Goal: Task Accomplishment & Management: Manage account settings

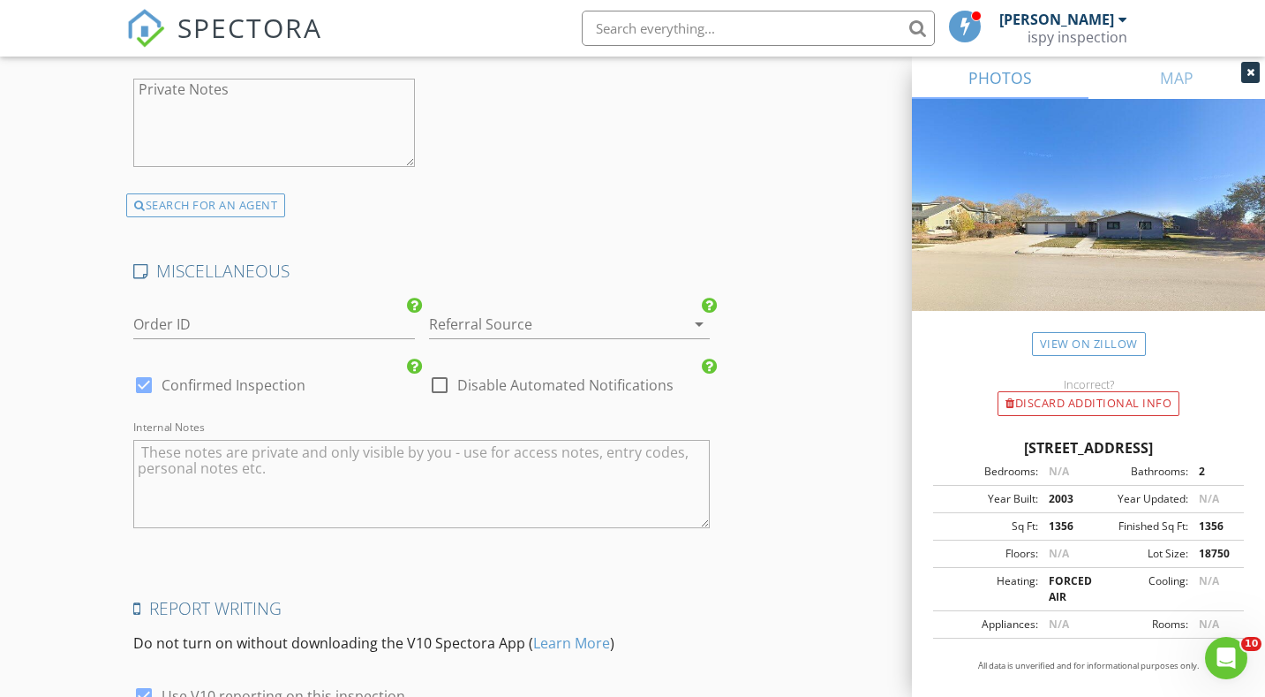
scroll to position [3433, 0]
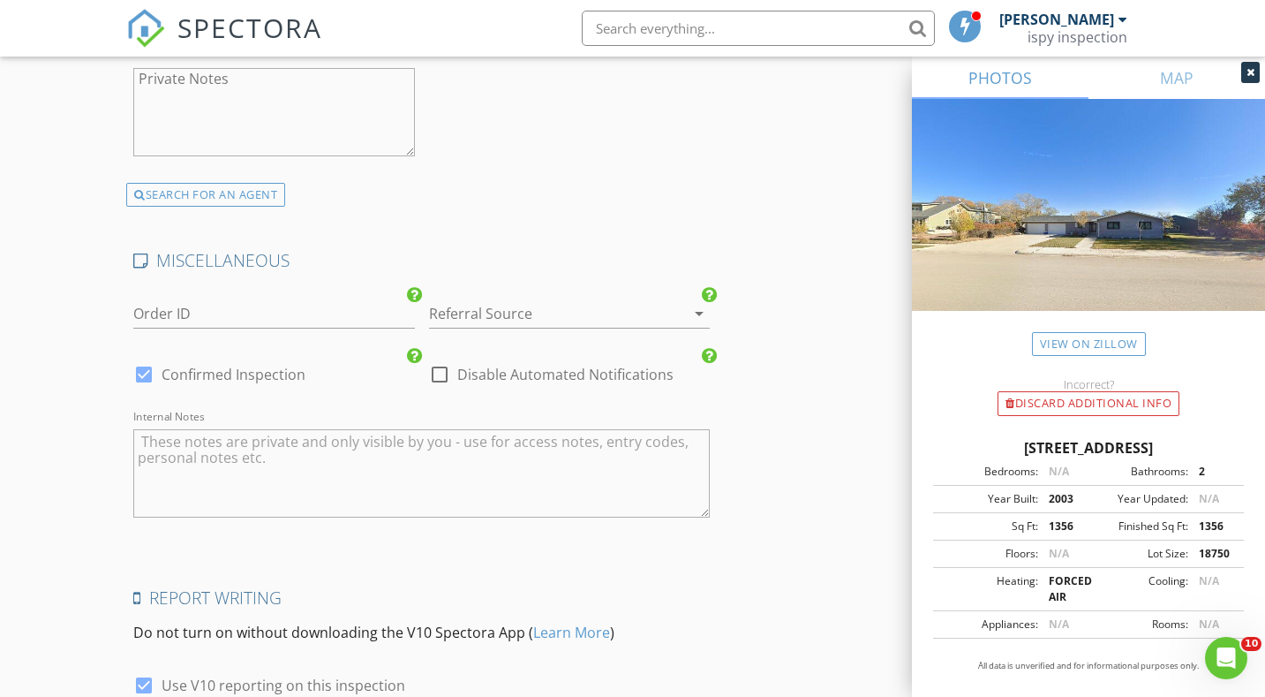
click at [561, 301] on div at bounding box center [544, 313] width 231 height 28
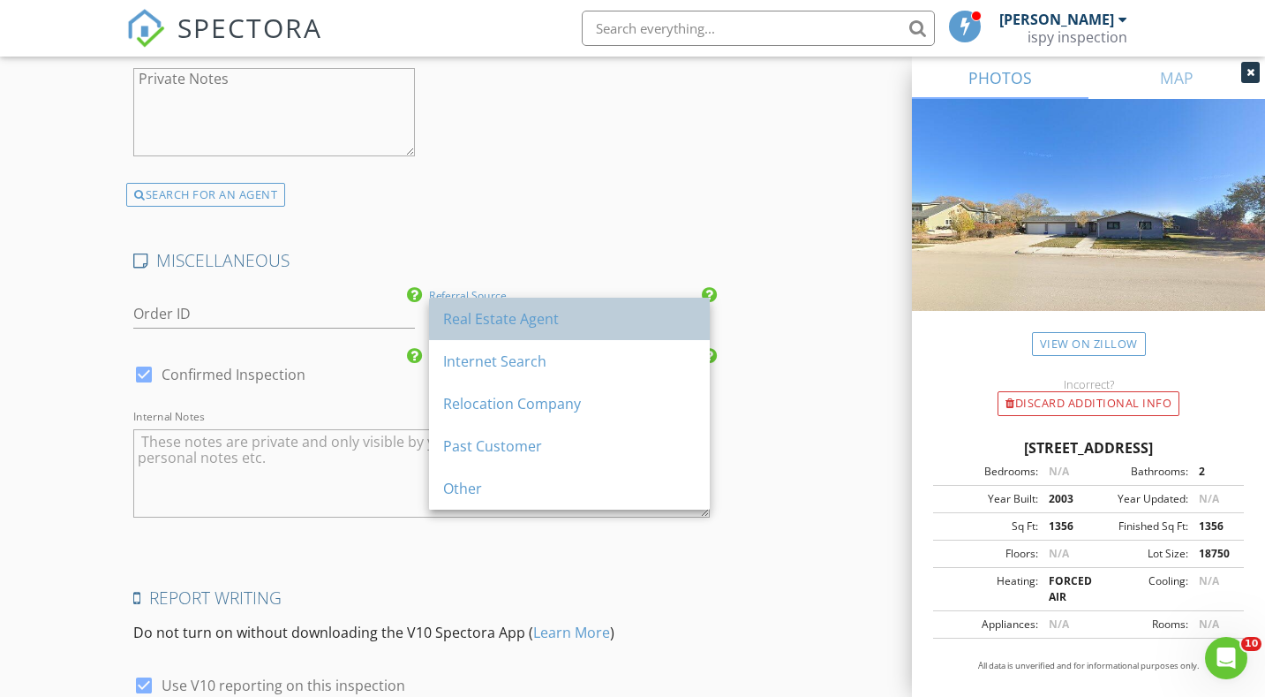
click at [546, 322] on div "Real Estate Agent" at bounding box center [569, 318] width 252 height 21
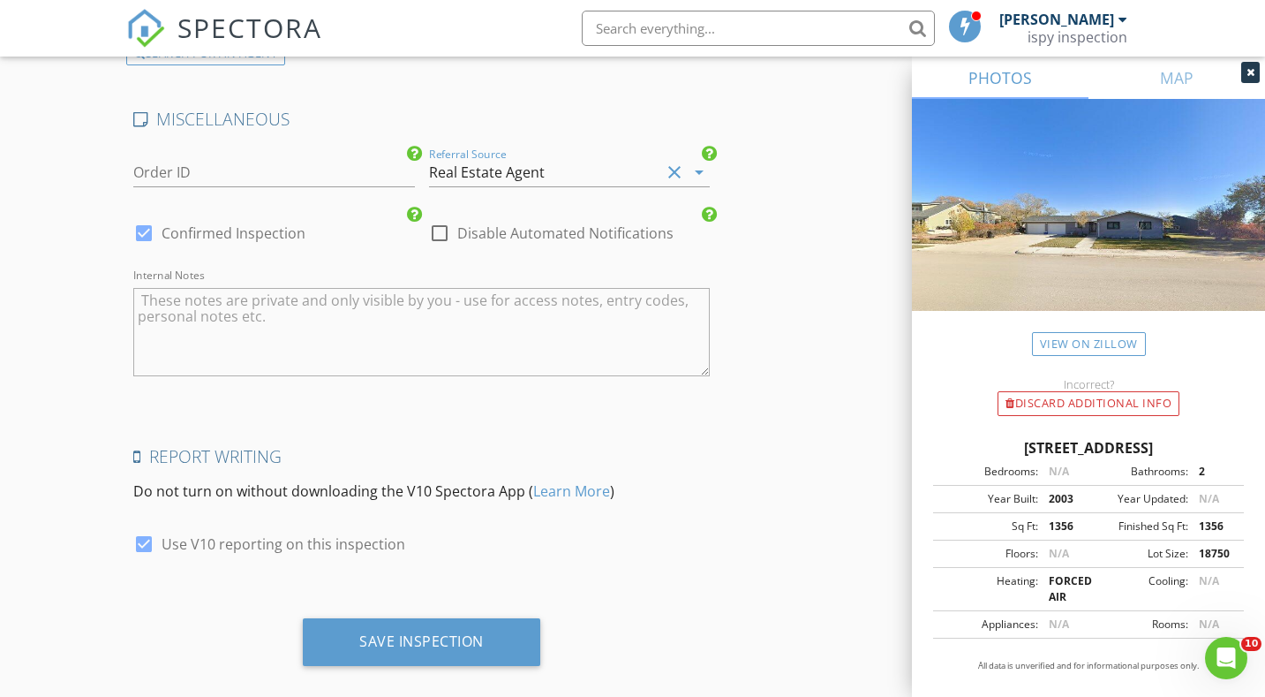
scroll to position [3597, 0]
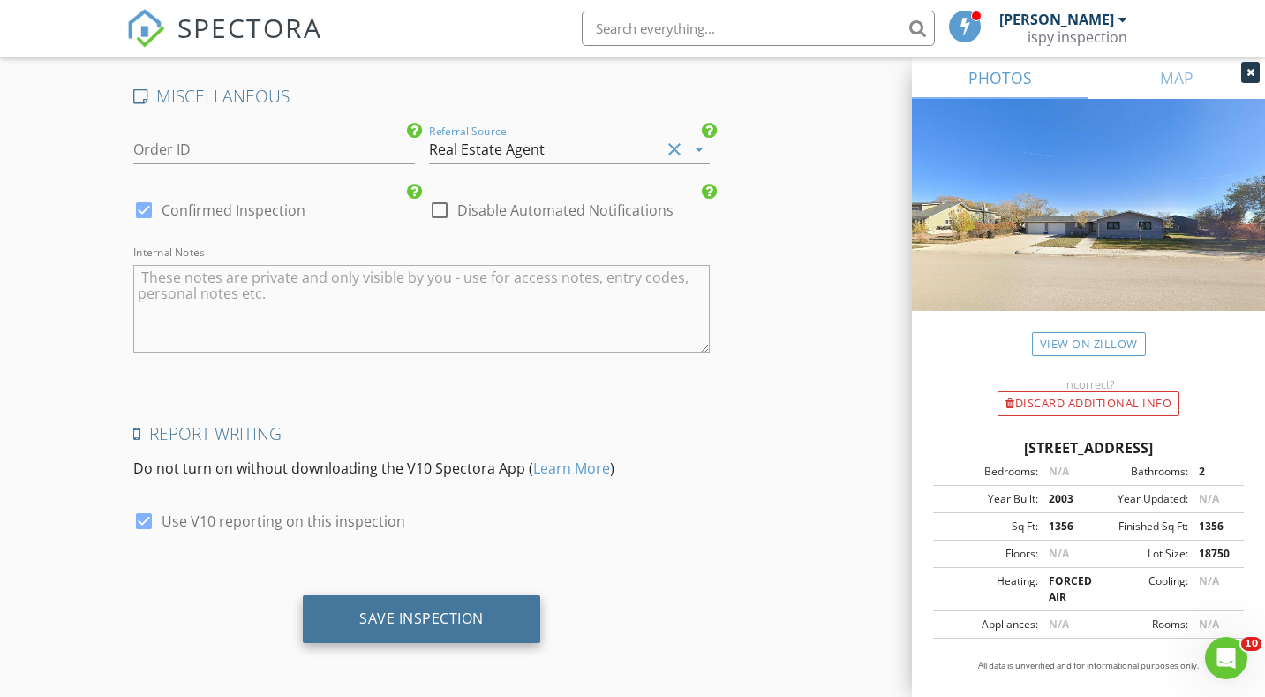
click at [494, 607] on div "Save Inspection" at bounding box center [421, 619] width 237 height 48
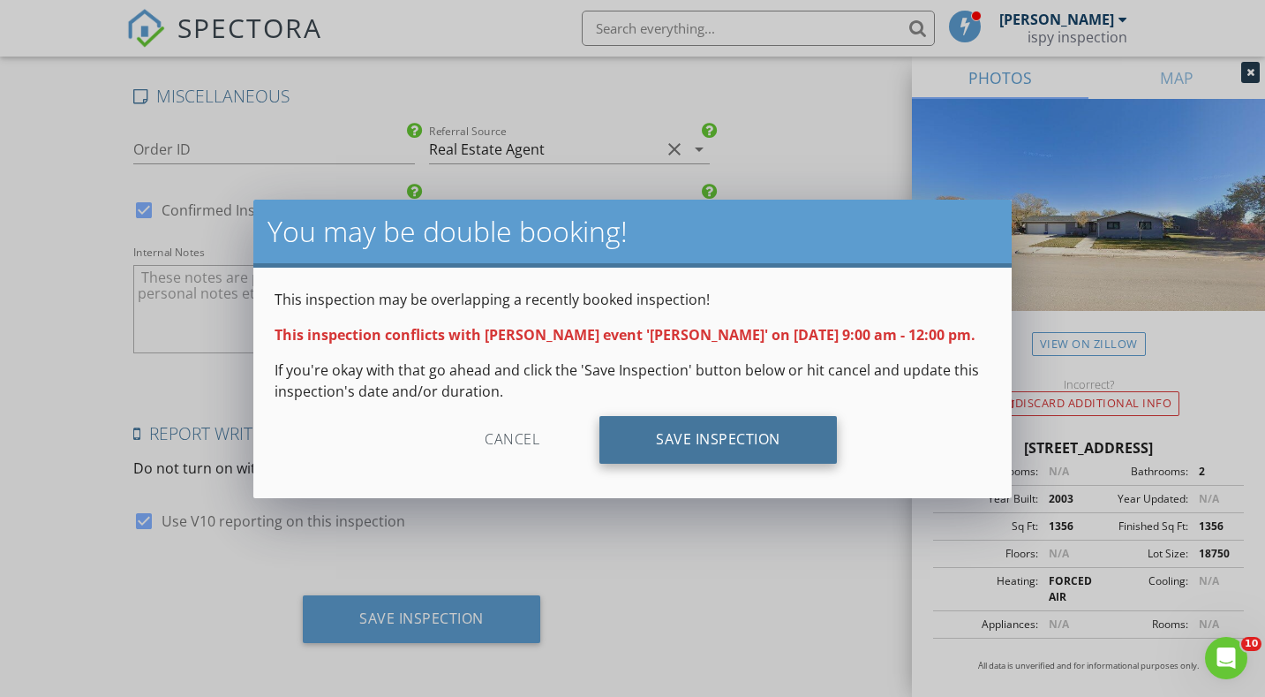
click at [695, 440] on div "Save Inspection" at bounding box center [717, 440] width 237 height 48
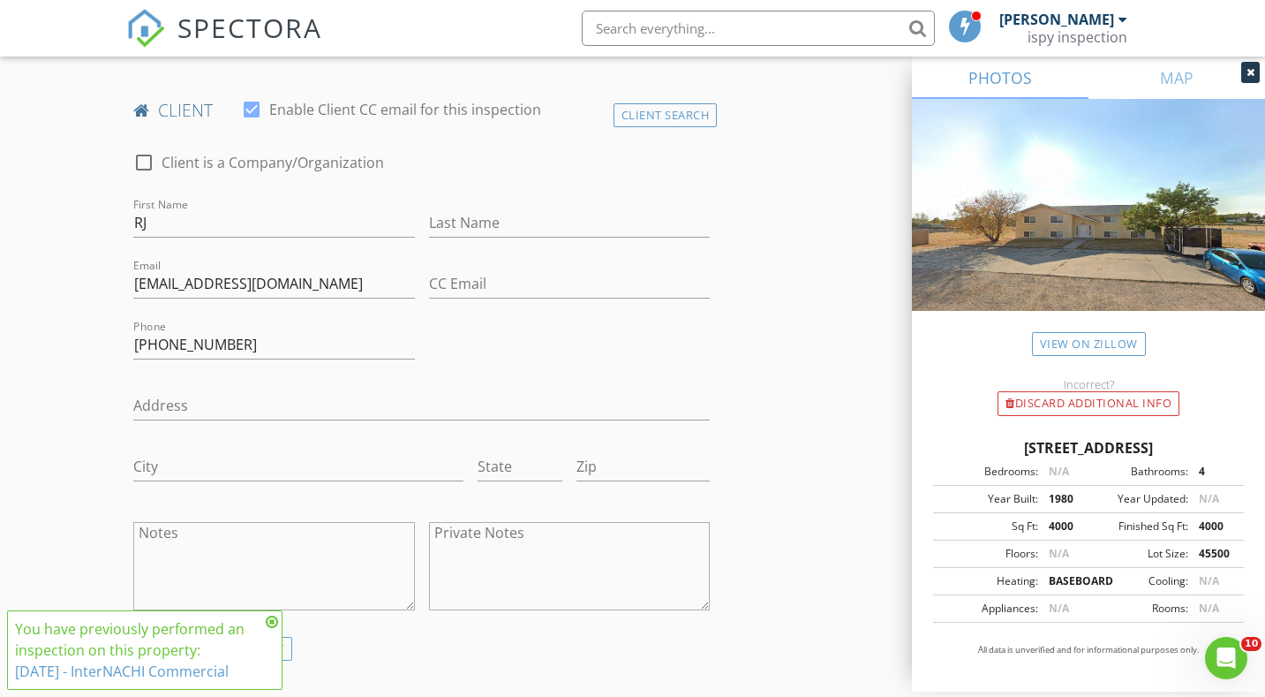
scroll to position [840, 0]
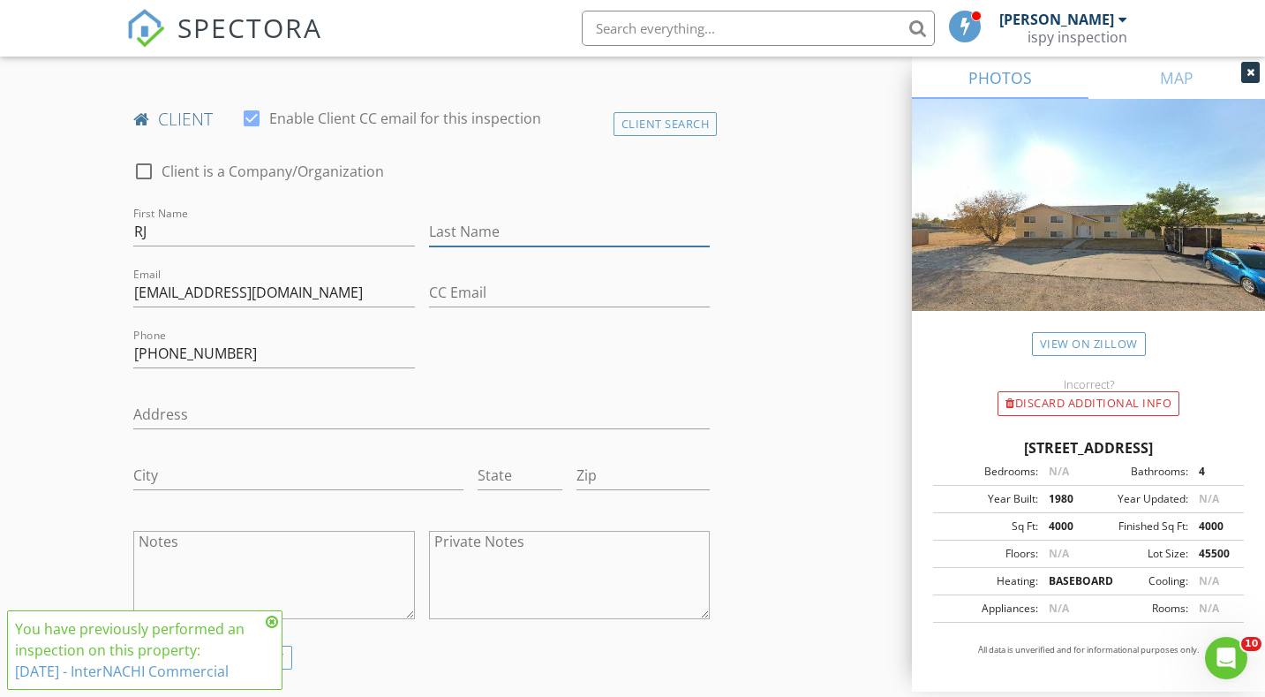
click at [486, 224] on input "Last Name" at bounding box center [569, 231] width 281 height 29
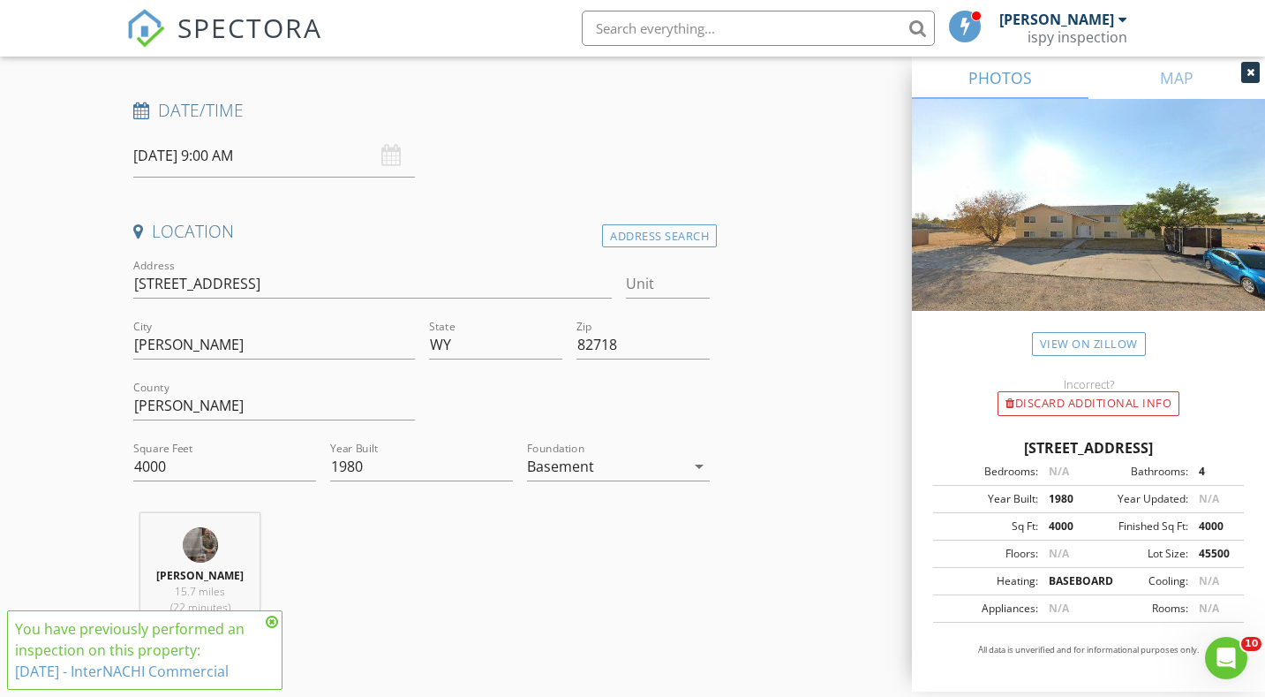
scroll to position [249, 0]
type input "Thomas"
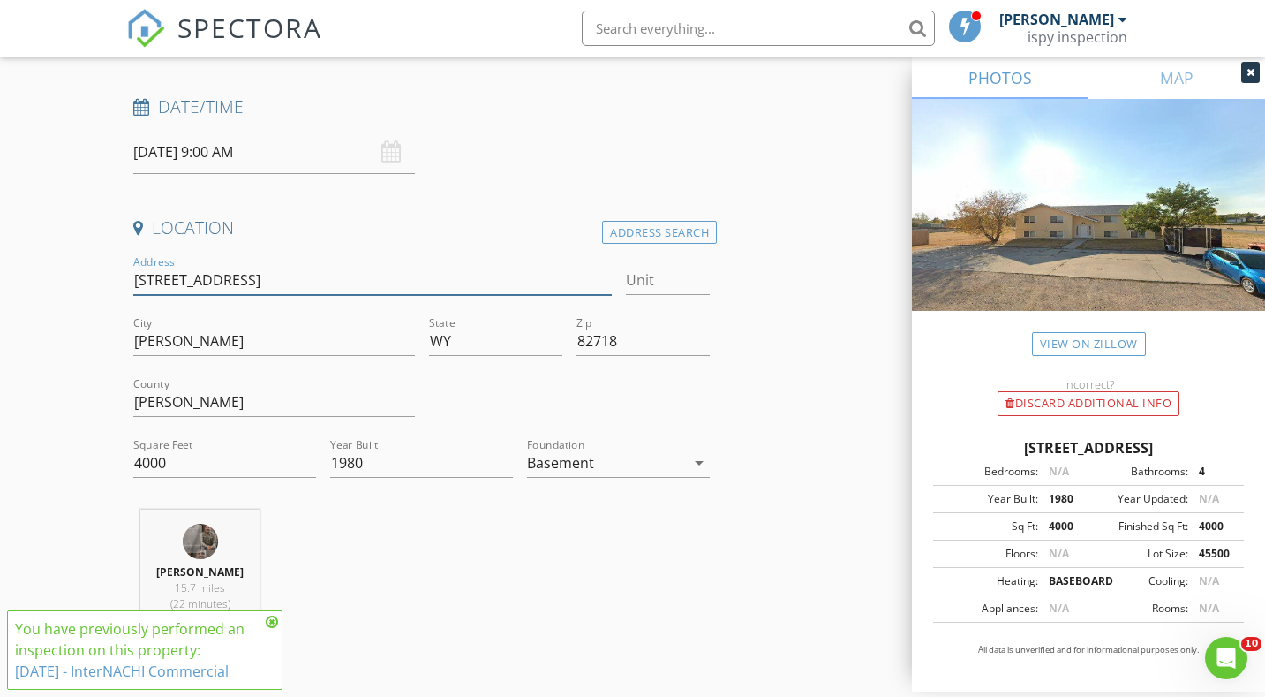
drag, startPoint x: 300, startPoint y: 285, endPoint x: 87, endPoint y: 273, distance: 213.1
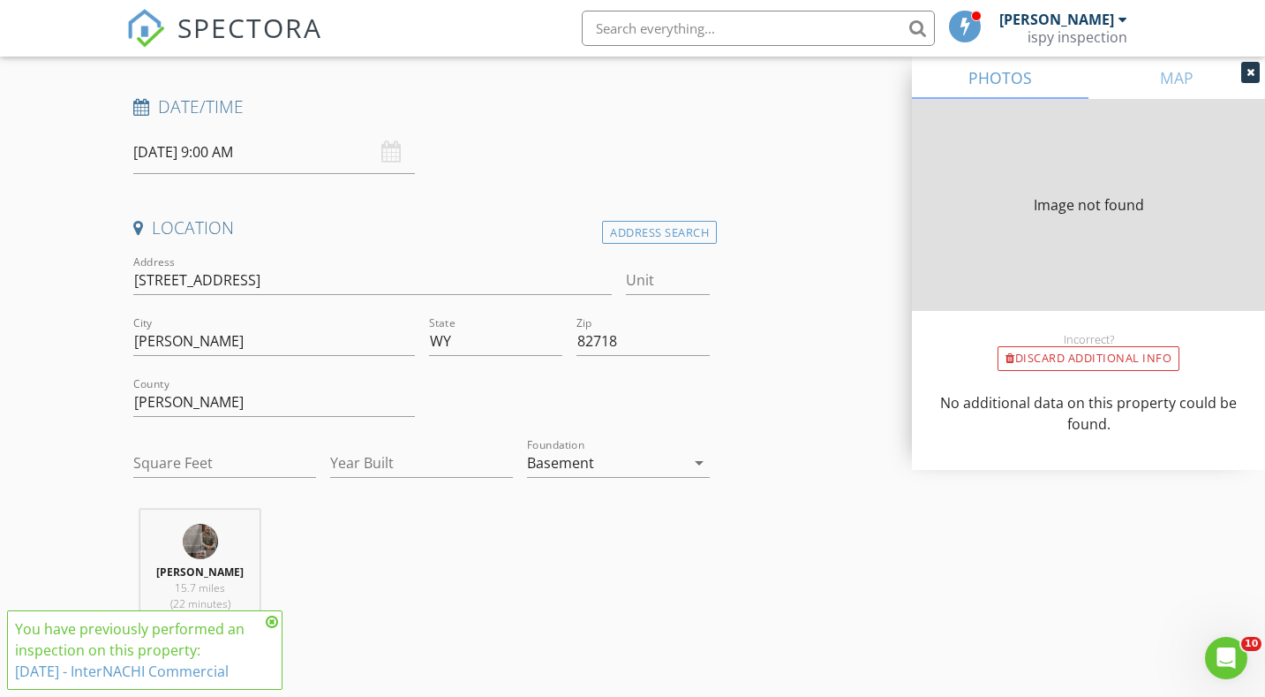
type input "4000"
type input "1980"
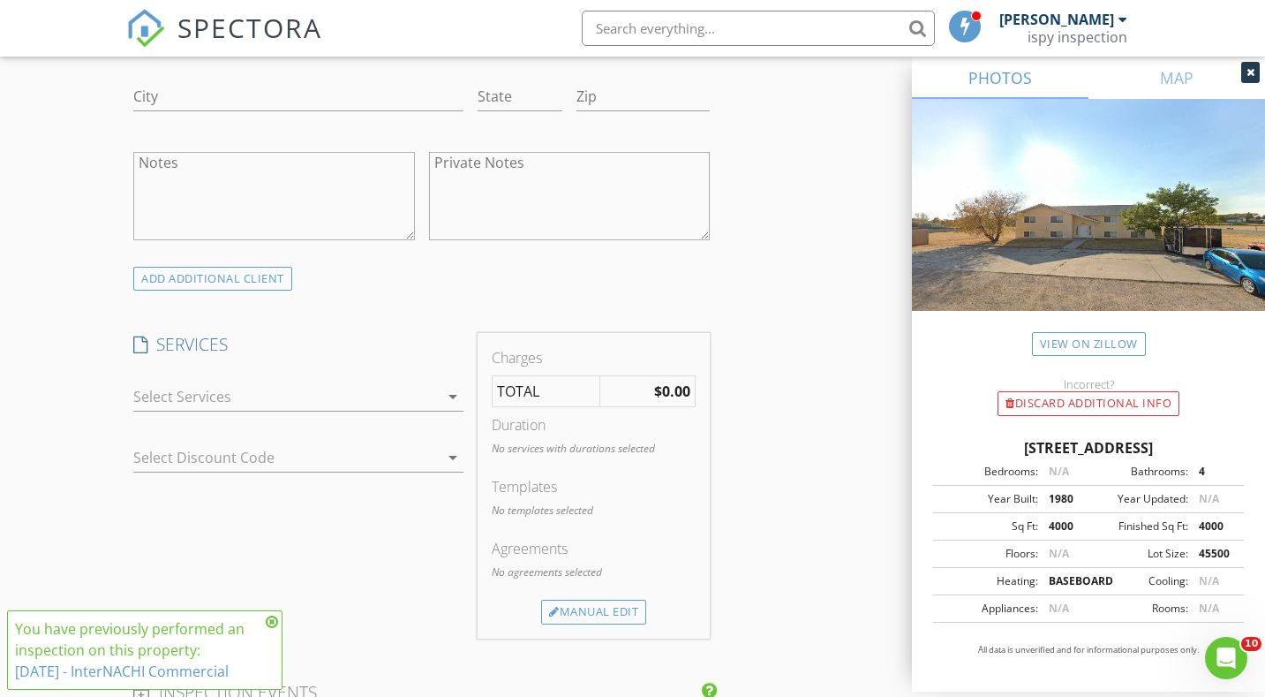
scroll to position [1222, 0]
click at [294, 389] on div at bounding box center [285, 393] width 305 height 28
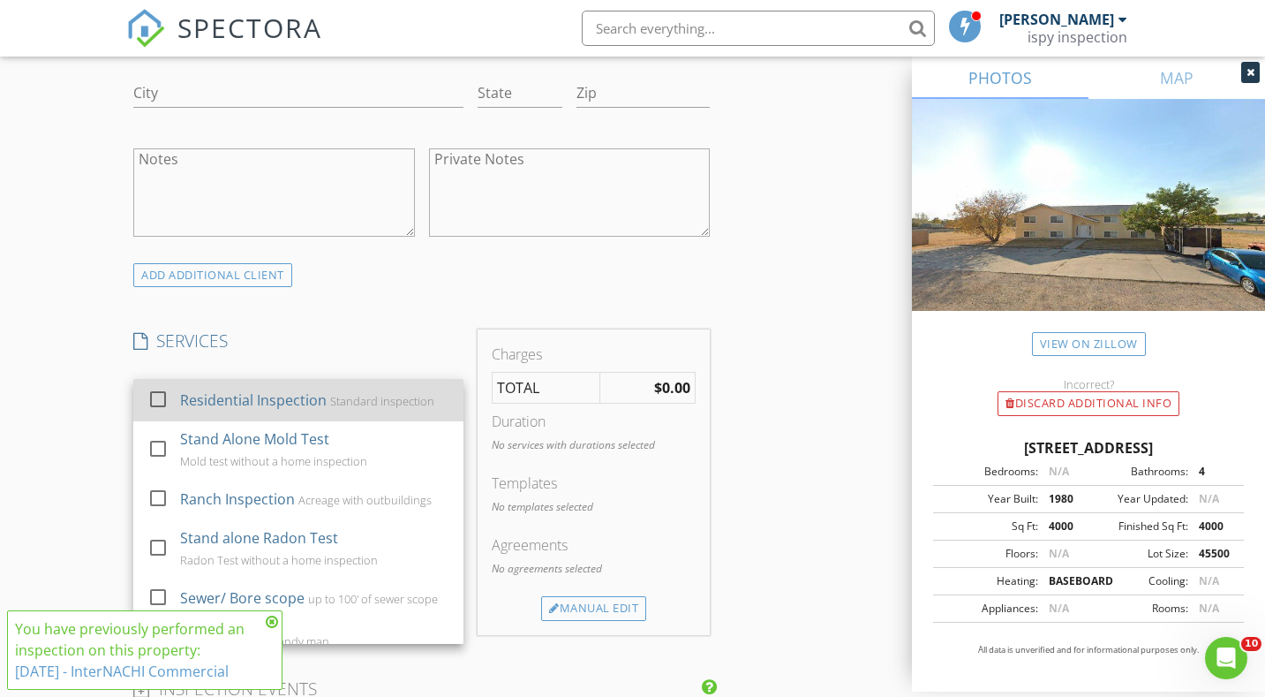
click at [282, 404] on div "Residential Inspection" at bounding box center [253, 399] width 147 height 21
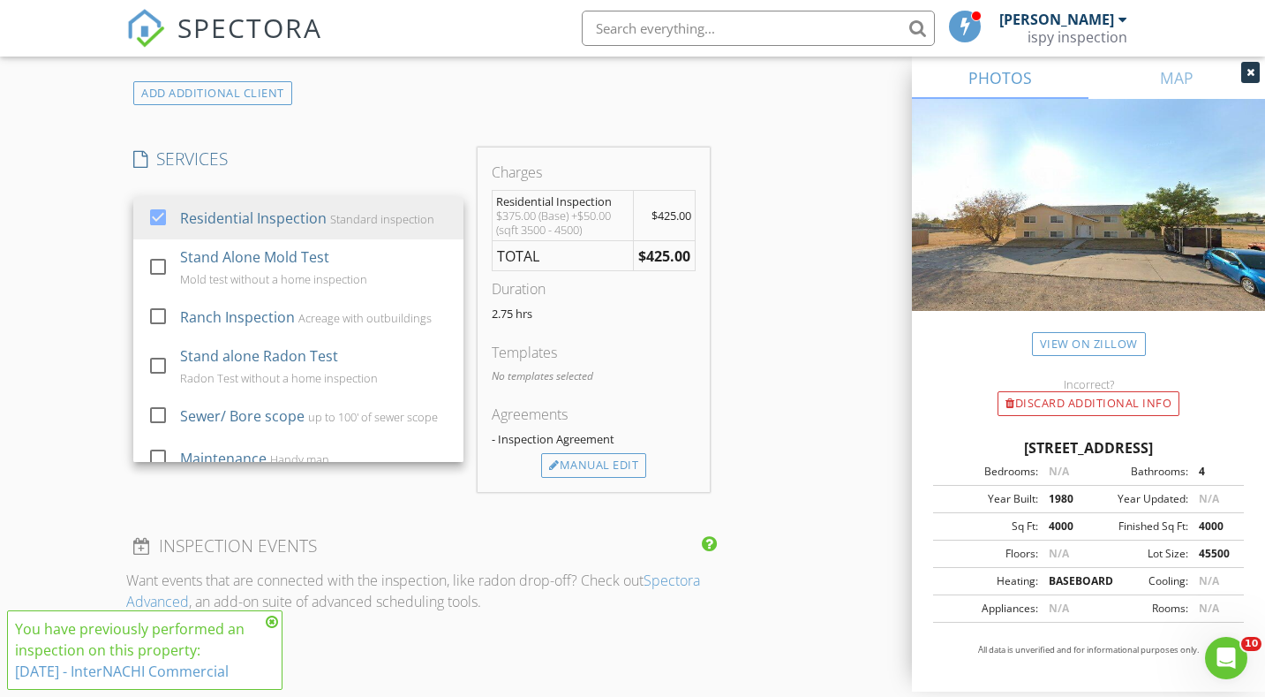
scroll to position [1412, 0]
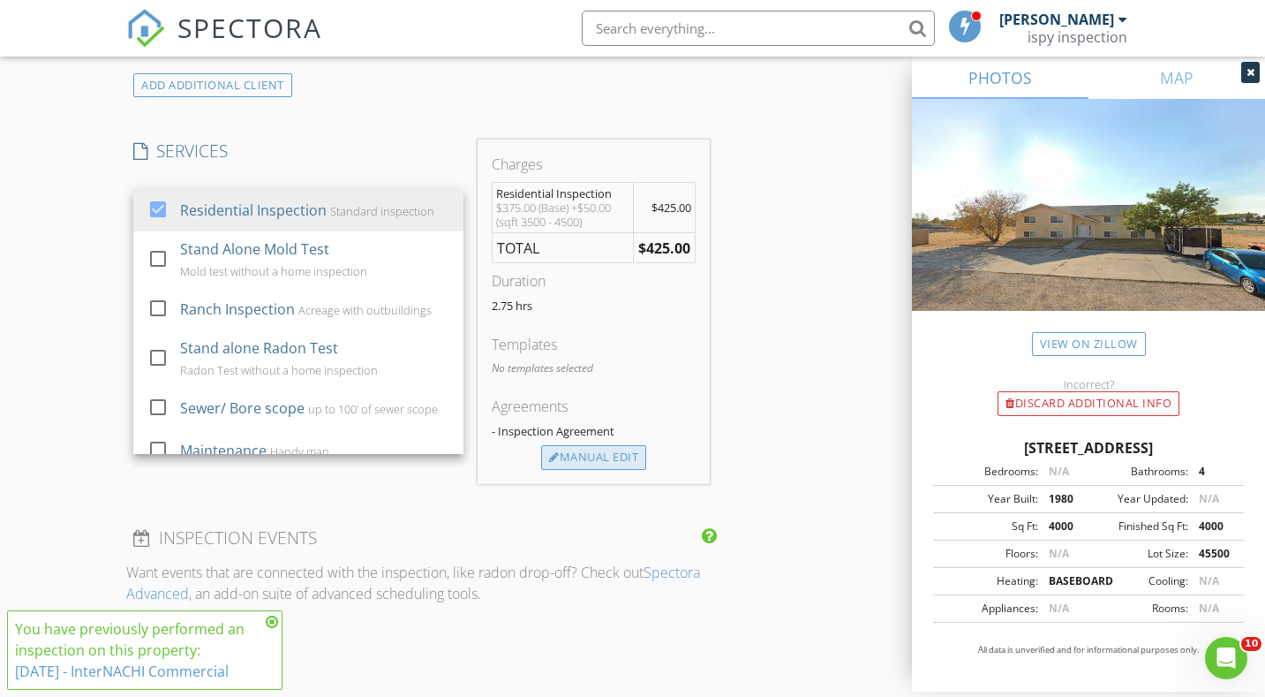
click at [639, 455] on div "Manual Edit" at bounding box center [593, 457] width 105 height 25
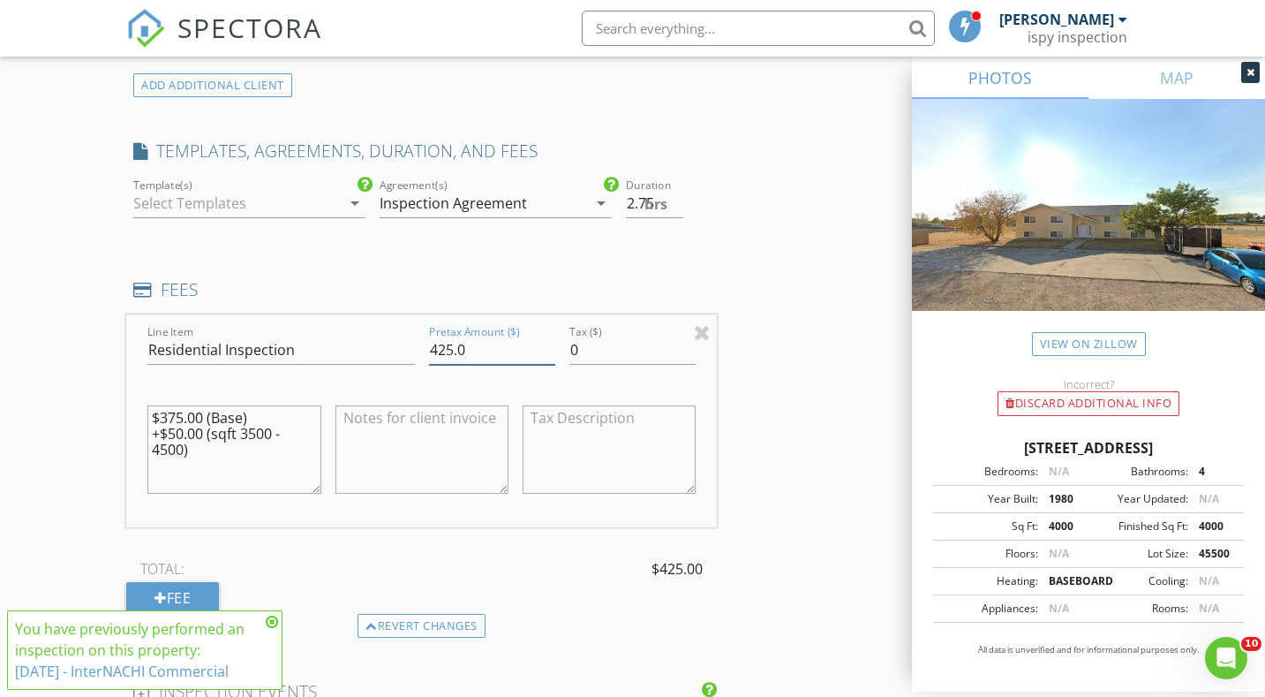
drag, startPoint x: 450, startPoint y: 351, endPoint x: 425, endPoint y: 347, distance: 26.0
click at [425, 347] on div "Pretax Amount ($) 425.0" at bounding box center [492, 351] width 140 height 61
type input "550.0"
click at [264, 191] on div at bounding box center [236, 203] width 207 height 28
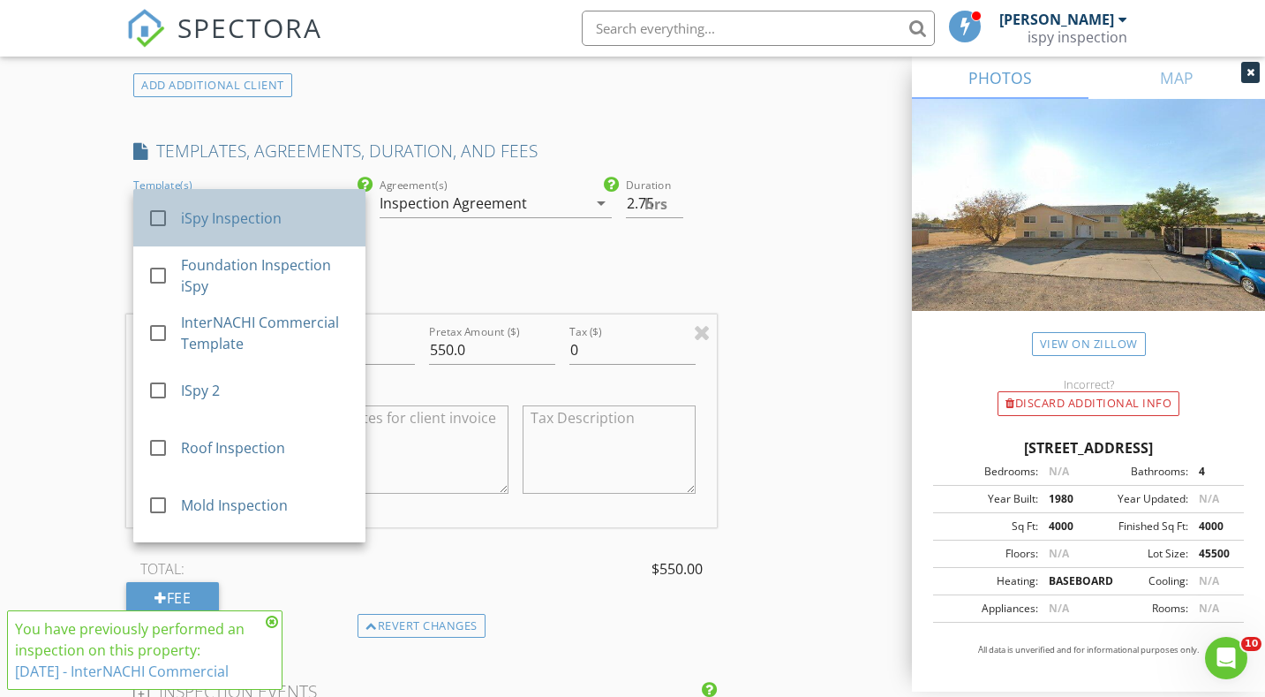
click at [225, 213] on div "iSpy Inspection" at bounding box center [267, 217] width 170 height 21
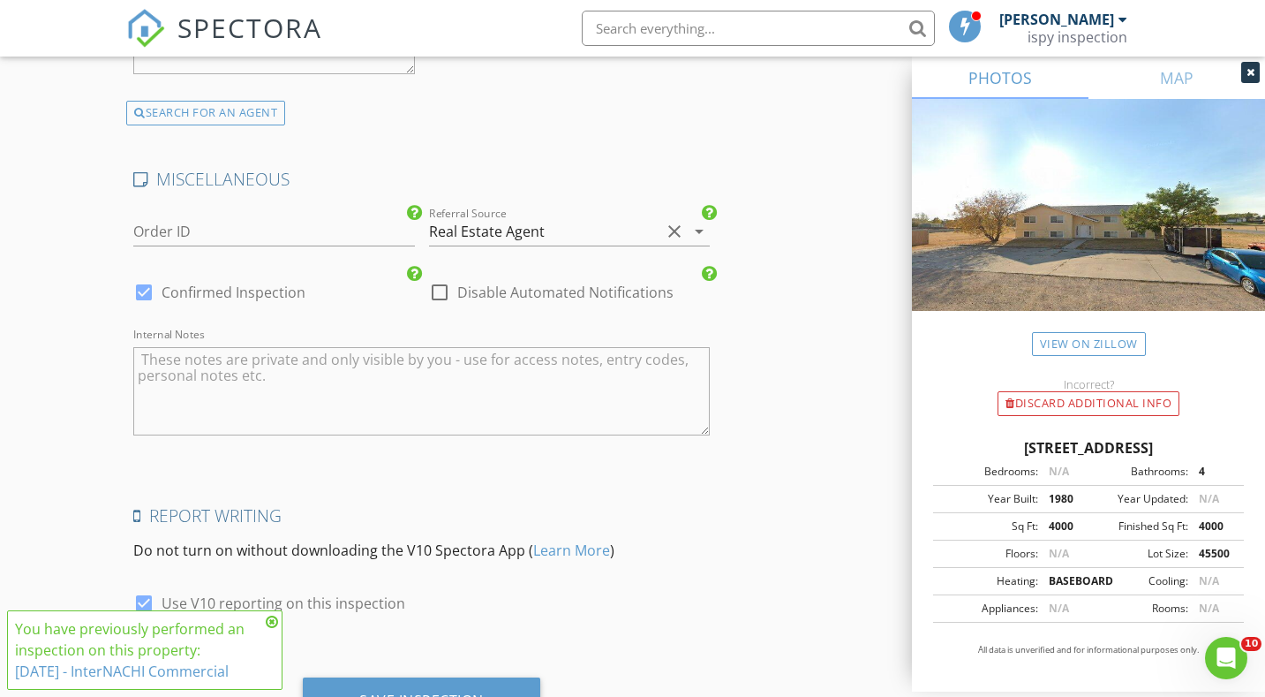
scroll to position [3729, 0]
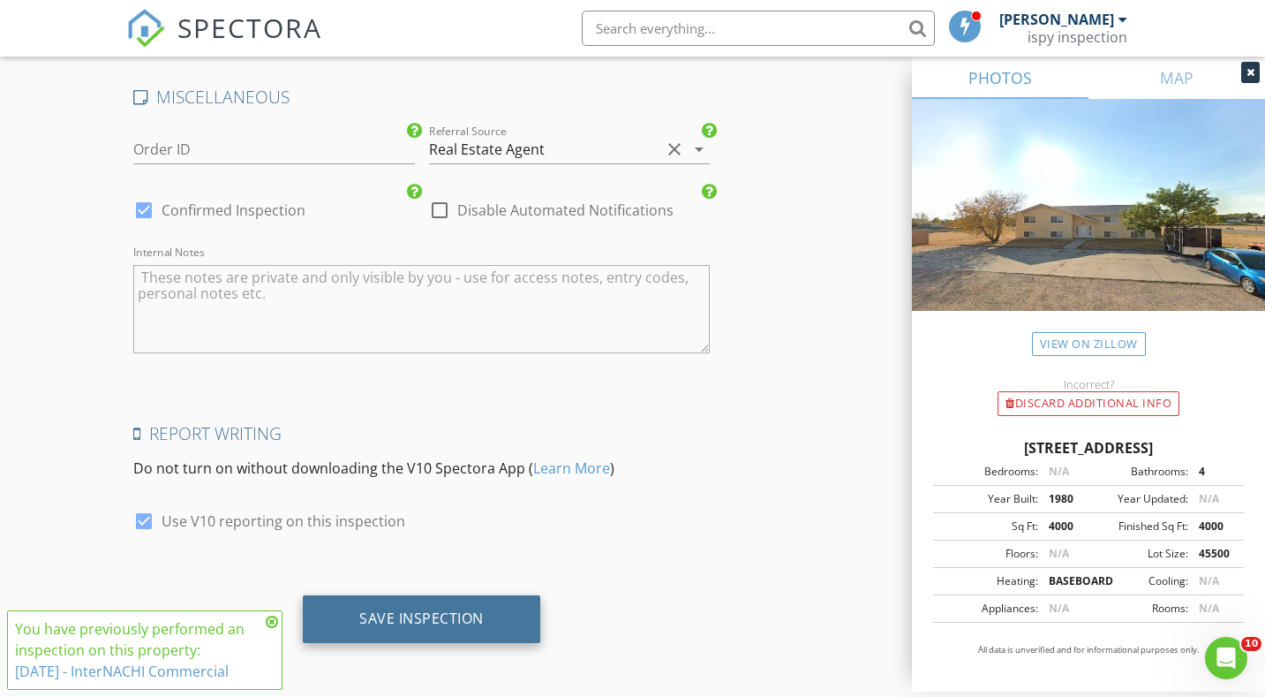
click at [448, 617] on div "Save Inspection" at bounding box center [421, 618] width 124 height 18
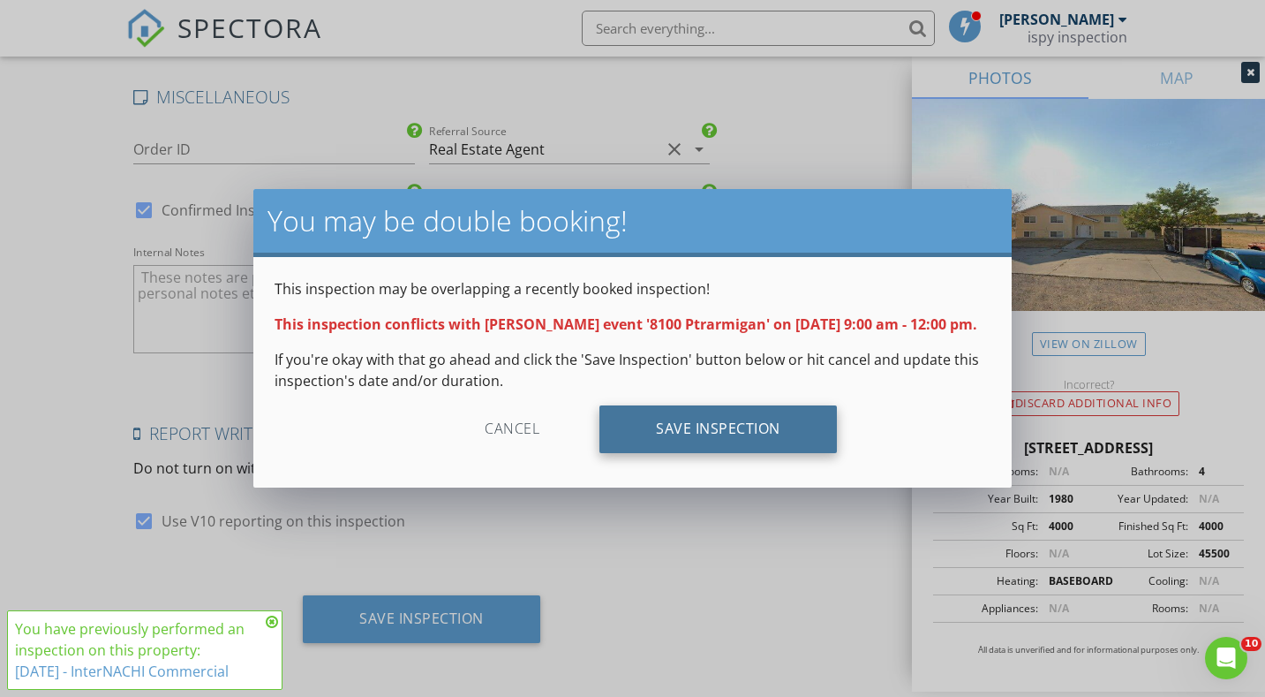
click at [658, 453] on div "Save Inspection" at bounding box center [717, 429] width 237 height 48
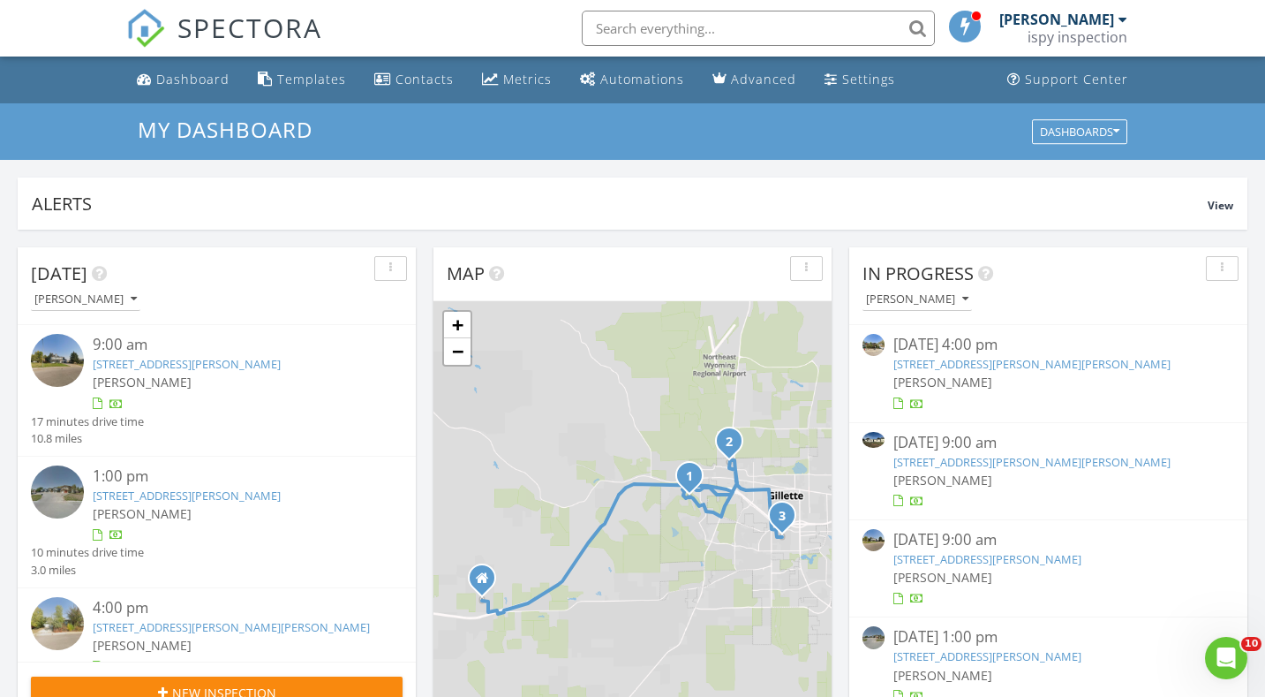
click at [757, 28] on input "text" at bounding box center [758, 28] width 353 height 35
click at [715, 23] on input "text" at bounding box center [758, 28] width 353 height 35
paste input "[STREET_ADDRESS]"
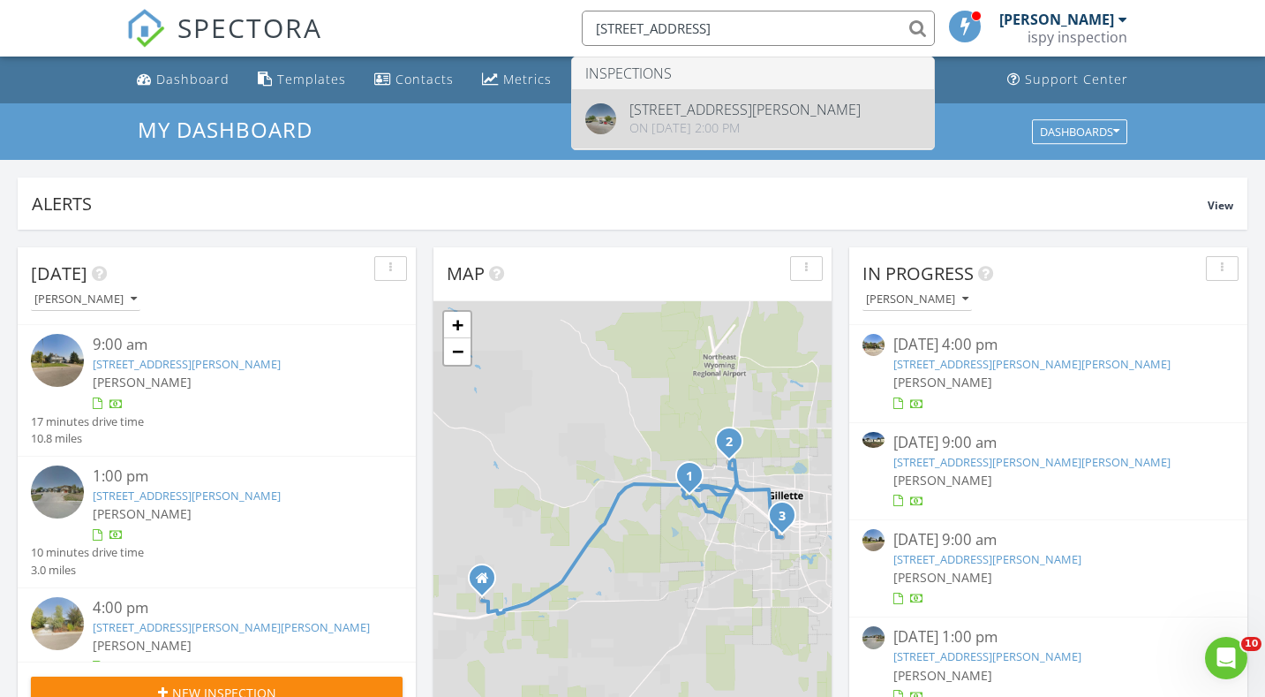
type input "[STREET_ADDRESS]"
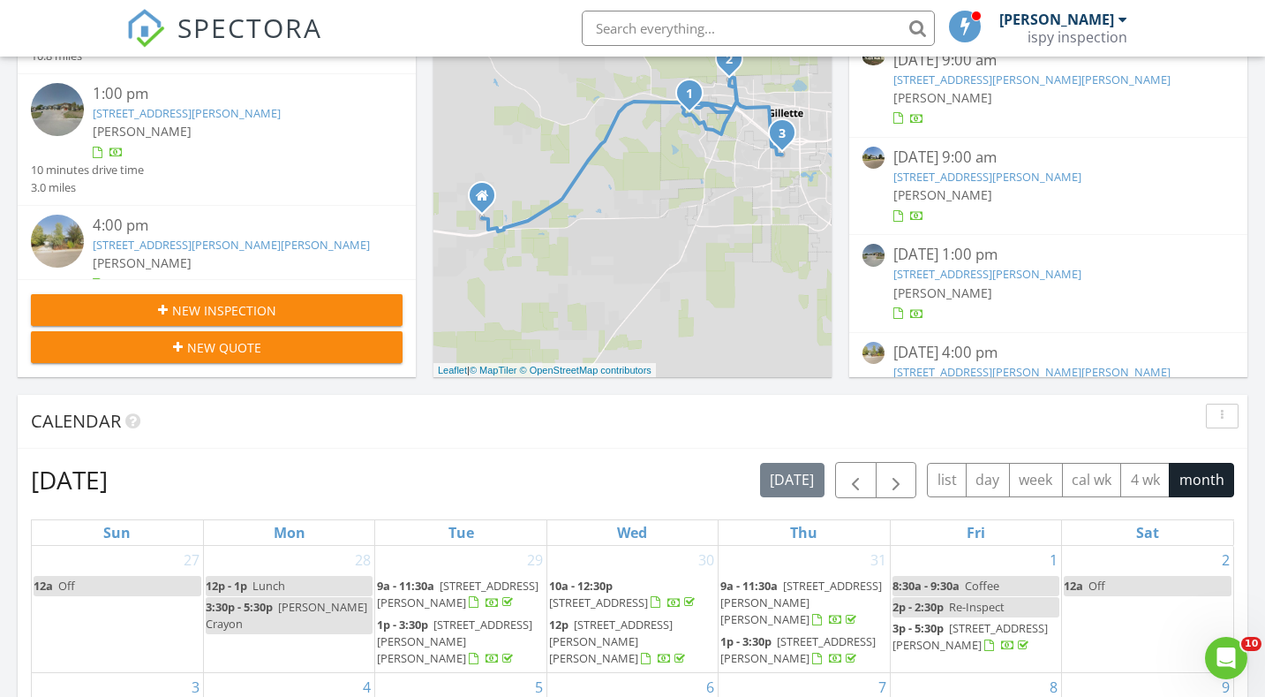
scroll to position [412, 0]
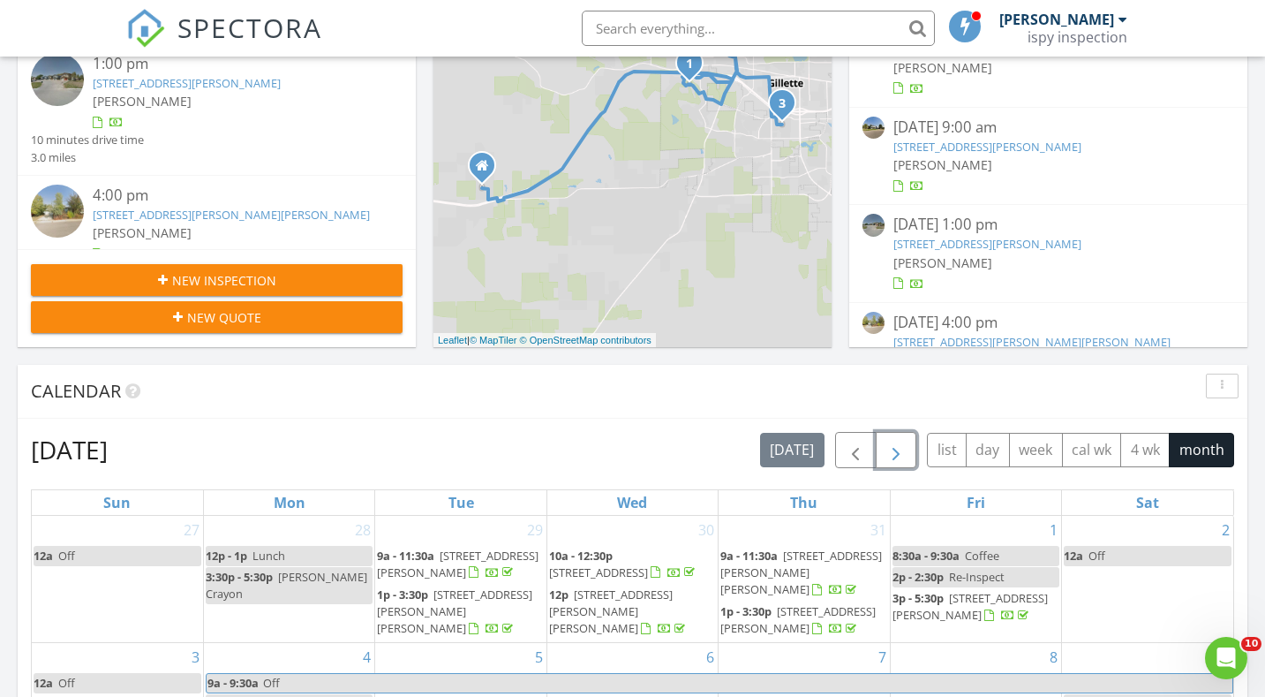
click at [884, 450] on button "button" at bounding box center [896, 450] width 41 height 36
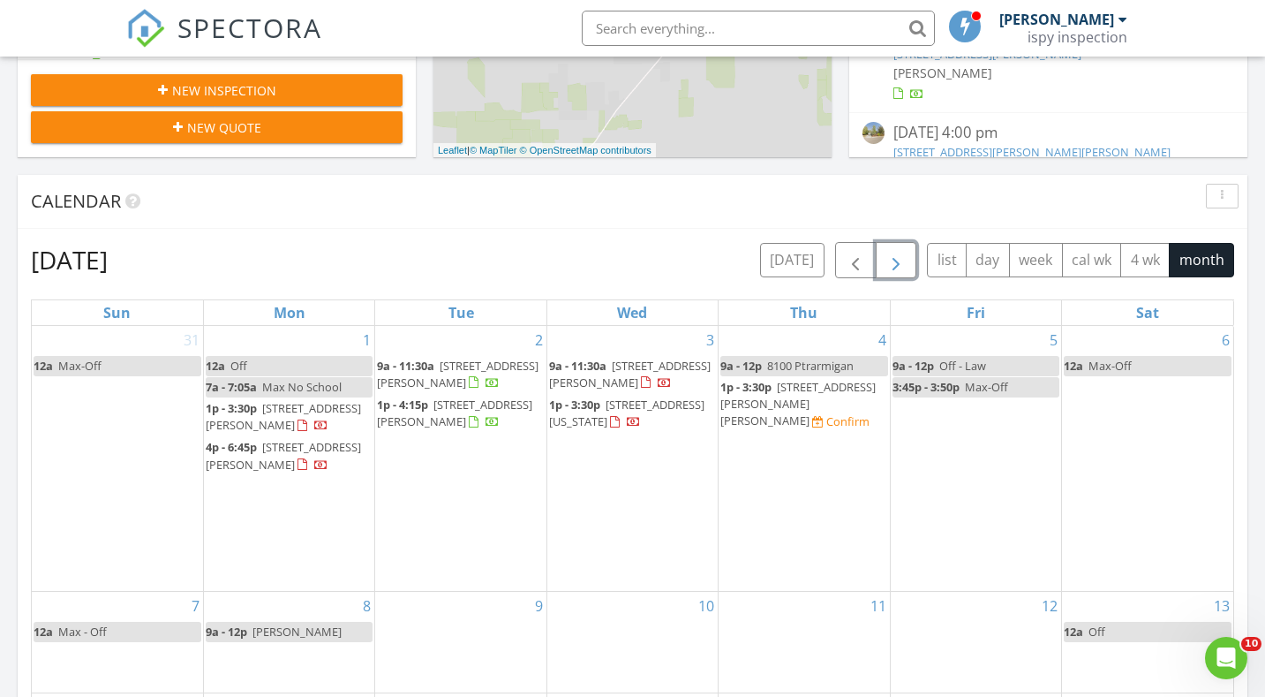
scroll to position [604, 0]
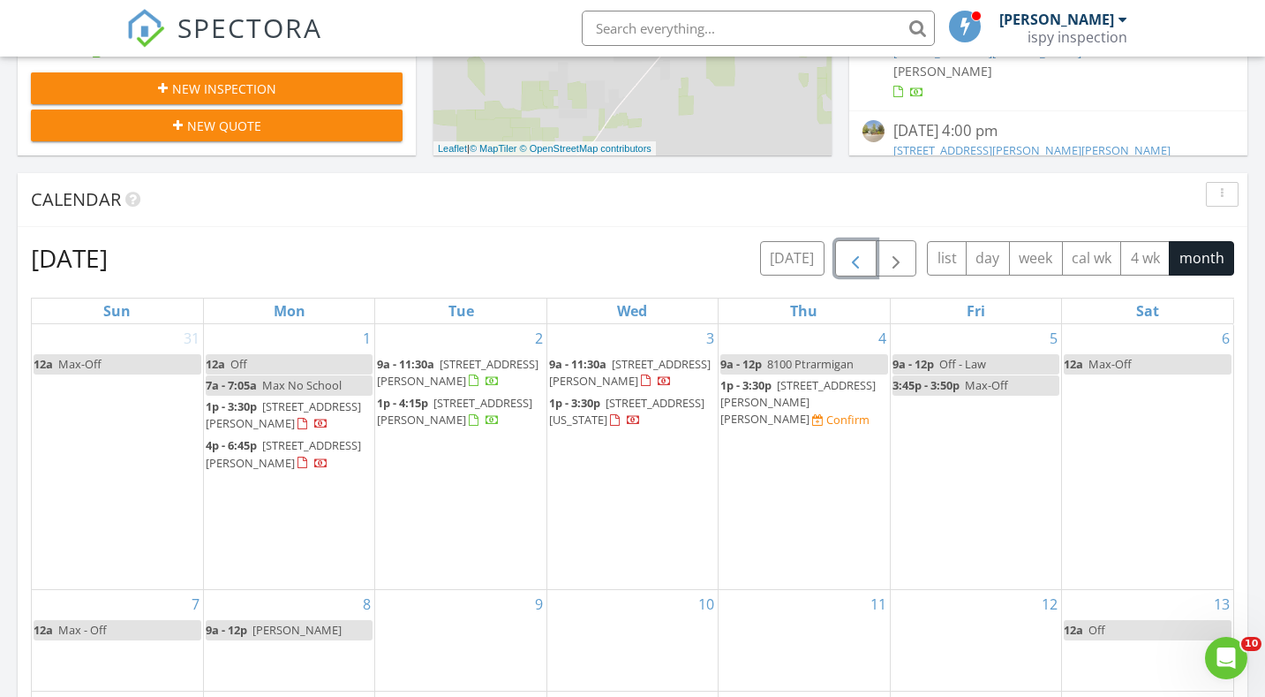
click at [852, 265] on span "button" at bounding box center [855, 258] width 21 height 21
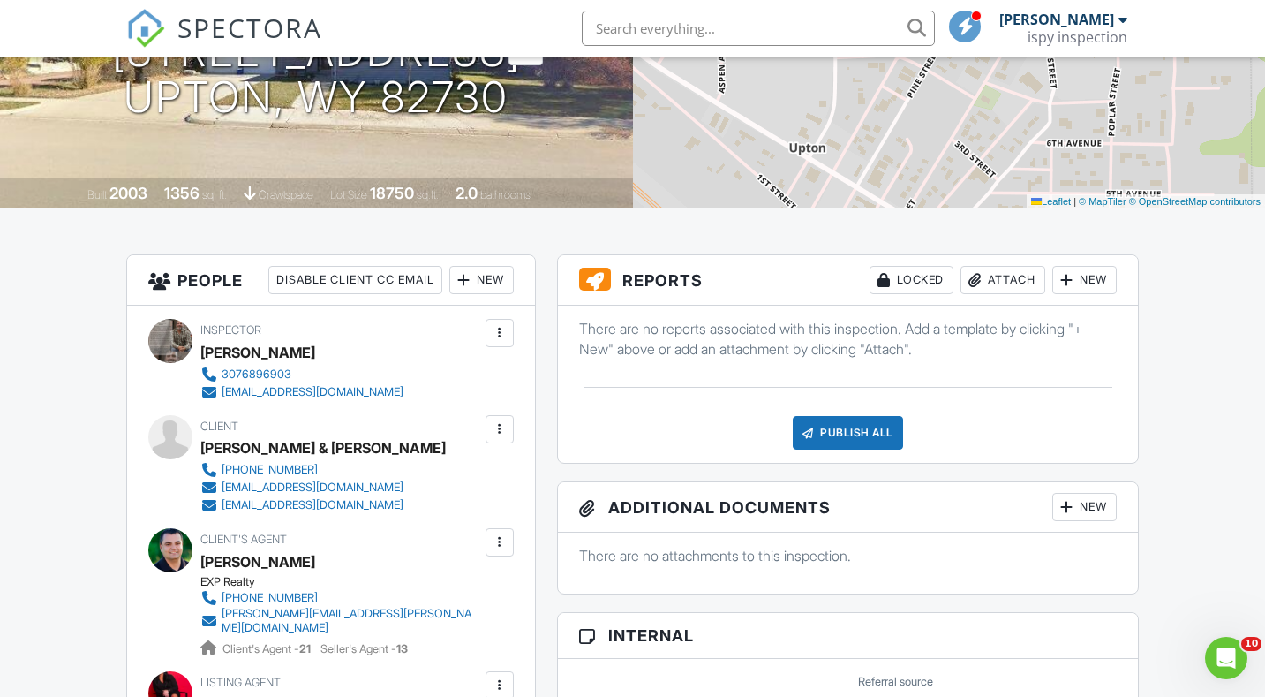
scroll to position [271, 0]
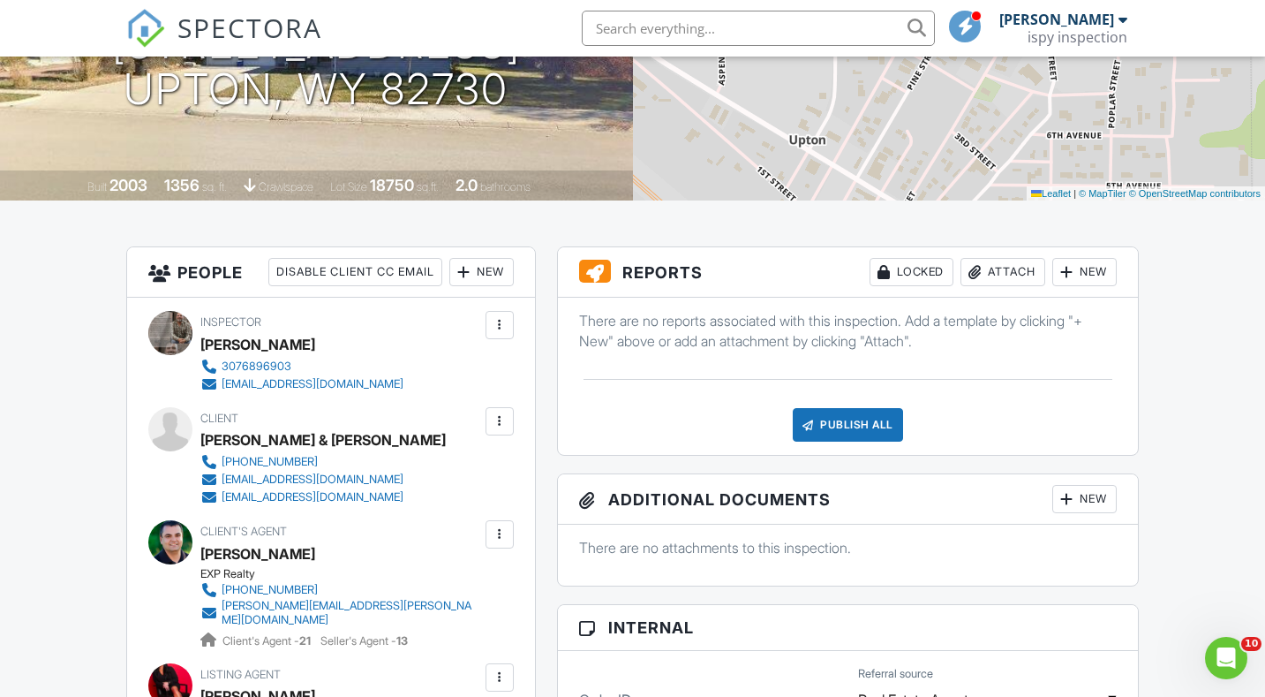
click at [1077, 270] on div "New" at bounding box center [1084, 272] width 64 height 28
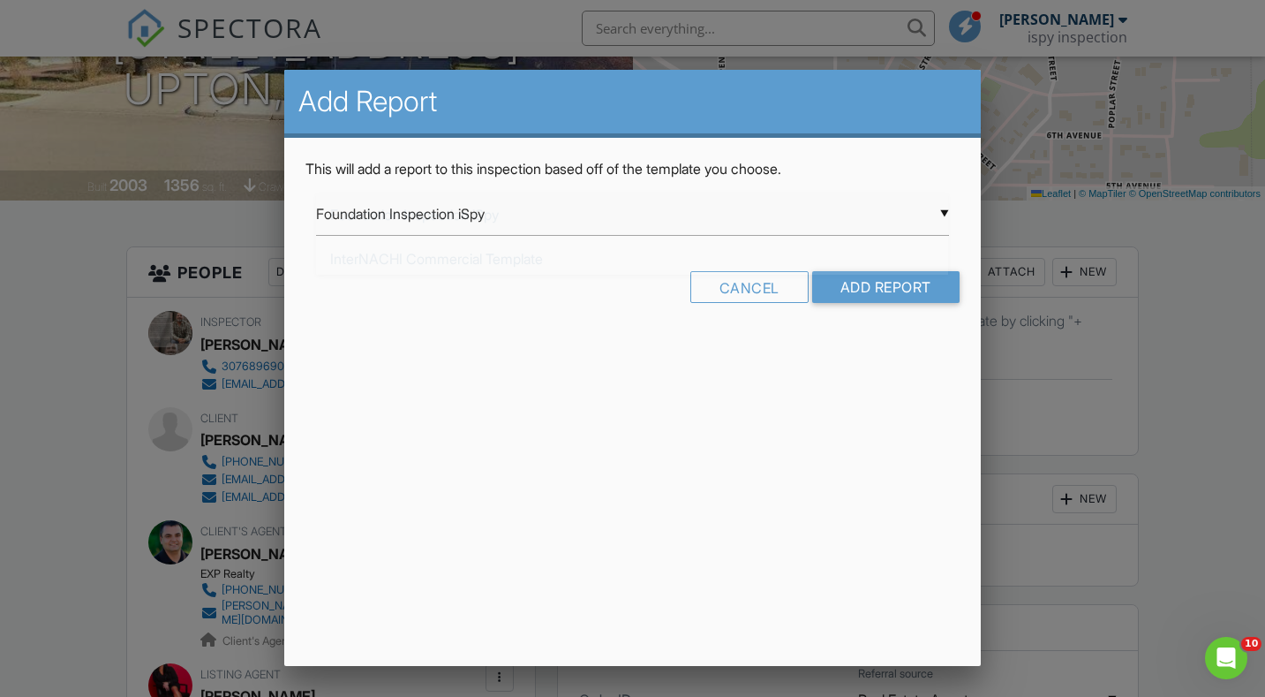
click at [591, 226] on div "▼ Foundation Inspection iSpy Foundation Inspection iSpy InterNACHI Commercial T…" at bounding box center [632, 213] width 632 height 43
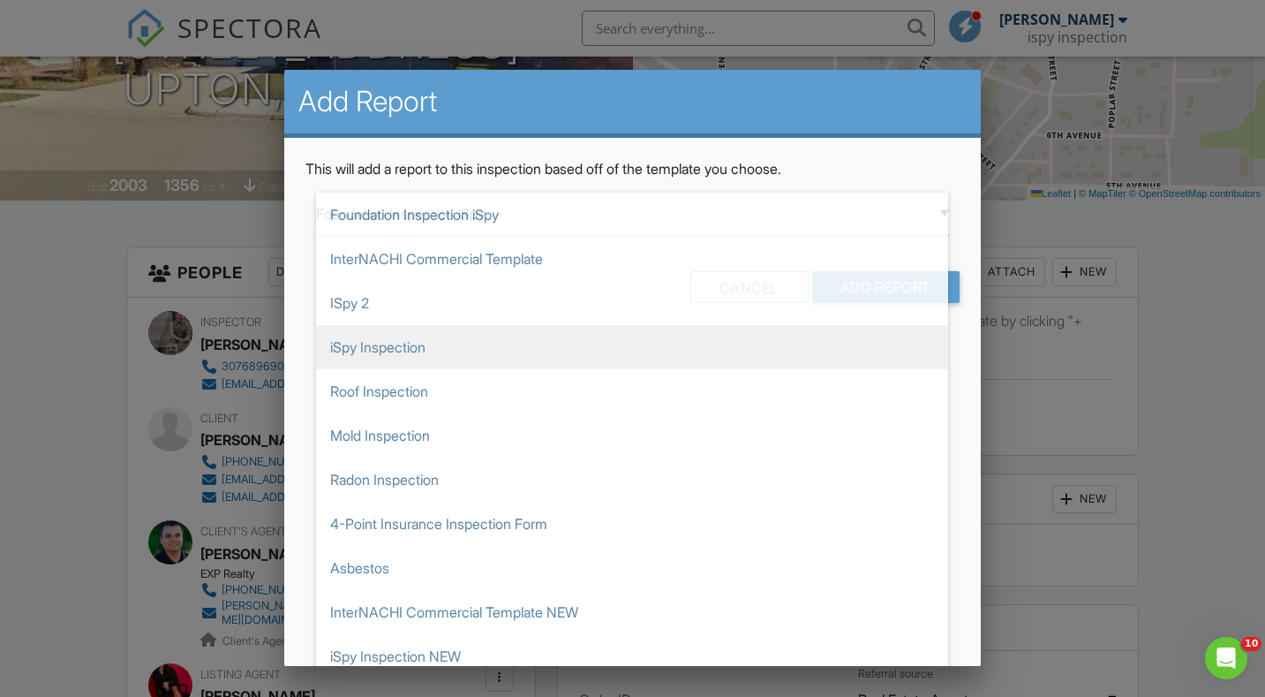
click at [461, 344] on span "iSpy Inspection" at bounding box center [632, 347] width 632 height 44
type input "iSpy Inspection"
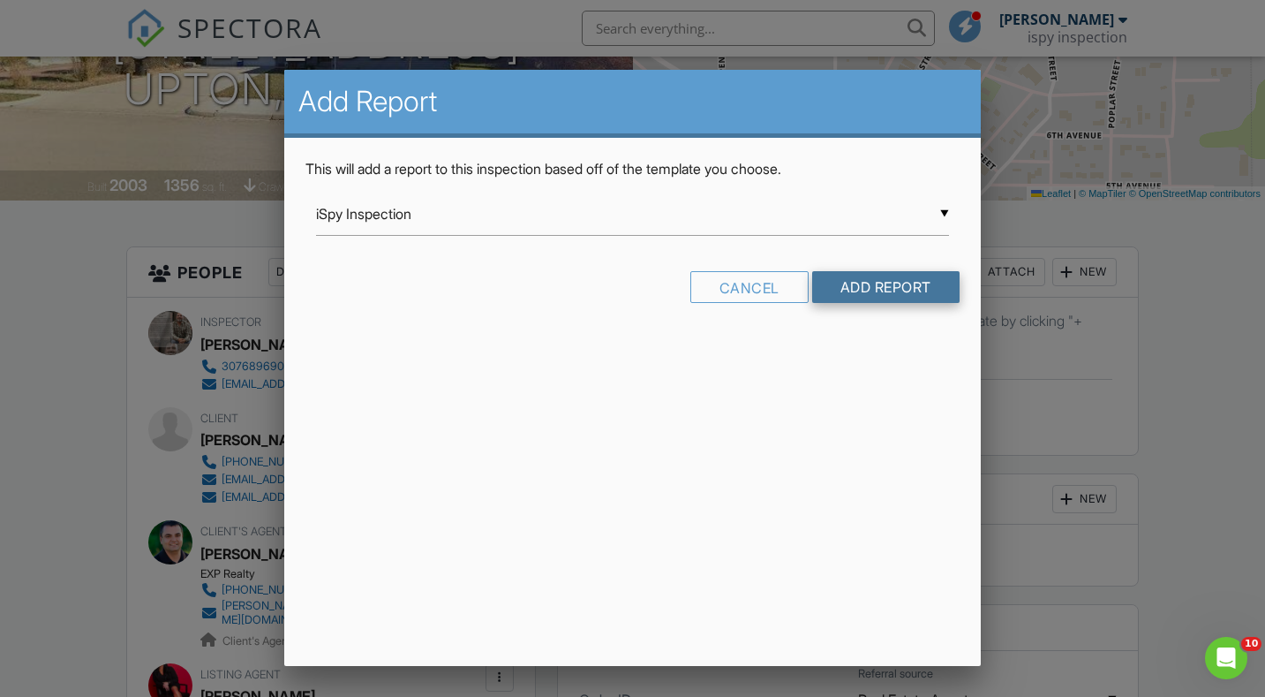
click at [861, 280] on input "Add Report" at bounding box center [885, 287] width 147 height 32
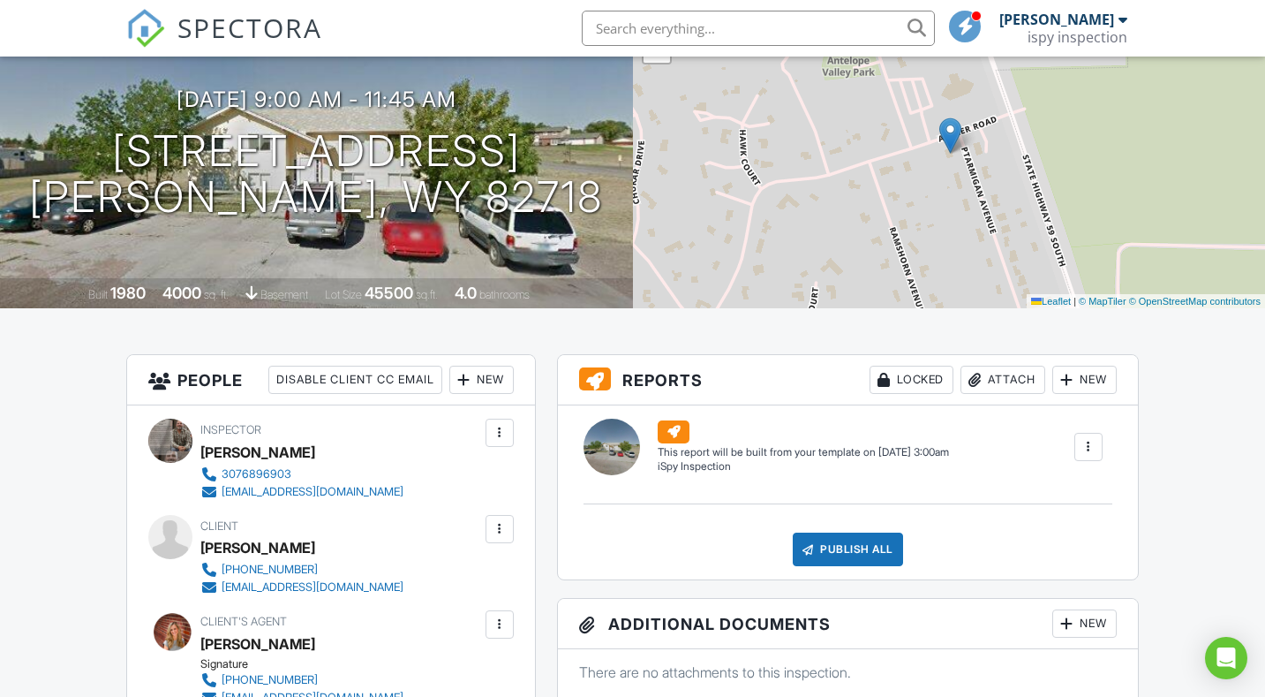
scroll to position [169, 0]
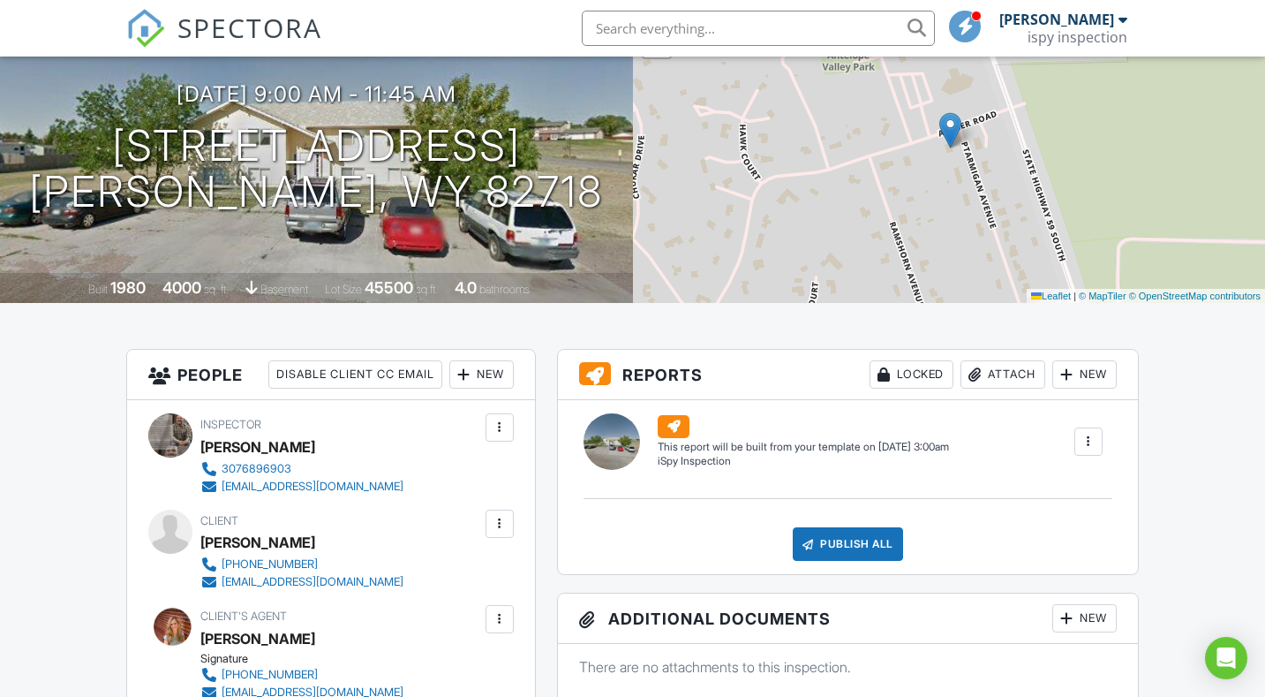
click at [1096, 373] on div "New" at bounding box center [1084, 374] width 64 height 28
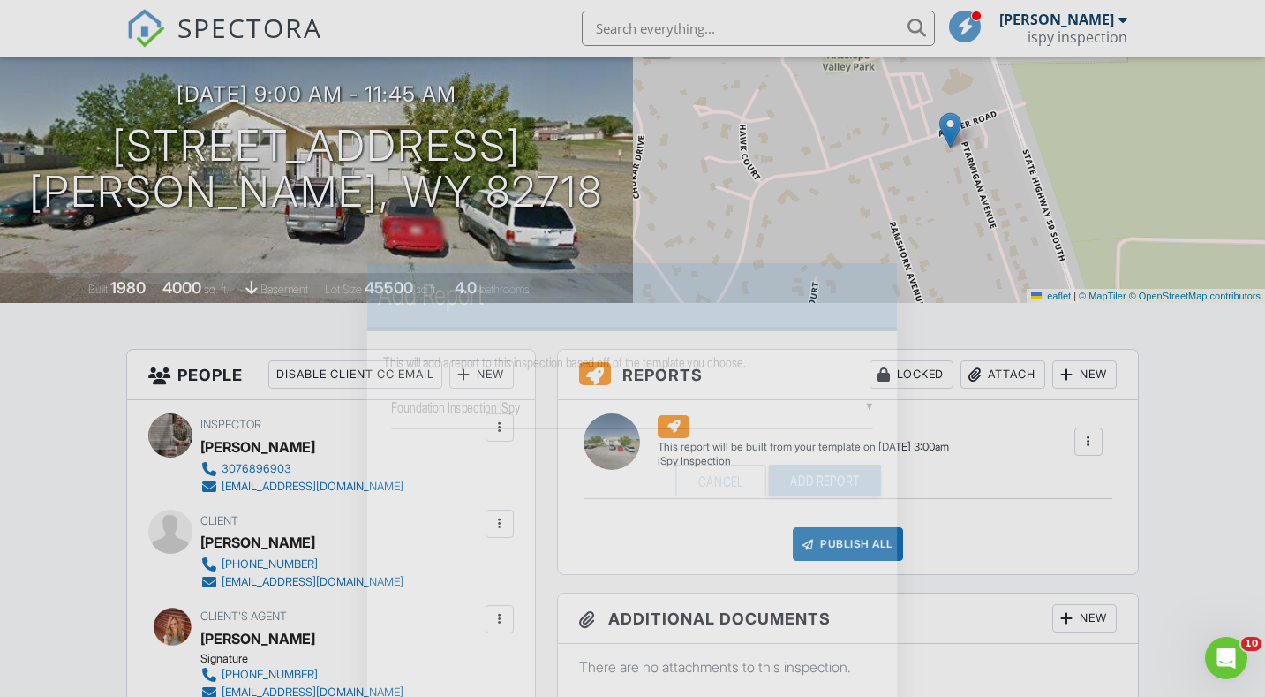
scroll to position [0, 0]
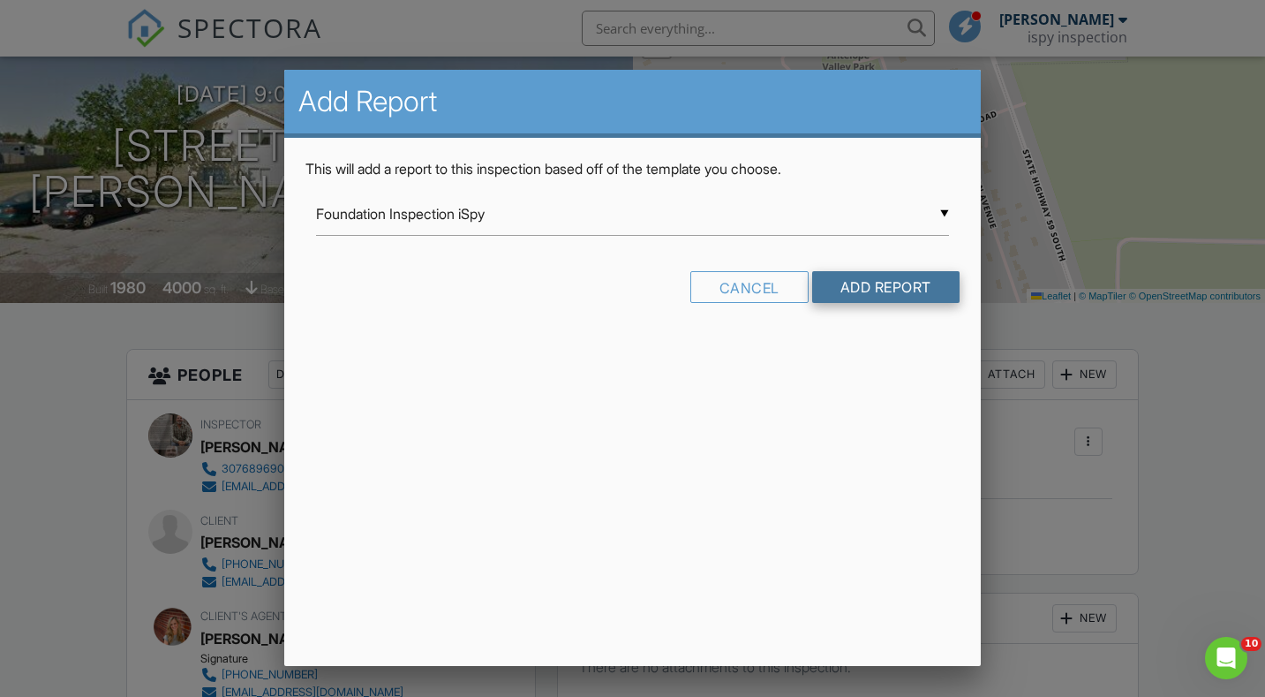
click at [871, 297] on input "Add Report" at bounding box center [885, 287] width 147 height 32
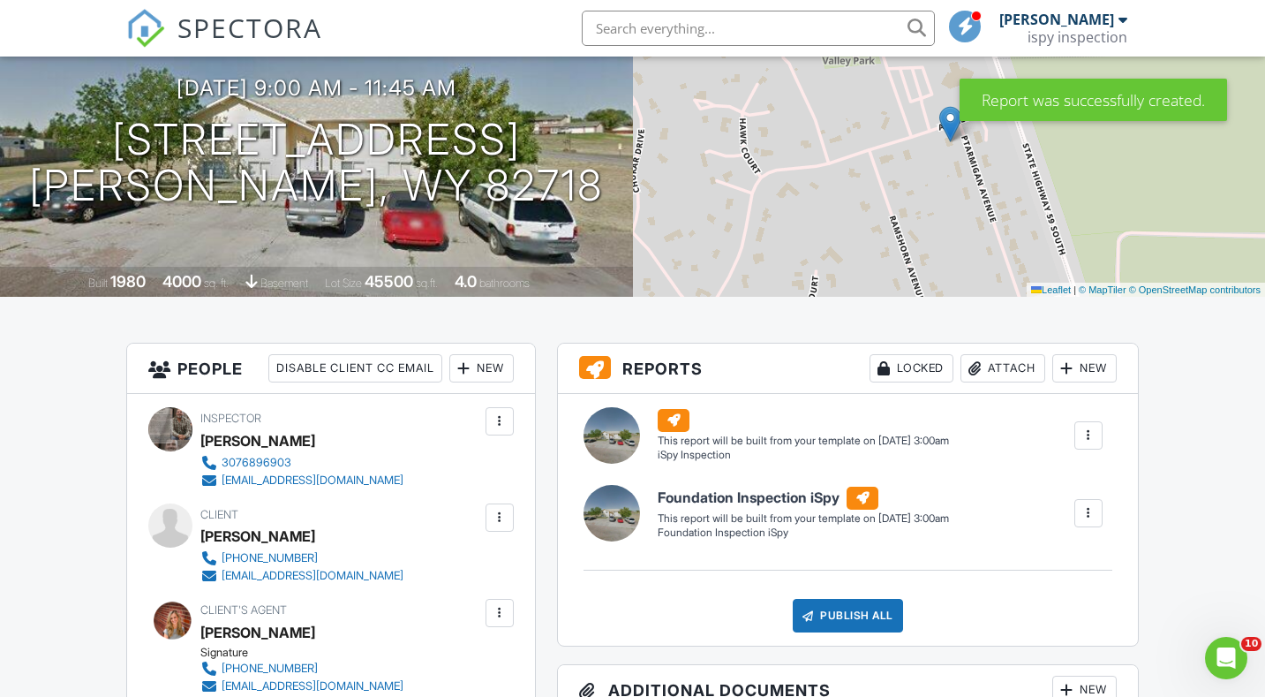
click at [1096, 375] on div "New" at bounding box center [1084, 368] width 64 height 28
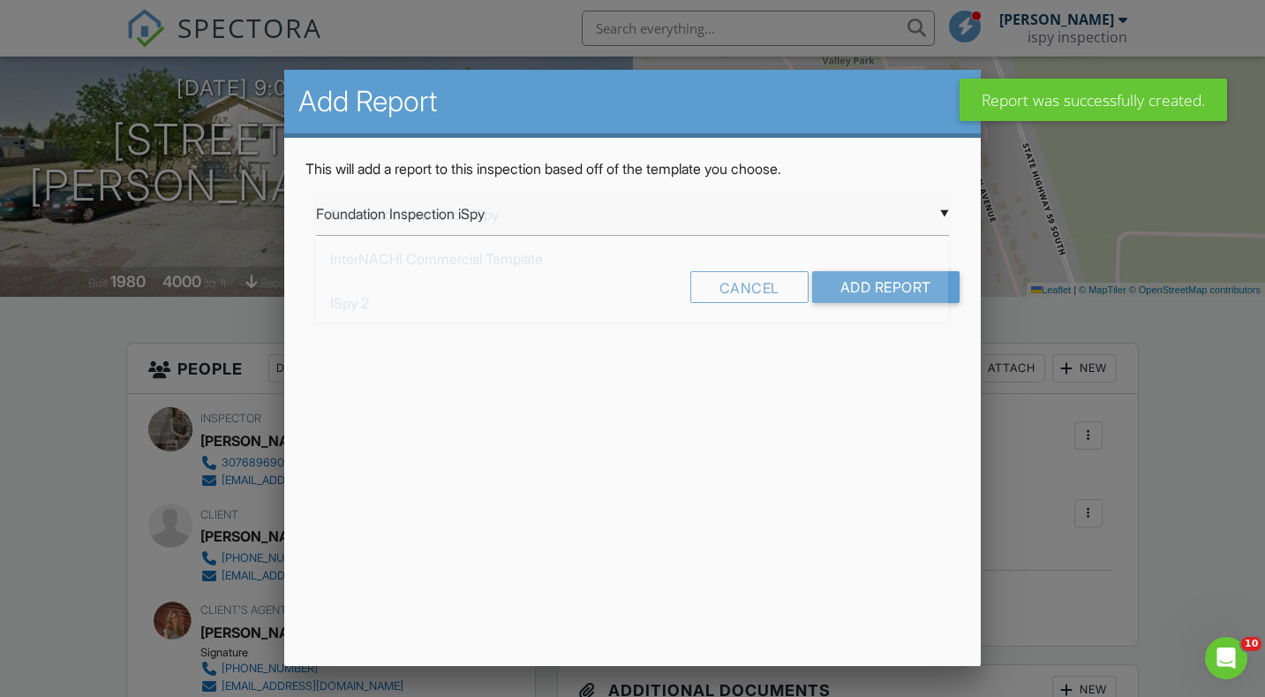
click at [445, 235] on div "▼ Foundation Inspection iSpy Foundation Inspection iSpy InterNACHI Commercial T…" at bounding box center [632, 213] width 632 height 43
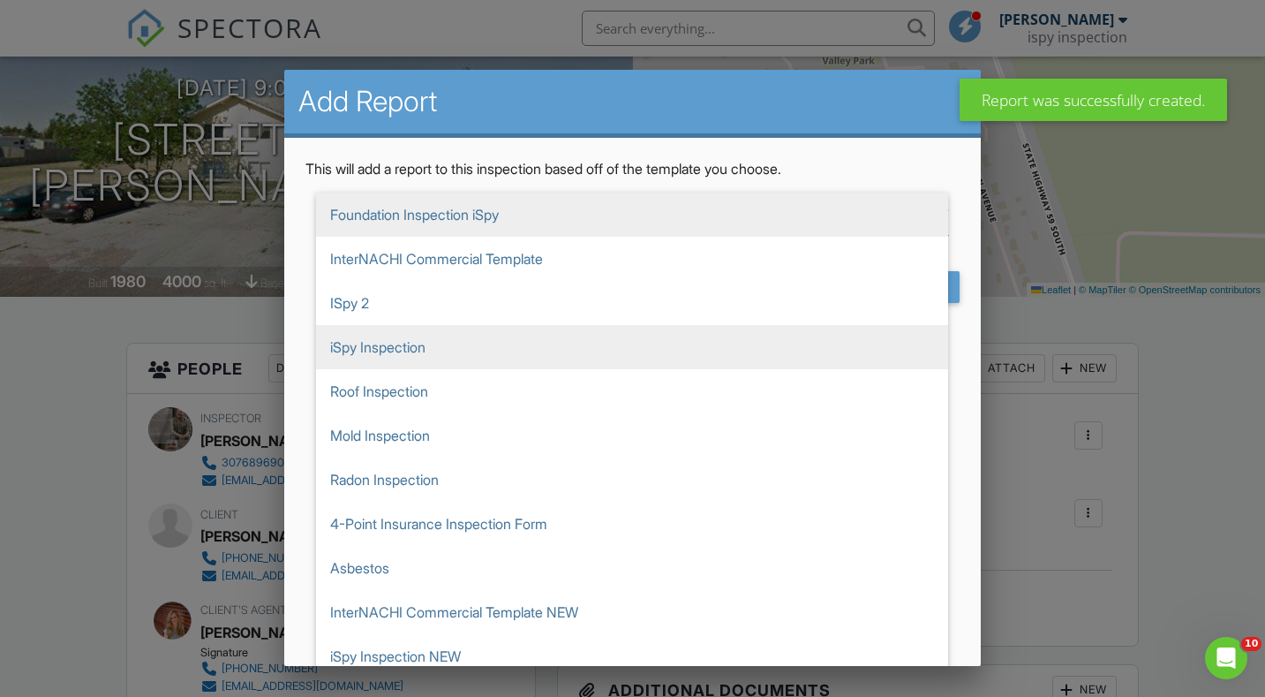
click at [382, 343] on span "iSpy Inspection" at bounding box center [632, 347] width 632 height 44
type input "iSpy Inspection"
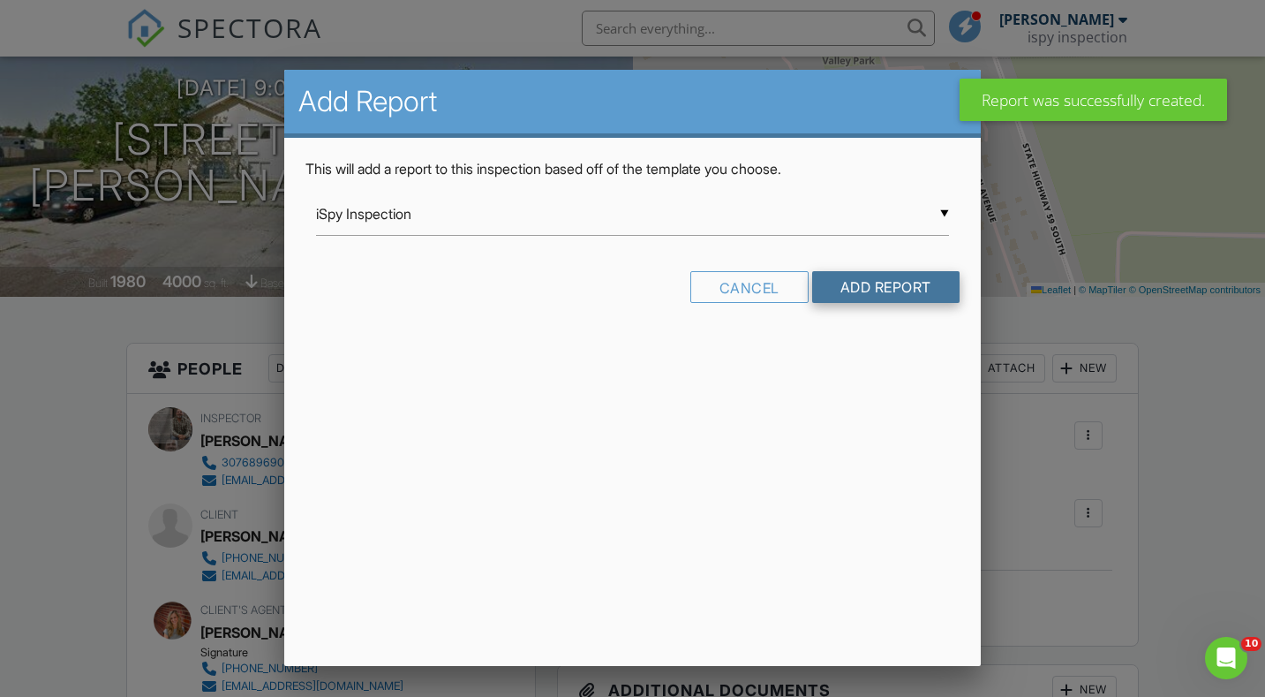
click at [880, 290] on input "Add Report" at bounding box center [885, 287] width 147 height 32
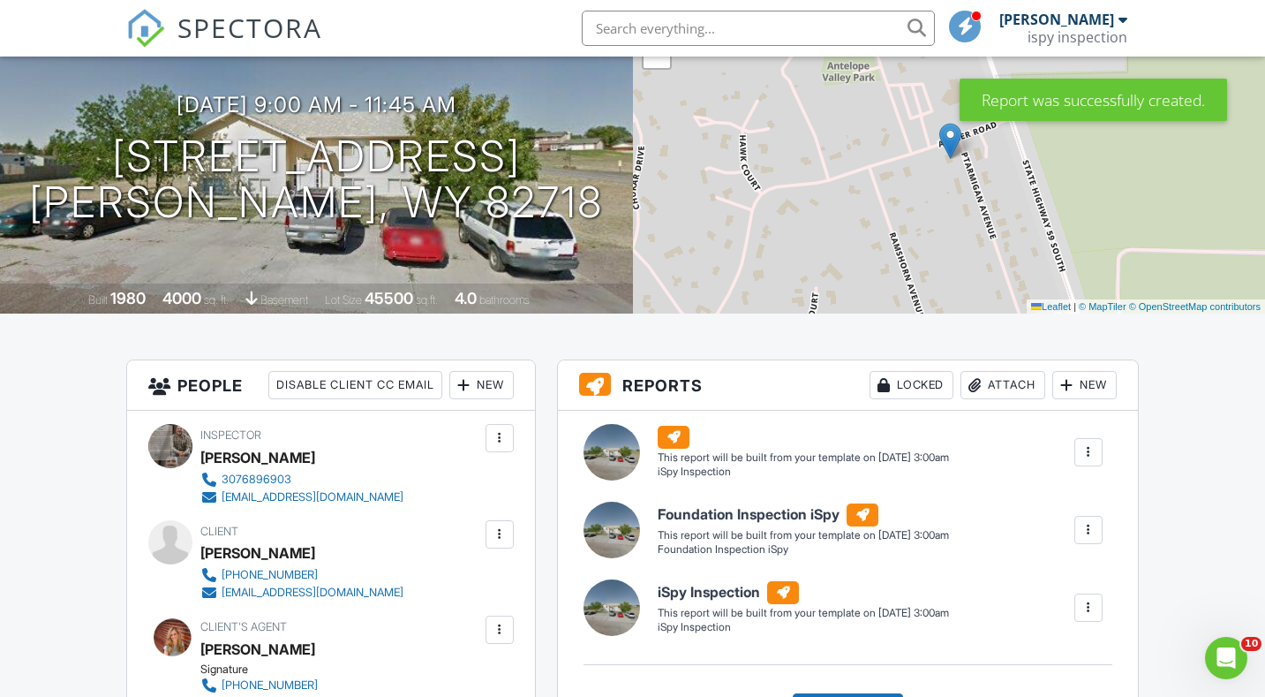
click at [1086, 531] on div at bounding box center [1089, 530] width 18 height 18
click at [1038, 626] on div "Delete" at bounding box center [1056, 623] width 37 height 19
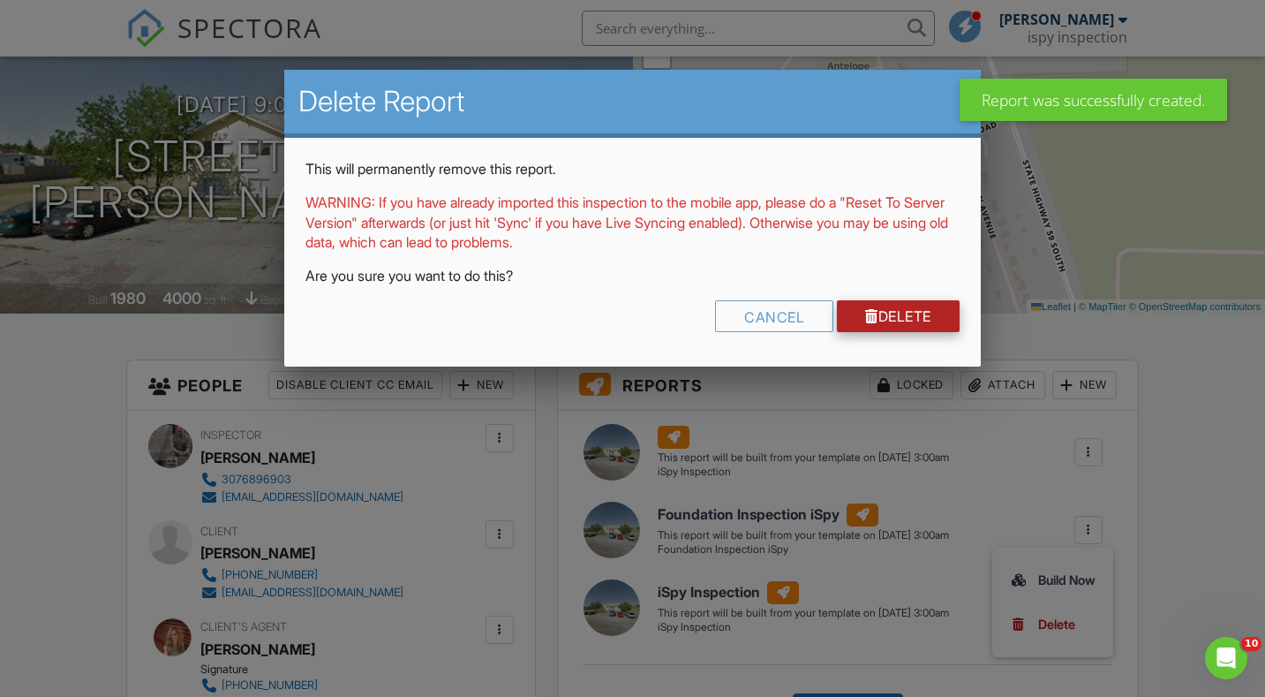
click at [904, 305] on link "Delete" at bounding box center [898, 316] width 123 height 32
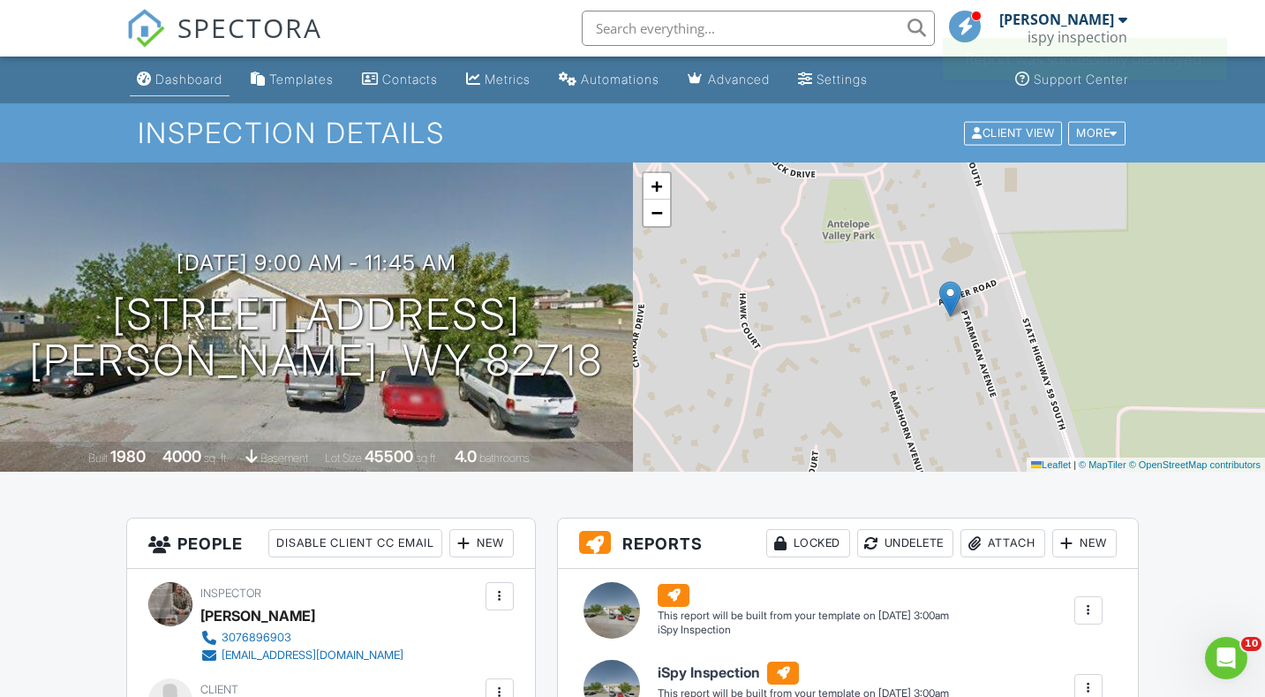
click at [206, 77] on div "Dashboard" at bounding box center [188, 79] width 67 height 15
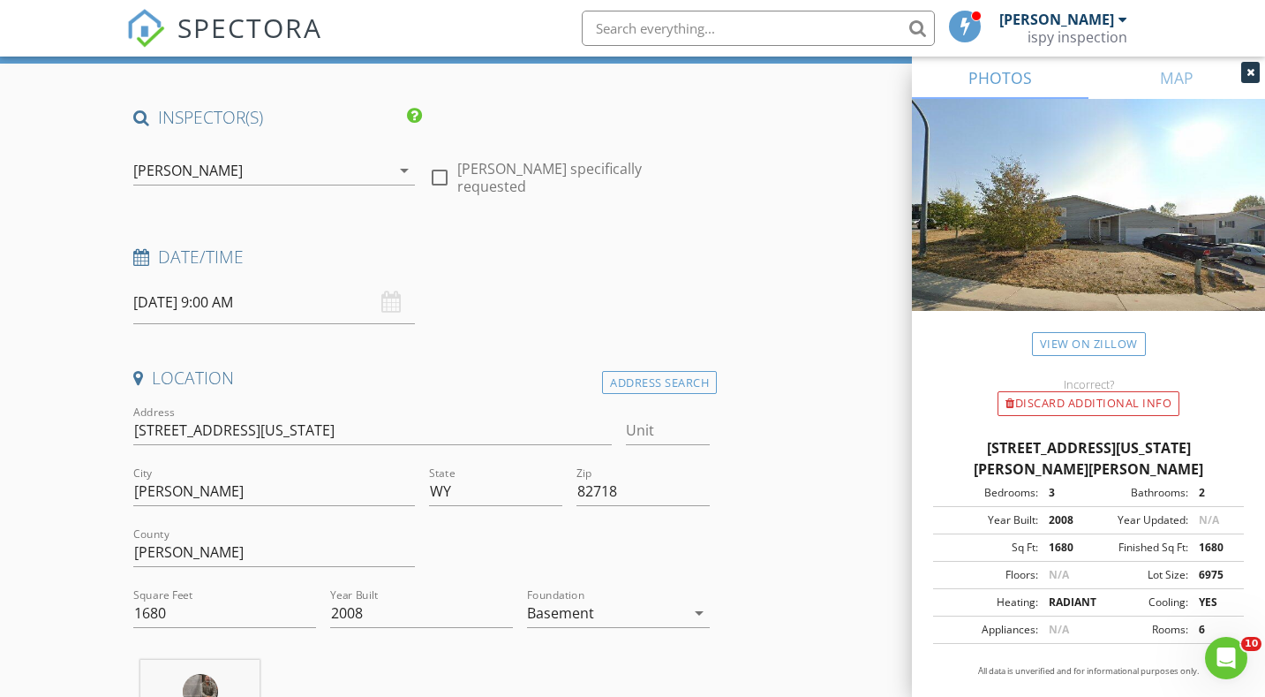
scroll to position [93, 0]
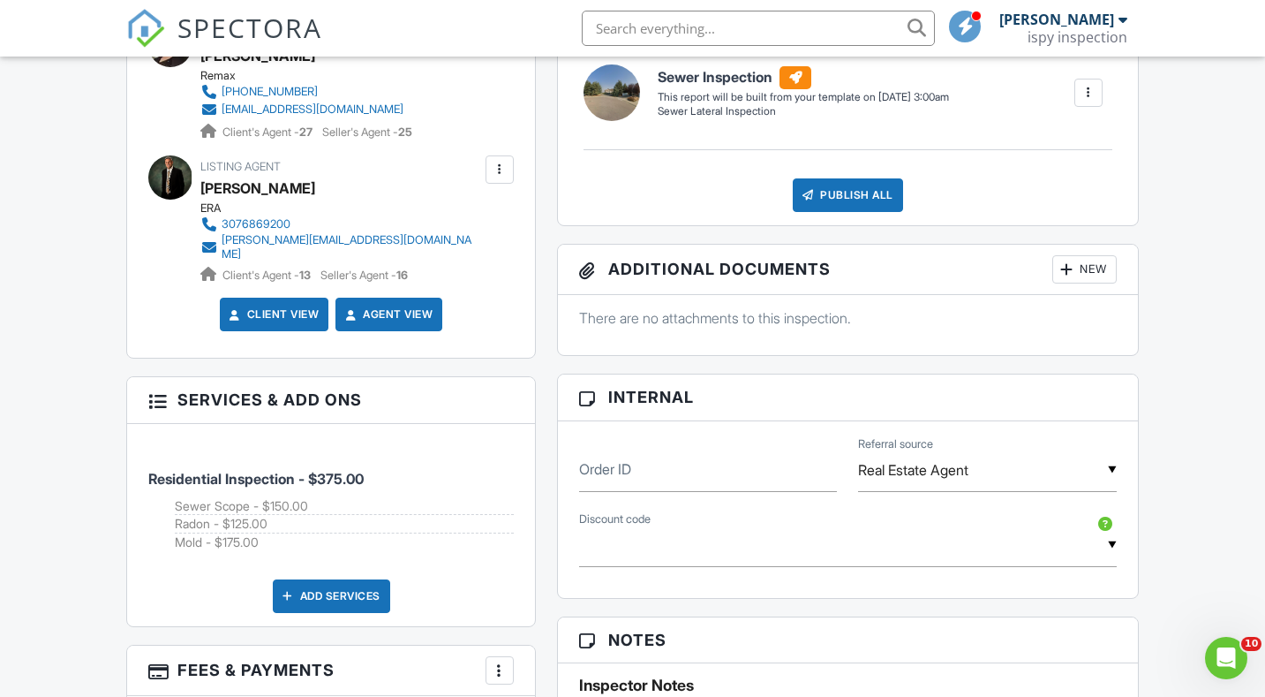
scroll to position [930, 0]
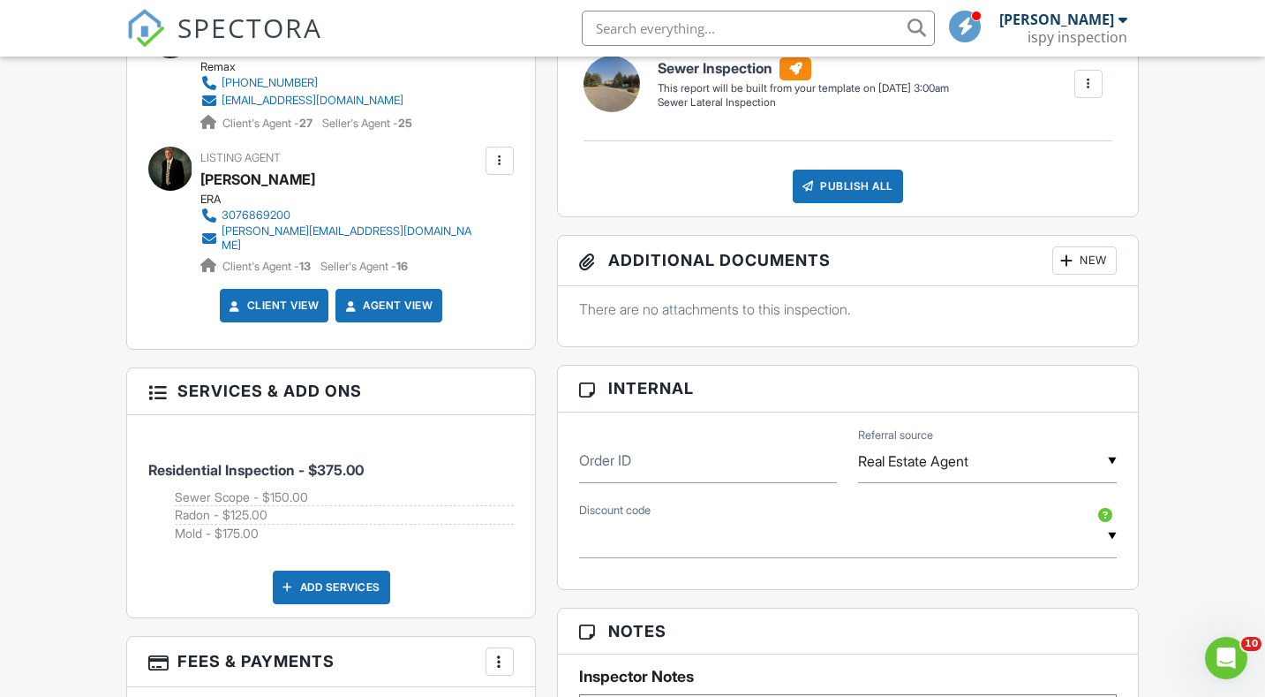
click at [342, 474] on span "Residential Inspection - $375.00" at bounding box center [255, 470] width 215 height 18
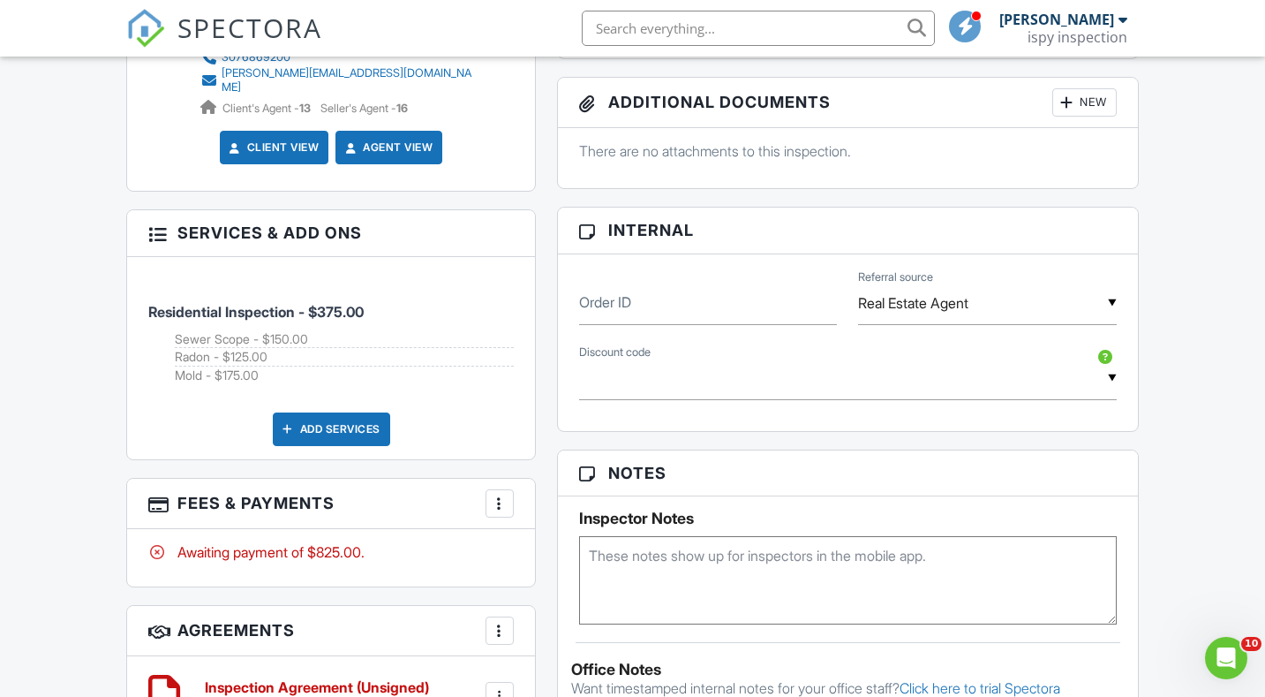
scroll to position [1120, 0]
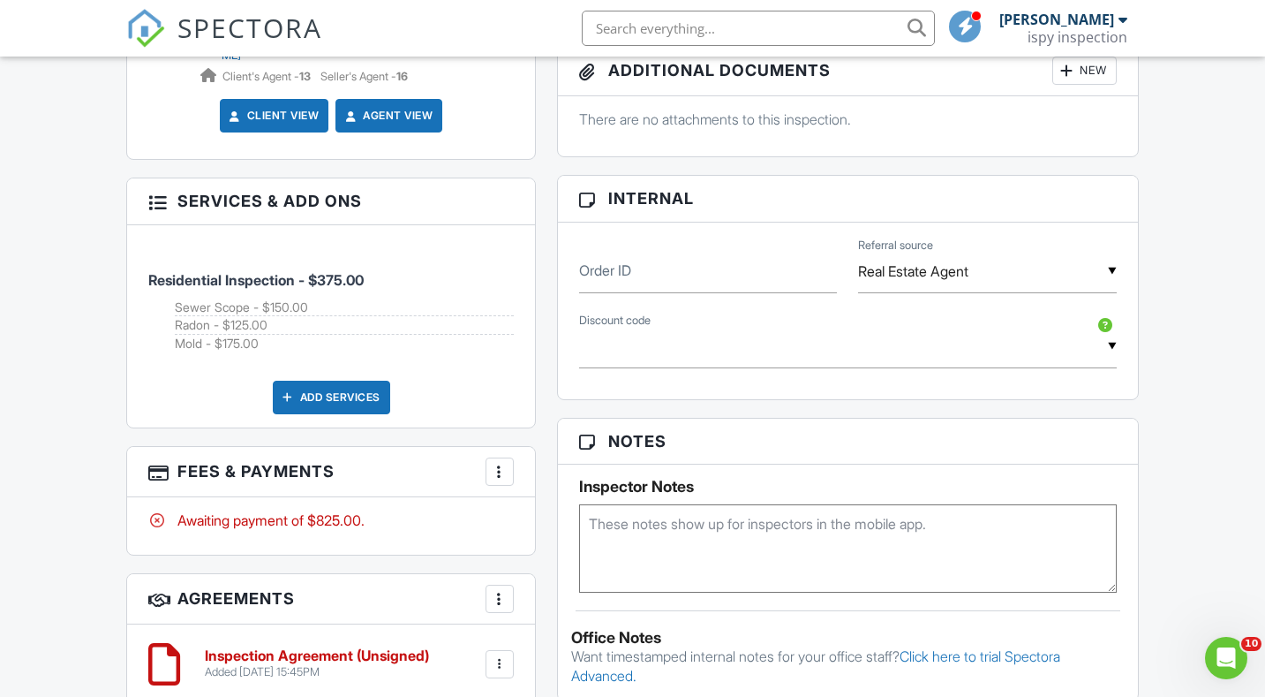
click at [509, 473] on div "More" at bounding box center [500, 471] width 28 height 28
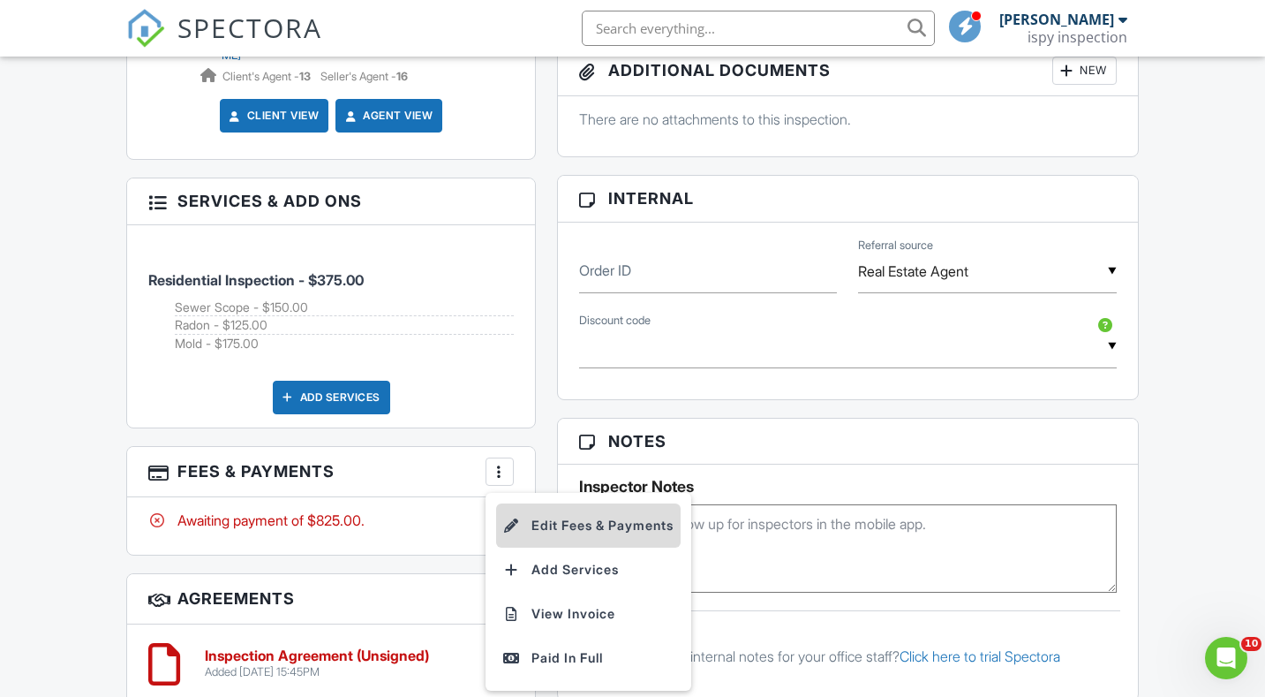
click at [556, 534] on li "Edit Fees & Payments" at bounding box center [588, 525] width 185 height 44
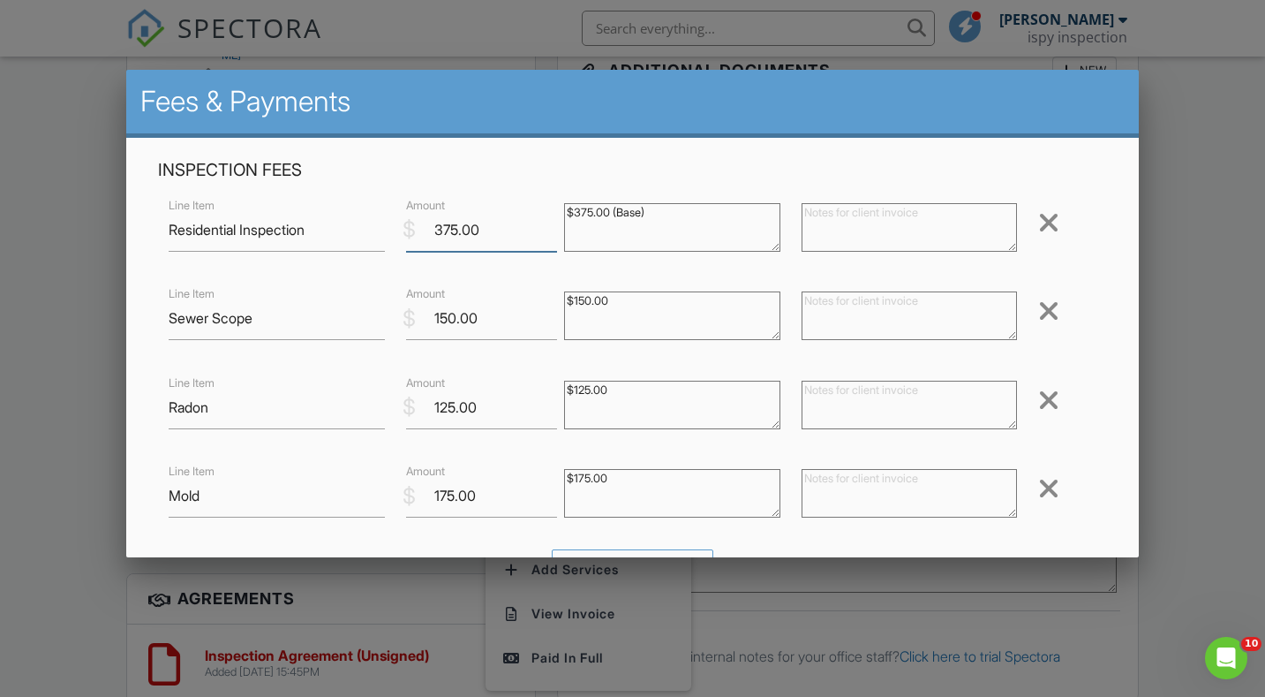
drag, startPoint x: 458, startPoint y: 229, endPoint x: 413, endPoint y: 229, distance: 45.0
click at [413, 229] on div "$ Amount 375.00" at bounding box center [475, 229] width 158 height 43
type input "425.00"
click at [1119, 309] on div "Inspection Fees Line Item Residential Inspection $ Amount 425.00 $375.00 (Base)…" at bounding box center [632, 570] width 1012 height 864
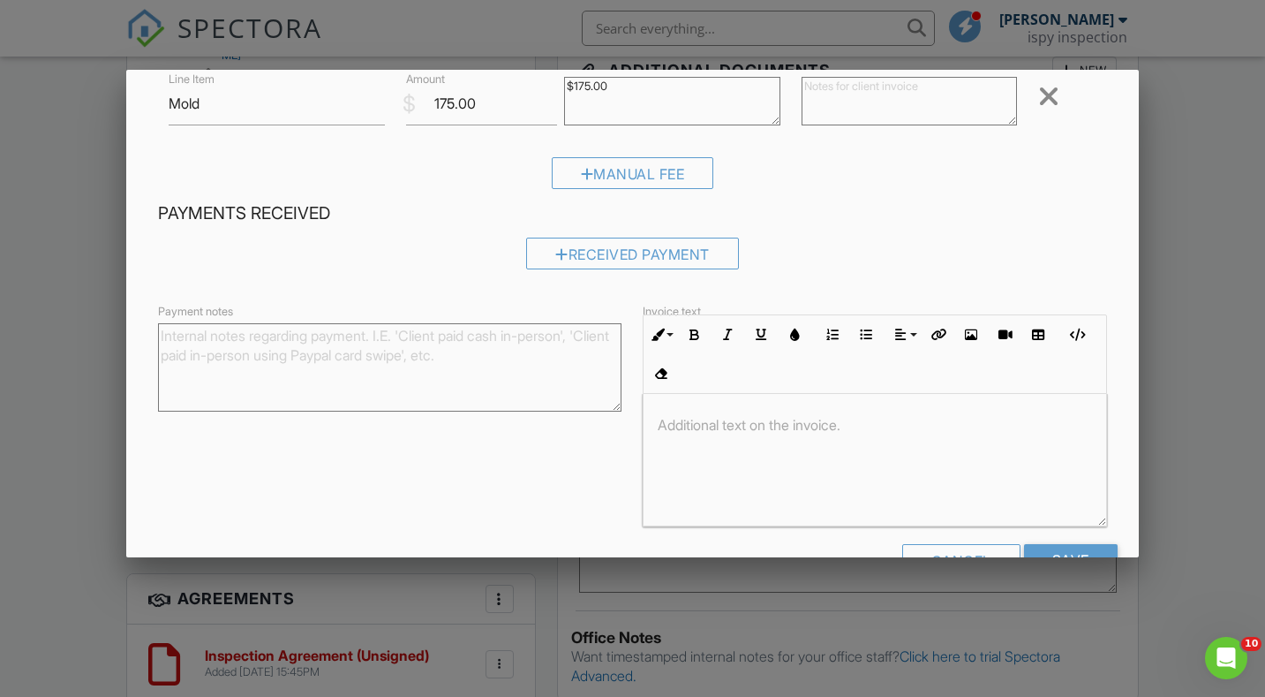
scroll to position [446, 0]
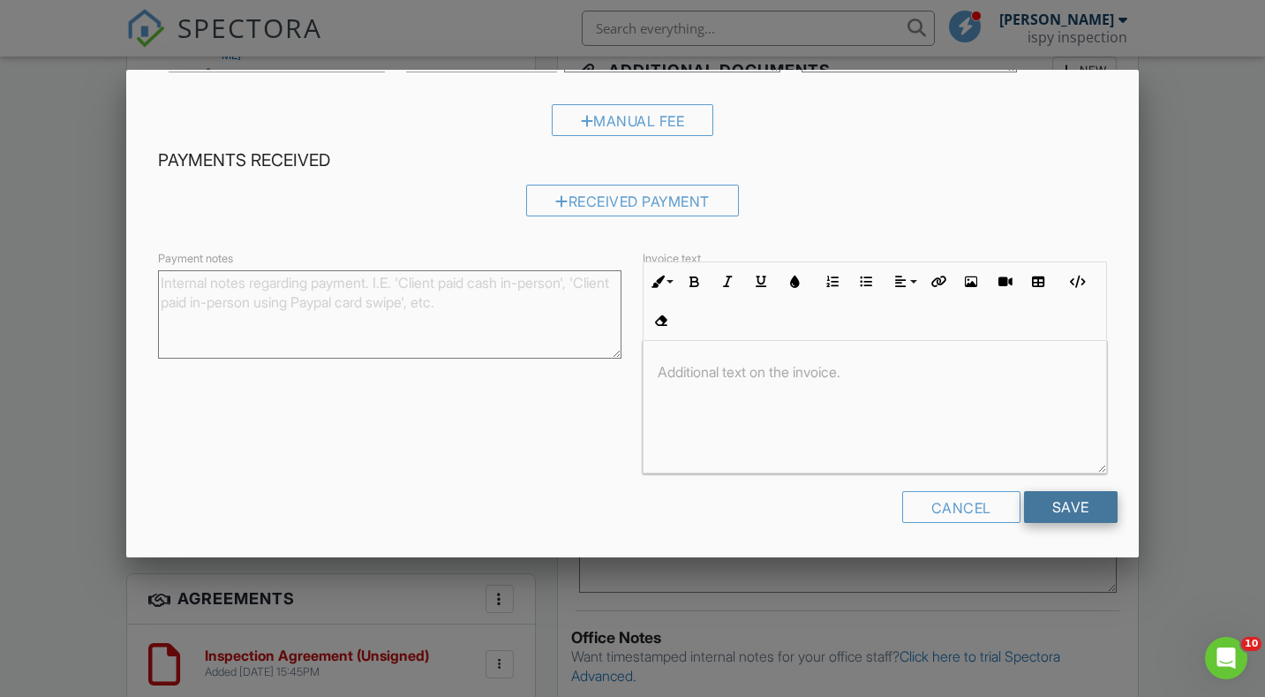
click at [1065, 504] on input "Save" at bounding box center [1071, 507] width 94 height 32
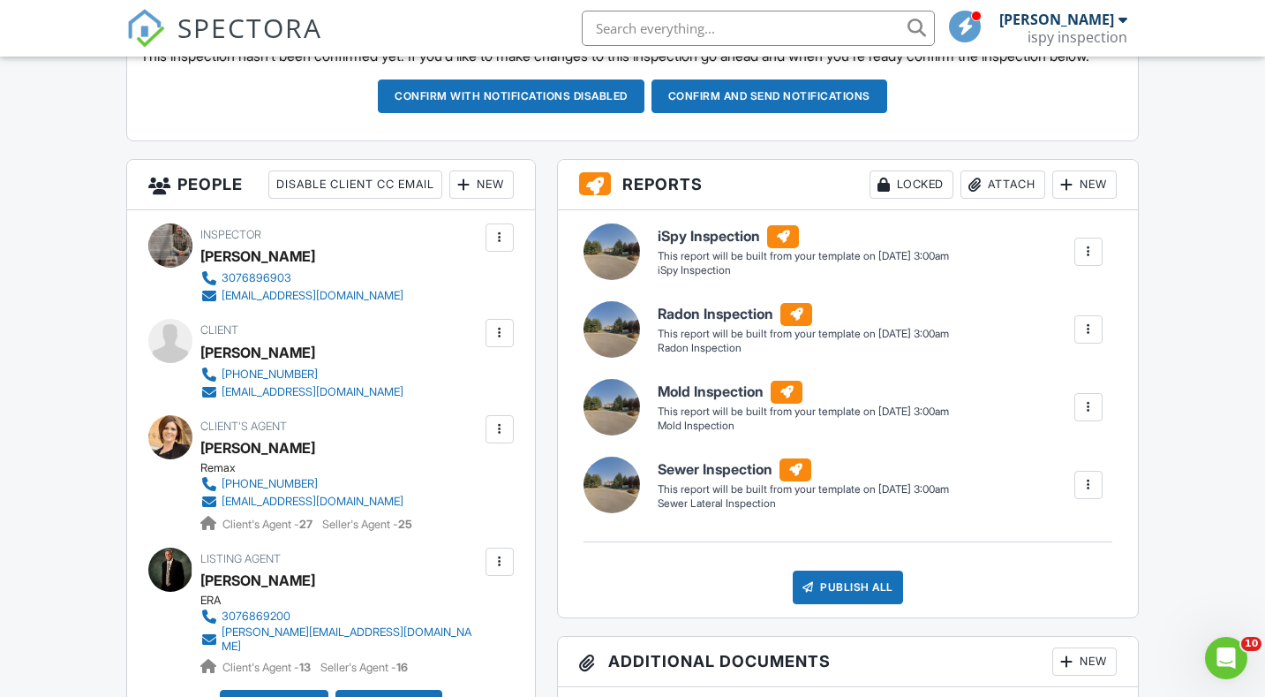
scroll to position [531, 0]
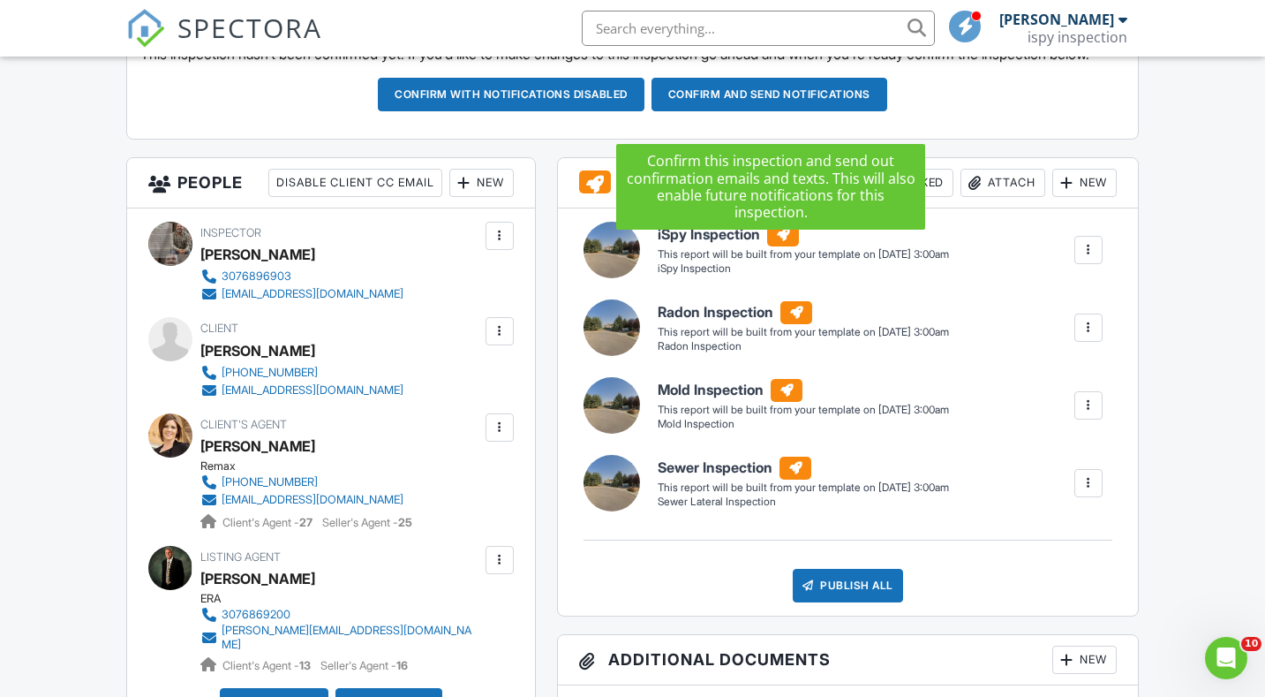
click at [644, 111] on button "Confirm and send notifications" at bounding box center [511, 95] width 267 height 34
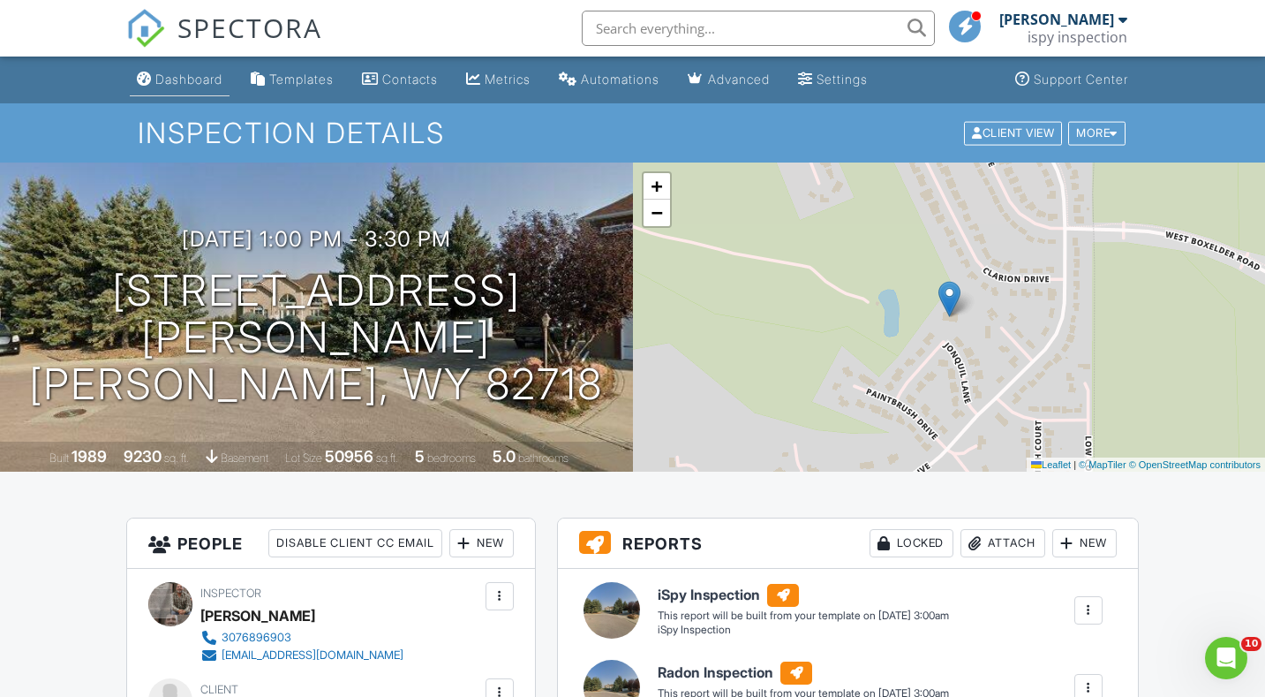
click at [190, 86] on div "Dashboard" at bounding box center [188, 79] width 67 height 15
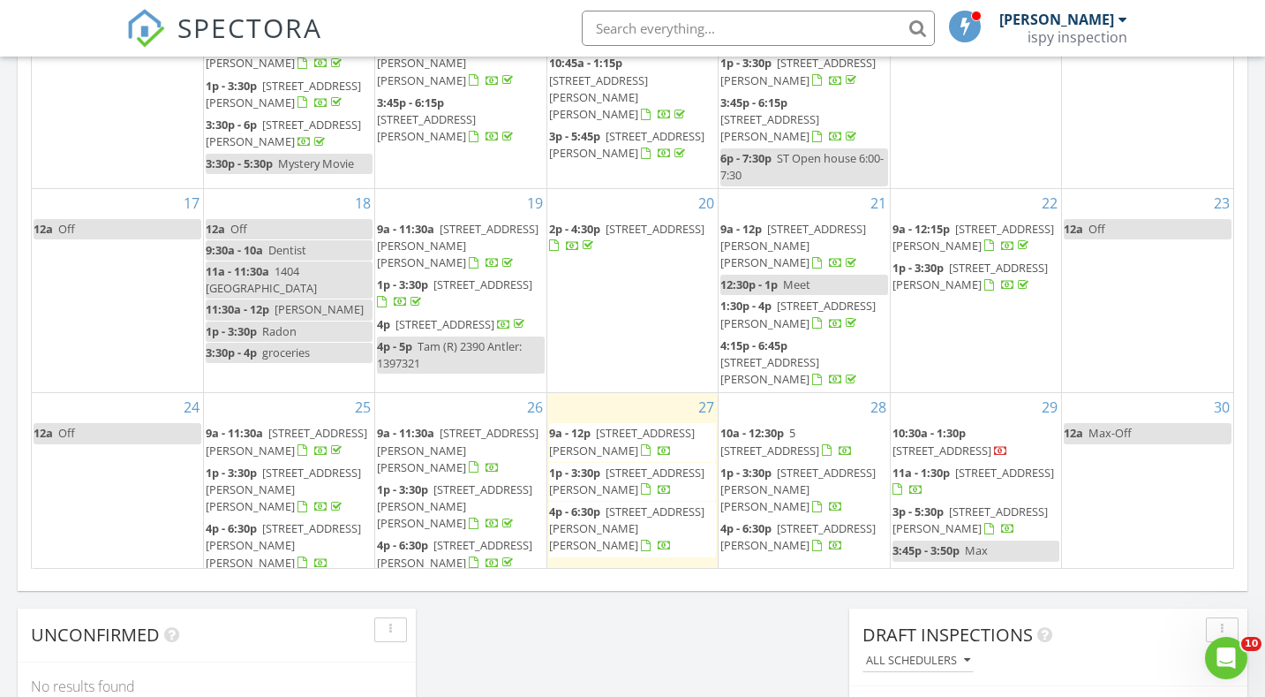
scroll to position [375, 0]
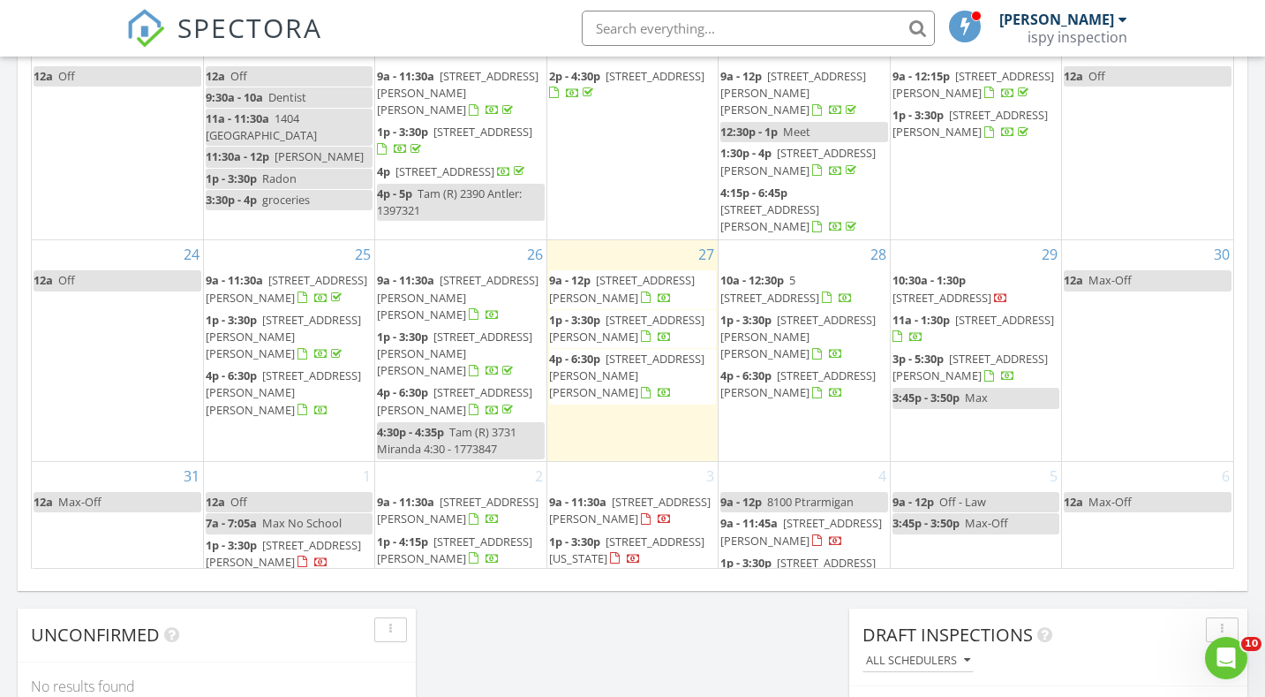
click at [780, 312] on span "[STREET_ADDRESS][PERSON_NAME][PERSON_NAME]" at bounding box center [797, 336] width 155 height 49
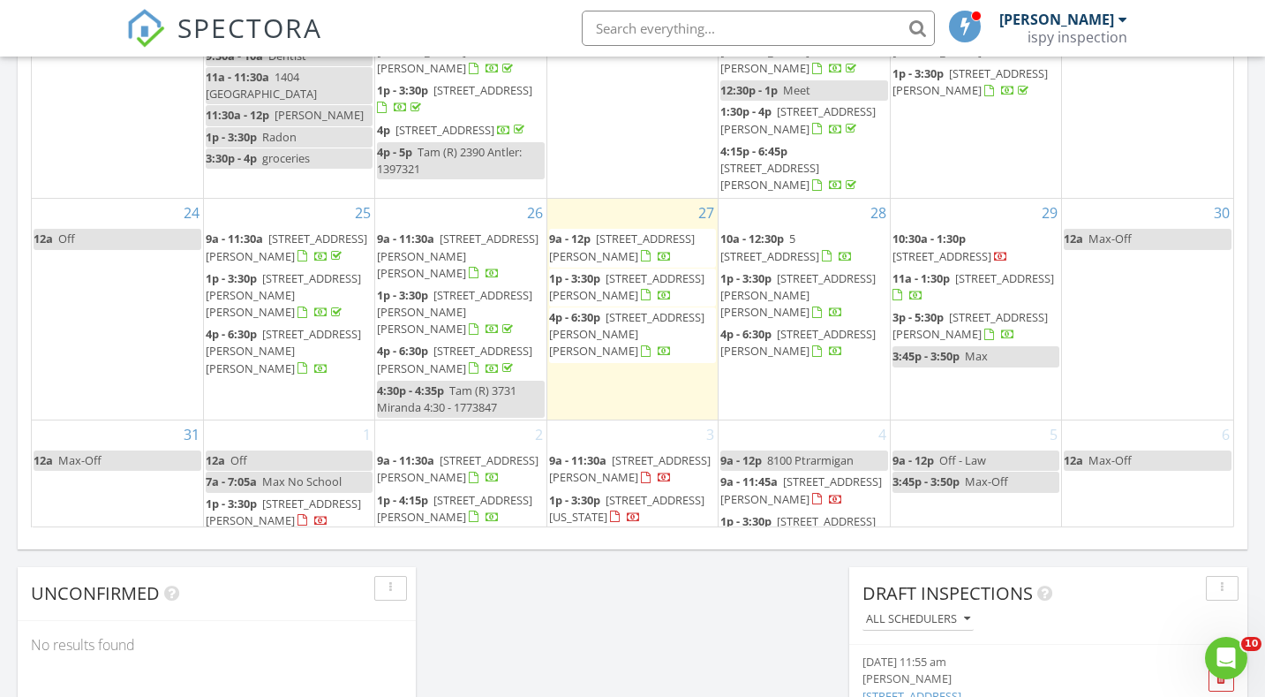
scroll to position [1095, 0]
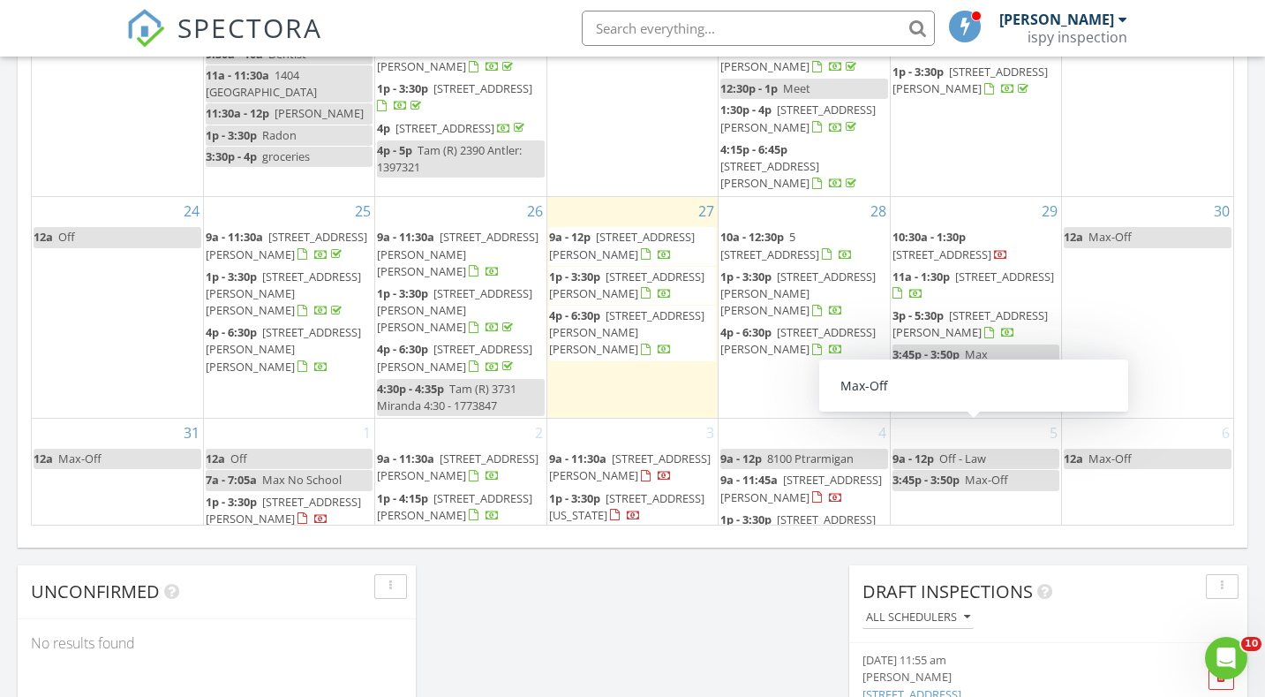
click at [954, 490] on div "5 9a - 12p Off - Law 3:45p - 3:50p Max-Off" at bounding box center [976, 494] width 170 height 152
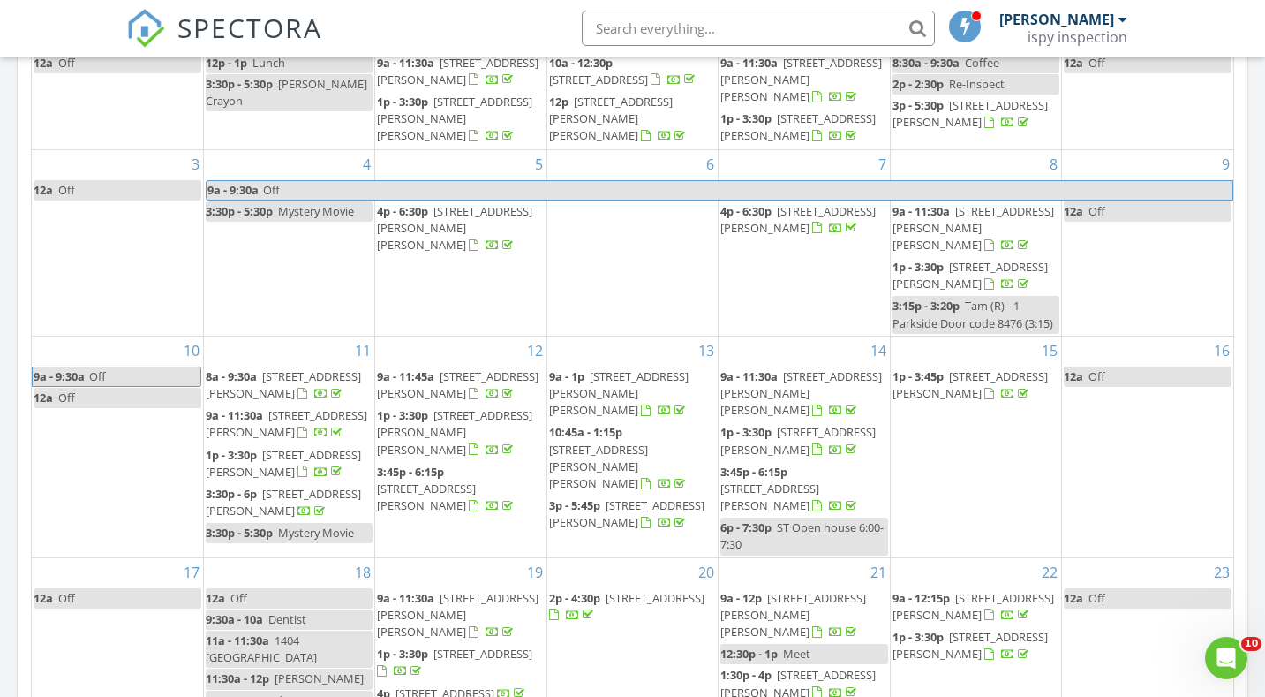
scroll to position [591, 0]
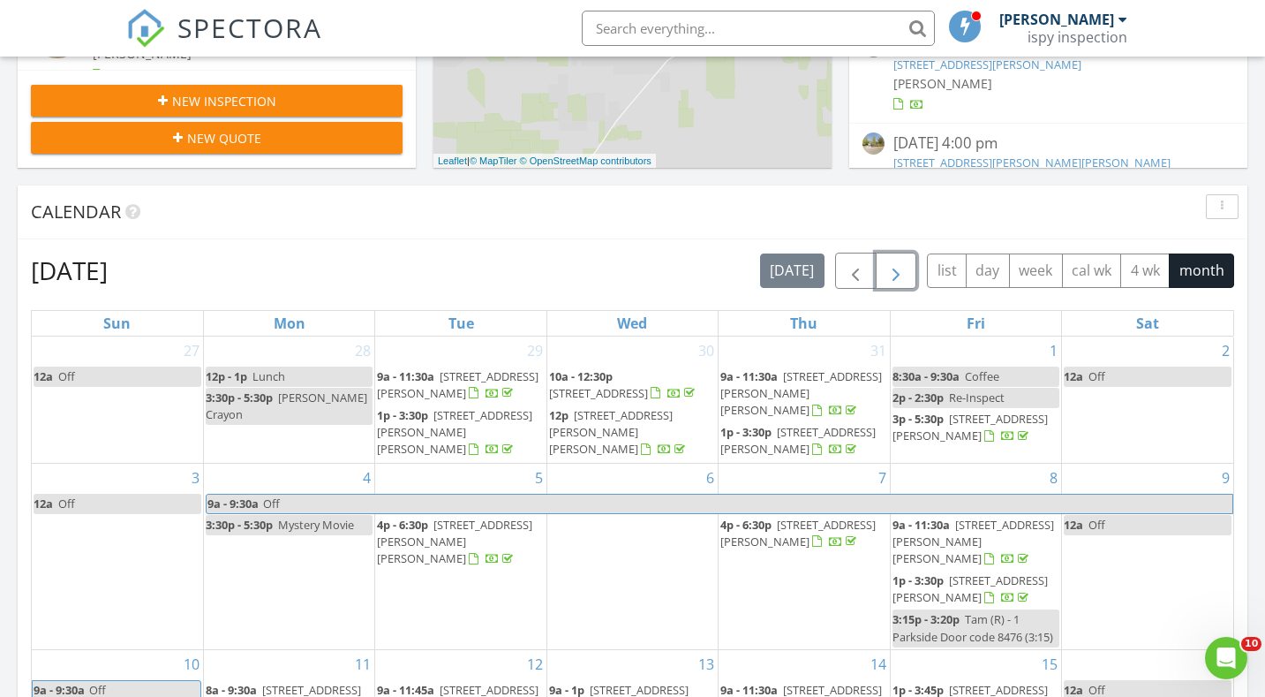
click at [903, 275] on span "button" at bounding box center [895, 270] width 21 height 21
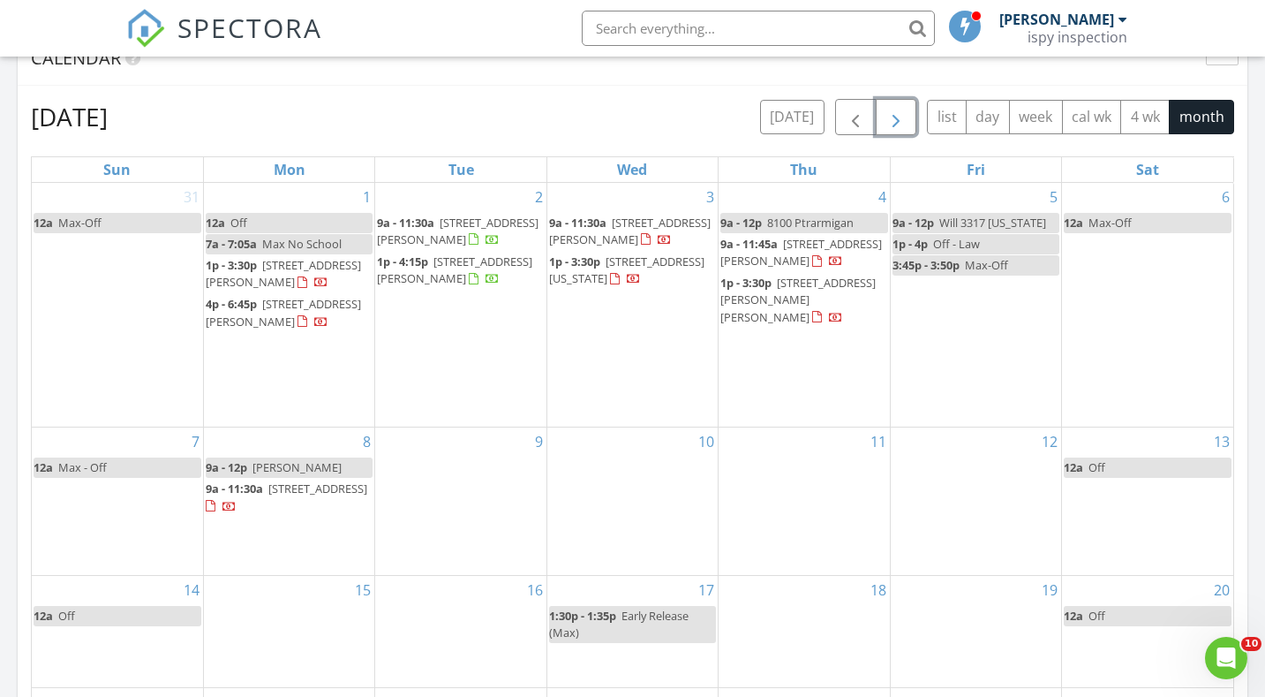
scroll to position [751, 0]
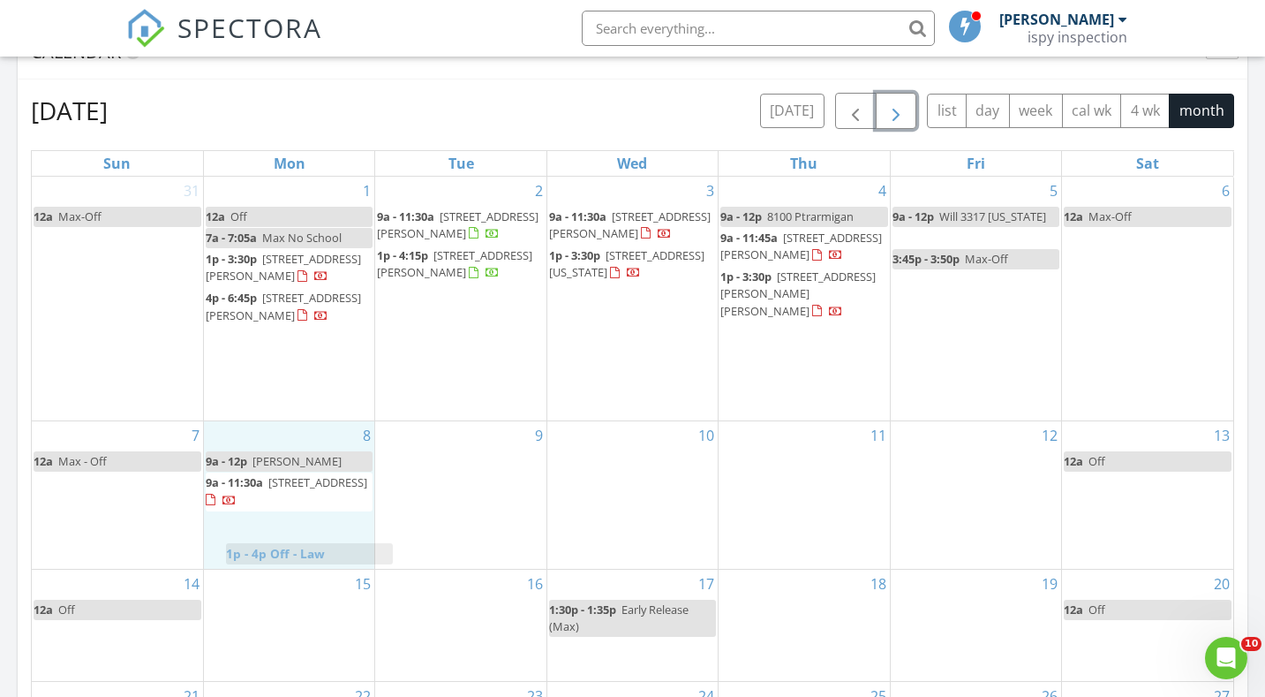
click at [308, 547] on body "SPECTORA Jeremy Torrez ispy inspection Role: Inspector Change Role Dashboard Ne…" at bounding box center [632, 490] width 1265 height 2483
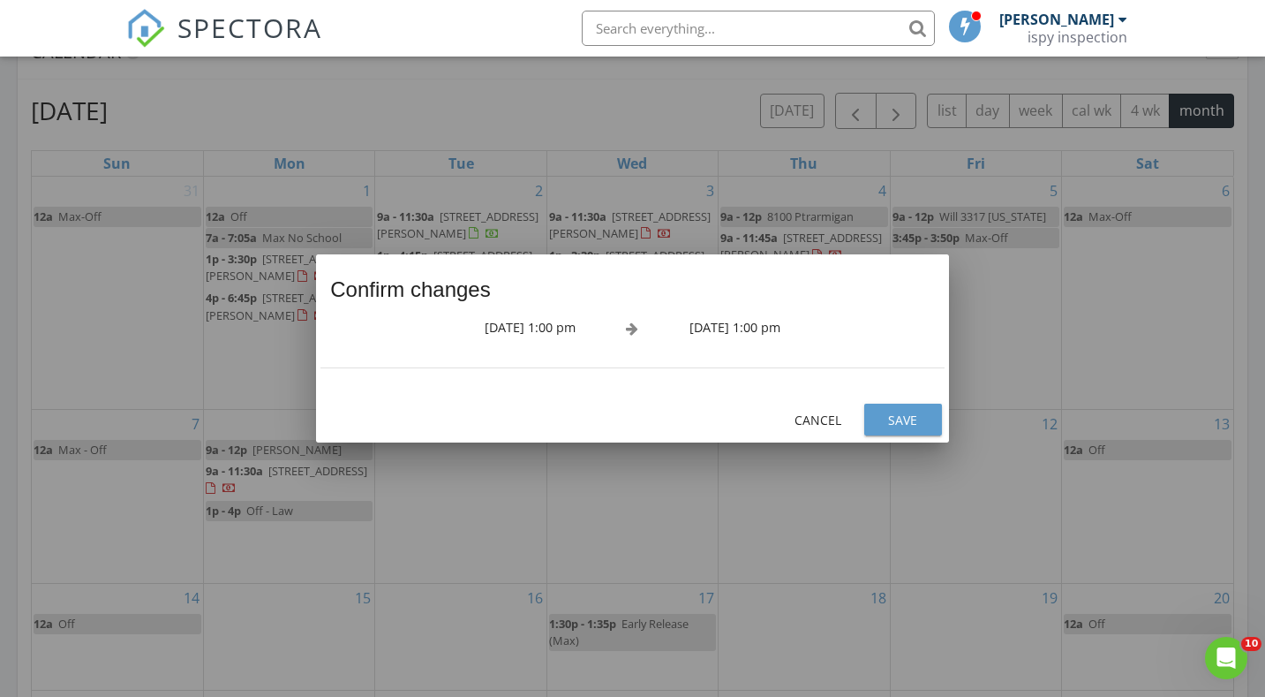
click at [889, 417] on div "Save" at bounding box center [902, 420] width 49 height 19
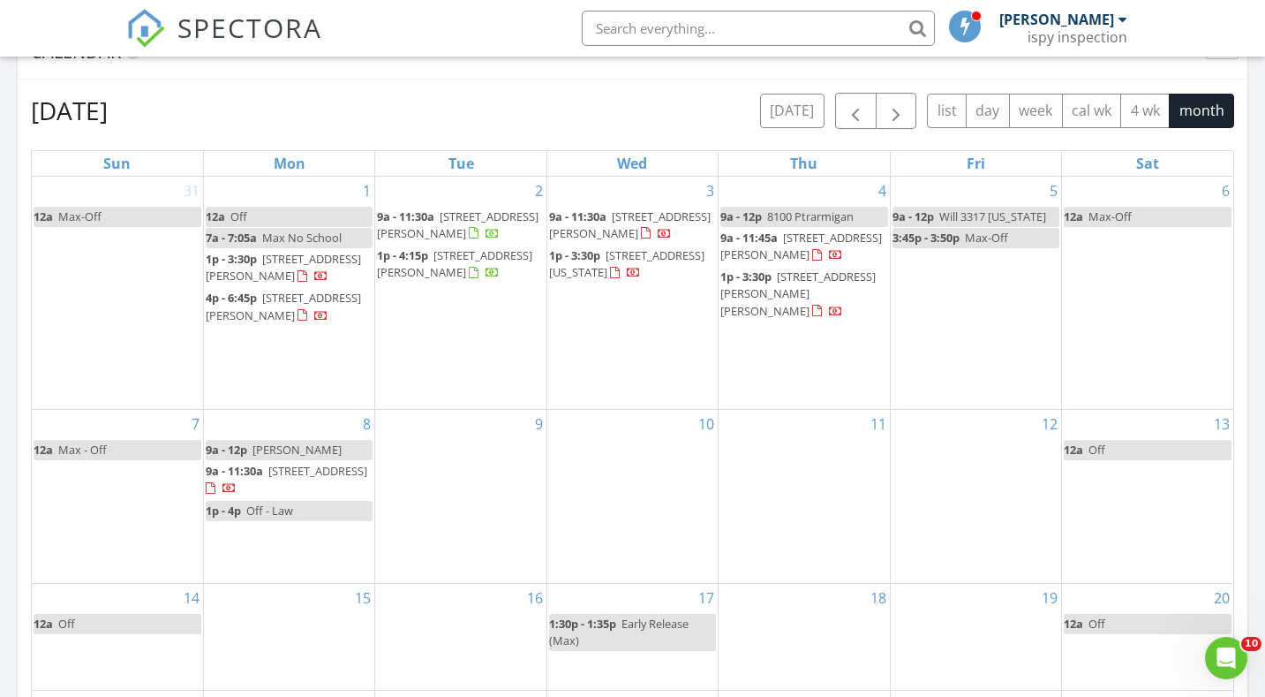
click at [769, 217] on span "8100 Ptrarmigan" at bounding box center [810, 216] width 87 height 16
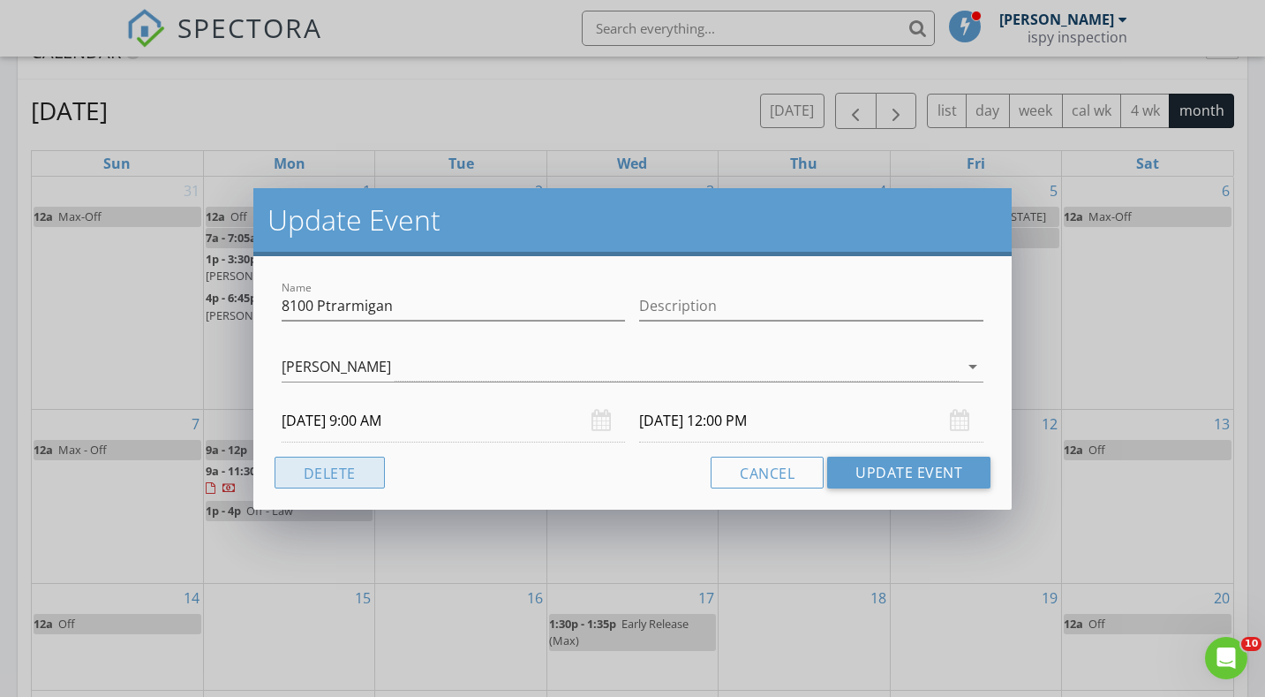
click at [328, 473] on button "Delete" at bounding box center [330, 472] width 110 height 32
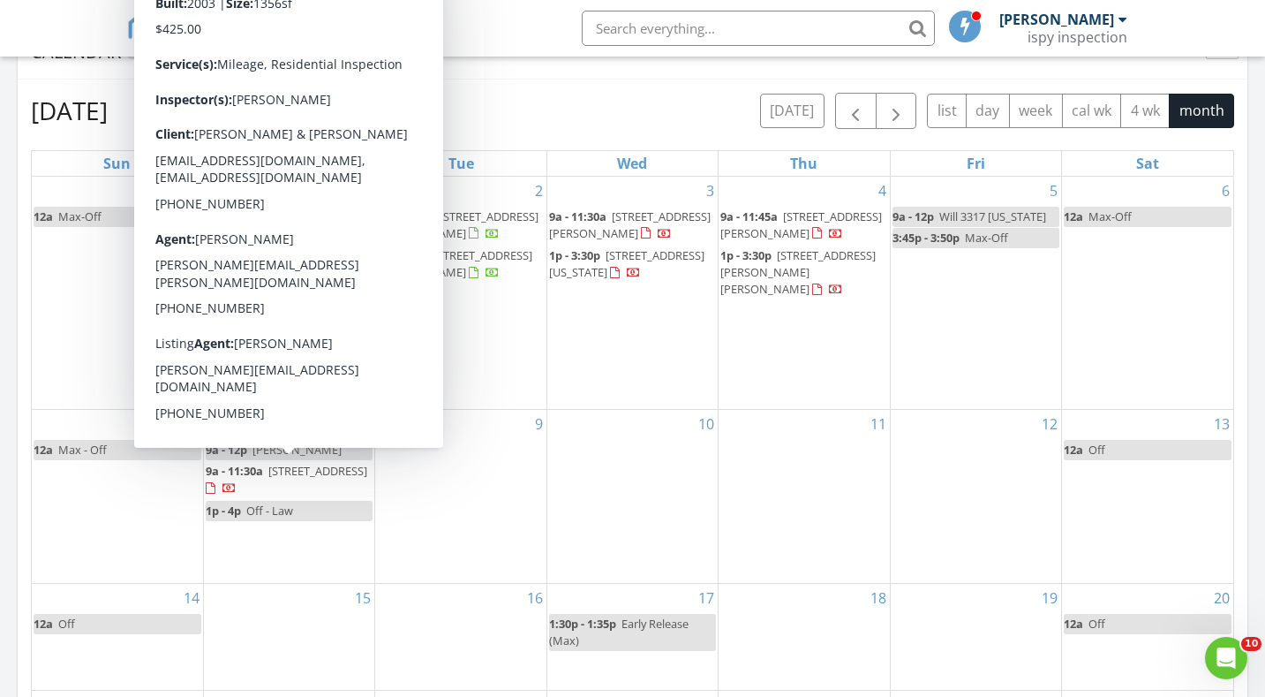
click at [645, 362] on div "3 9a - 11:30a 1409 W 4th St, Gillette 82716 1p - 3:30p 1259 Montana Ave , Upton…" at bounding box center [632, 293] width 170 height 232
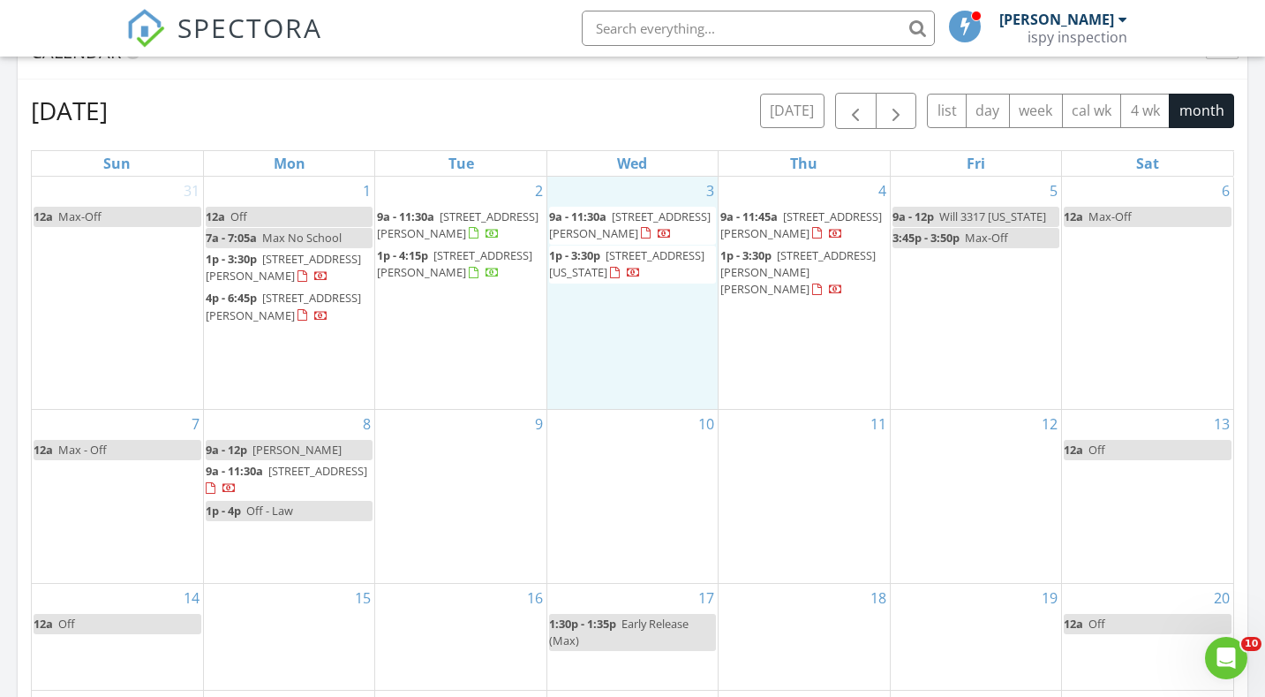
click at [305, 455] on span "Upton- David" at bounding box center [296, 449] width 89 height 16
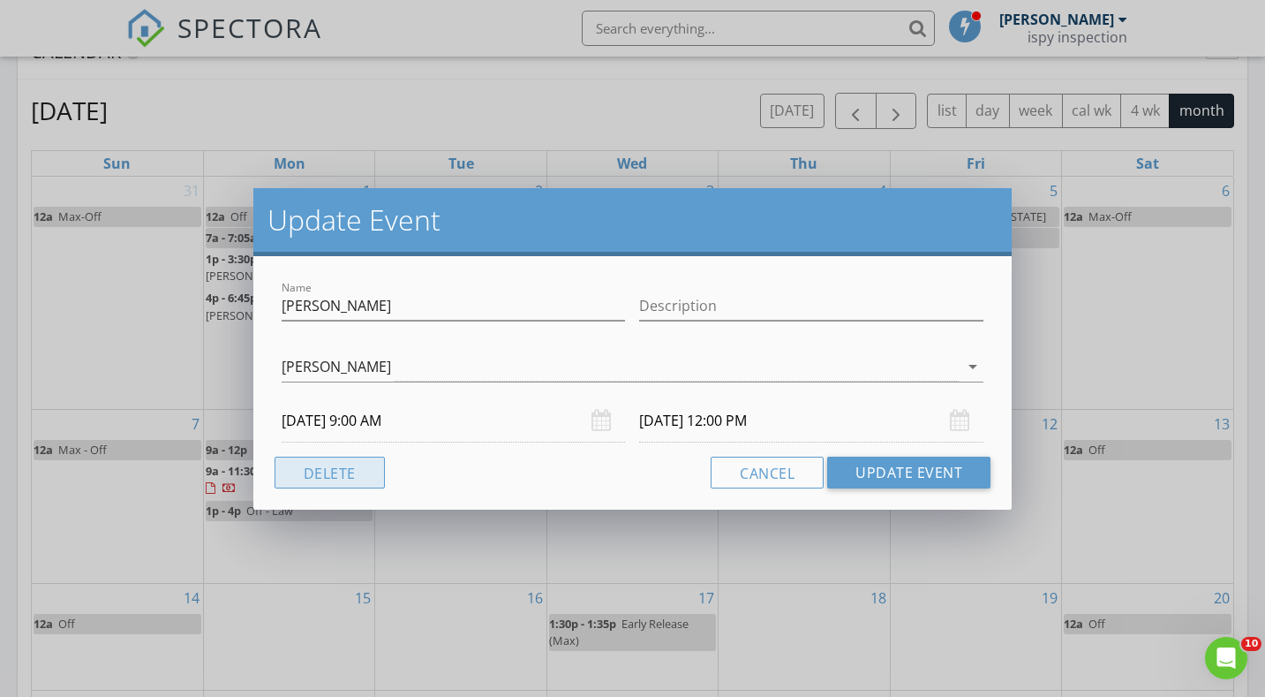
click at [341, 470] on button "Delete" at bounding box center [330, 472] width 110 height 32
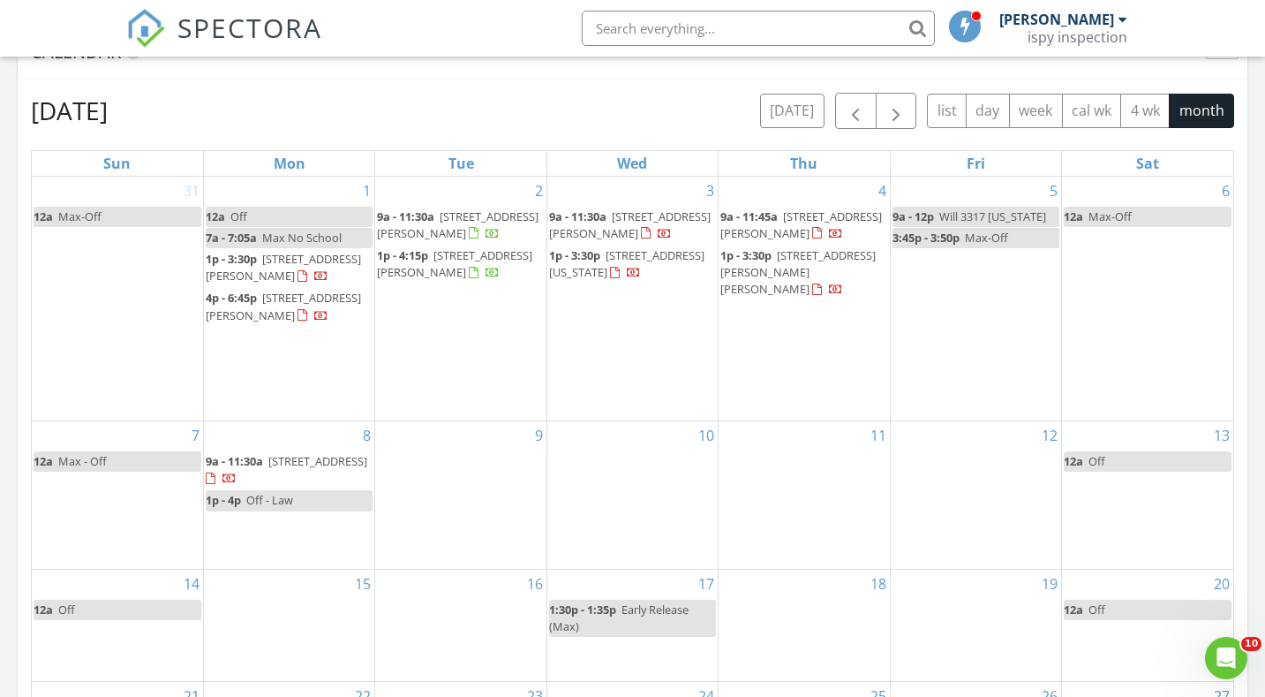
click at [944, 309] on div "5 9a - 12p Will 3317 Georgia 3:45p - 3:50p Max-Off" at bounding box center [976, 299] width 170 height 244
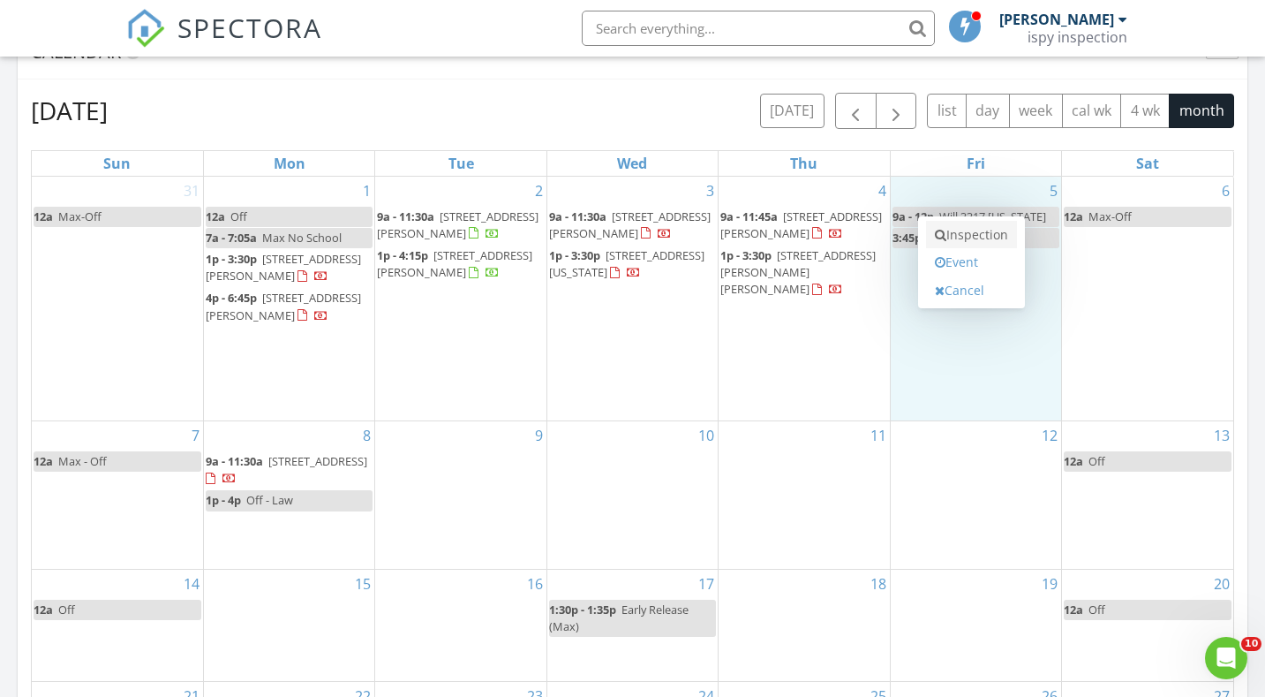
click at [979, 233] on link "Inspection" at bounding box center [971, 235] width 91 height 28
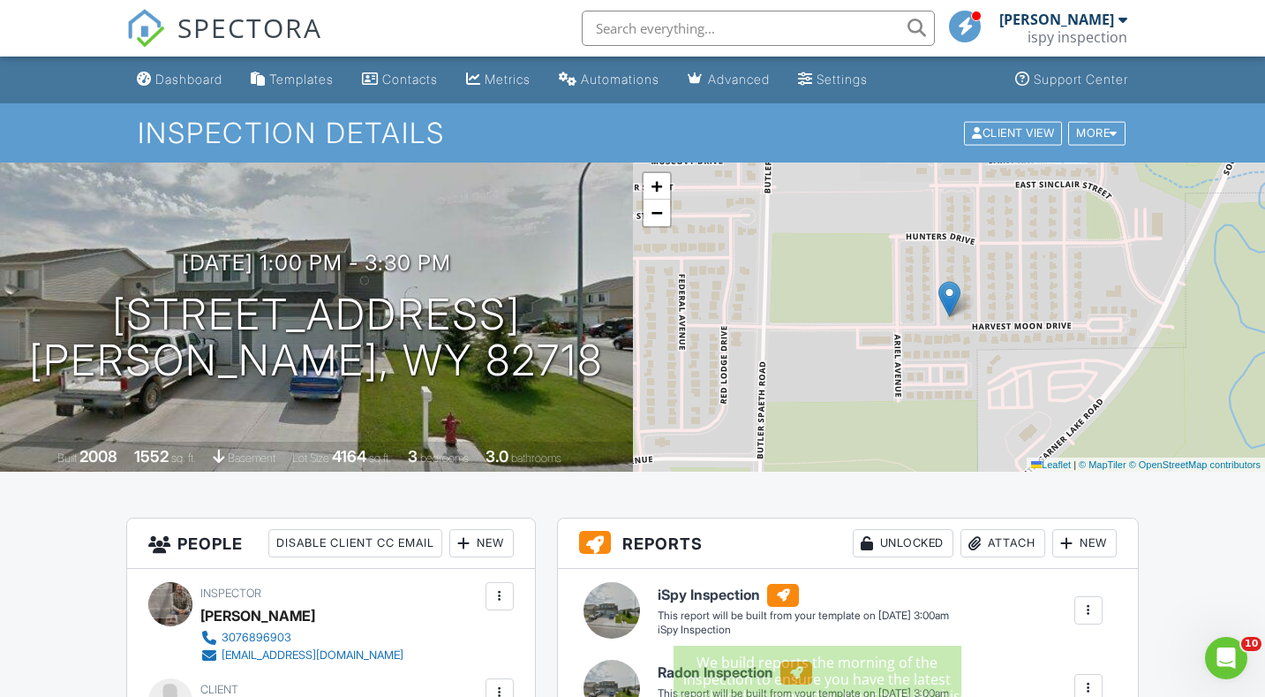
scroll to position [9, 0]
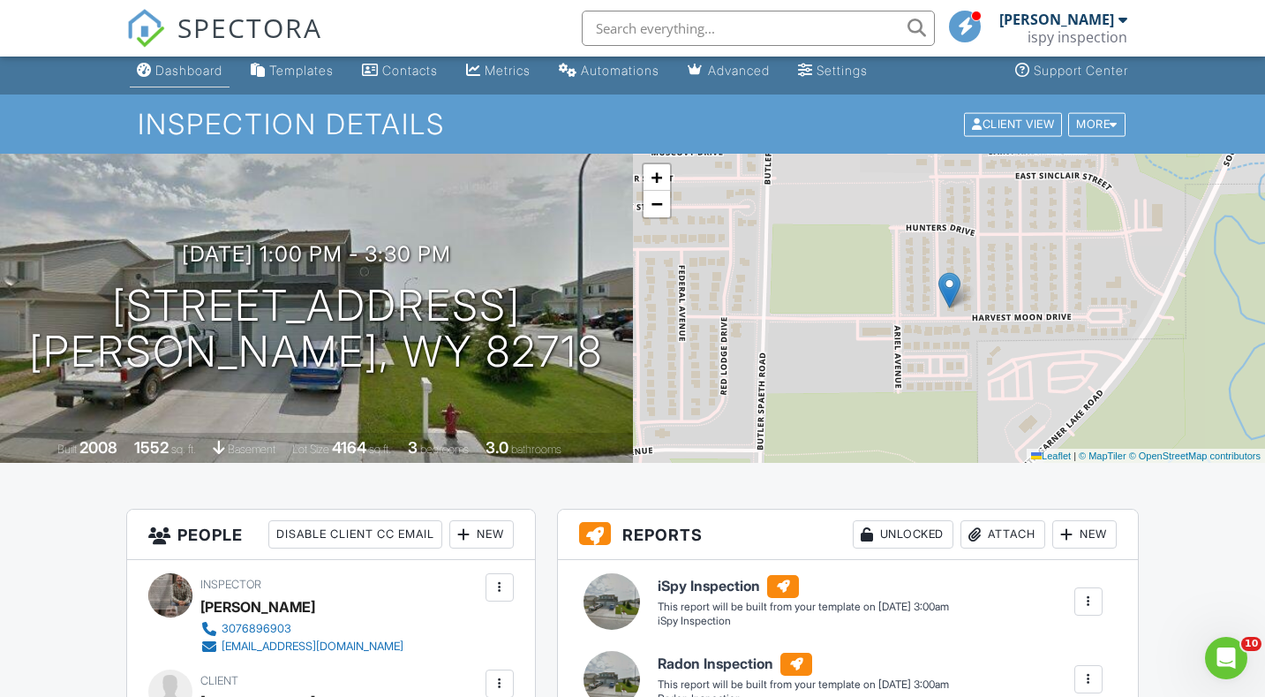
click at [222, 67] on div "Dashboard" at bounding box center [188, 70] width 67 height 15
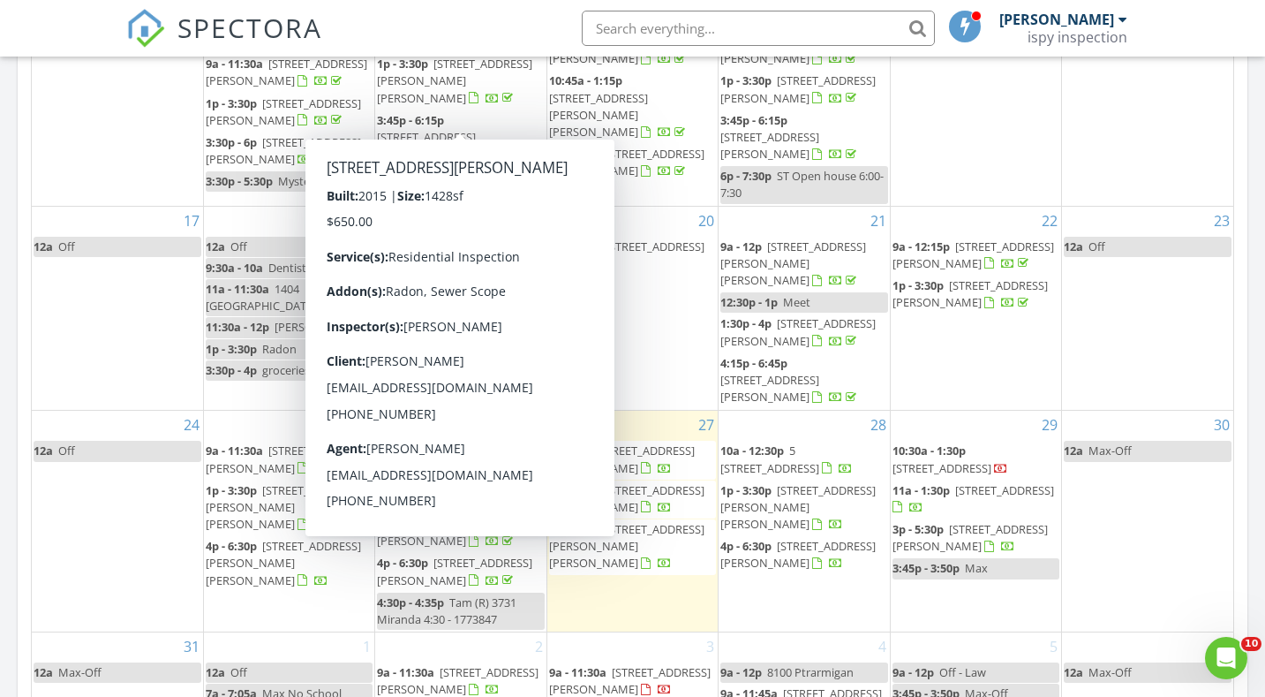
scroll to position [996, 0]
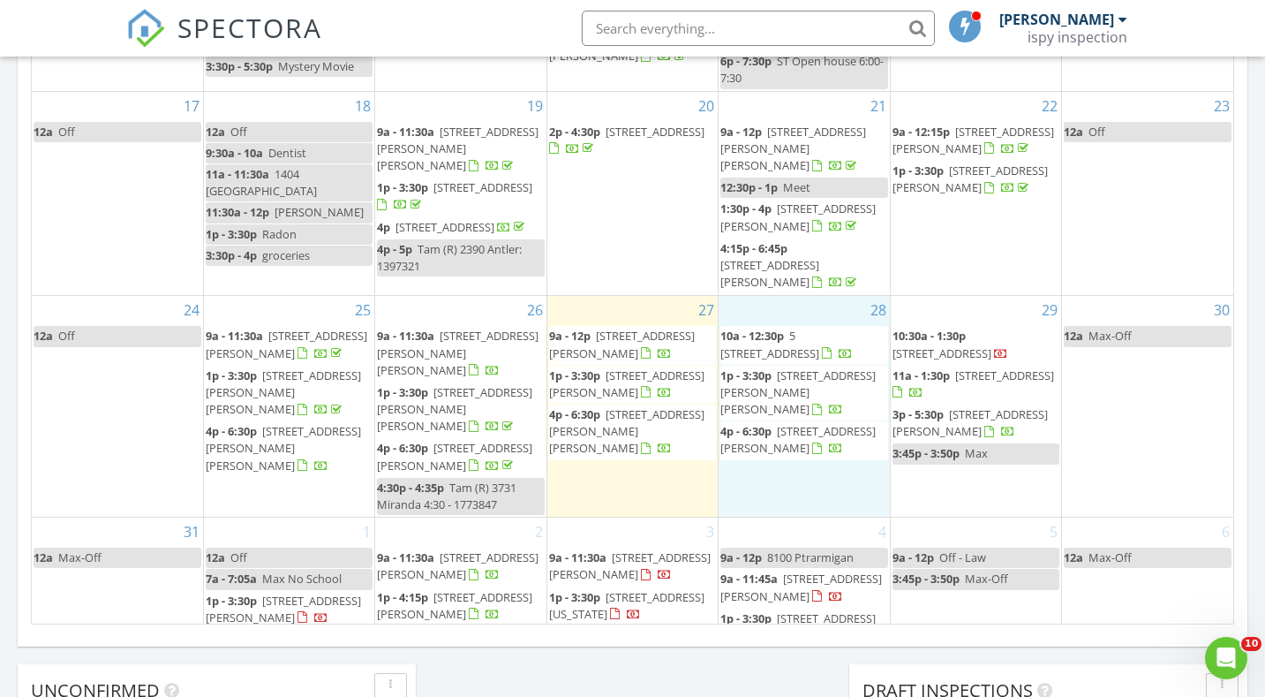
click at [774, 424] on div "28 10a - 12:30p [STREET_ADDRESS] 1p - 3:30p [STREET_ADDRESS][PERSON_NAME] 4p - …" at bounding box center [804, 406] width 170 height 221
click at [796, 372] on link "Event" at bounding box center [800, 377] width 91 height 28
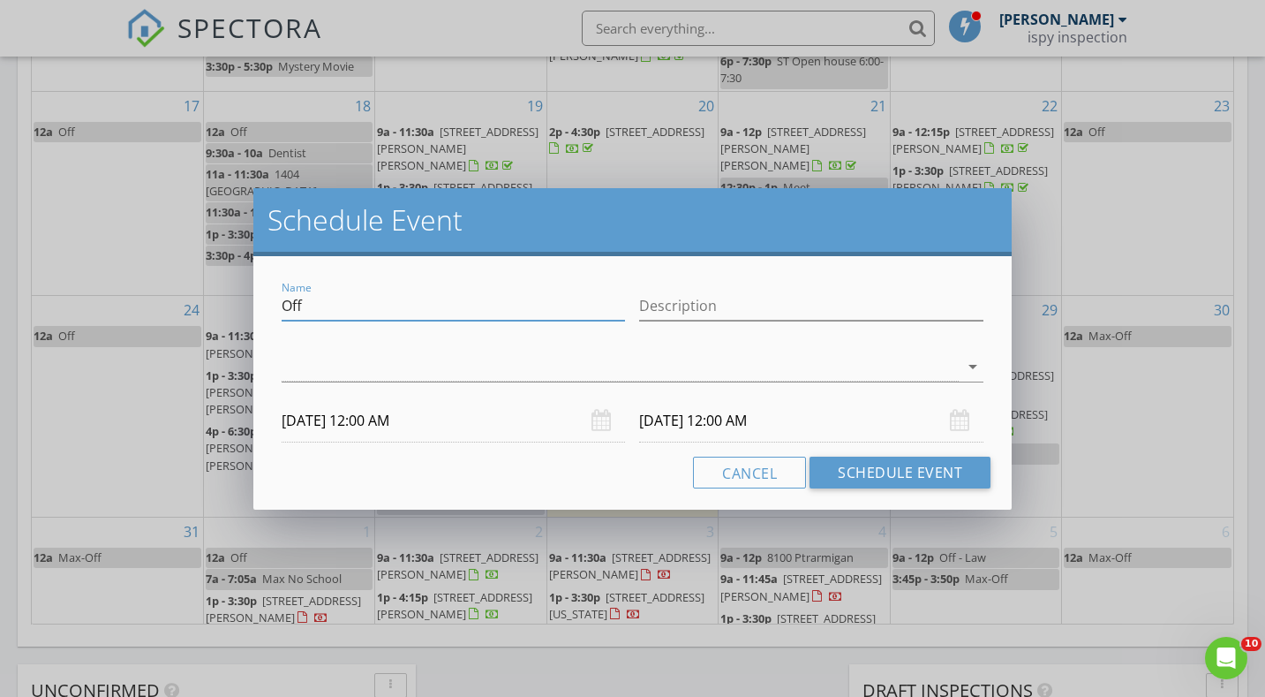
drag, startPoint x: 369, startPoint y: 300, endPoint x: 209, endPoint y: 294, distance: 159.9
click at [209, 294] on div "Schedule Event Name Off Description arrow_drop_down 08/28/2025 12:00 AM 08/29/2…" at bounding box center [632, 348] width 1265 height 697
type input "Dentist"
click at [314, 363] on div at bounding box center [621, 366] width 678 height 29
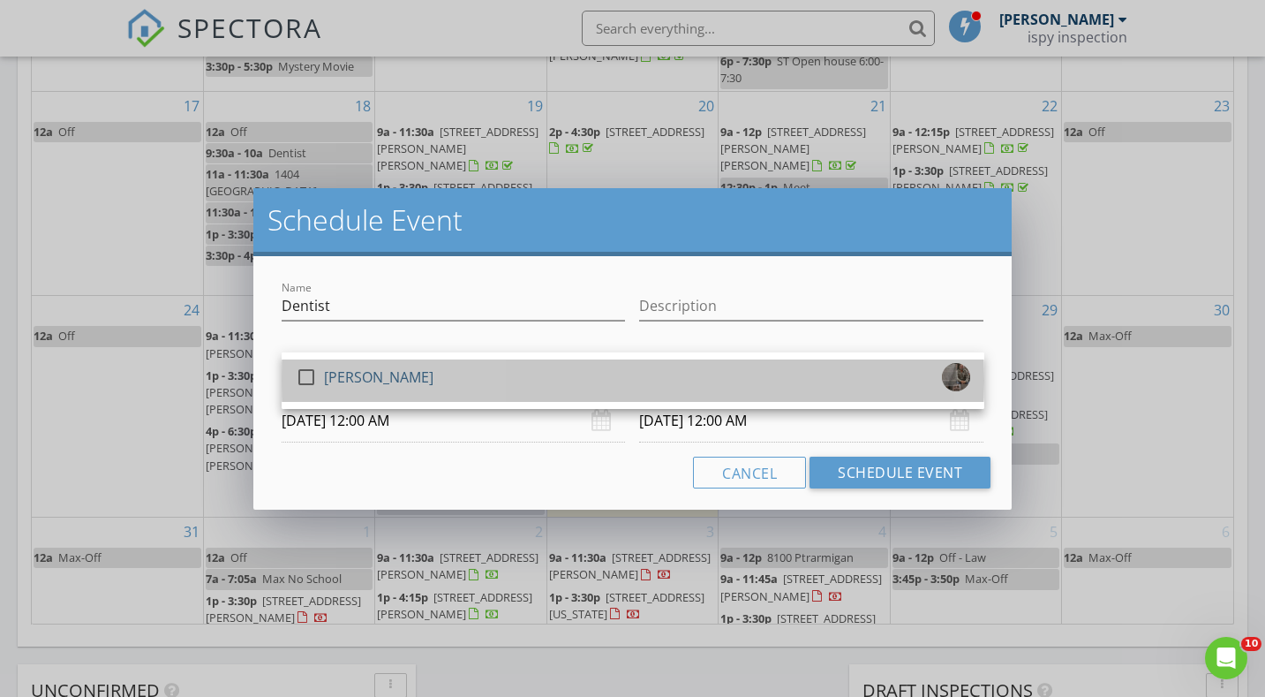
click at [314, 363] on div "check_box_outline_blank" at bounding box center [310, 380] width 28 height 35
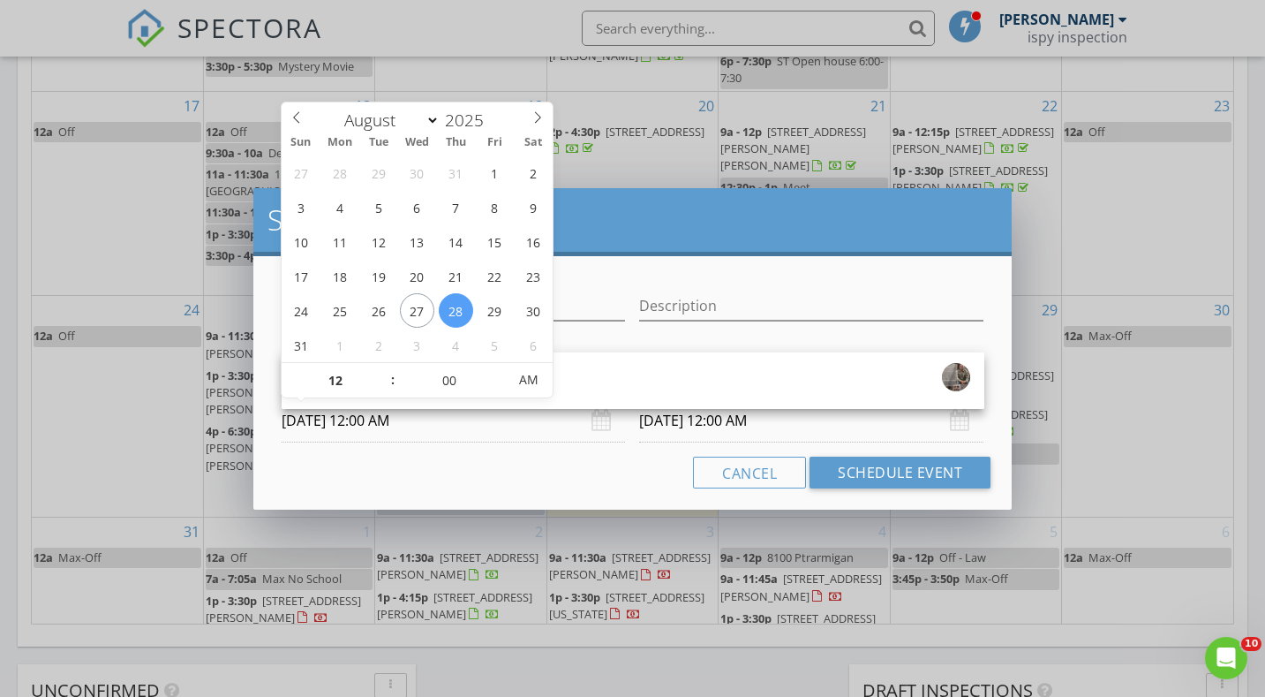
click at [350, 418] on input "08/28/2025 12:00 AM" at bounding box center [454, 420] width 344 height 43
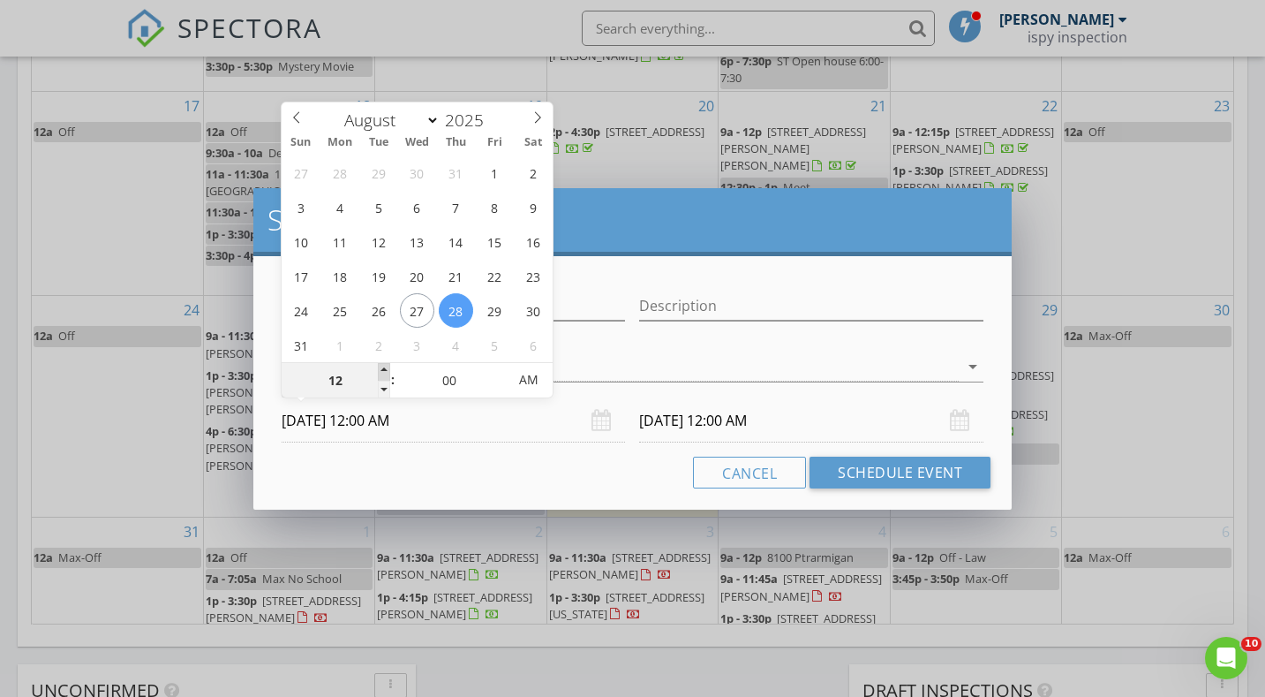
type input "01"
type input "08/28/2025 1:00 AM"
click at [386, 373] on span at bounding box center [384, 372] width 12 height 18
type input "08/29/2025 1:00 AM"
type input "12"
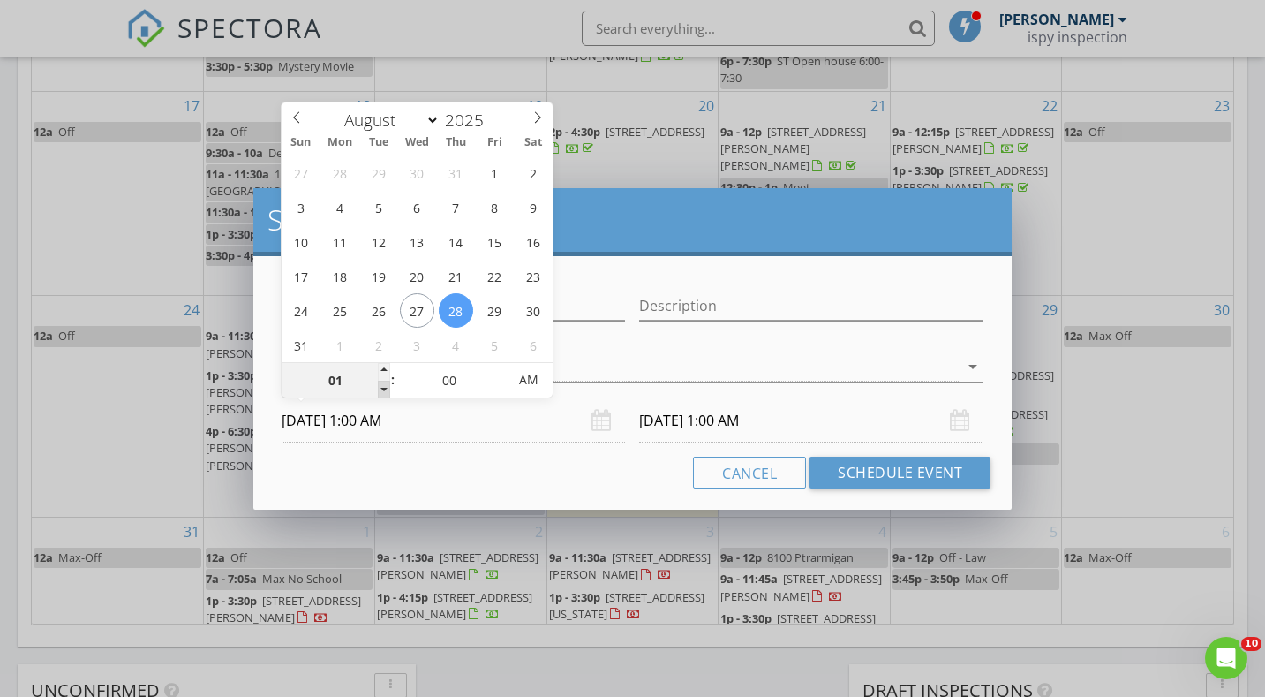
type input "08/28/2025 12:00 AM"
click at [384, 388] on span at bounding box center [384, 389] width 12 height 18
type input "08/29/2025 12:00 AM"
type input "05"
type input "08/28/2025 12:05 AM"
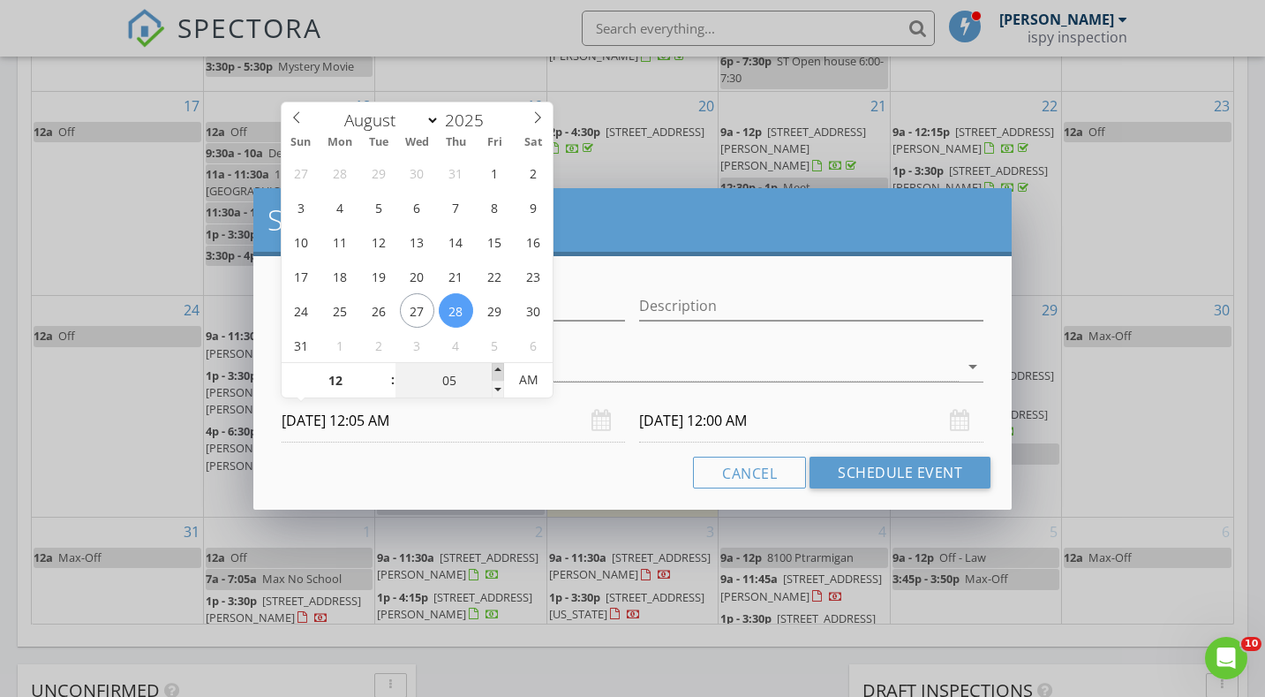
click at [498, 365] on span at bounding box center [498, 372] width 12 height 18
type input "08/29/2025 12:05 AM"
type input "10"
type input "08/28/2025 12:10 AM"
click at [498, 365] on span at bounding box center [498, 372] width 12 height 18
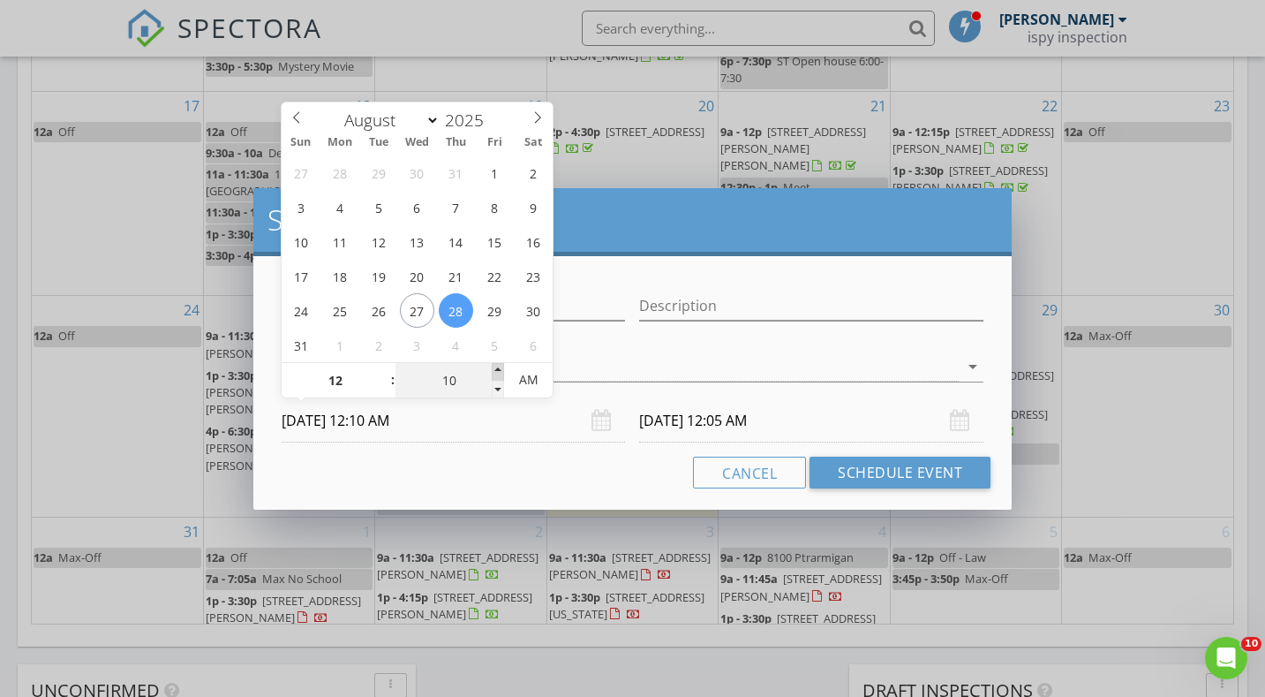
type input "08/29/2025 12:10 AM"
type input "15"
type input "08/28/2025 12:15 AM"
click at [498, 365] on span at bounding box center [498, 372] width 12 height 18
type input "20"
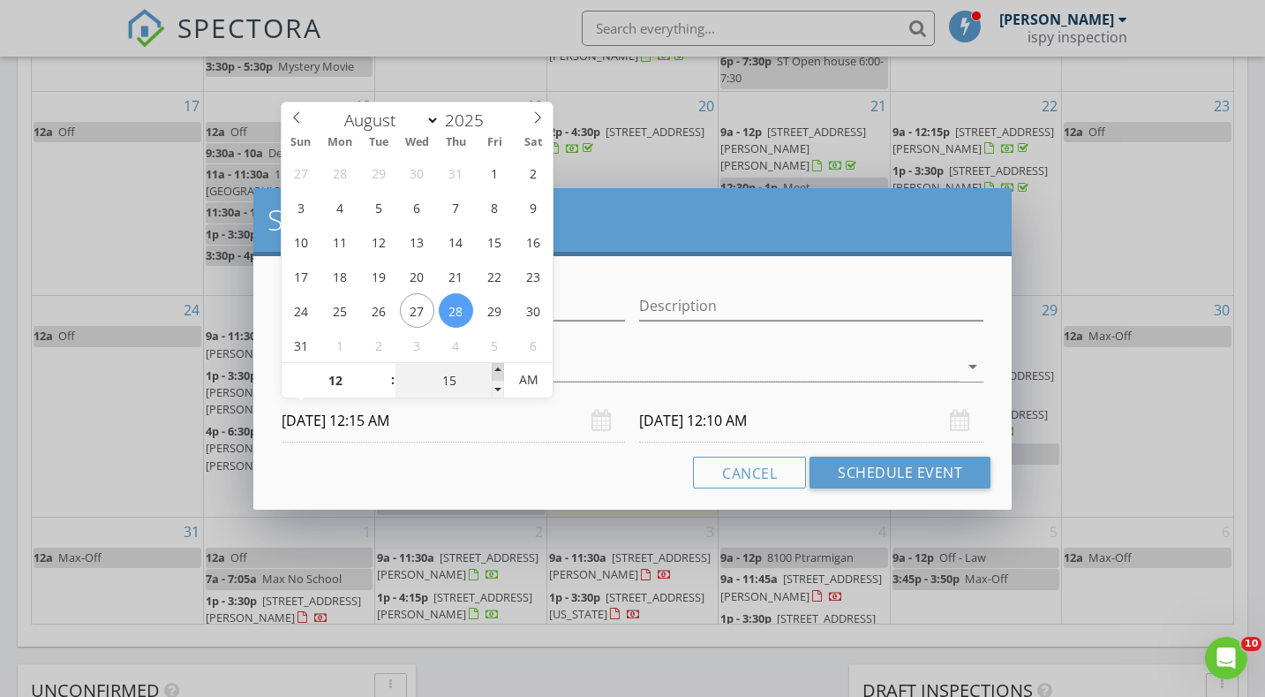
type input "08/28/2025 12:20 AM"
click at [498, 365] on span at bounding box center [498, 372] width 12 height 18
type input "25"
type input "08/28/2025 12:25 AM"
click at [498, 365] on span at bounding box center [498, 372] width 12 height 18
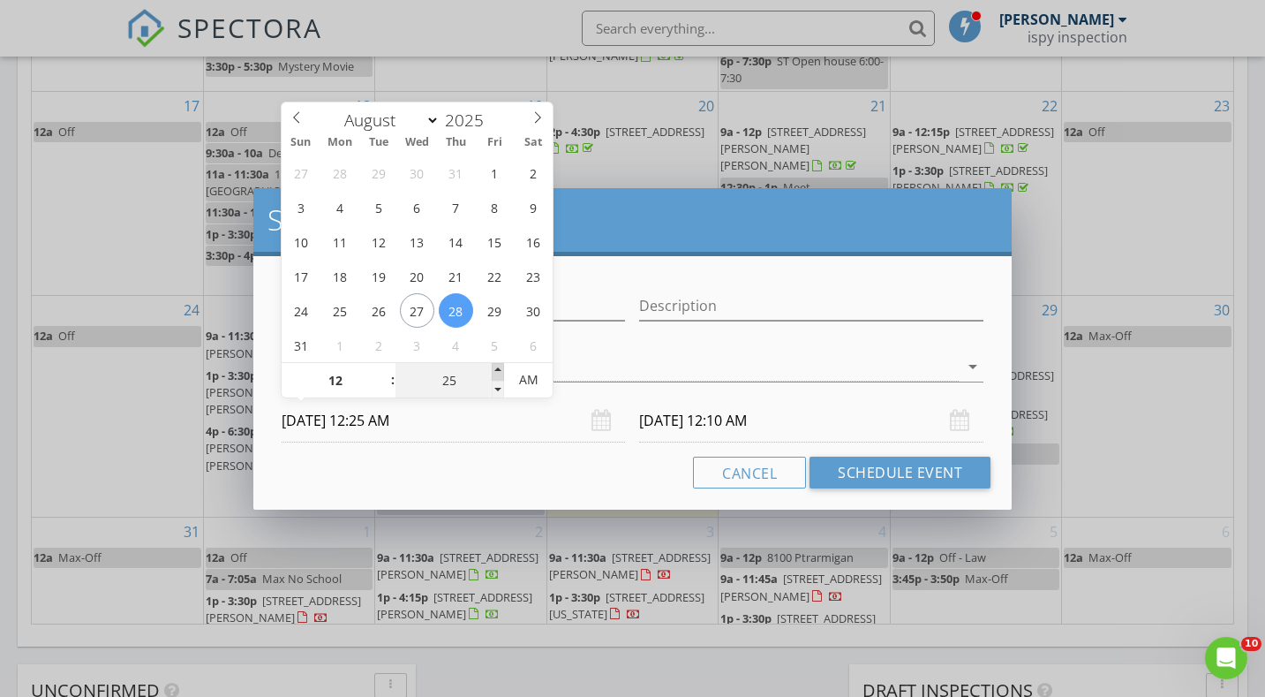
type input "30"
type input "08/28/2025 12:30 AM"
click at [498, 365] on span at bounding box center [498, 372] width 12 height 18
type input "35"
type input "08/28/2025 12:35 AM"
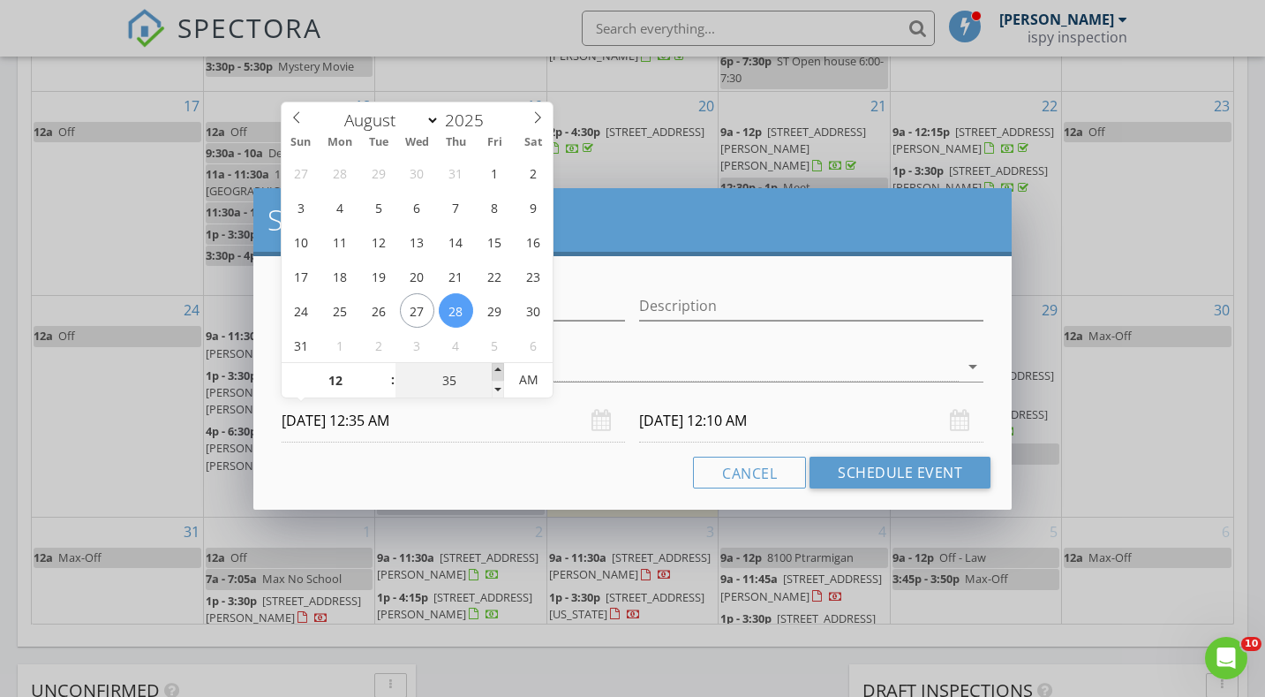
click at [498, 365] on span at bounding box center [498, 372] width 12 height 18
type input "08/29/2025 12:35 AM"
type input "40"
type input "08/28/2025 12:40 AM"
click at [498, 365] on span at bounding box center [498, 372] width 12 height 18
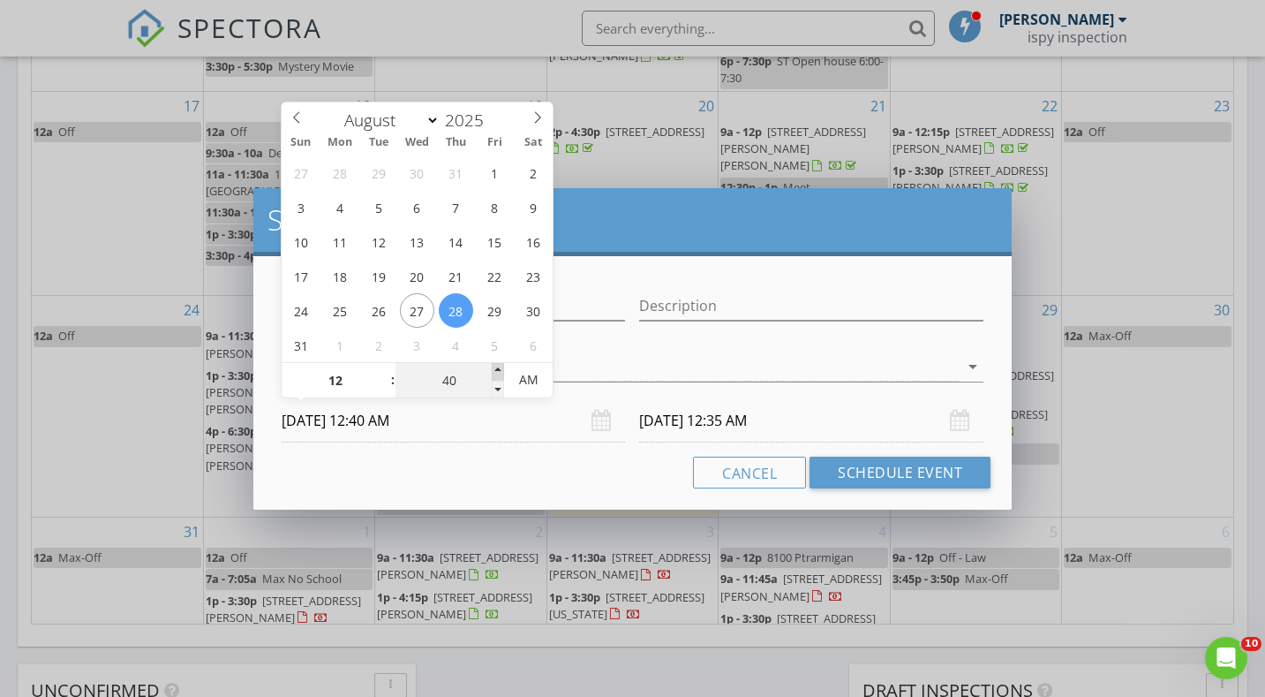
type input "08/29/2025 12:40 AM"
type input "45"
type input "08/28/2025 12:45 AM"
click at [498, 365] on span at bounding box center [498, 372] width 12 height 18
type input "50"
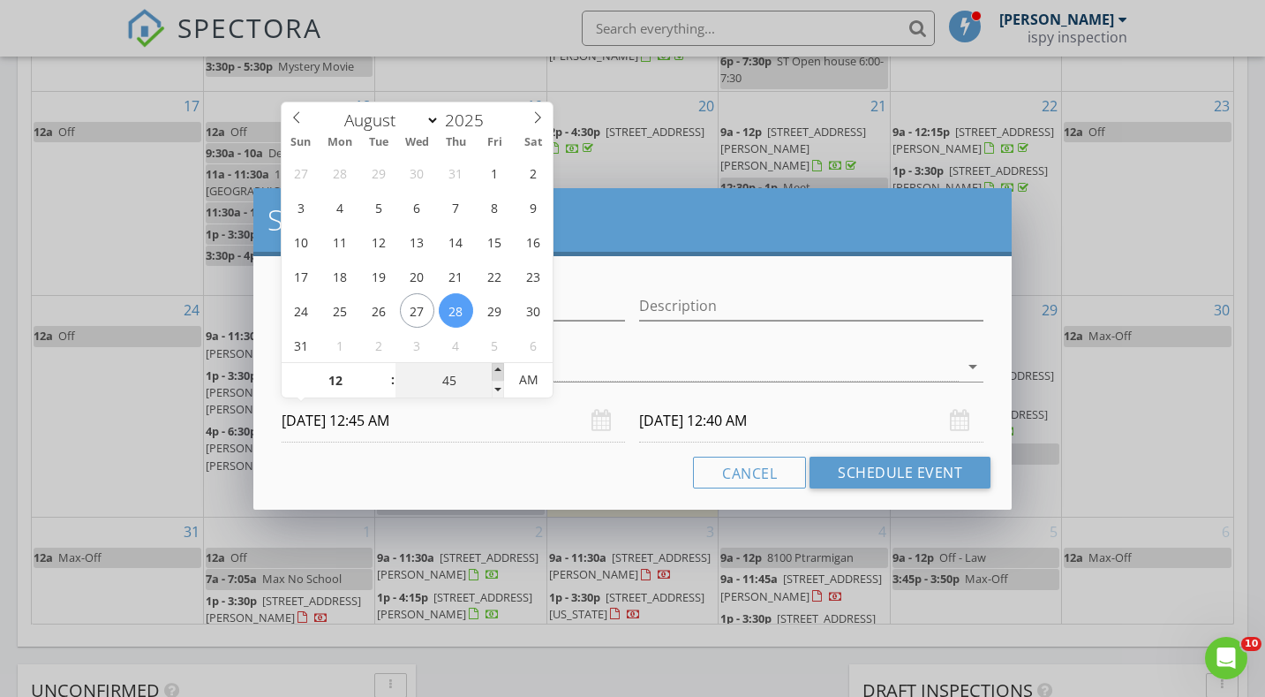
type input "08/28/2025 12:50 AM"
click at [498, 365] on span at bounding box center [498, 372] width 12 height 18
type input "50"
type input "08/29/2025 12:50 AM"
type input "08/28/2025 12:50 PM"
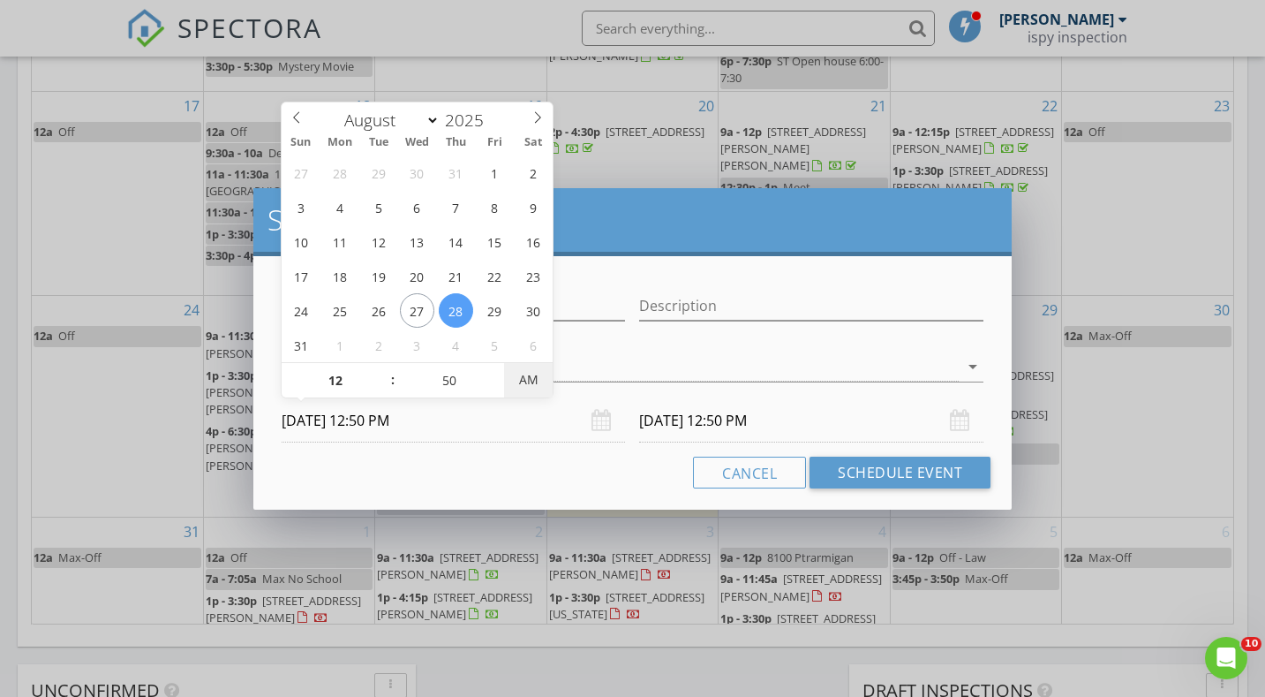
click at [529, 376] on span "AM" at bounding box center [528, 379] width 49 height 35
click at [645, 418] on input "08/29/2025 12:50 PM" at bounding box center [811, 420] width 344 height 43
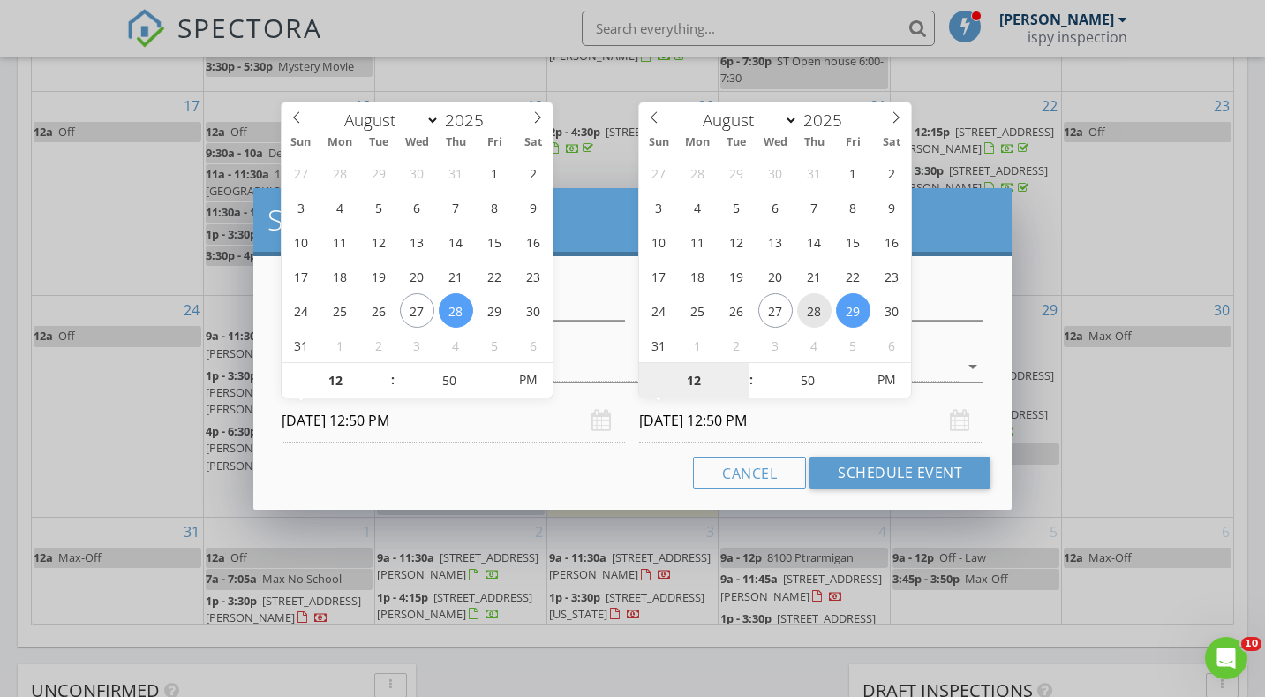
type input "08/28/2025 12:50 PM"
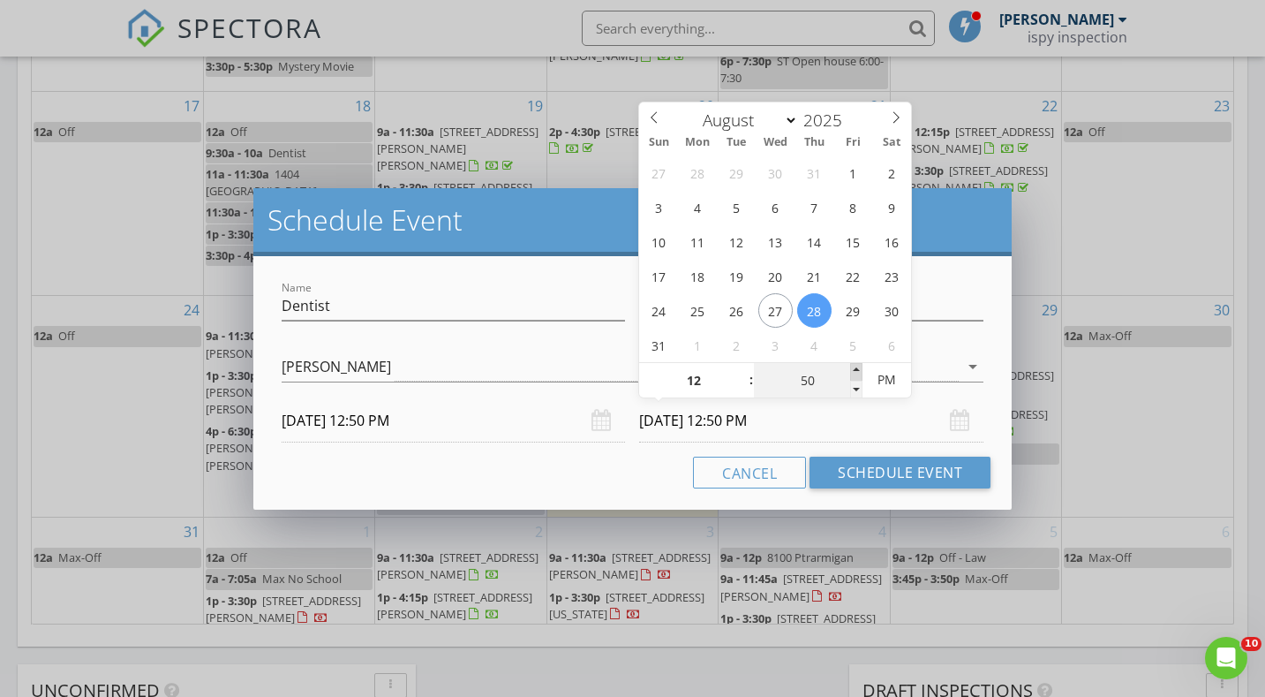
type input "55"
type input "08/28/2025 12:55 PM"
click at [852, 369] on span at bounding box center [856, 372] width 12 height 18
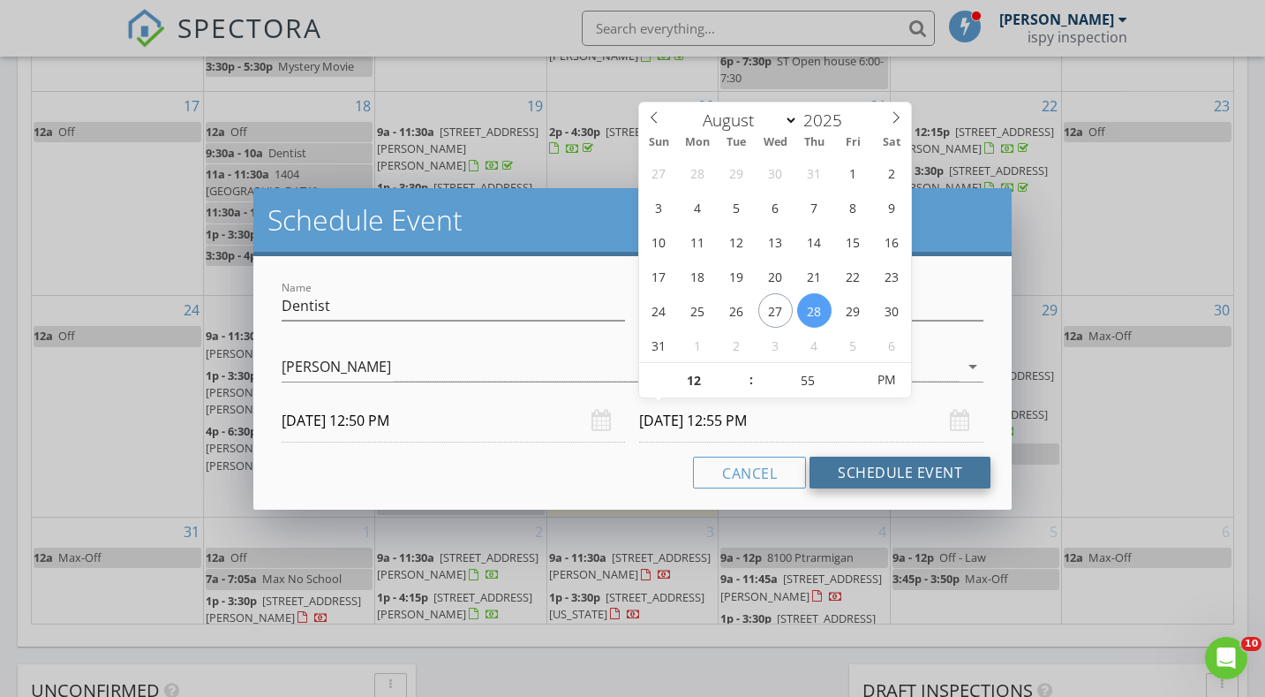
click at [920, 472] on button "Schedule Event" at bounding box center [900, 472] width 181 height 32
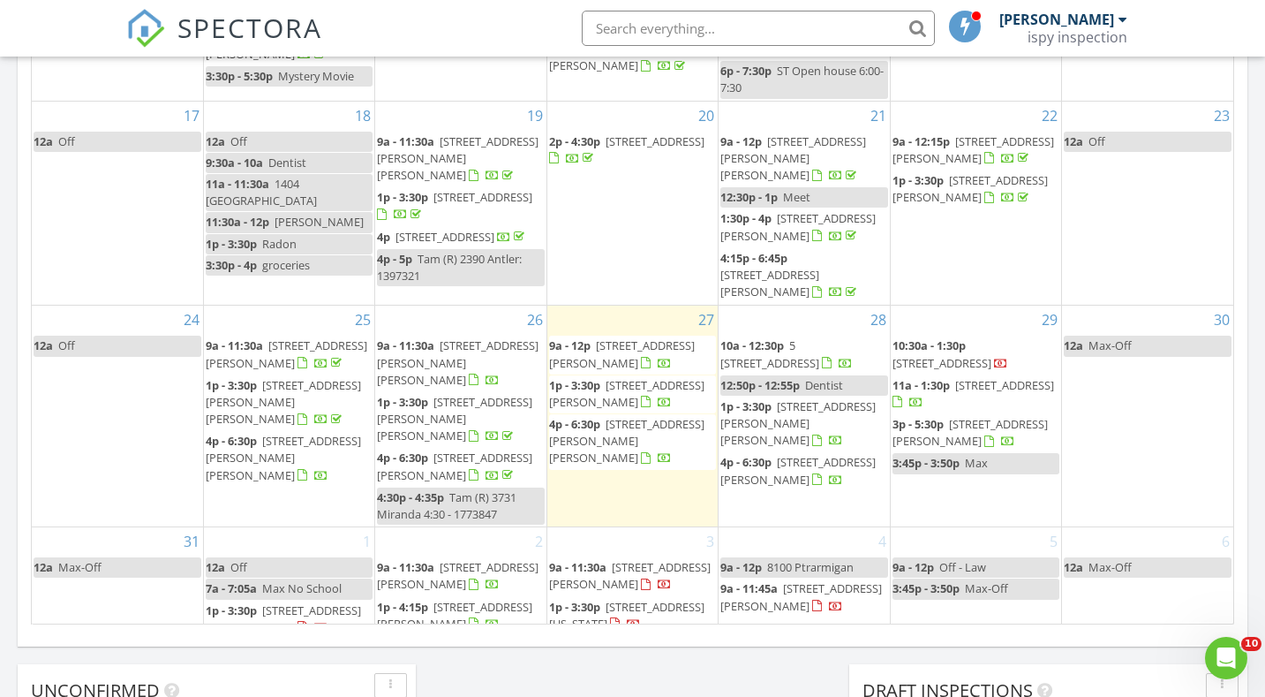
scroll to position [375, 0]
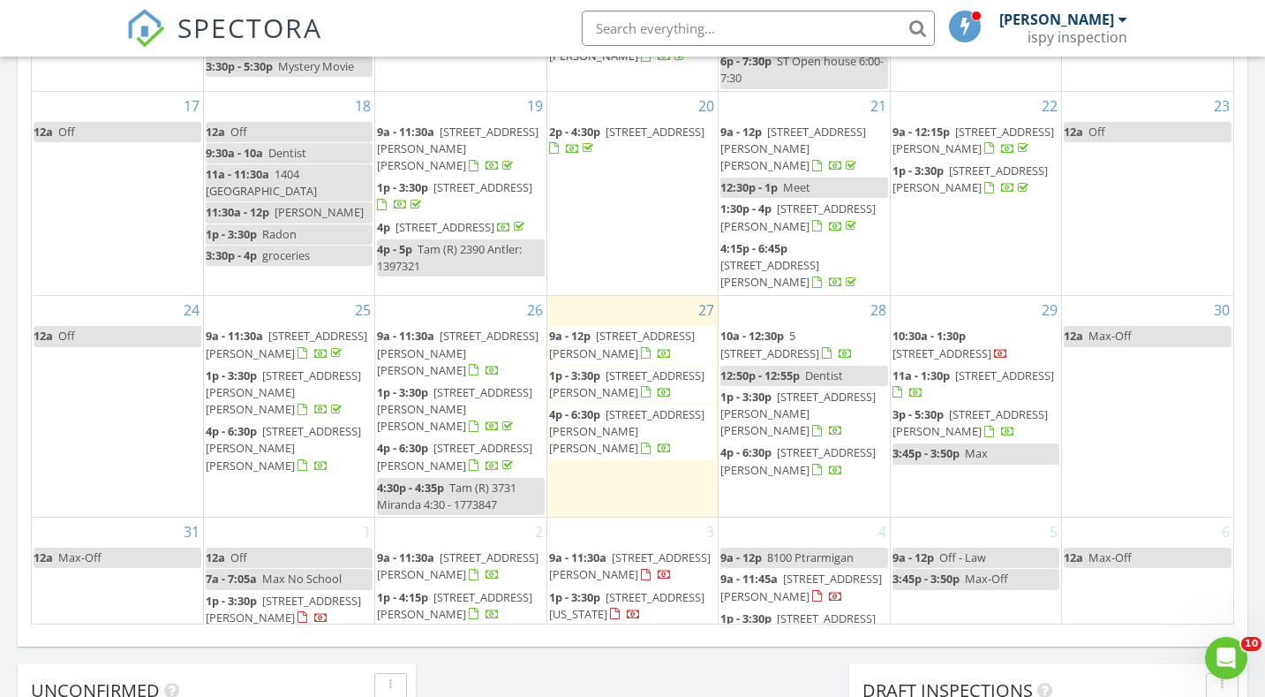
click at [603, 549] on span "9a - 11:30a" at bounding box center [577, 557] width 57 height 16
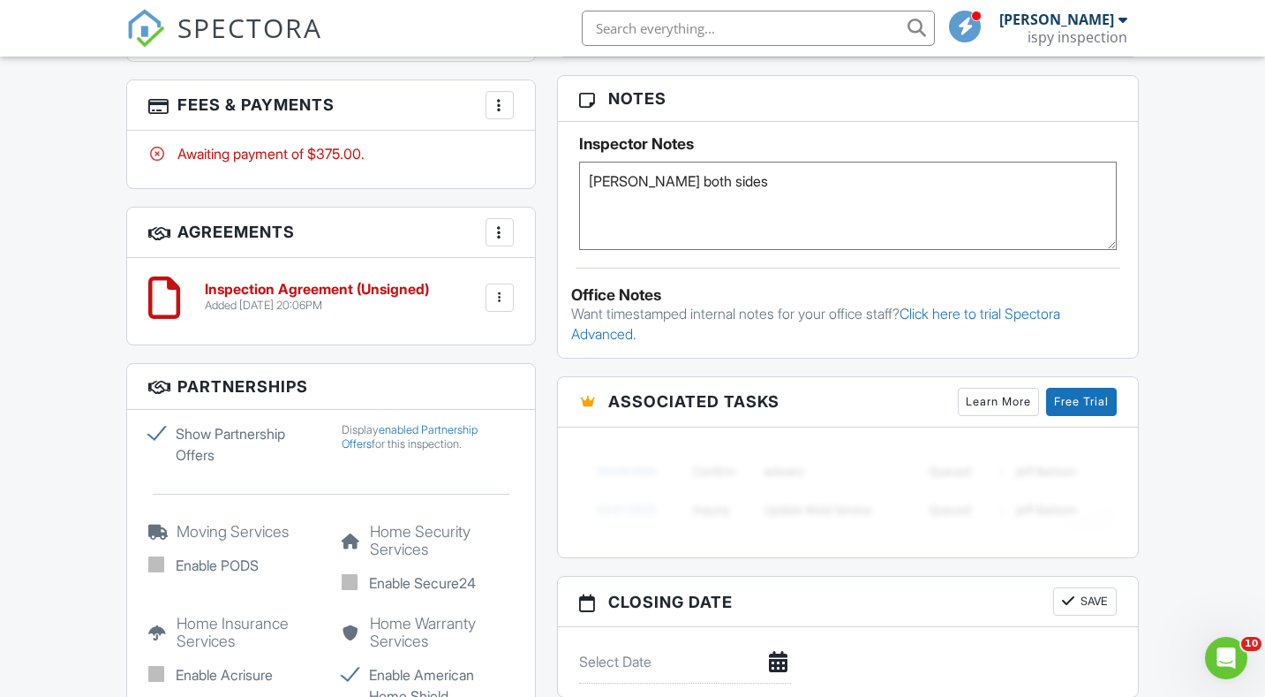
click at [722, 200] on textarea "[PERSON_NAME] both sides" at bounding box center [848, 206] width 538 height 88
type textarea "[PERSON_NAME] both sides Buyer will pay and sign agreement at the inspection"
click at [792, 141] on h5 "Inspector Notes" at bounding box center [848, 144] width 538 height 18
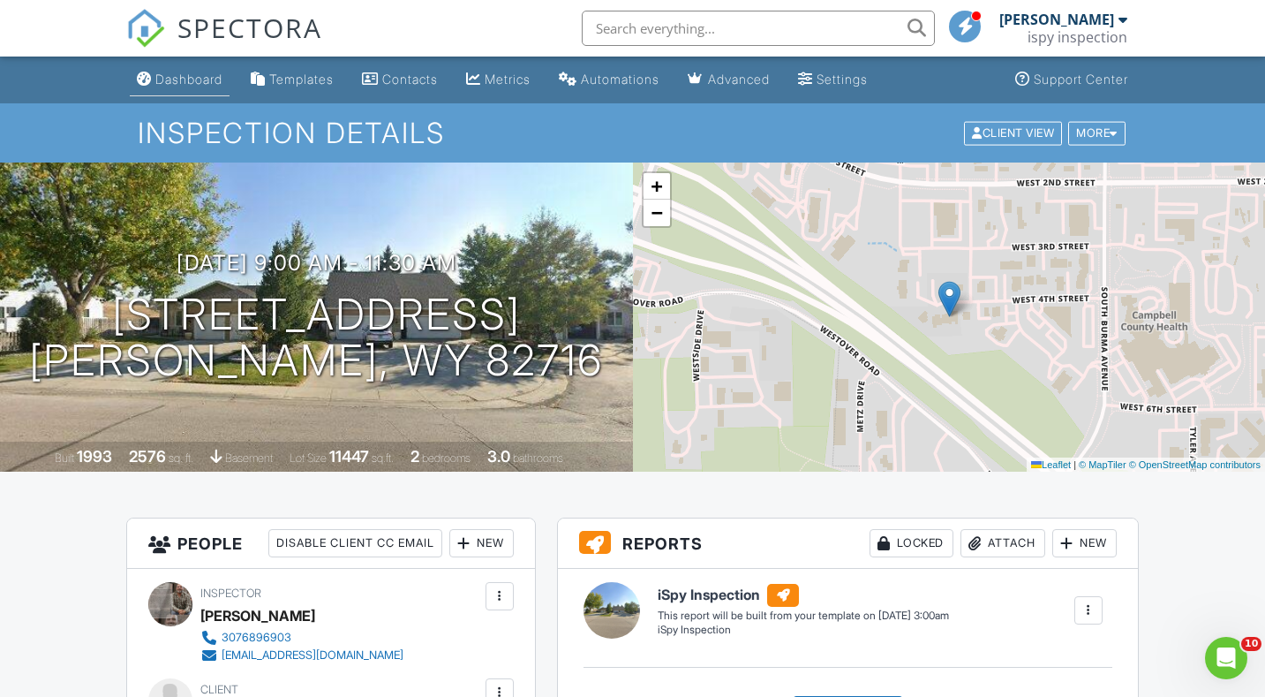
click at [169, 80] on div "Dashboard" at bounding box center [188, 79] width 67 height 15
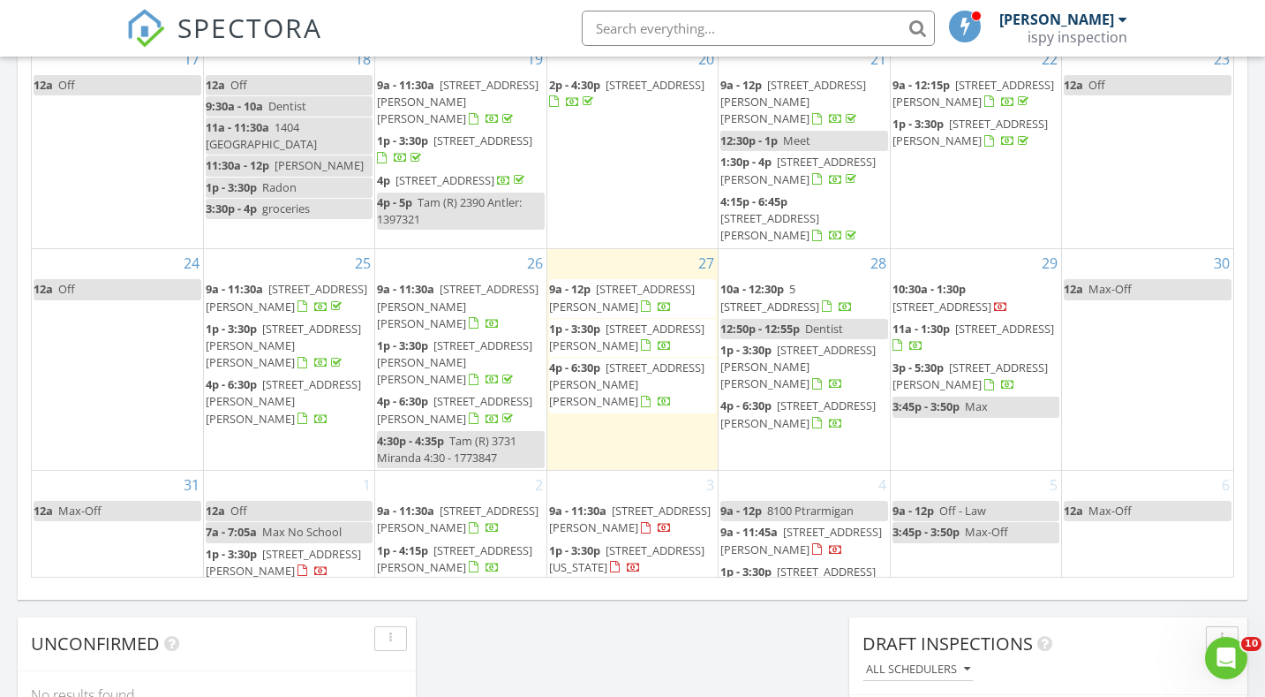
scroll to position [368, 0]
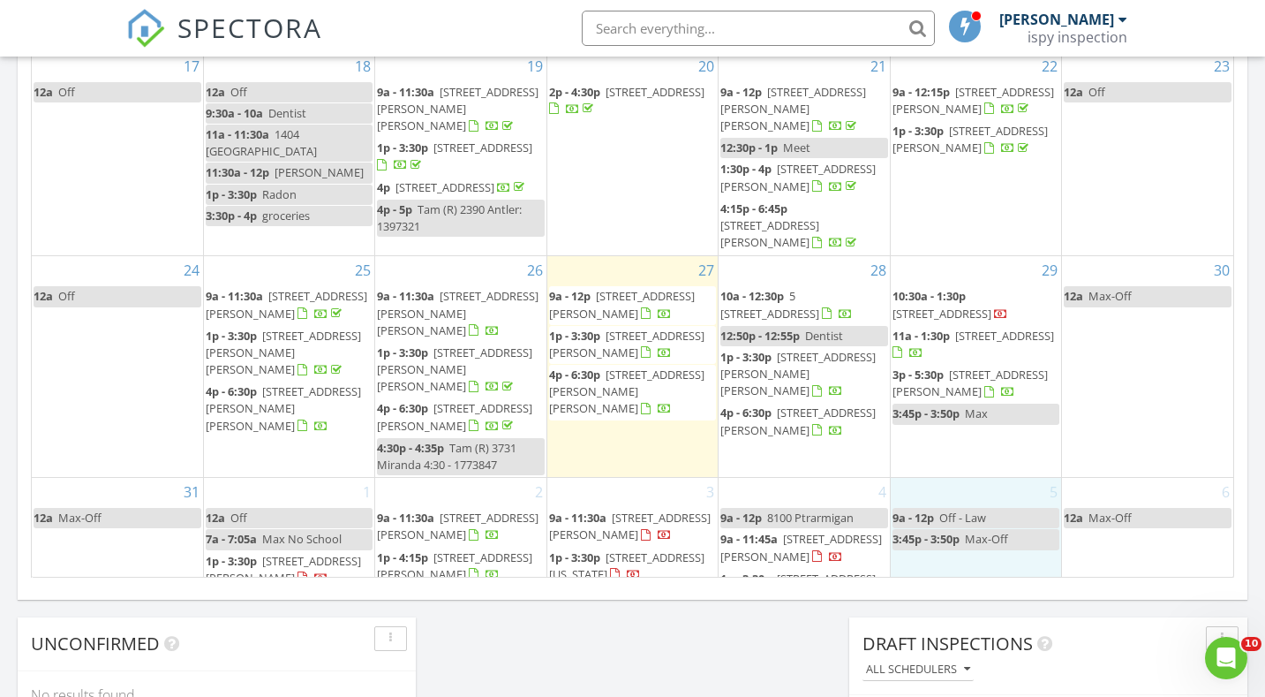
click at [1004, 557] on div "5 9a - 12p Off - Law 3:45p - 3:50p Max-Off" at bounding box center [976, 554] width 170 height 152
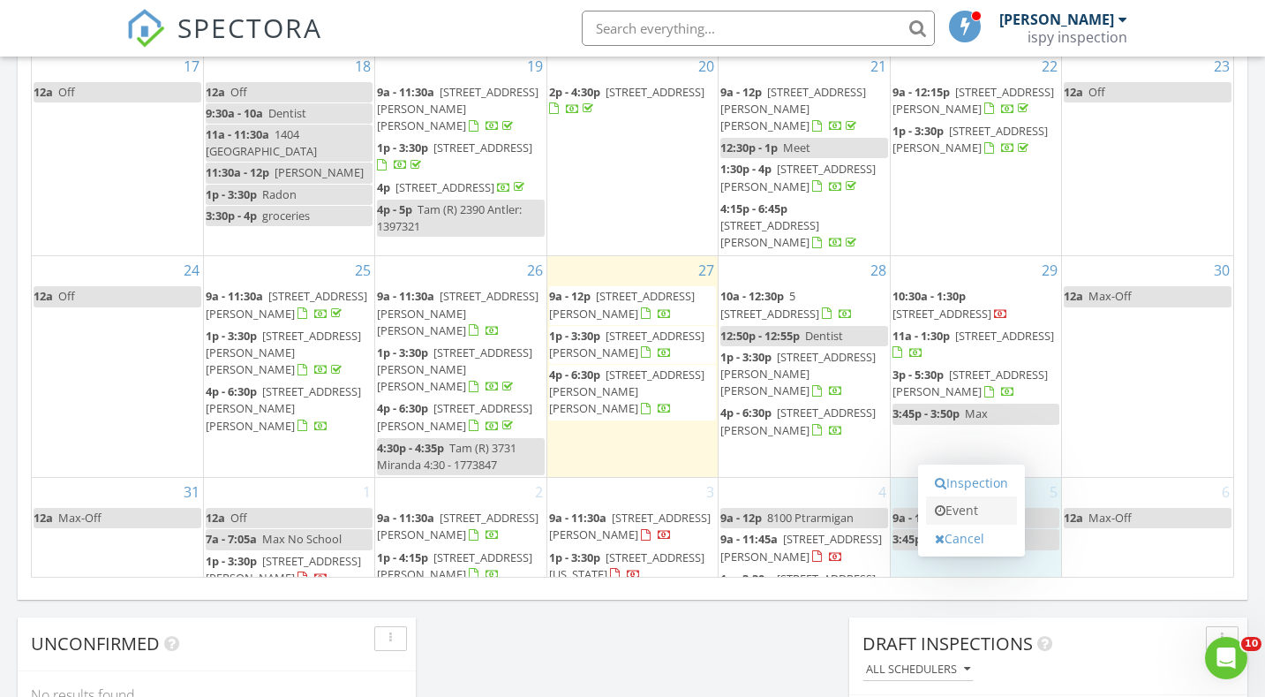
click at [992, 512] on link "Event" at bounding box center [971, 510] width 91 height 28
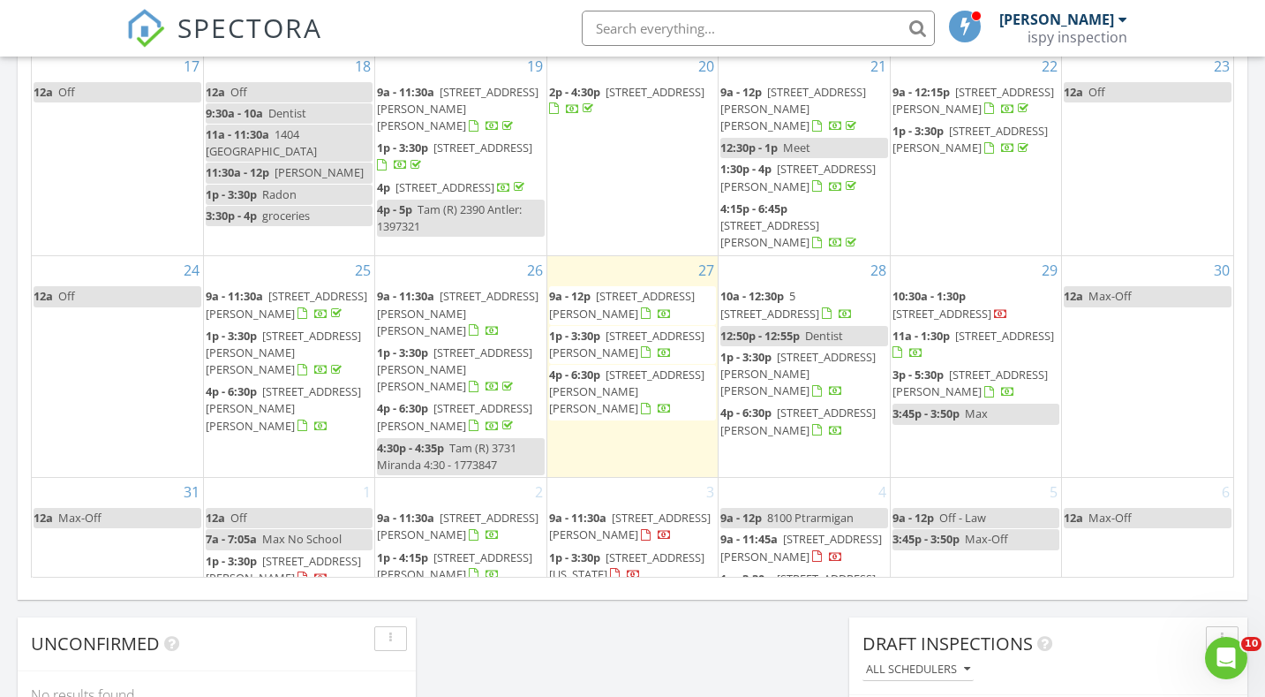
click at [940, 545] on div at bounding box center [632, 348] width 1265 height 697
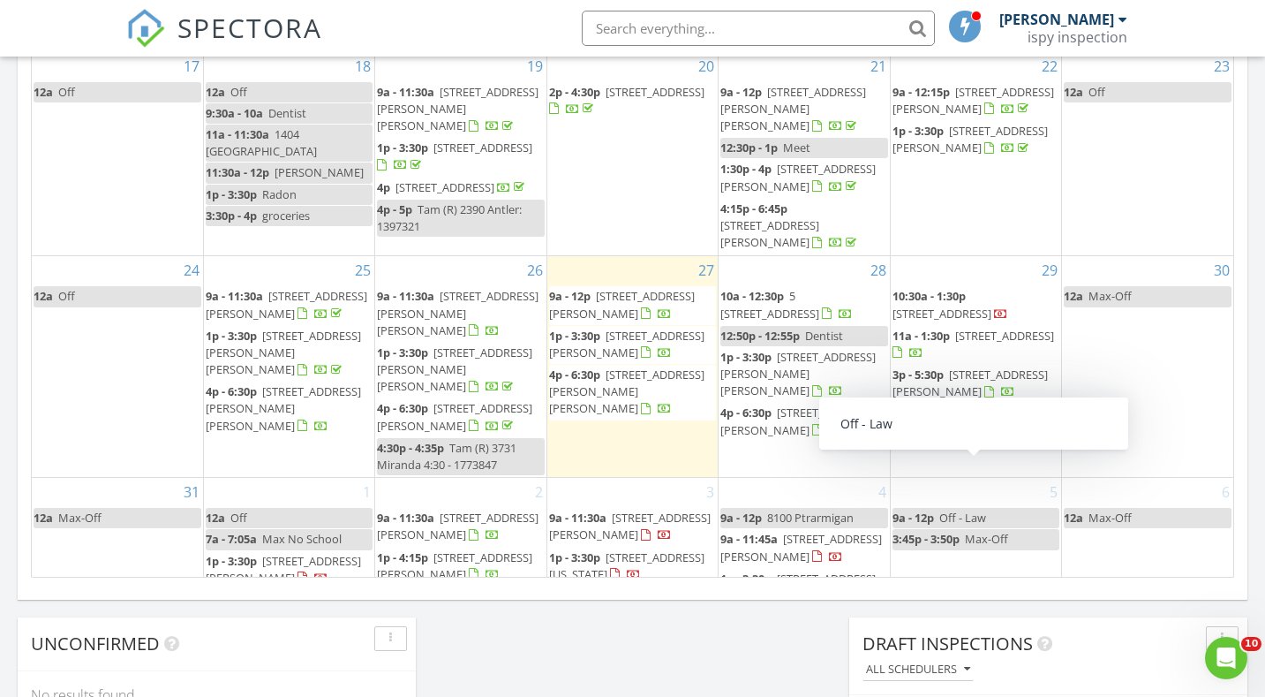
click at [975, 509] on span "Off - Law" at bounding box center [962, 517] width 47 height 16
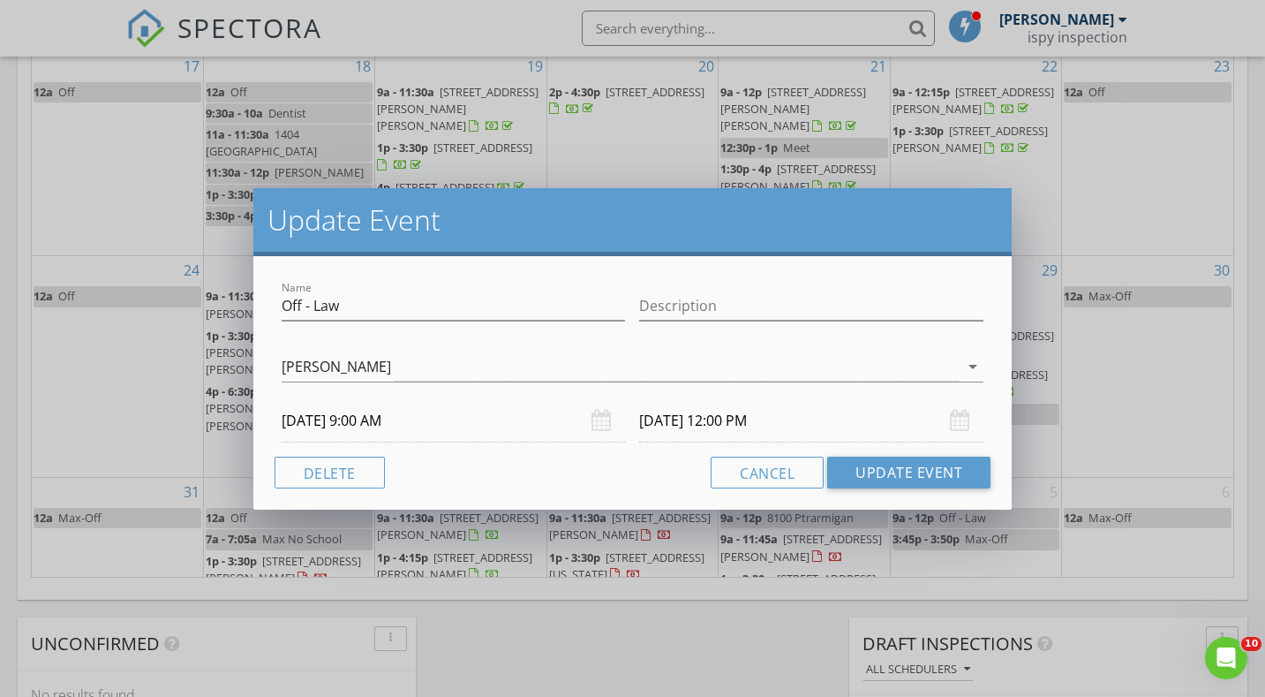
click at [1101, 535] on div "Update Event Name Off - Law Description Jeremy Torrez arrow_drop_down 09/05/202…" at bounding box center [632, 348] width 1265 height 697
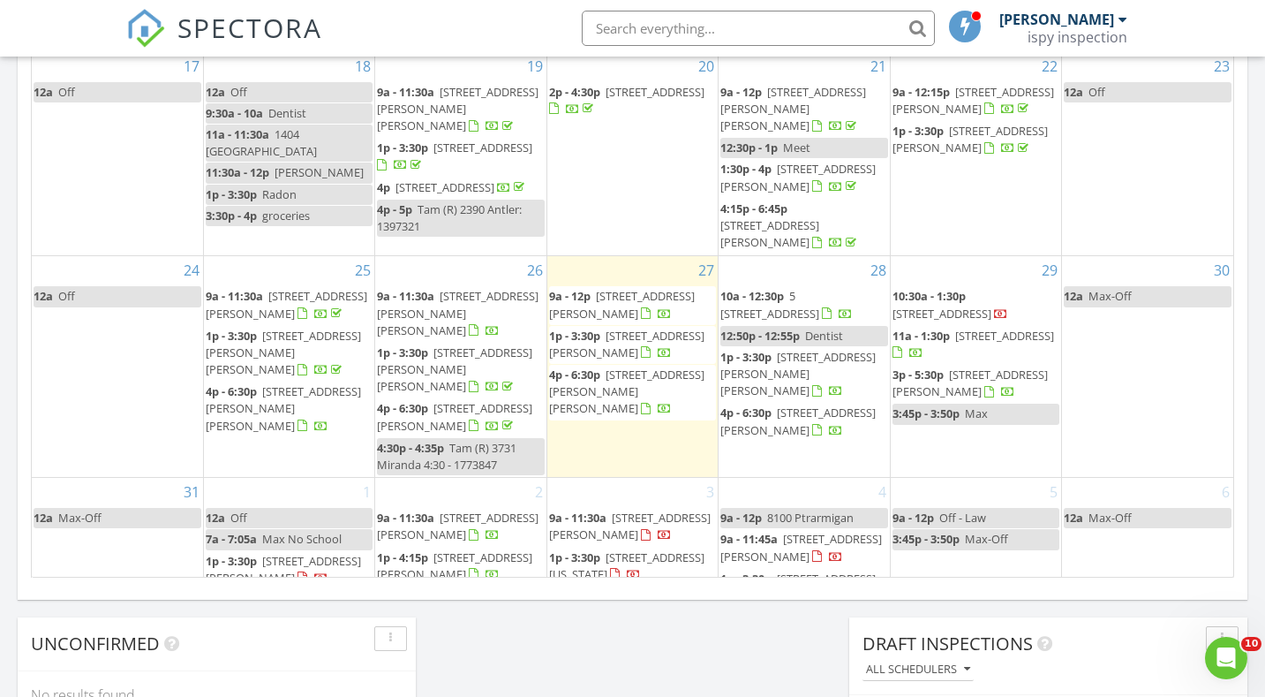
click at [972, 509] on span "Off - Law" at bounding box center [962, 517] width 47 height 16
select select "8"
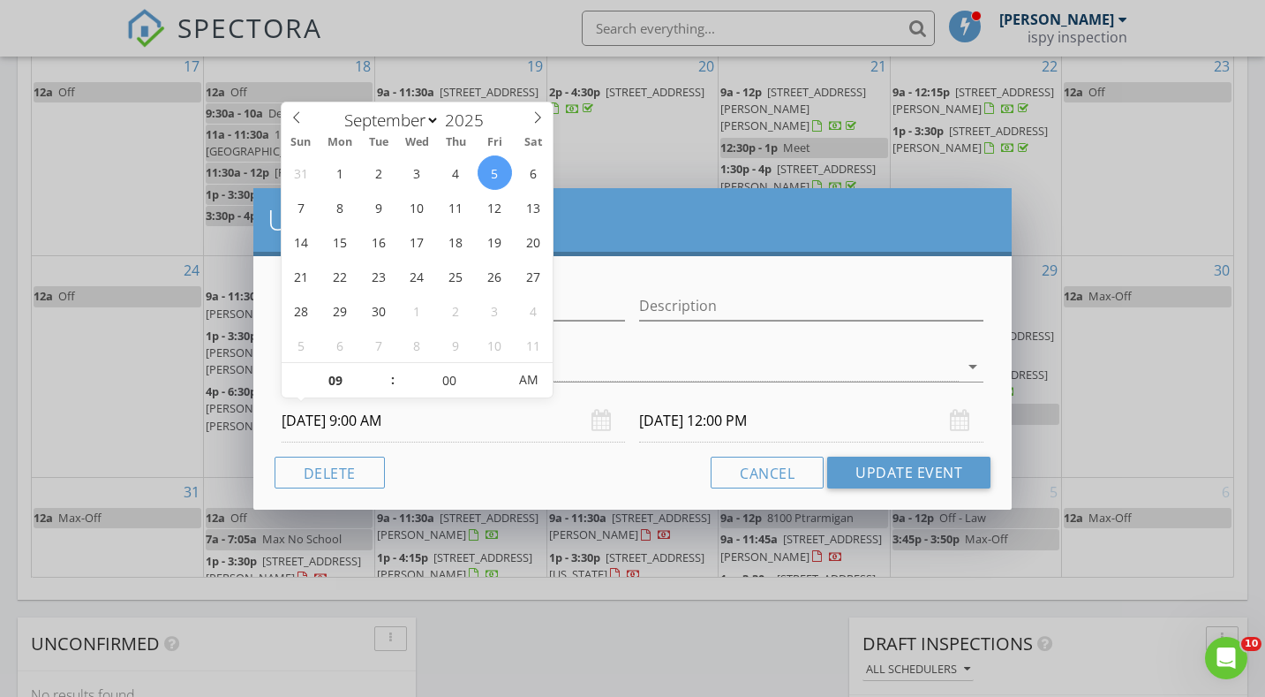
click at [329, 426] on input "09/05/2025 9:00 AM" at bounding box center [454, 420] width 344 height 43
type input "10"
type input "09/05/2025 10:00 AM"
click at [387, 370] on span at bounding box center [384, 372] width 12 height 18
type input "11"
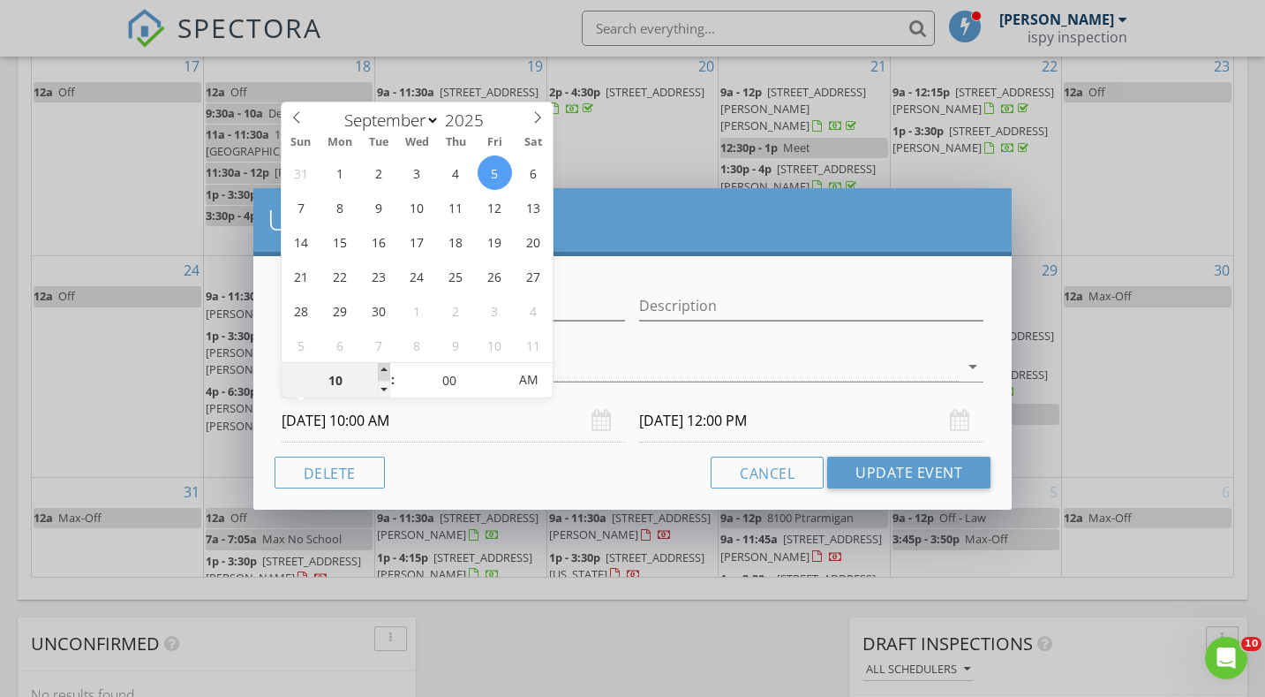
type input "09/05/2025 11:00 AM"
click at [387, 370] on span at bounding box center [384, 372] width 12 height 18
type input "02"
type input "[DATE] 2:00 PM"
type input "12"
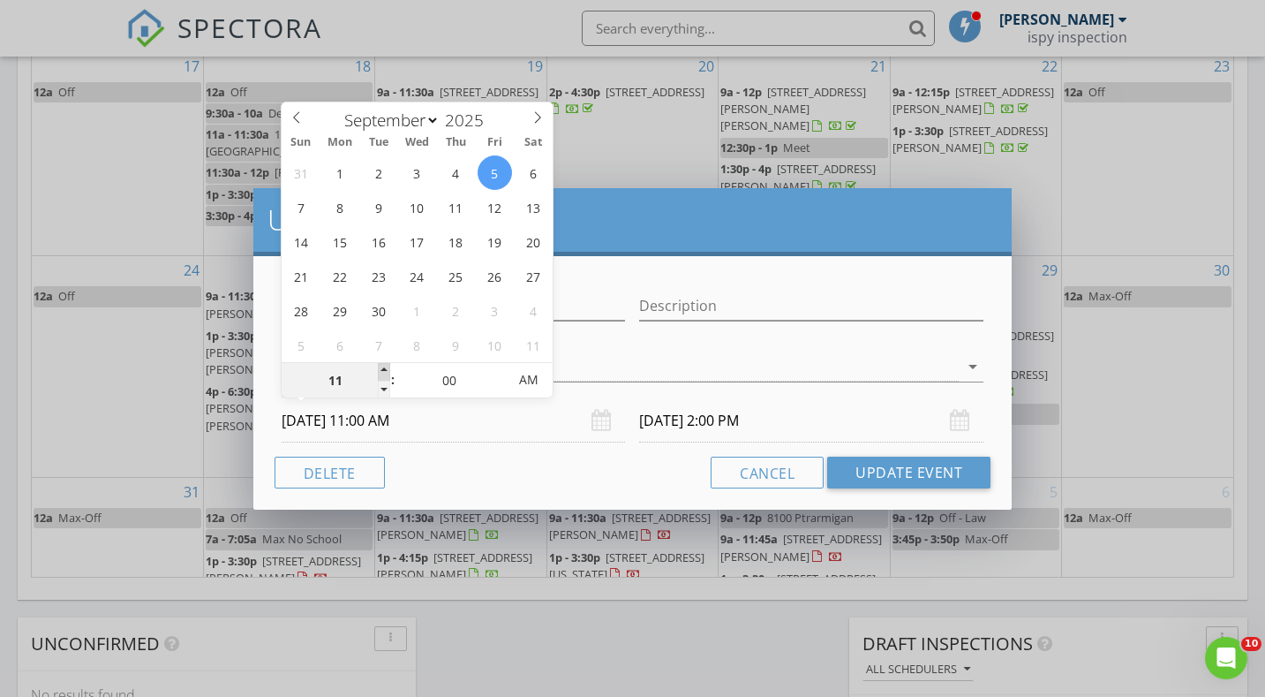
type input "09/05/2025 12:00 PM"
click at [387, 370] on span at bounding box center [384, 372] width 12 height 18
type input "03"
type input "09/05/2025 3:00 PM"
type input "01"
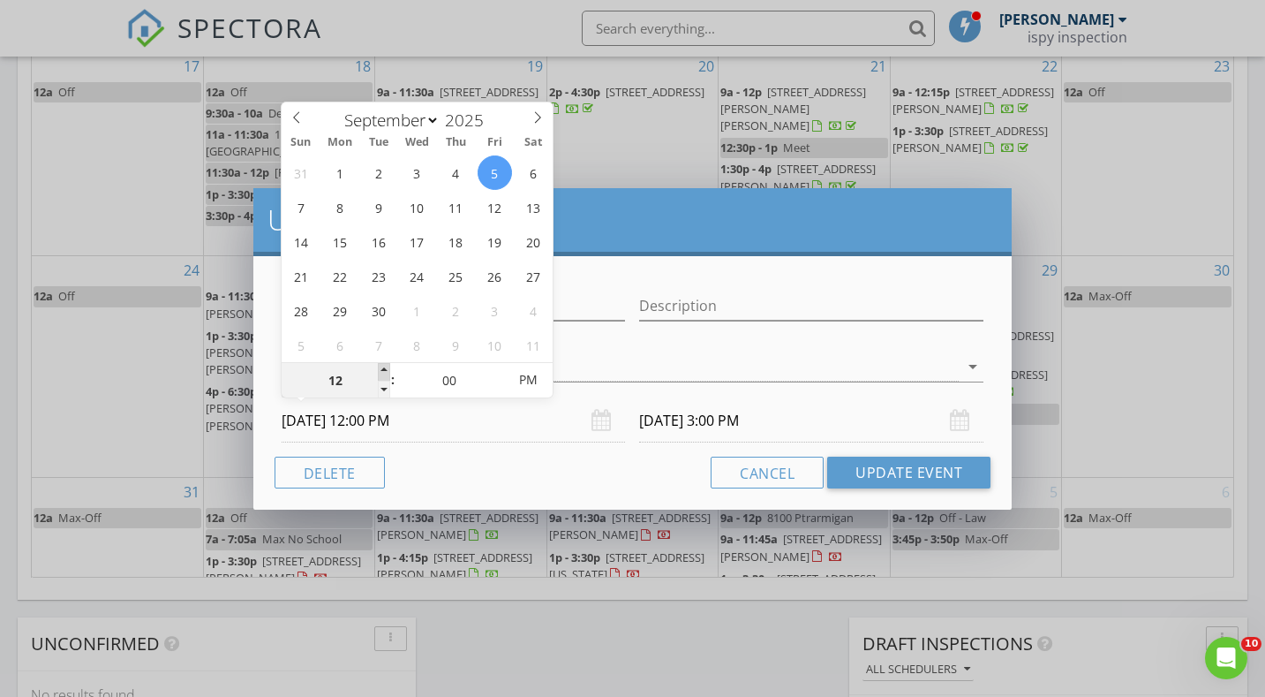
type input "09/05/2025 1:00 PM"
click at [387, 370] on span at bounding box center [384, 372] width 12 height 18
type input "04"
type input "09/05/2025 4:00 PM"
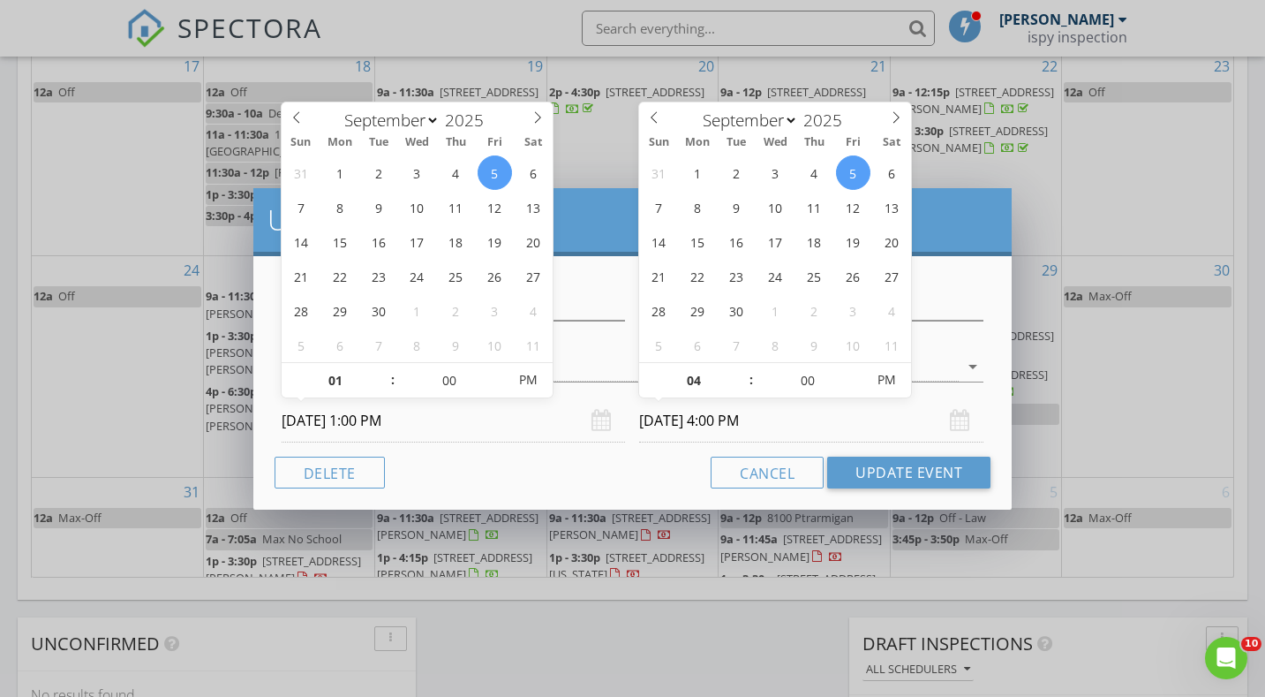
click at [768, 429] on input "09/05/2025 4:00 PM" at bounding box center [811, 420] width 344 height 43
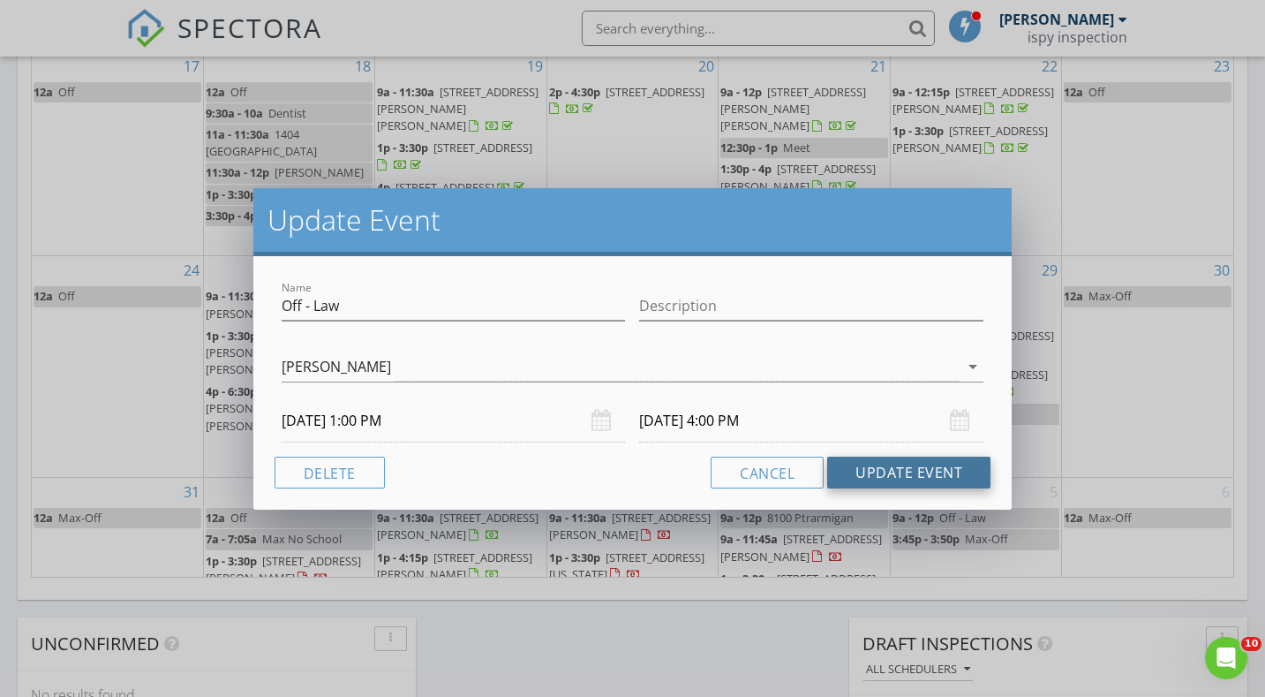
click at [905, 471] on button "Update Event" at bounding box center [908, 472] width 163 height 32
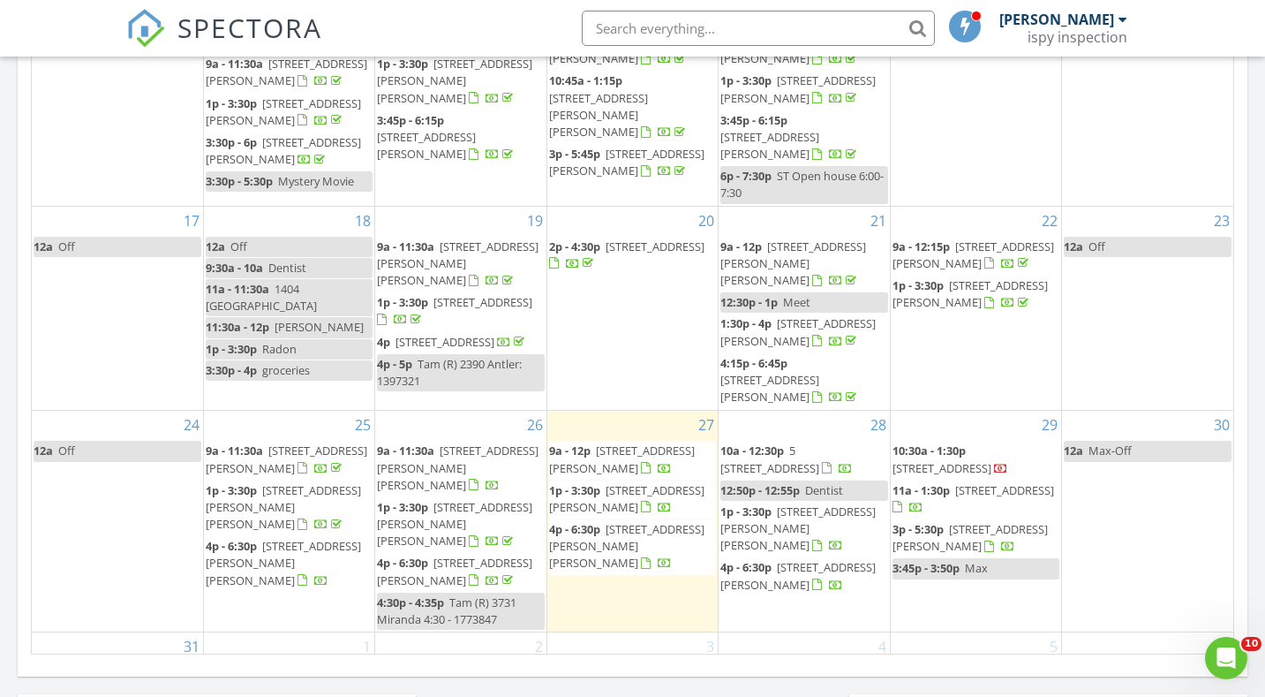
scroll to position [375, 0]
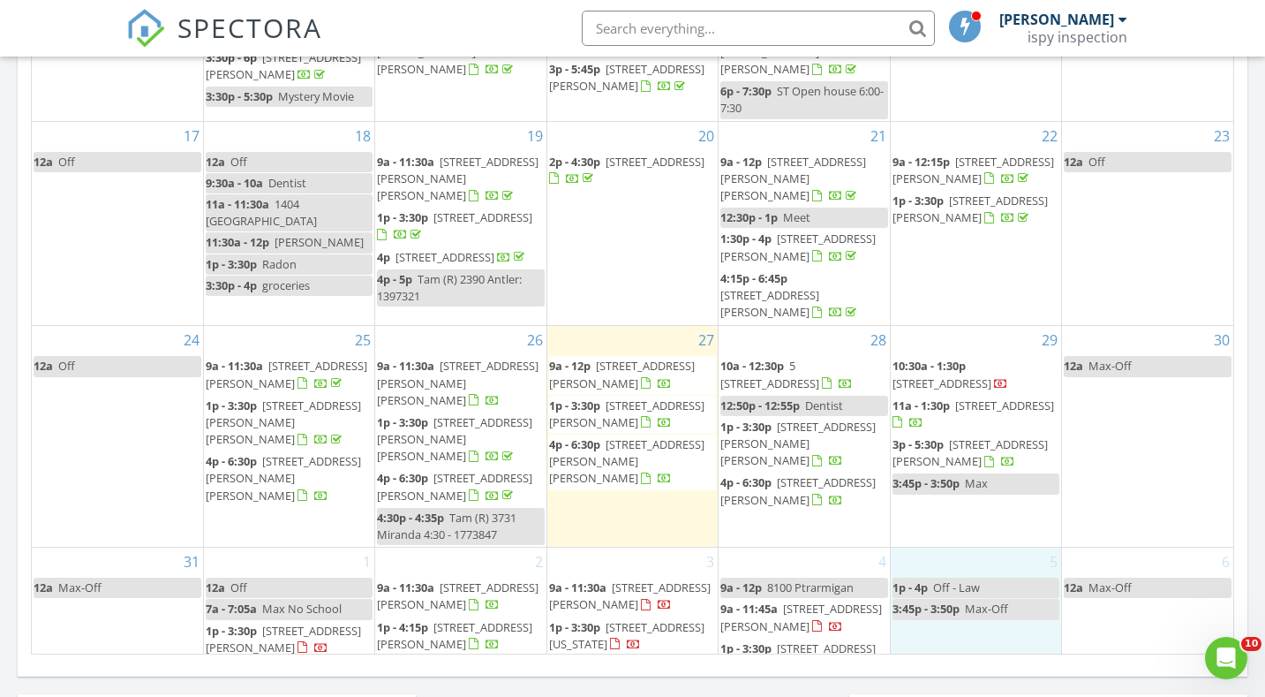
click at [965, 605] on div "5 1p - 4p Off - Law 3:45p - 3:50p Max-Off" at bounding box center [976, 623] width 170 height 152
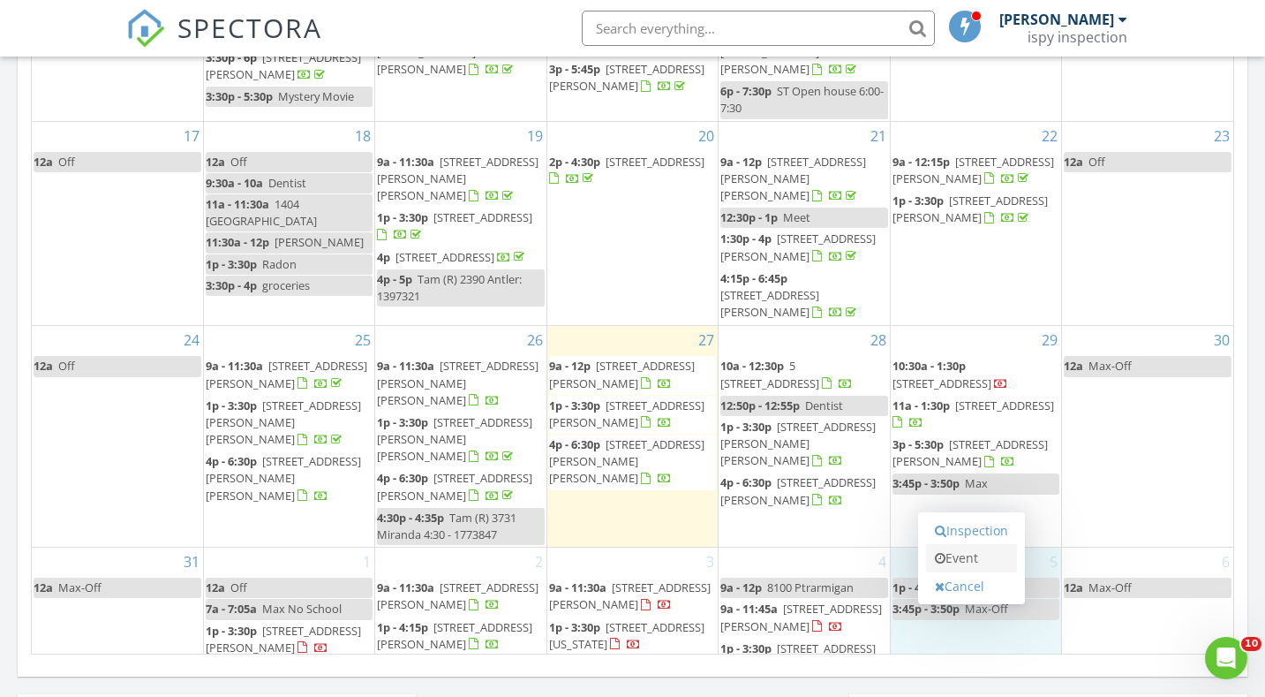
click at [978, 549] on link "Event" at bounding box center [971, 558] width 91 height 28
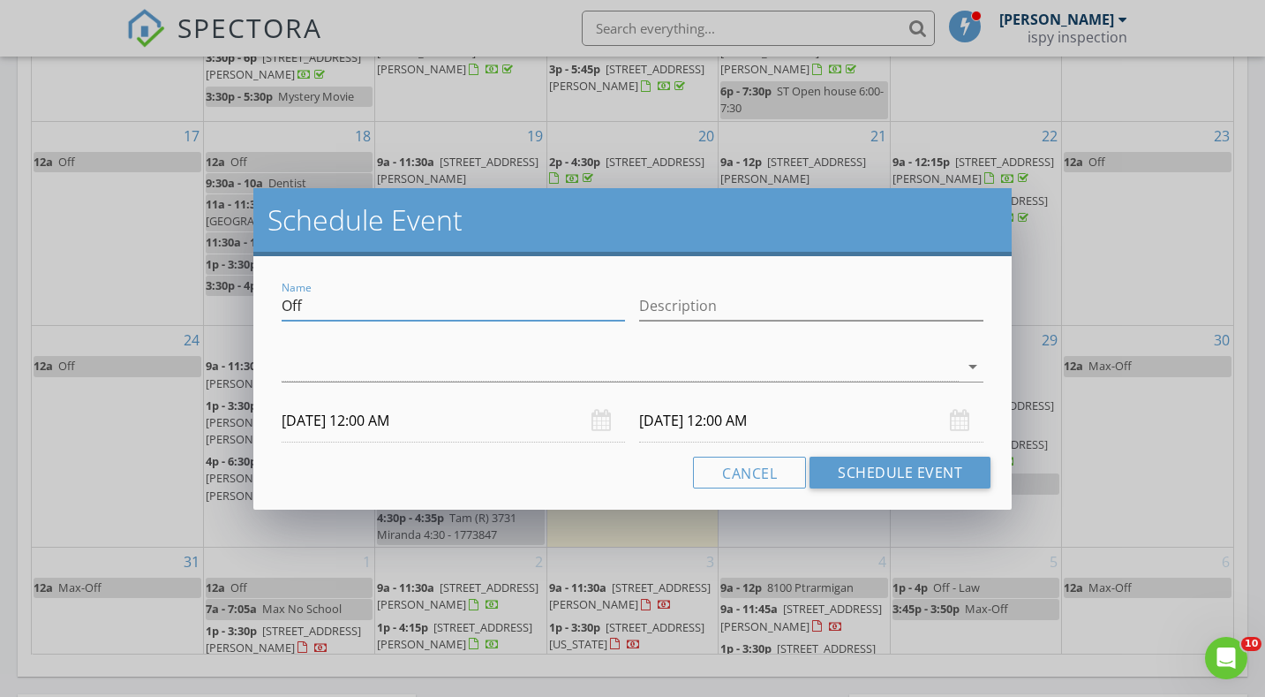
drag, startPoint x: 408, startPoint y: 307, endPoint x: 219, endPoint y: 303, distance: 189.0
click at [219, 303] on div "Schedule Event Name Off Description arrow_drop_down 09/05/2025 12:00 AM 09/06/2…" at bounding box center [632, 348] width 1265 height 697
type input "Will 3317 [US_STATE]"
click at [647, 363] on div at bounding box center [621, 366] width 678 height 29
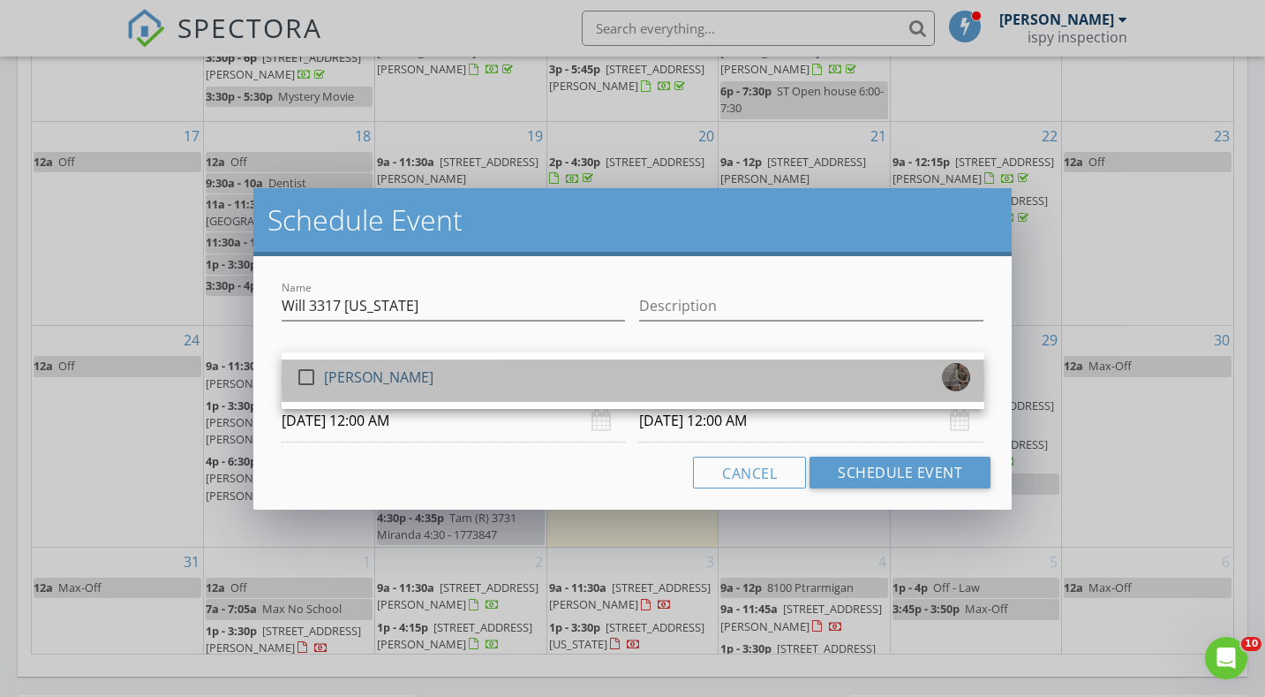
click at [486, 389] on div "check_box_outline_blank Jeremy Torrez" at bounding box center [633, 380] width 674 height 35
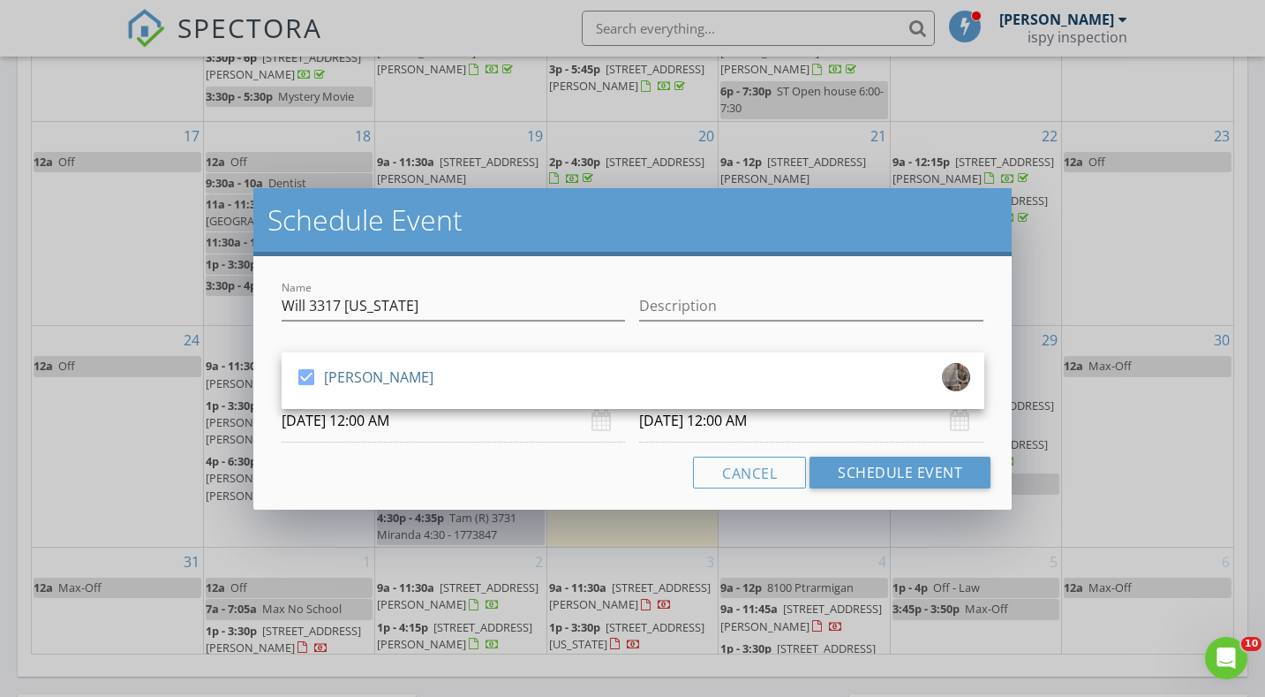
click at [403, 430] on input "09/05/2025 12:00 AM" at bounding box center [454, 420] width 344 height 43
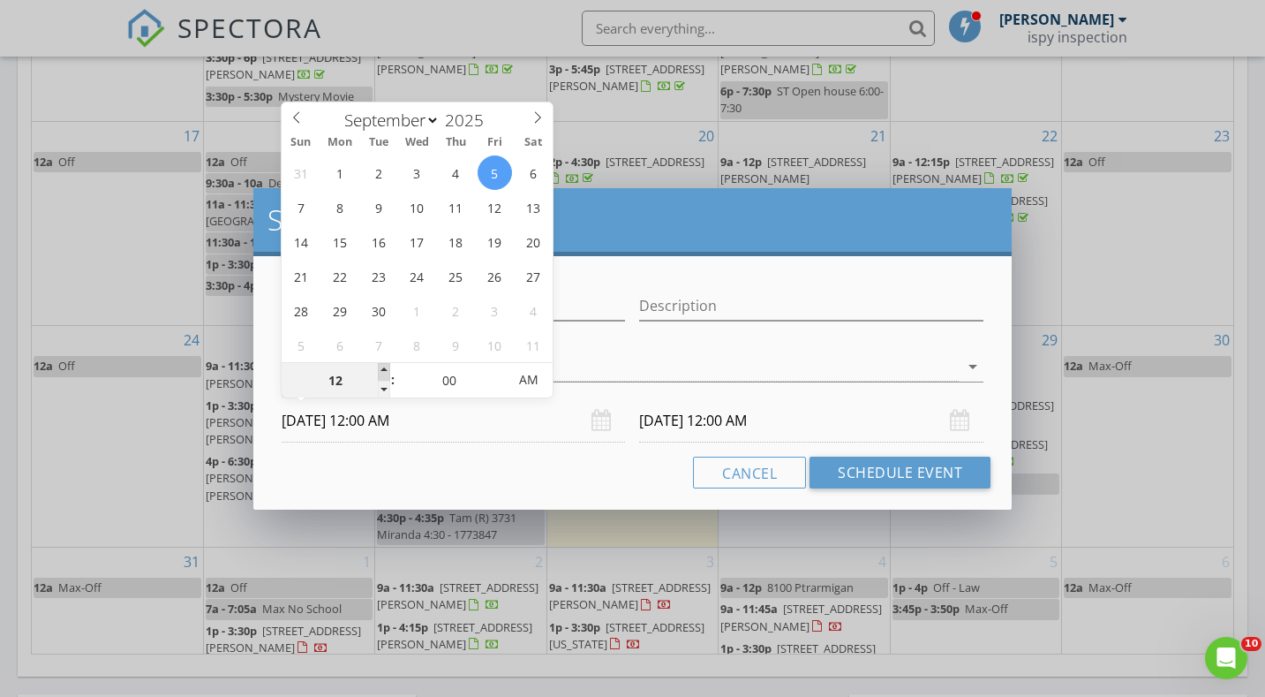
type input "01"
type input "09/05/2025 1:00 AM"
click at [383, 368] on span at bounding box center [384, 372] width 12 height 18
type input "02"
type input "09/05/2025 2:00 AM"
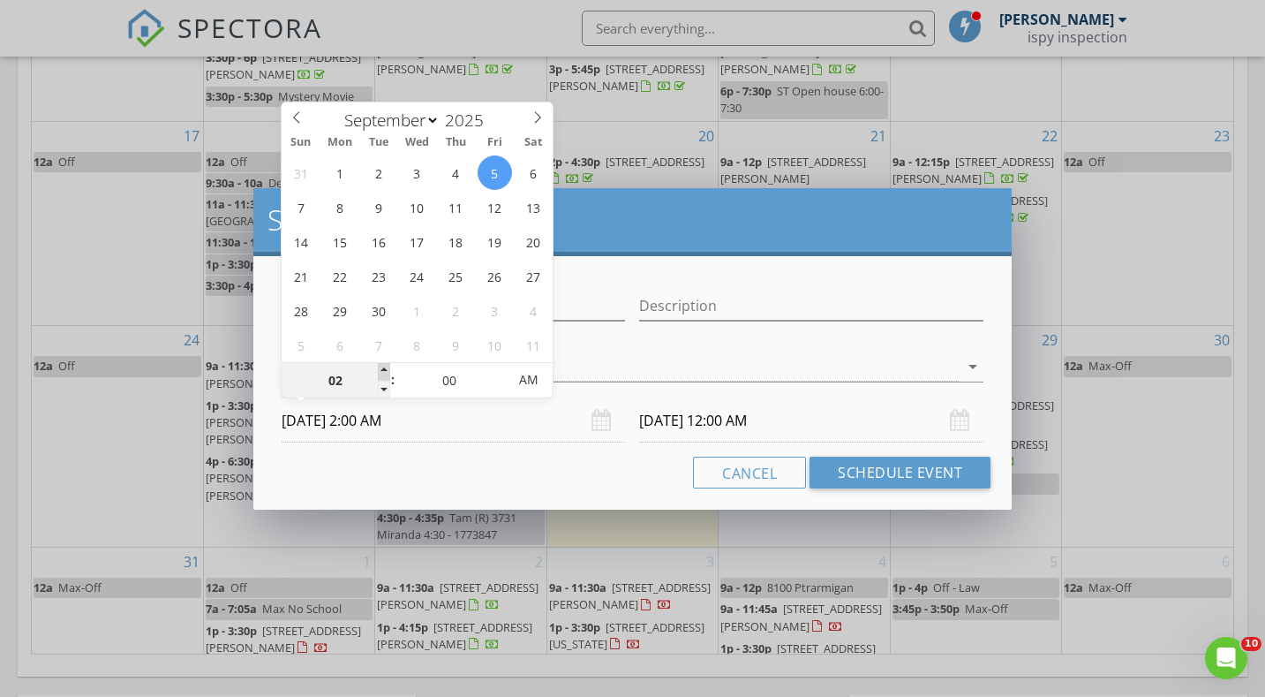
click at [383, 368] on span at bounding box center [384, 372] width 12 height 18
type input "03"
type input "09/05/2025 3:00 AM"
click at [383, 368] on span at bounding box center [384, 372] width 12 height 18
type input "04"
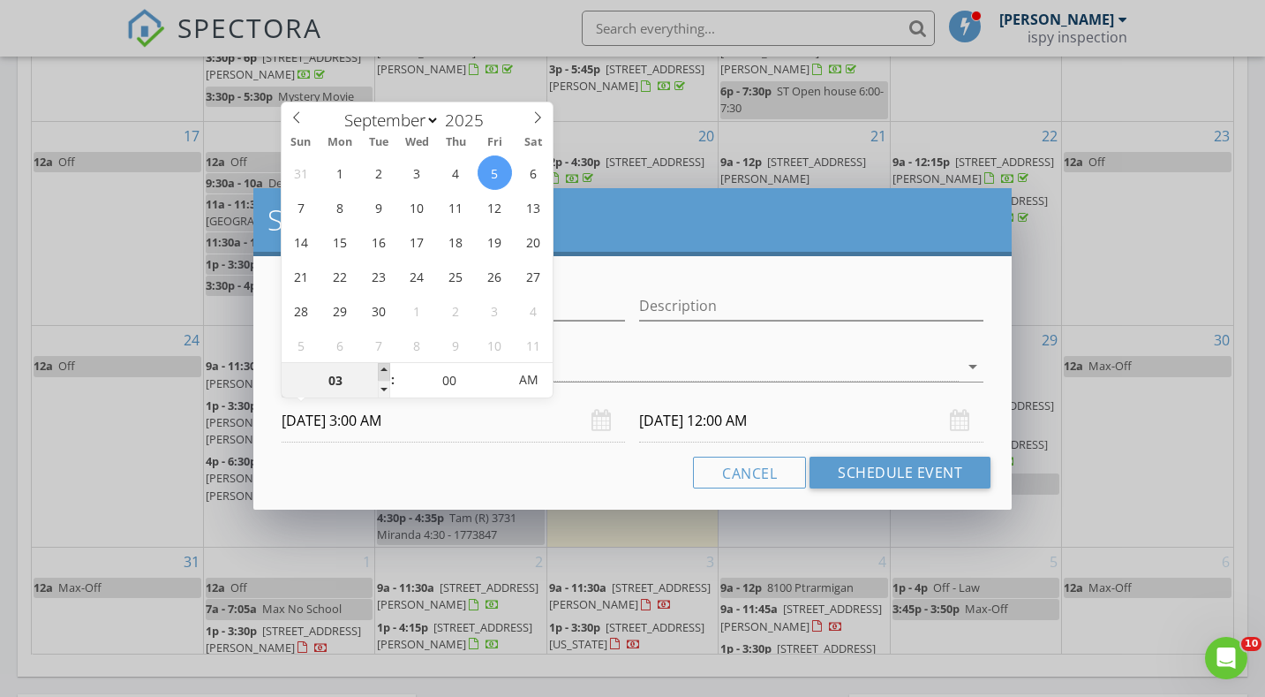
type input "09/05/2025 4:00 AM"
click at [383, 368] on span at bounding box center [384, 372] width 12 height 18
type input "09/06/2025 4:00 AM"
type input "05"
type input "09/05/2025 5:00 AM"
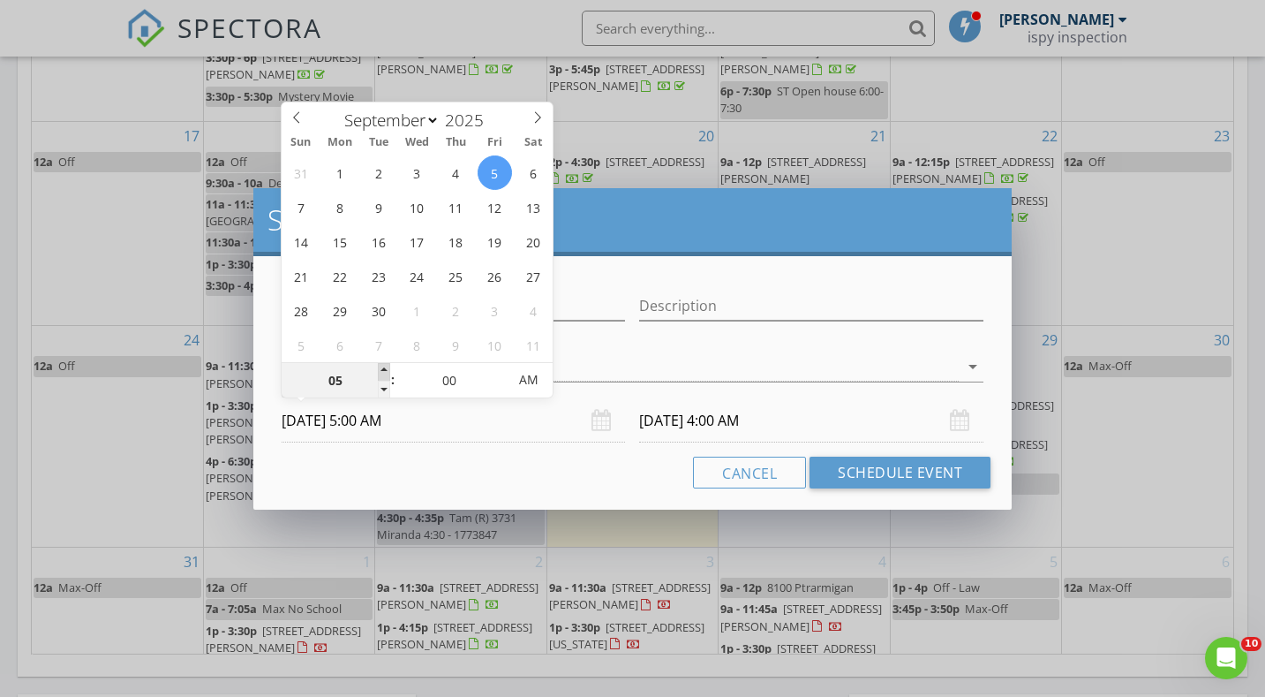
click at [383, 368] on span at bounding box center [384, 372] width 12 height 18
type input "09/06/2025 5:00 AM"
type input "06"
type input "09/05/2025 6:00 AM"
click at [383, 368] on span at bounding box center [384, 372] width 12 height 18
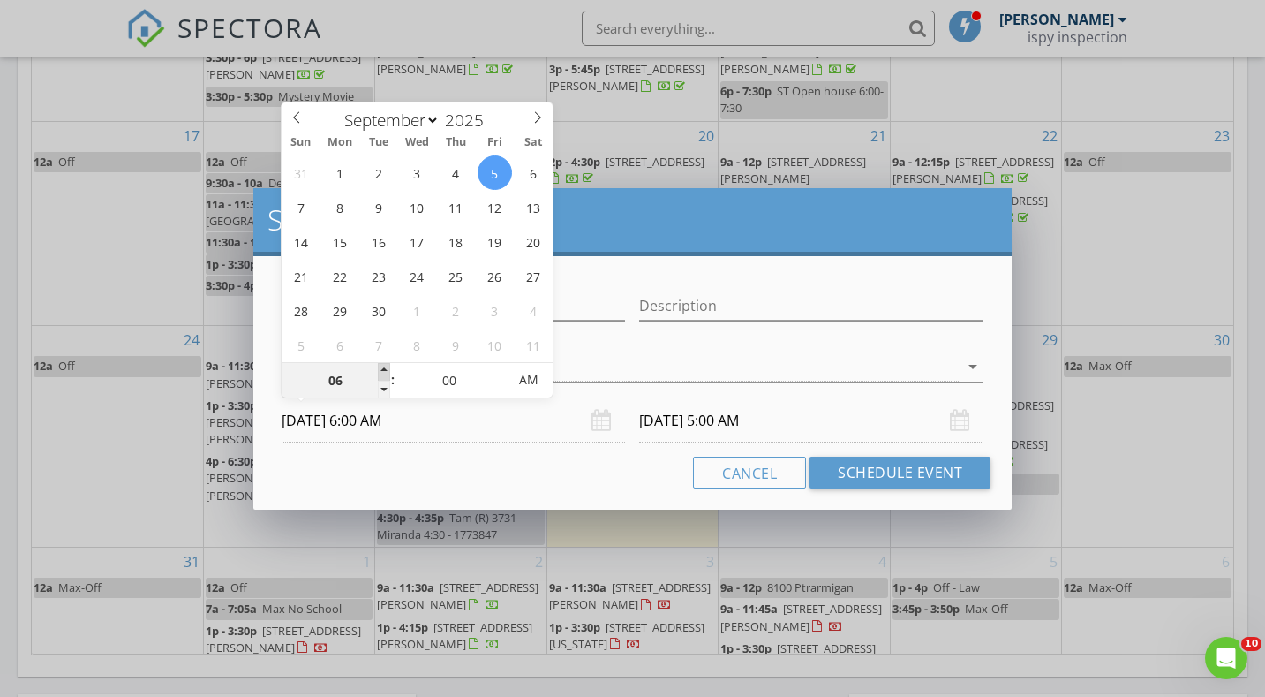
type input "07"
type input "09/05/2025 7:00 AM"
click at [383, 368] on span at bounding box center [384, 372] width 12 height 18
type input "08"
type input "09/05/2025 8:00 AM"
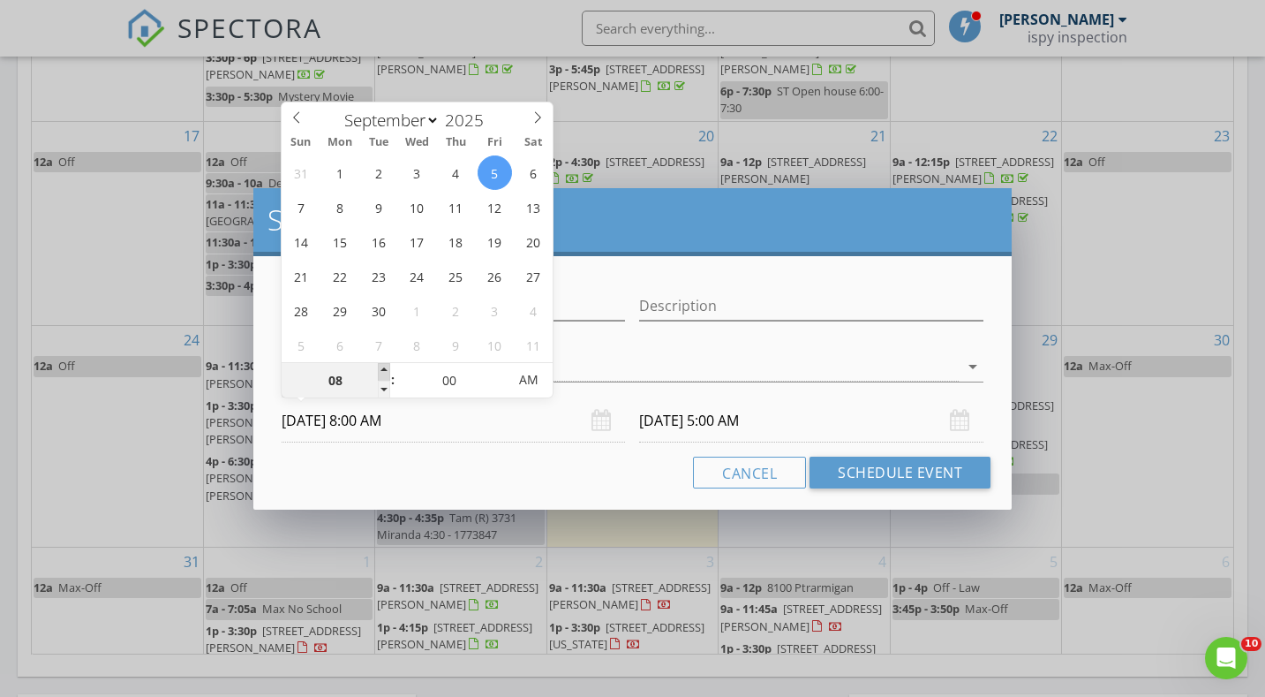
click at [383, 368] on span at bounding box center [384, 372] width 12 height 18
type input "08"
type input "09/06/2025 8:00 AM"
type input "09"
type input "09/05/2025 9:00 AM"
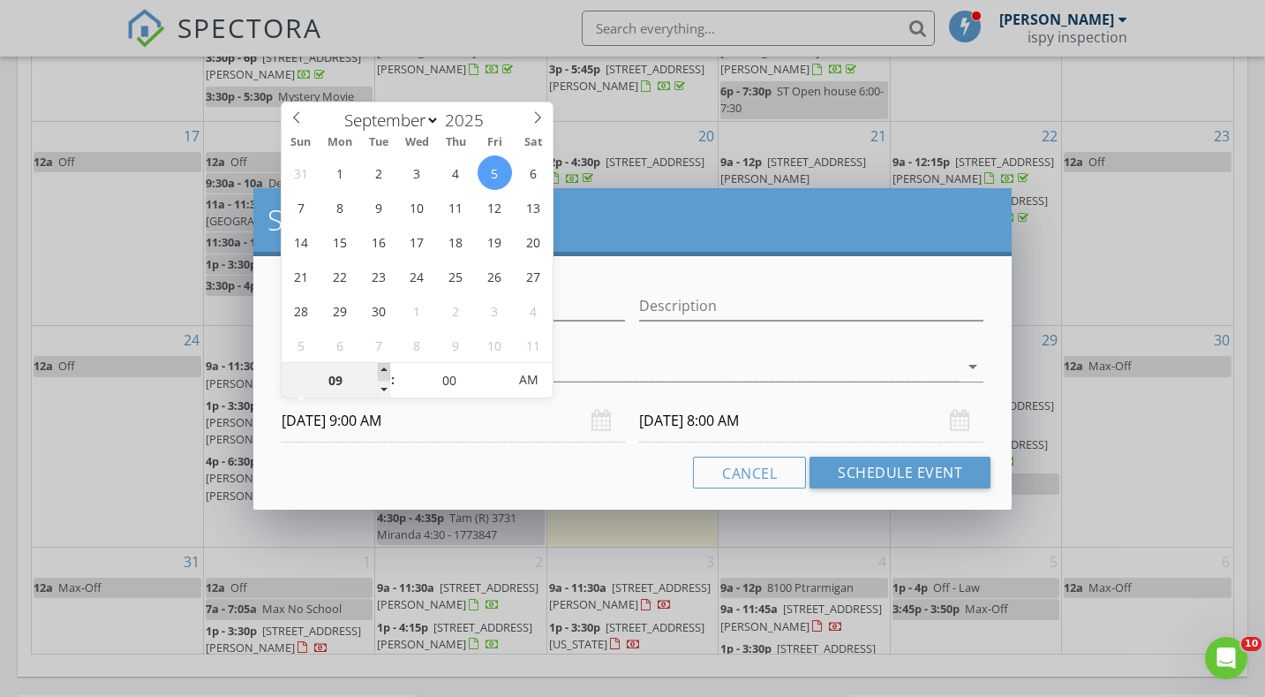
click at [383, 368] on span at bounding box center [384, 372] width 12 height 18
type input "10"
type input "09/05/2025 10:00 AM"
click at [383, 368] on span at bounding box center [384, 372] width 12 height 18
type input "10"
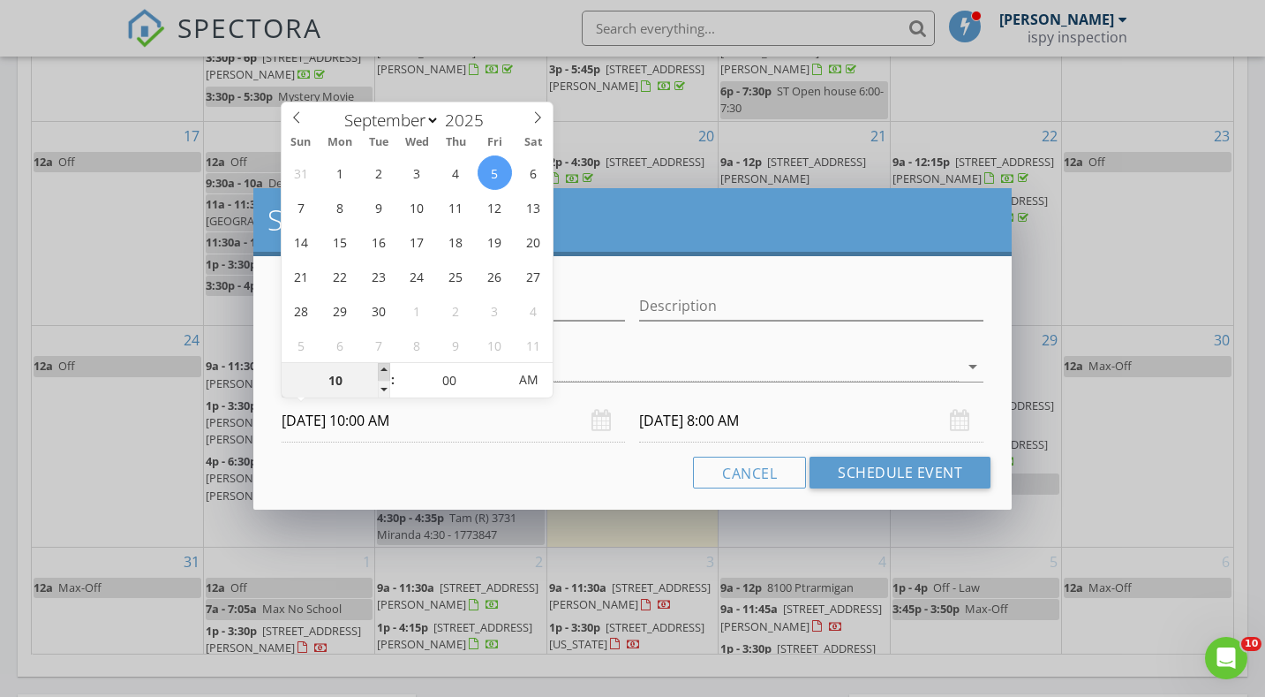
type input "09/06/2025 10:00 AM"
type input "09"
type input "09/05/2025 9:00 AM"
click at [381, 387] on span at bounding box center [384, 389] width 12 height 18
type input "09"
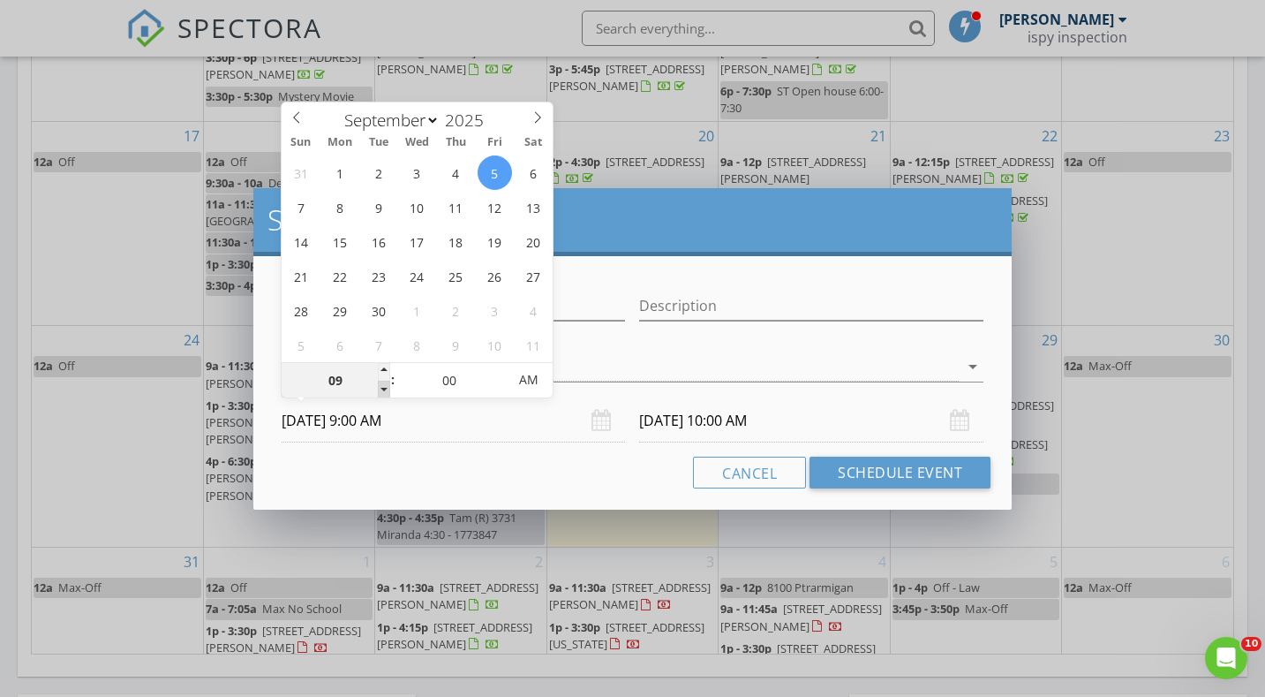
type input "09/06/2025 9:00 AM"
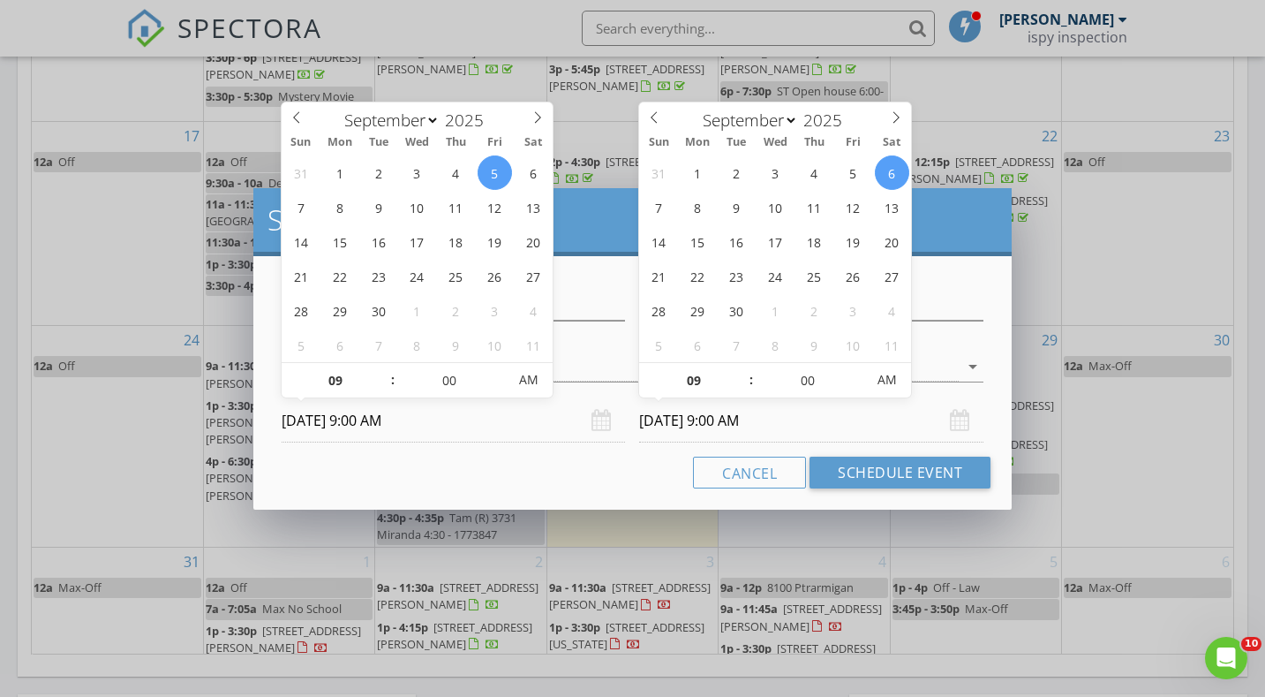
click at [731, 426] on input "09/06/2025 9:00 AM" at bounding box center [811, 420] width 344 height 43
type input "10"
type input "09/06/2025 10:00 AM"
click at [744, 373] on span at bounding box center [742, 372] width 12 height 18
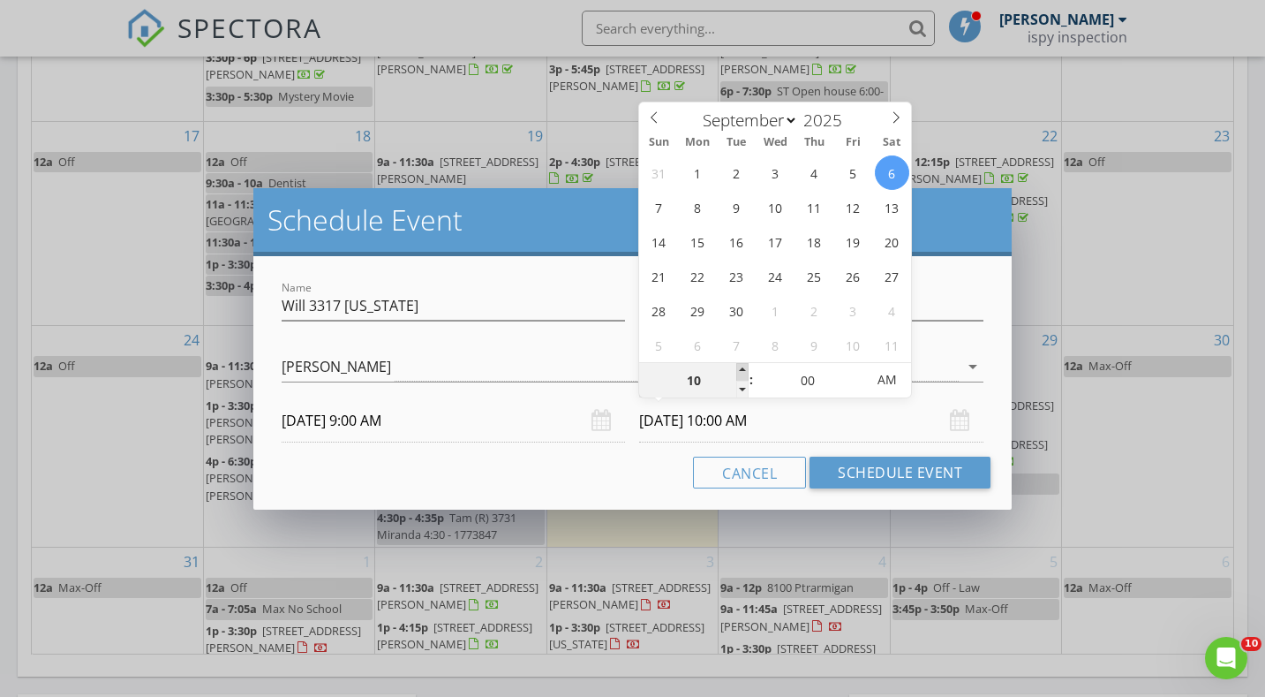
type input "11"
type input "09/06/2025 11:00 AM"
click at [744, 373] on span at bounding box center [742, 372] width 12 height 18
type input "12"
click at [744, 373] on span at bounding box center [742, 372] width 12 height 18
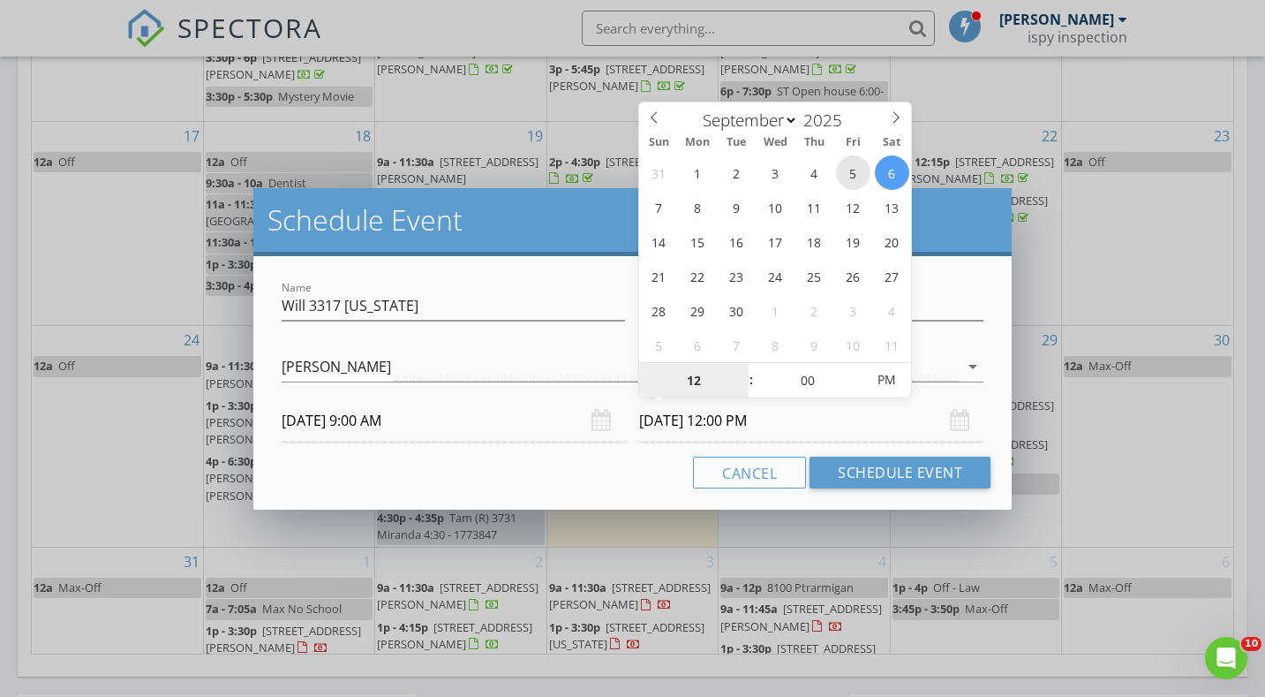
type input "09/05/2025 12:00 PM"
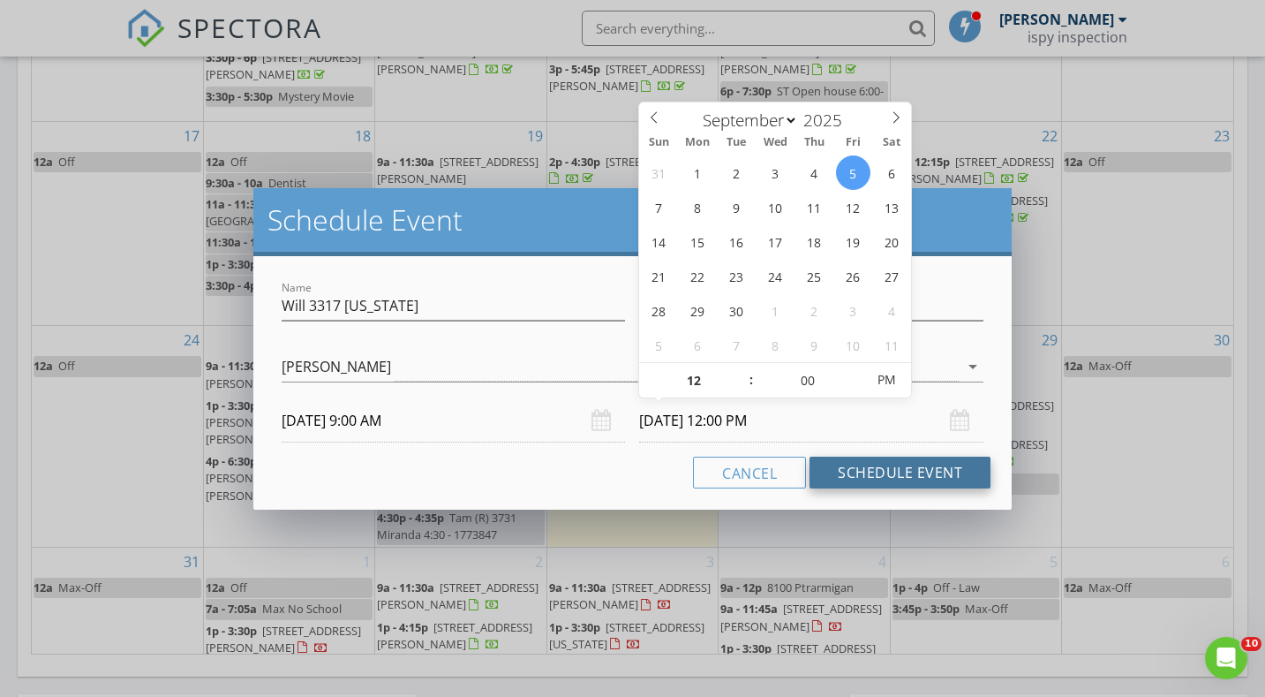
click at [886, 476] on button "Schedule Event" at bounding box center [900, 472] width 181 height 32
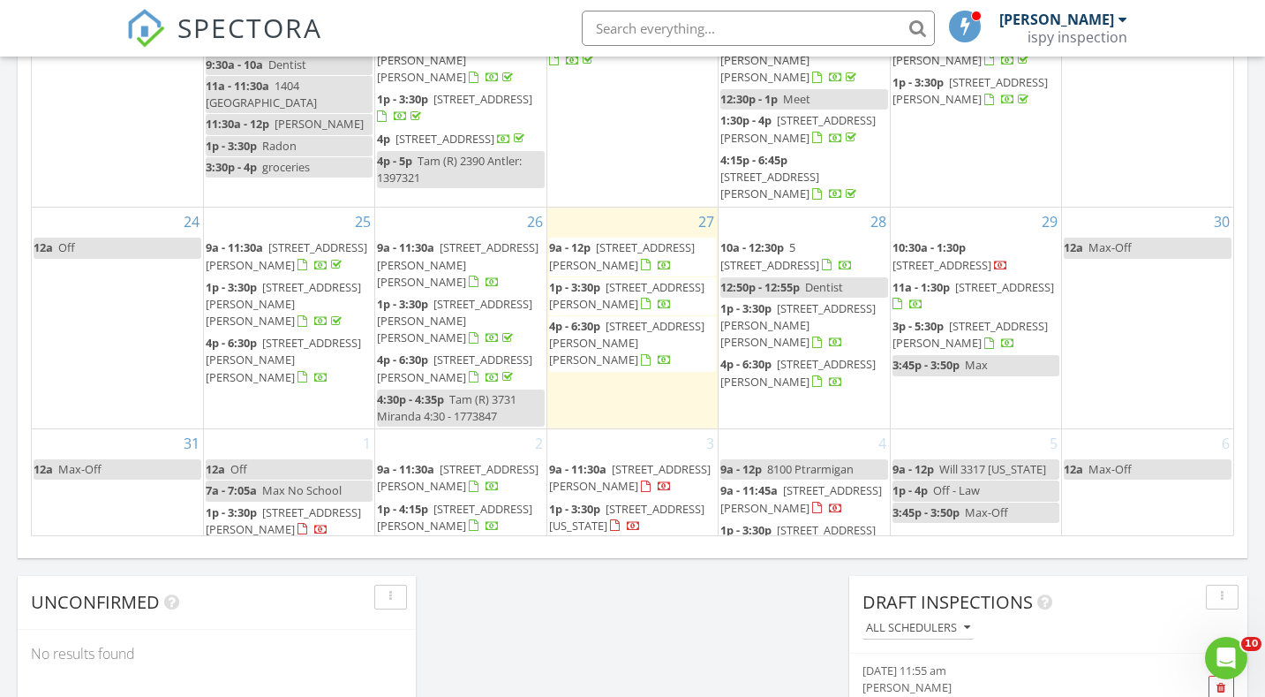
scroll to position [1086, 0]
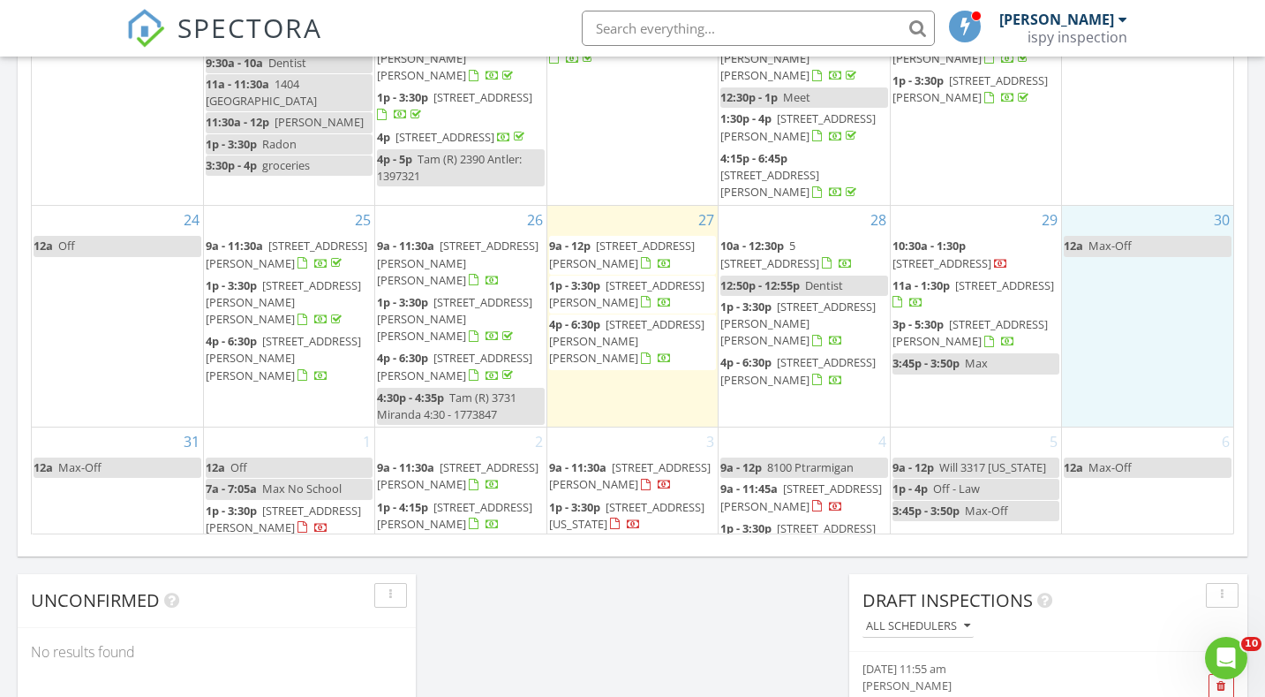
click at [1171, 342] on div "30 12a Max-Off" at bounding box center [1147, 316] width 171 height 221
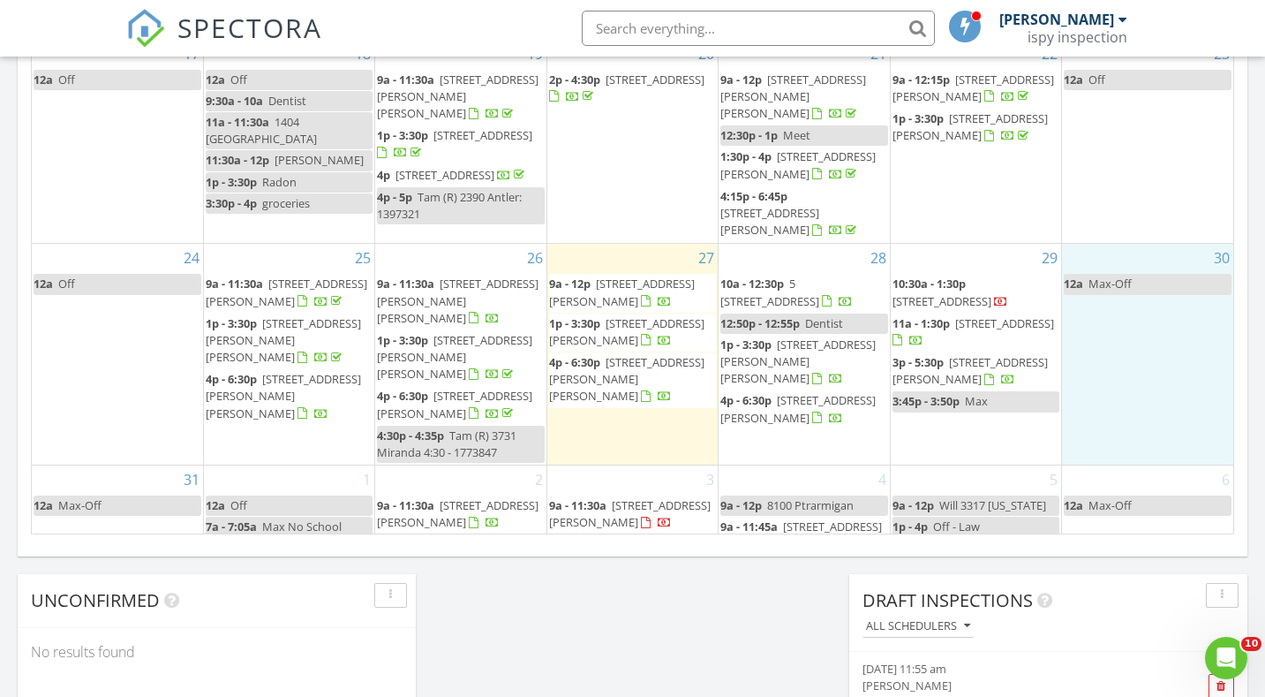
scroll to position [317, 0]
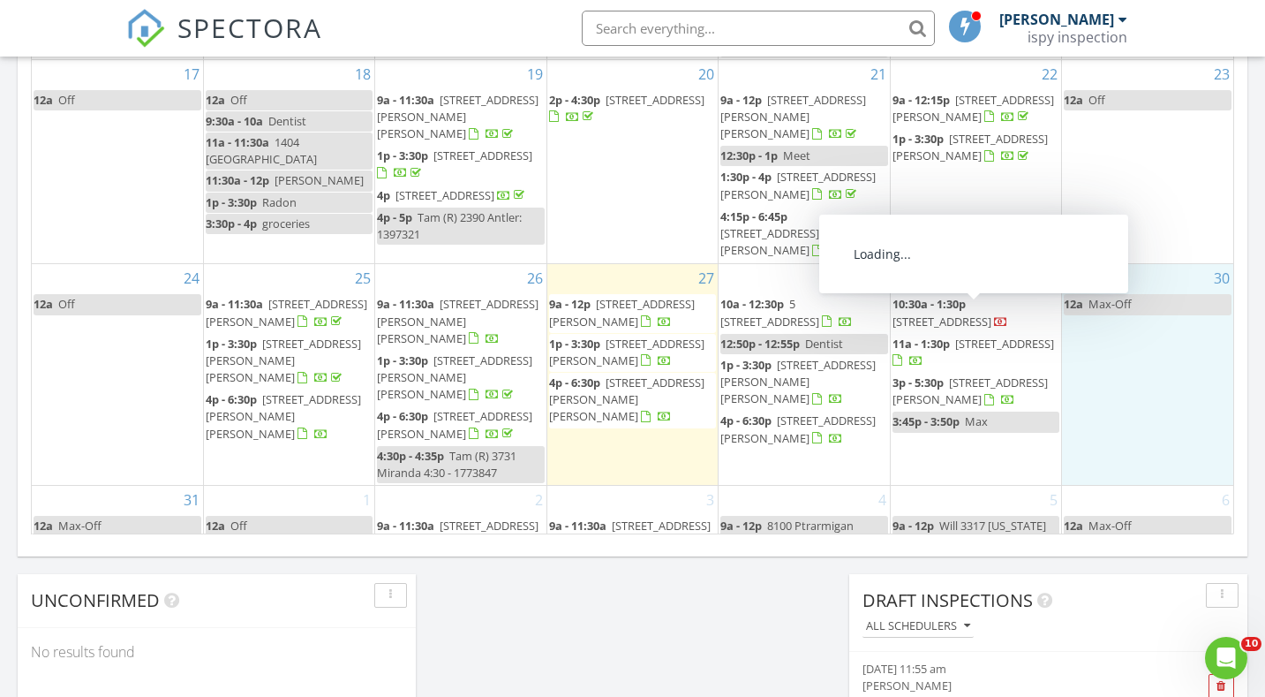
click at [954, 264] on div "29 10:30a - 1:30p 1119 Division St, Upton 82730 11a - 1:30p 138 3rd Ave, Newcas…" at bounding box center [976, 374] width 170 height 221
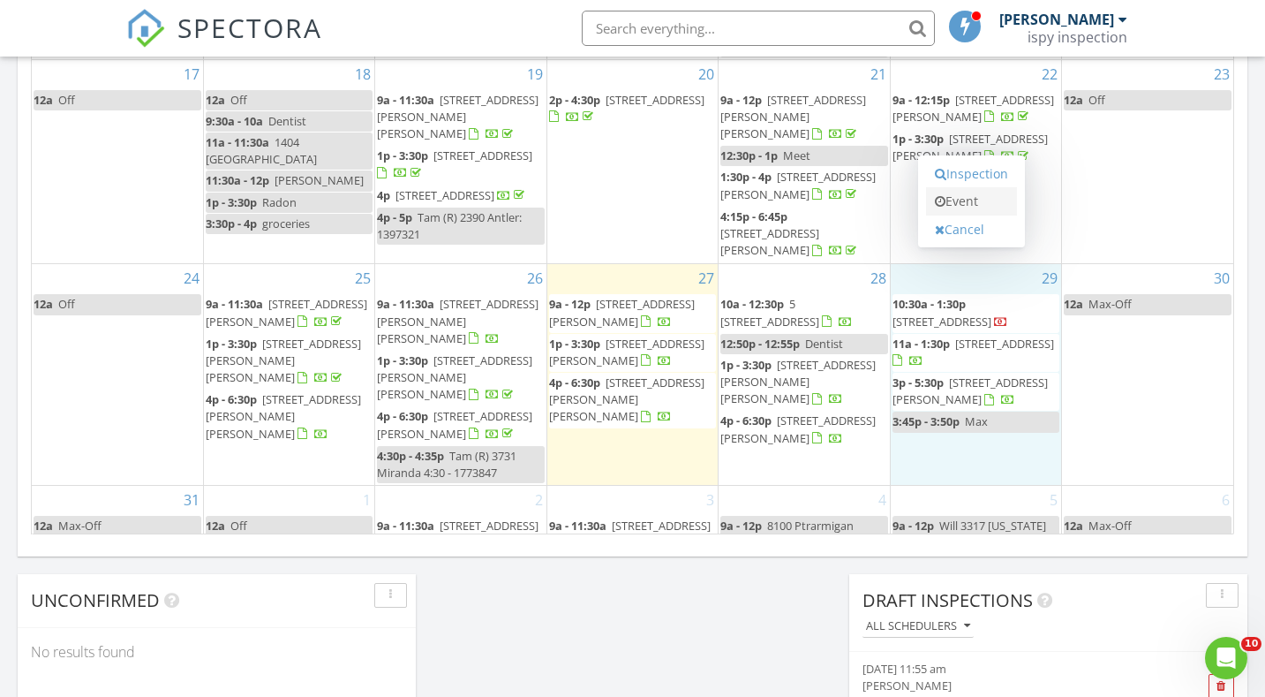
click at [977, 209] on link "Event" at bounding box center [971, 201] width 91 height 28
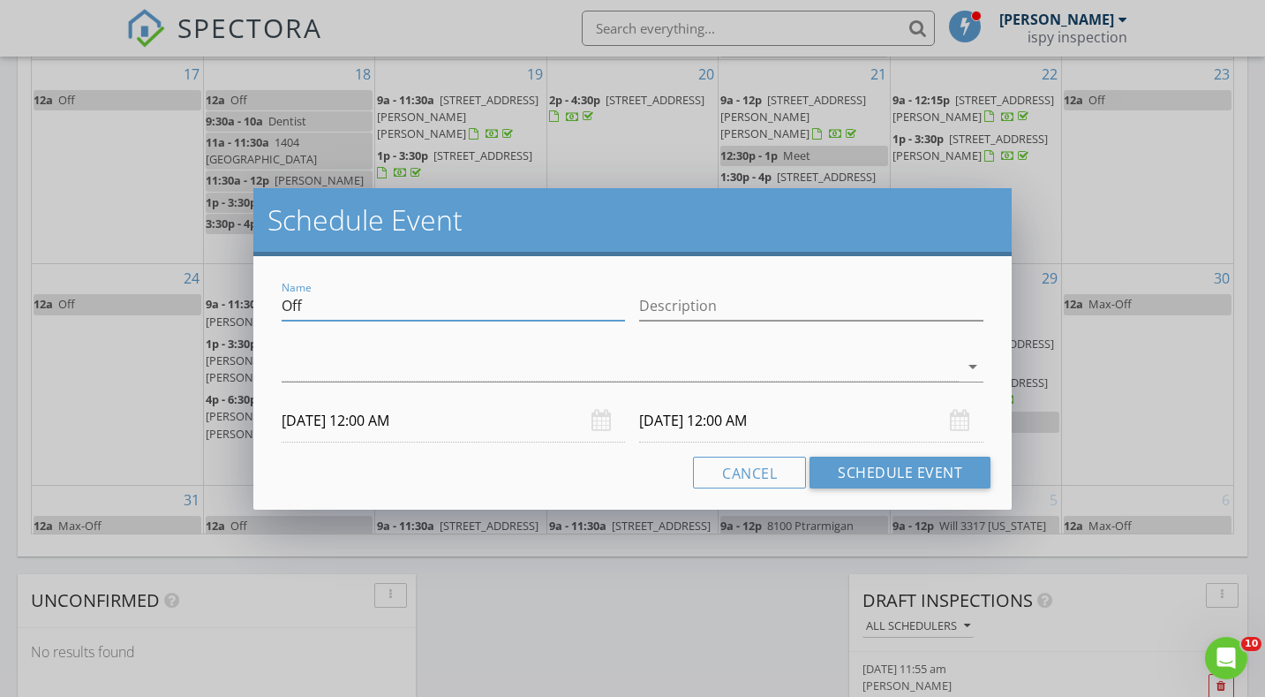
drag, startPoint x: 308, startPoint y: 315, endPoint x: 237, endPoint y: 310, distance: 71.7
click at [233, 311] on div "Schedule Event Name Off Description arrow_drop_down 08/29/2025 12:00 AM 08/30/2…" at bounding box center [632, 348] width 1265 height 697
type input "Coffee [PERSON_NAME]"
click at [326, 358] on div at bounding box center [621, 366] width 678 height 29
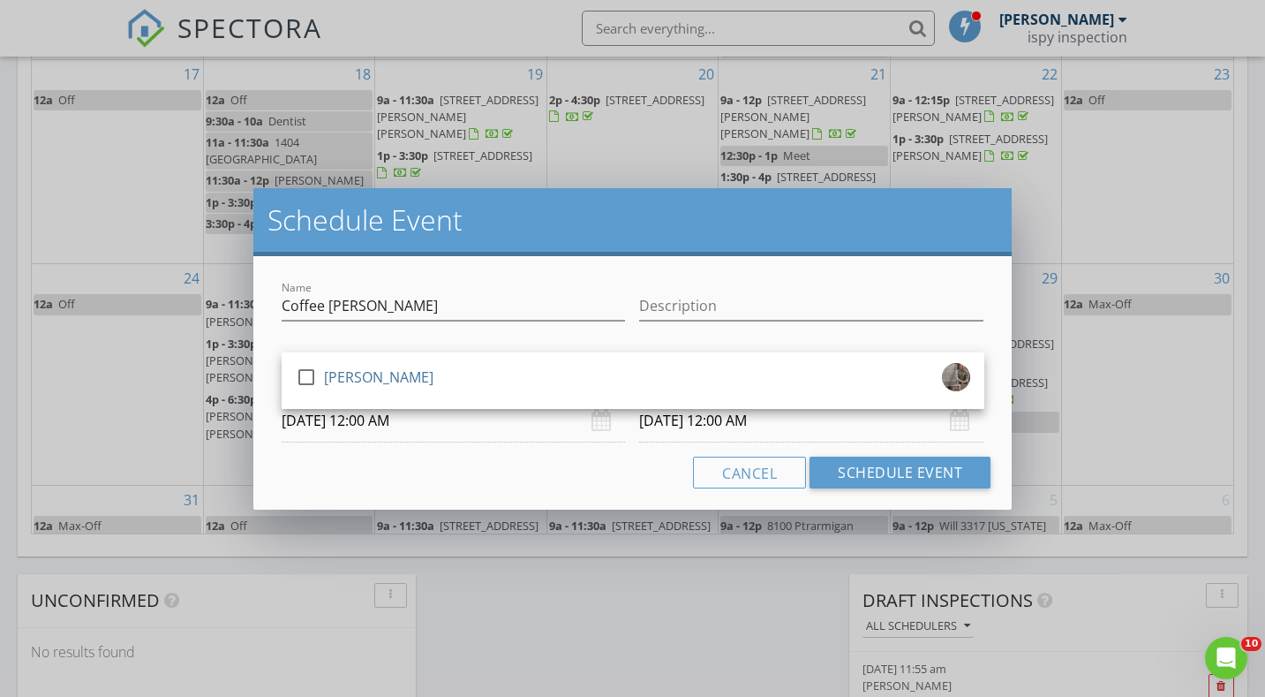
click at [326, 358] on div "check_box_outline_blank Jeremy Torrez" at bounding box center [633, 380] width 703 height 57
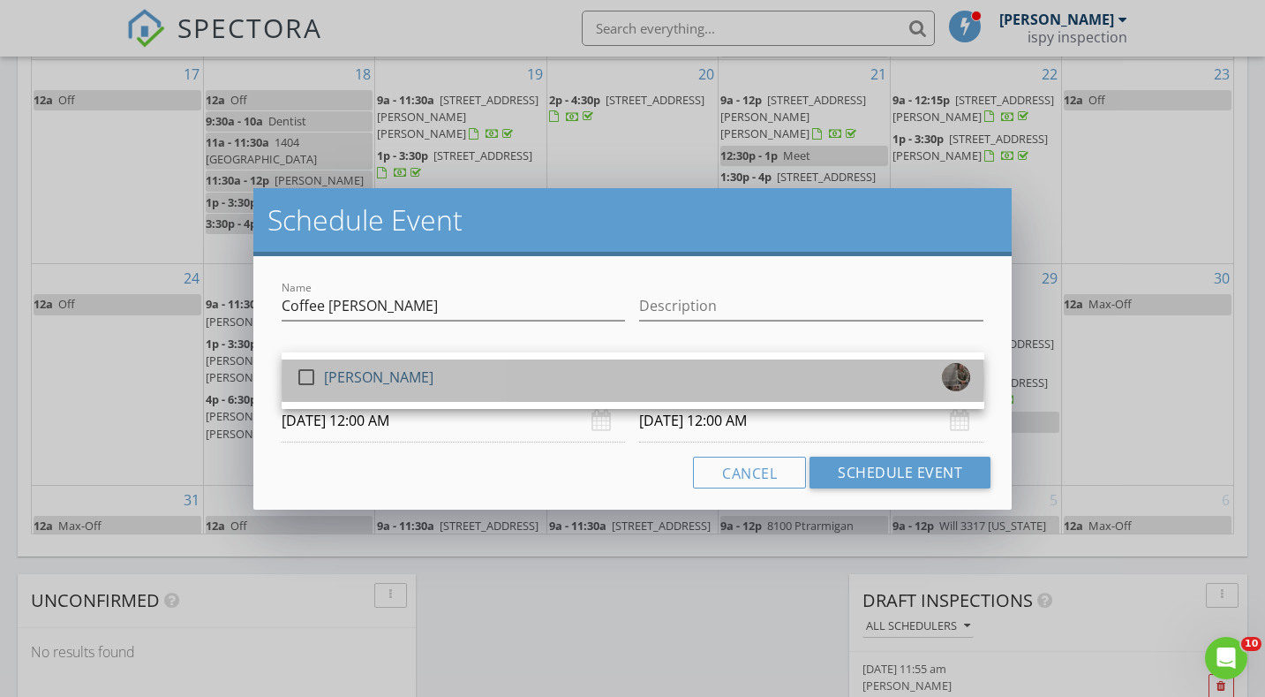
click at [328, 379] on div "[PERSON_NAME]" at bounding box center [378, 377] width 109 height 28
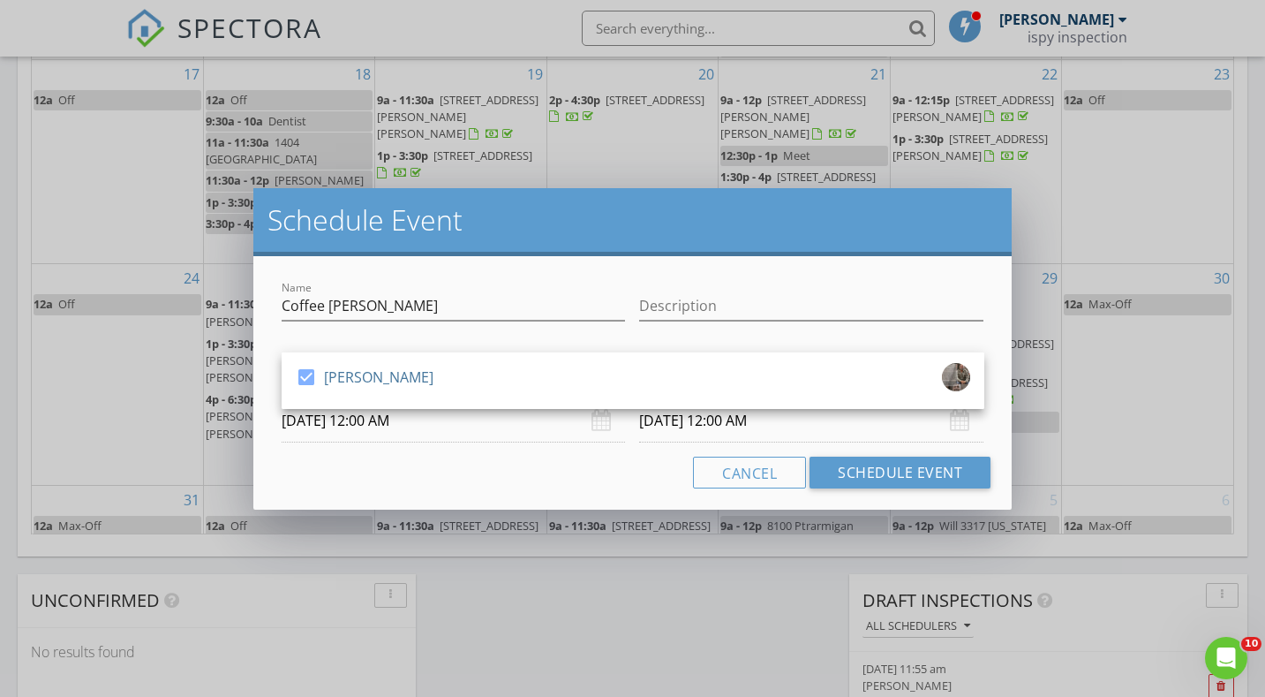
click at [336, 429] on input "08/29/2025 12:00 AM" at bounding box center [454, 420] width 344 height 43
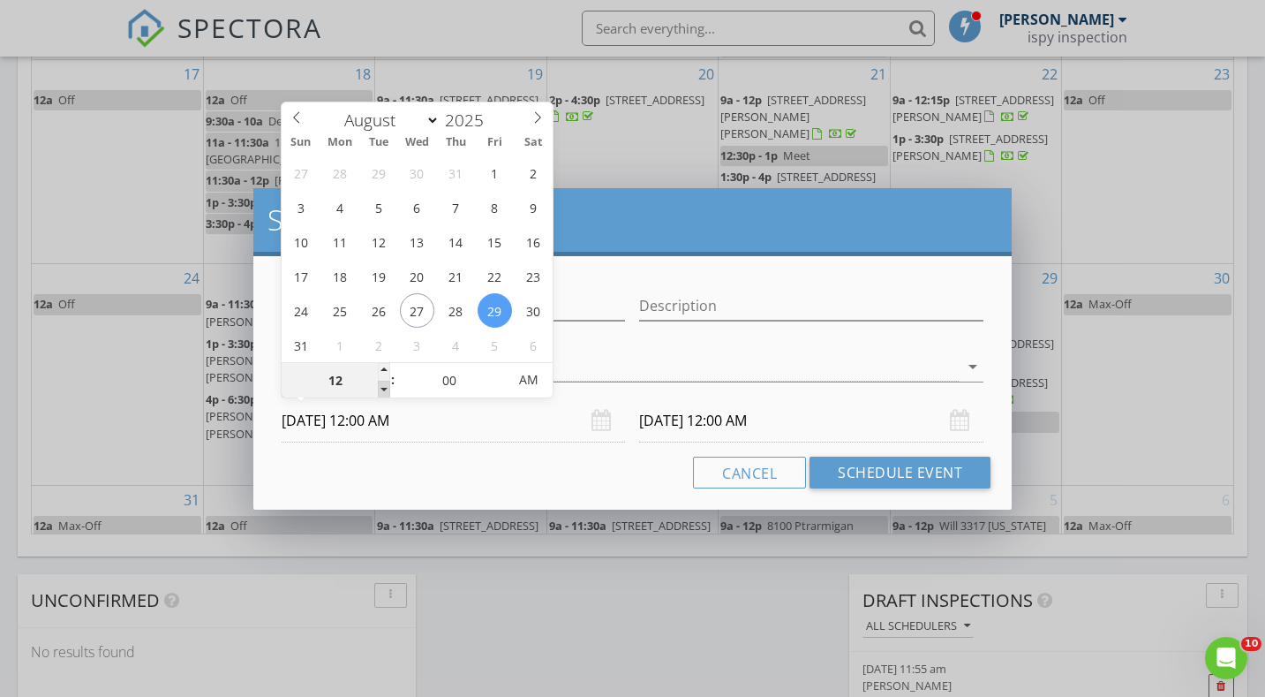
type input "11"
type input "08/29/2025 11:00 PM"
click at [384, 388] on span at bounding box center [384, 389] width 12 height 18
type input "10"
type input "08/29/2025 10:00 PM"
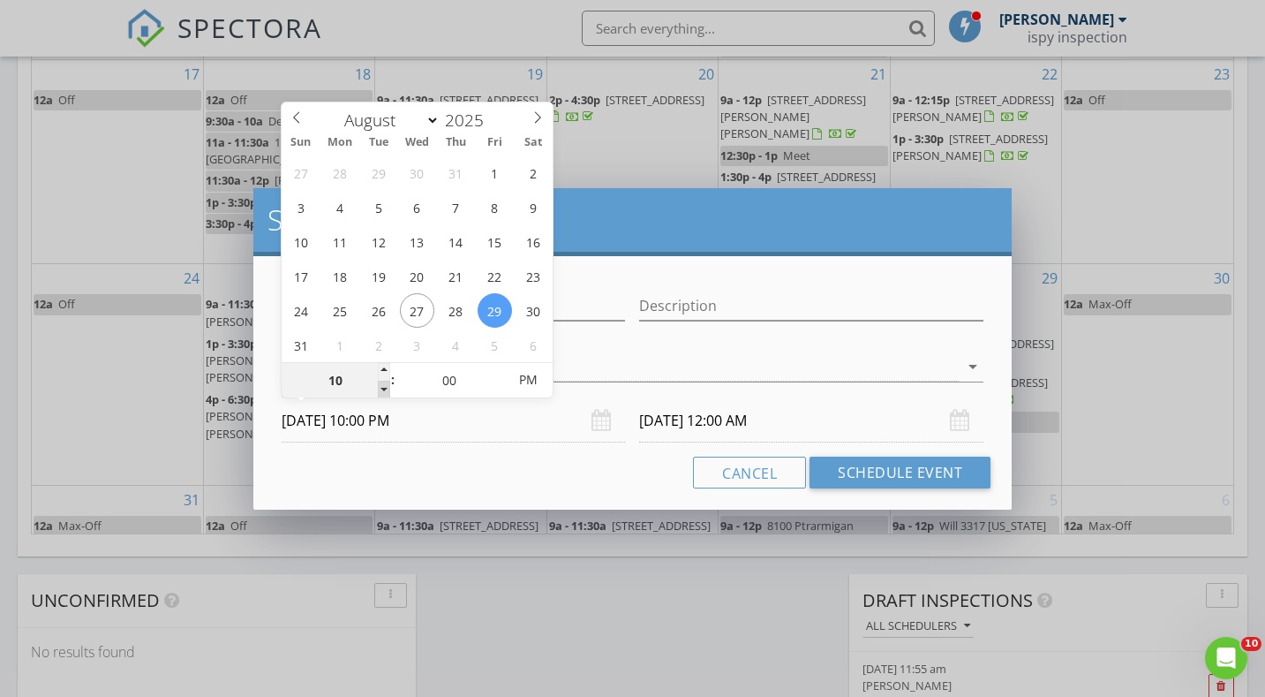
click at [384, 388] on span at bounding box center [384, 389] width 12 height 18
type input "10"
type input "08/30/2025 10:00 PM"
type input "09"
type input "08/29/2025 9:00 PM"
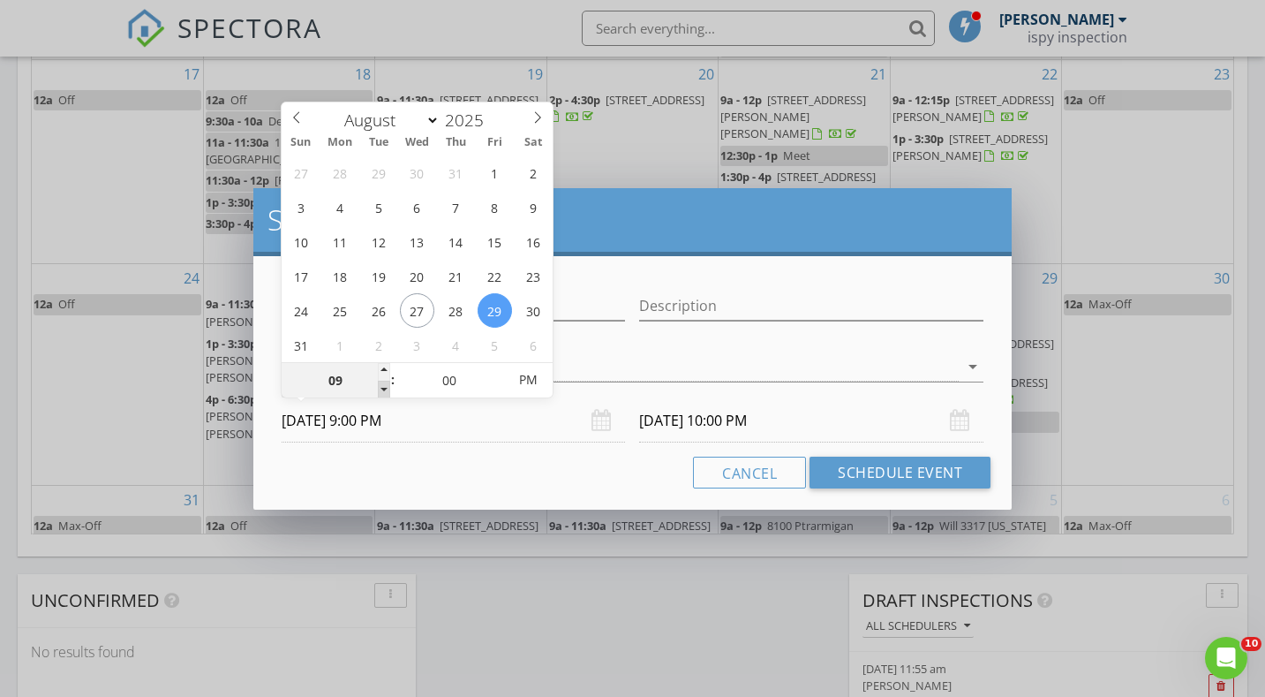
click at [384, 388] on span at bounding box center [384, 389] width 12 height 18
type input "09"
type input "08/30/2025 9:00 PM"
type input "08"
type input "08/29/2025 8:00 PM"
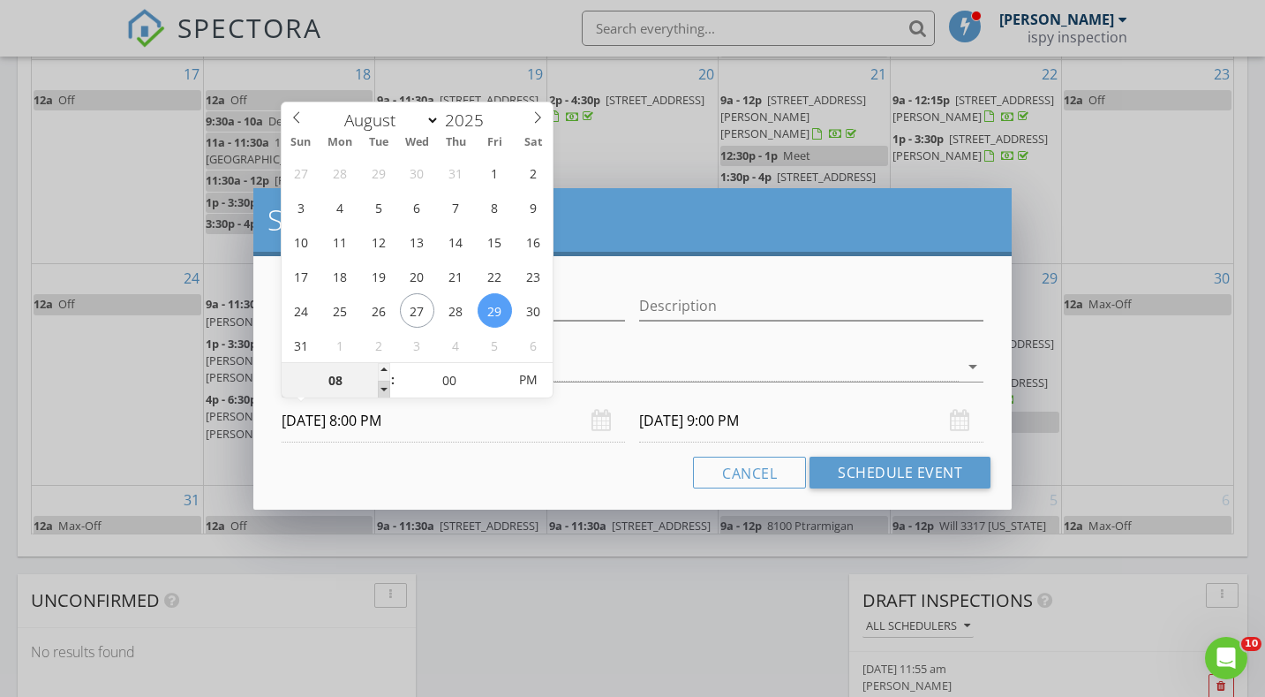
click at [384, 388] on span at bounding box center [384, 389] width 12 height 18
type input "08"
type input "08/30/2025 8:00 PM"
type input "08/29/2025 8:00 AM"
click at [539, 376] on span "PM" at bounding box center [528, 379] width 49 height 35
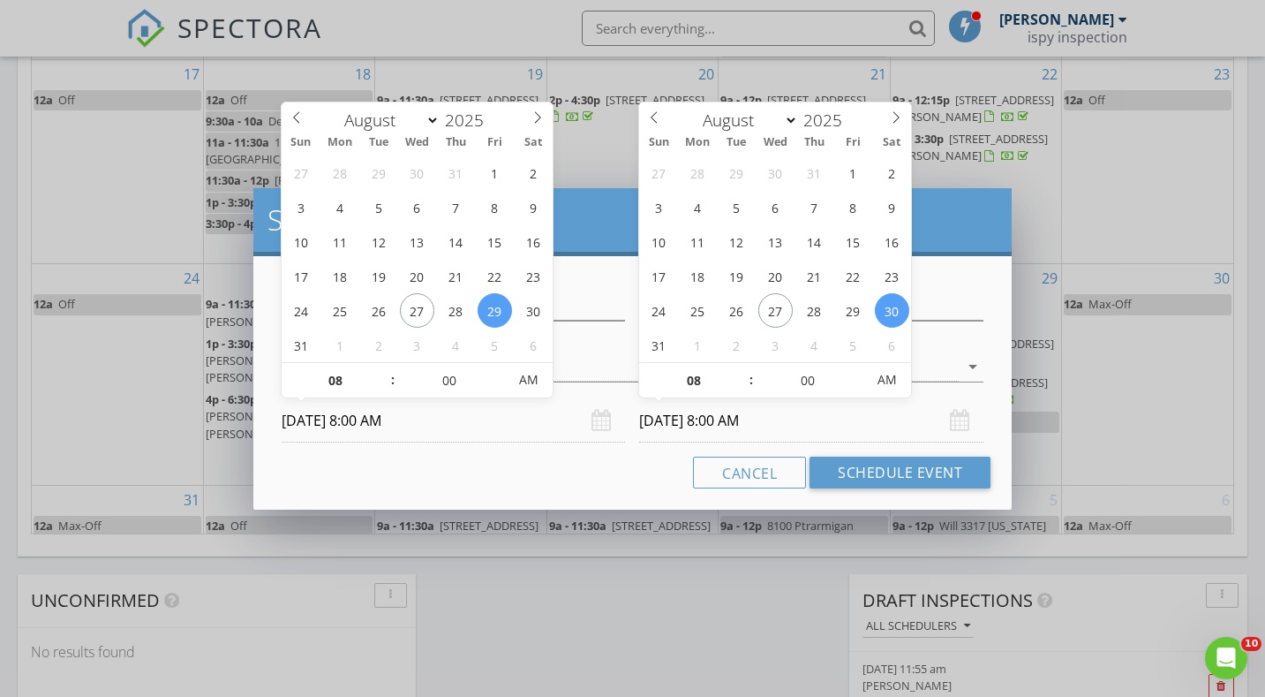
click at [693, 421] on input "08/30/2025 8:00 AM" at bounding box center [811, 420] width 344 height 43
type input "08/29/2025 8:00 AM"
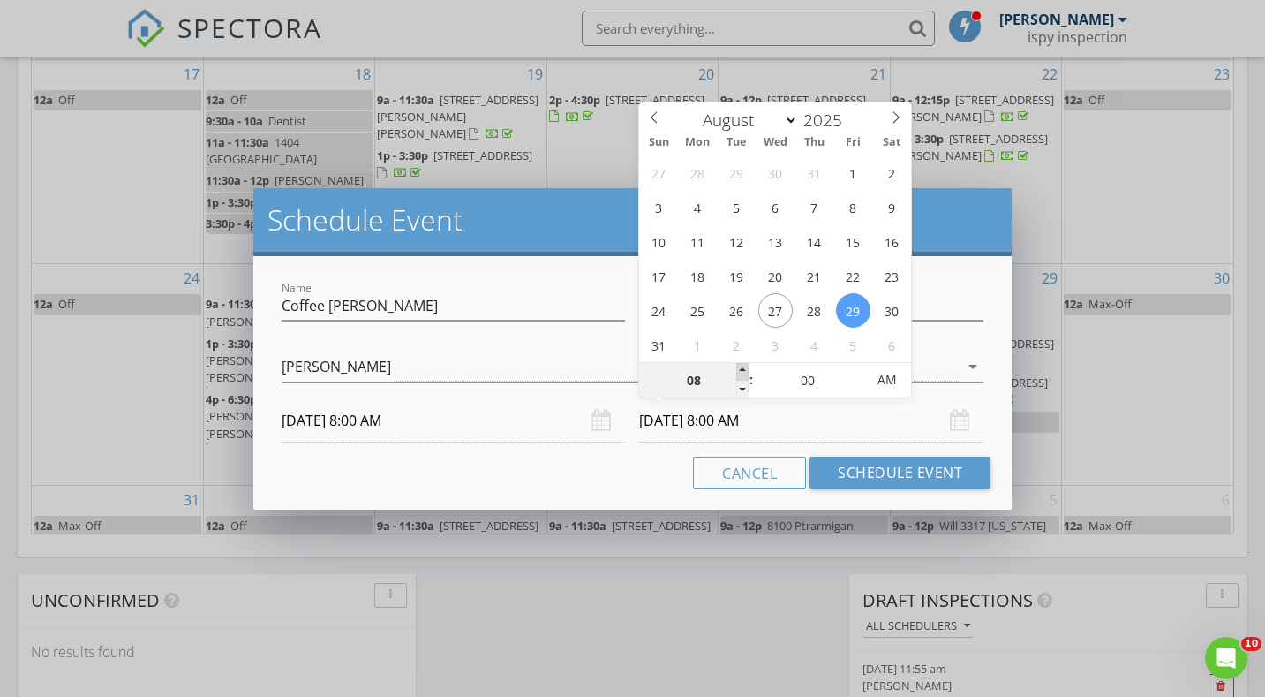
type input "09"
type input "08/29/2025 9:00 AM"
click at [742, 372] on span at bounding box center [742, 372] width 12 height 18
click at [907, 470] on button "Schedule Event" at bounding box center [900, 472] width 181 height 32
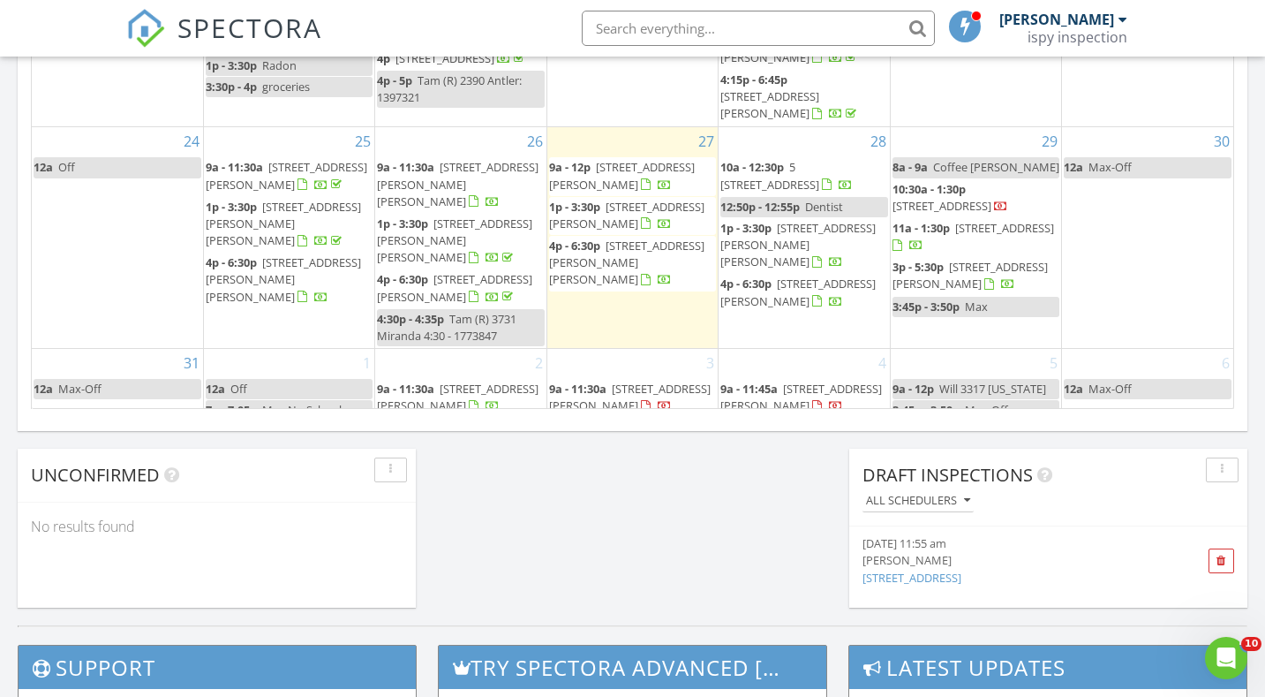
scroll to position [375, 0]
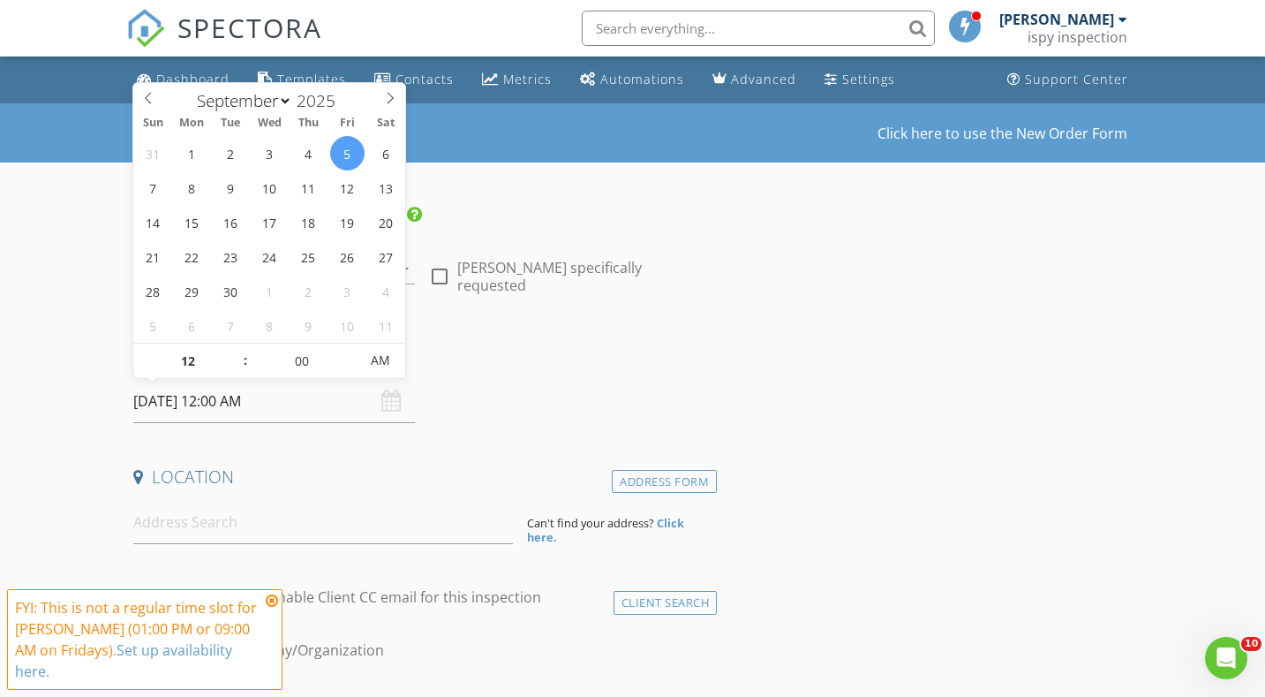
click at [279, 409] on input "09/05/2025 12:00 AM" at bounding box center [273, 401] width 281 height 43
type input "01"
click at [231, 347] on span at bounding box center [236, 352] width 12 height 18
type input "[DATE] 1:00 PM"
click at [382, 360] on span "AM" at bounding box center [381, 360] width 49 height 35
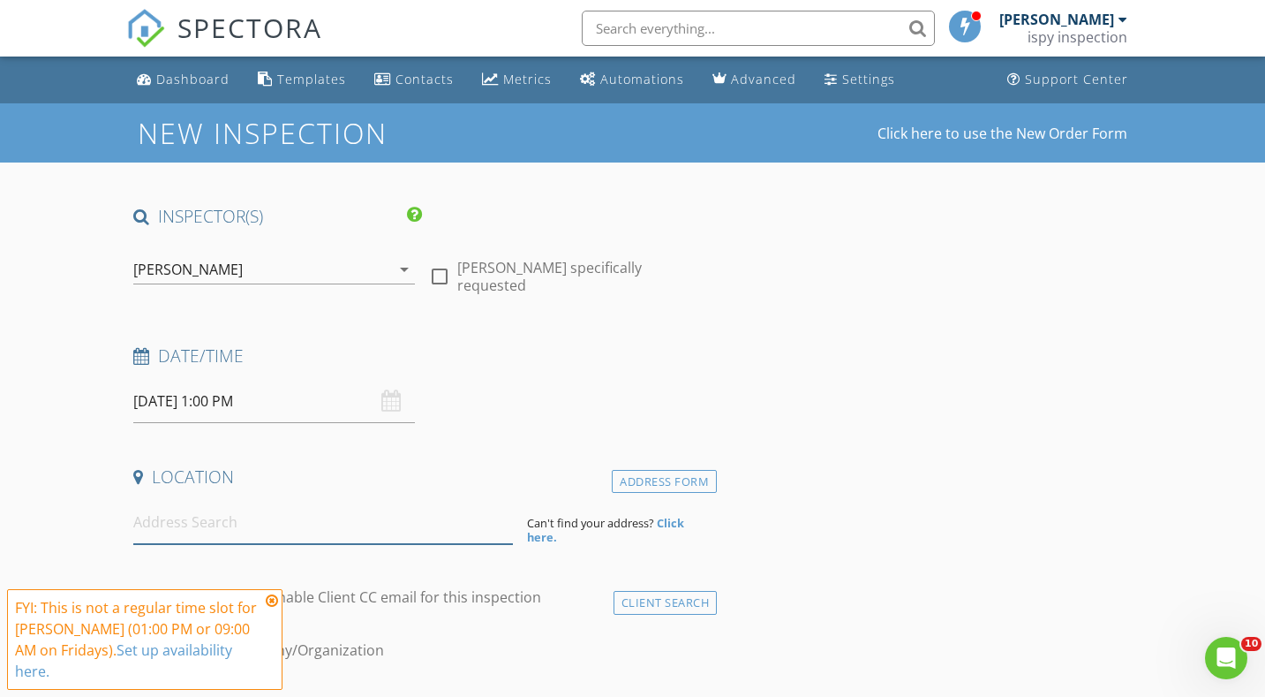
click at [252, 526] on input at bounding box center [323, 522] width 380 height 43
paste input "[STREET_ADDRESS]"
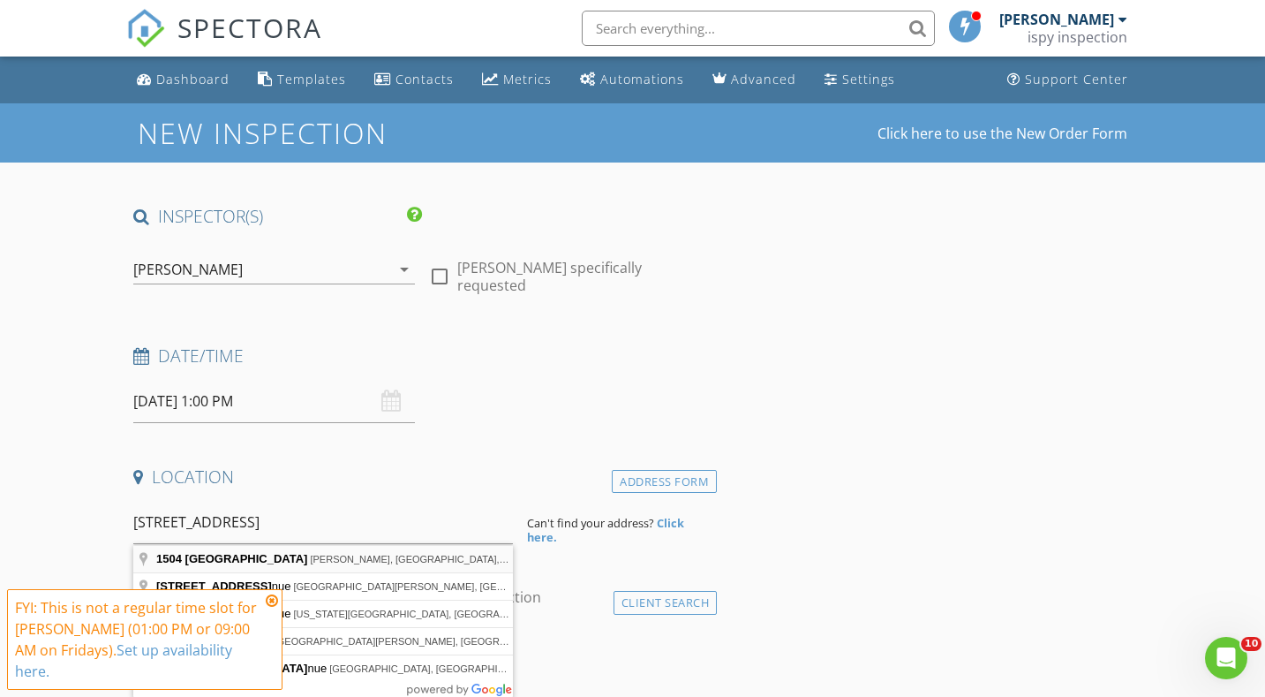
type input "1504 Denver Ave, Gillette, WY, USA"
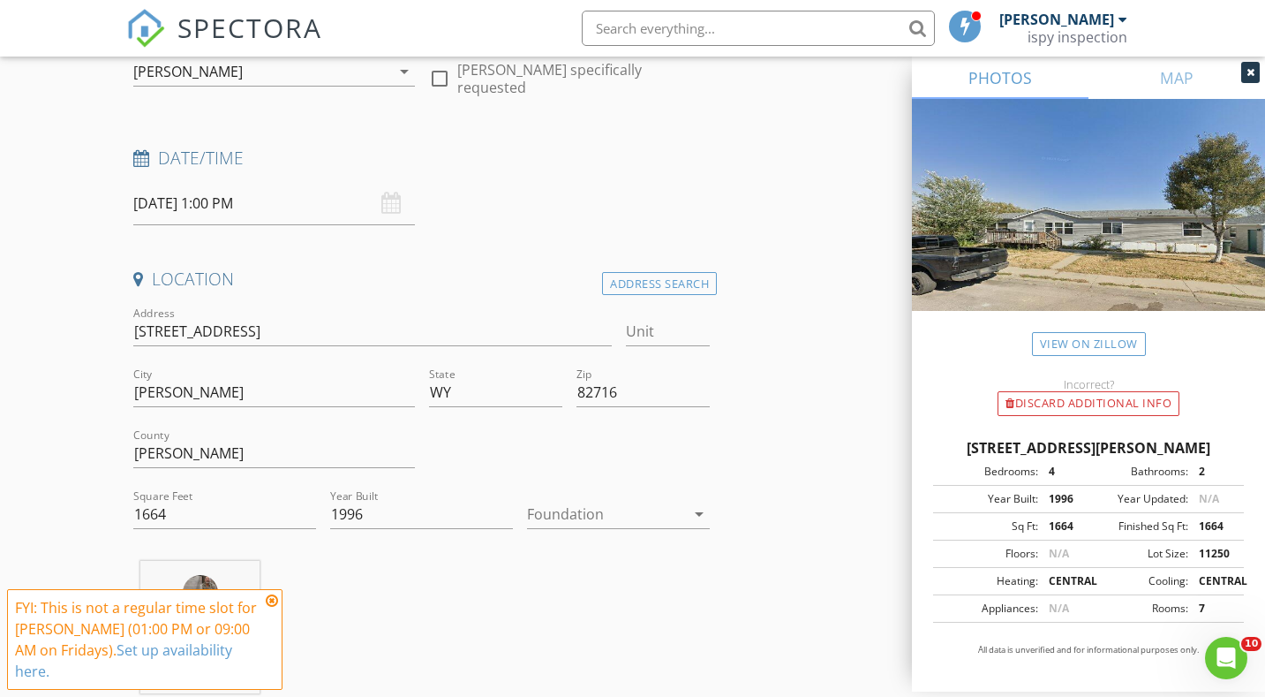
scroll to position [206, 0]
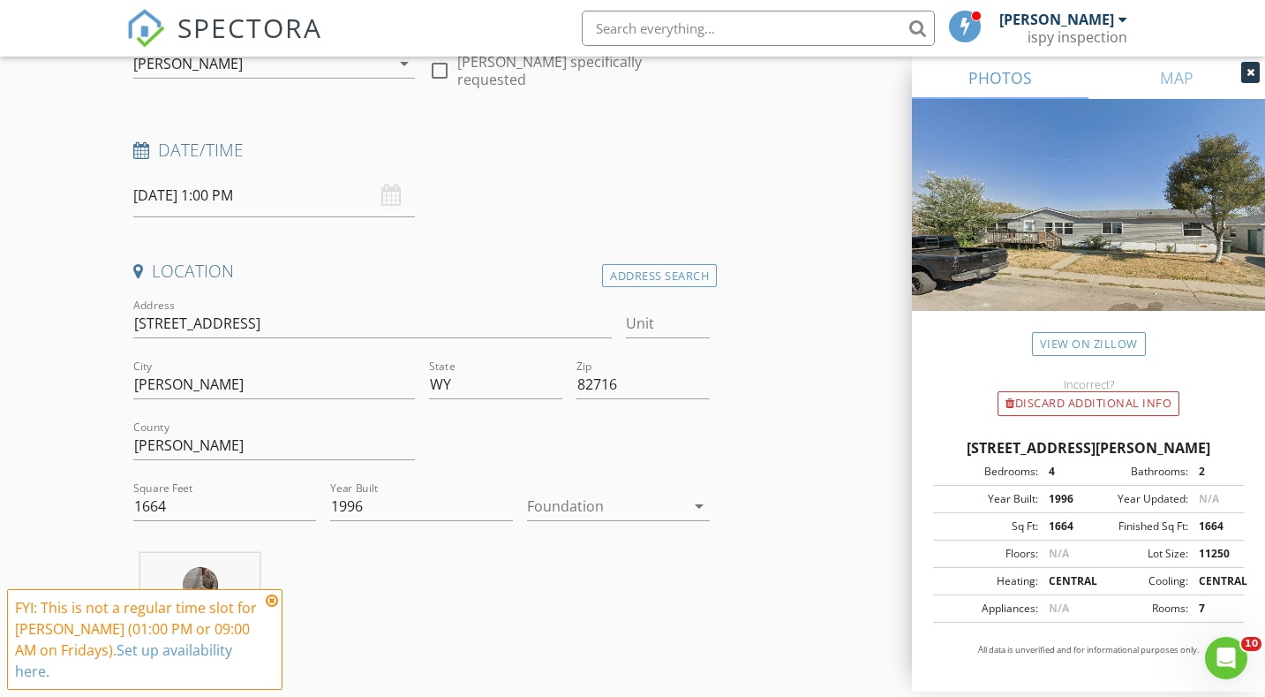
click at [582, 510] on div at bounding box center [606, 506] width 158 height 28
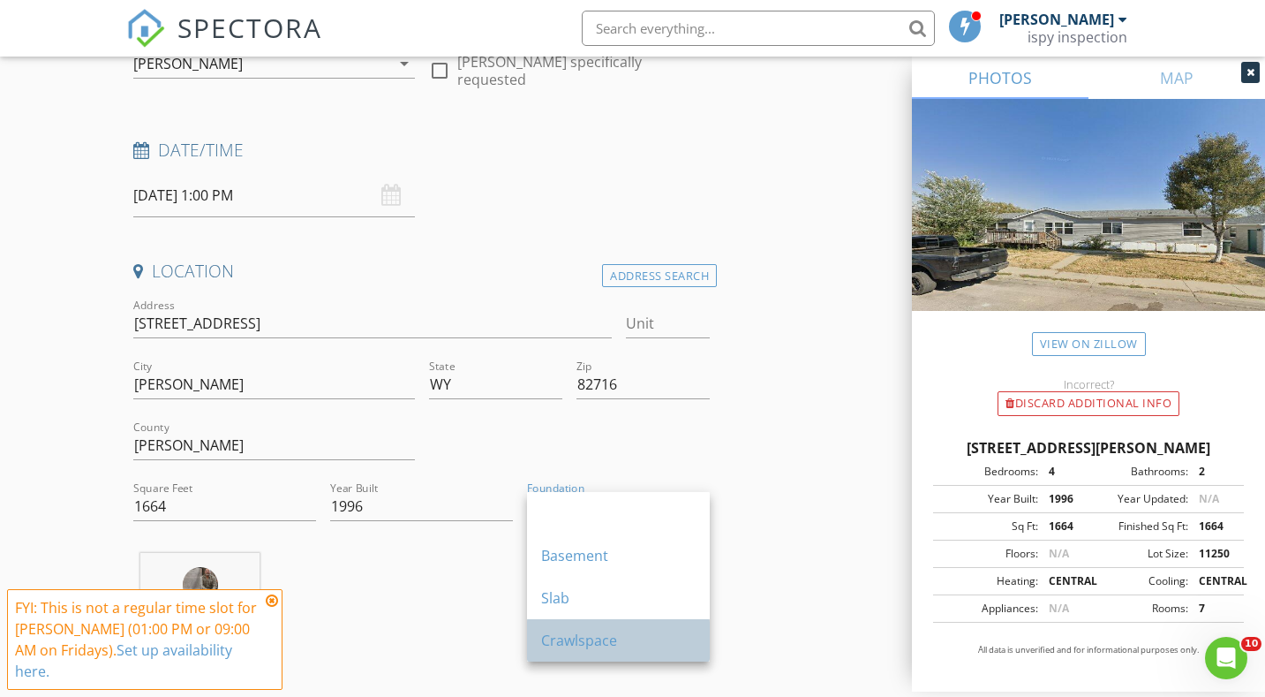
click at [566, 637] on div "Crawlspace" at bounding box center [618, 639] width 154 height 21
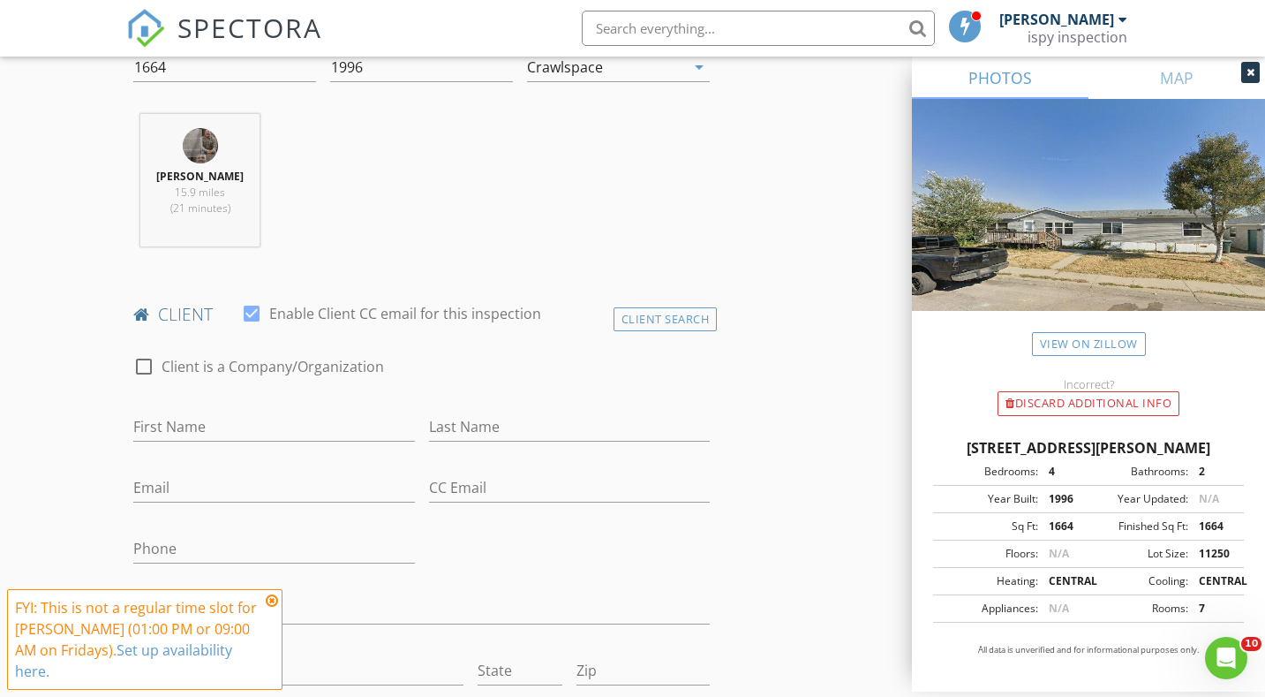
scroll to position [658, 0]
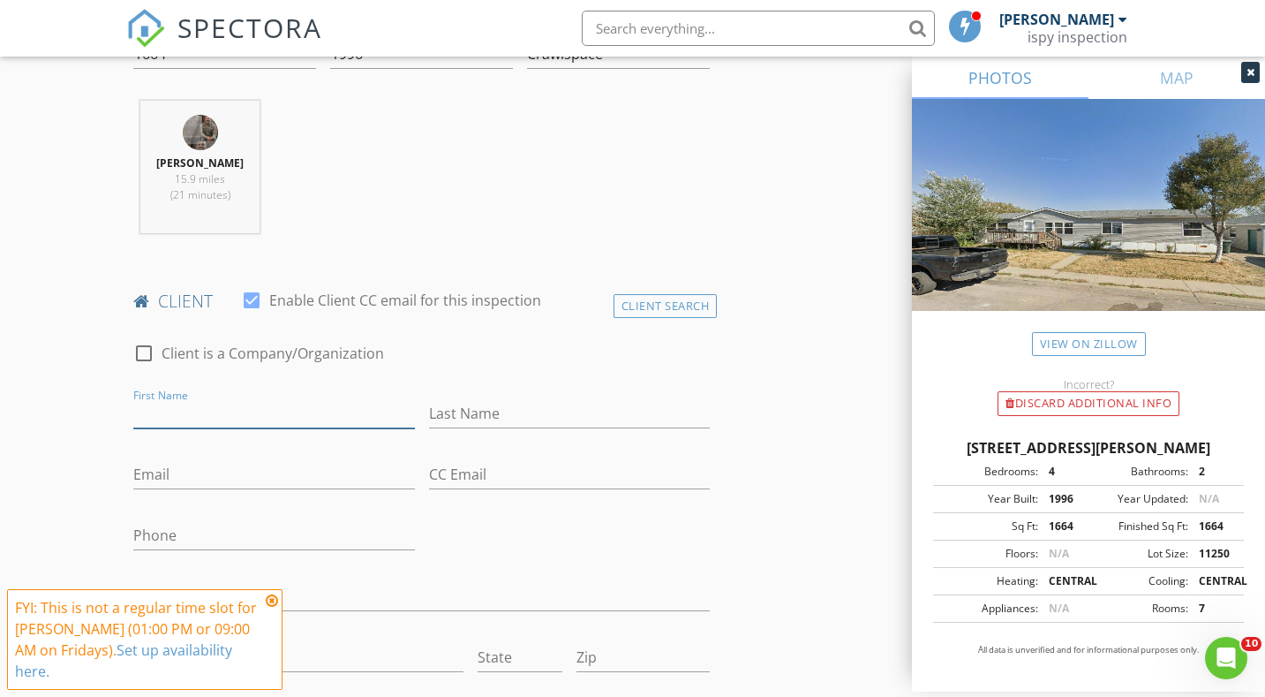
click at [276, 413] on input "First Name" at bounding box center [273, 413] width 281 height 29
type input "[PERSON_NAME]"
click at [476, 405] on input "Last Name" at bounding box center [569, 413] width 281 height 29
type input "[PERSON_NAME]"
click at [198, 526] on input "Phone" at bounding box center [273, 535] width 281 height 29
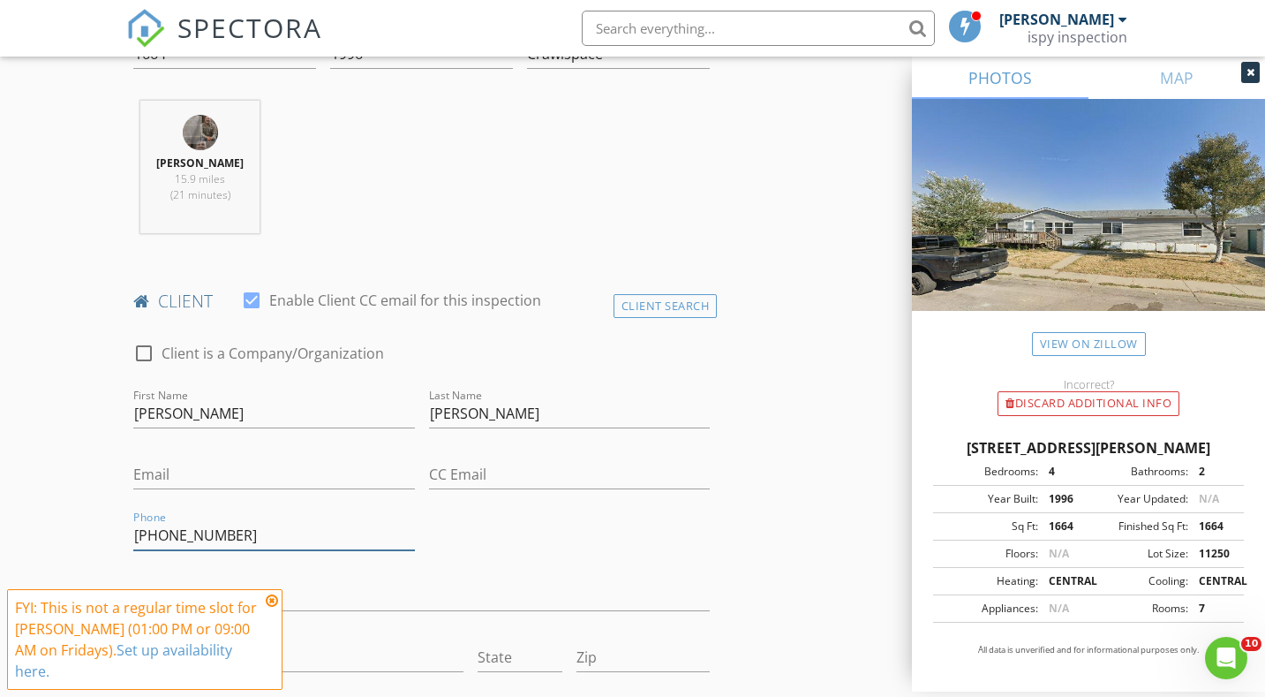
type input "[PHONE_NUMBER]"
click at [449, 487] on input "CC Email" at bounding box center [569, 474] width 281 height 29
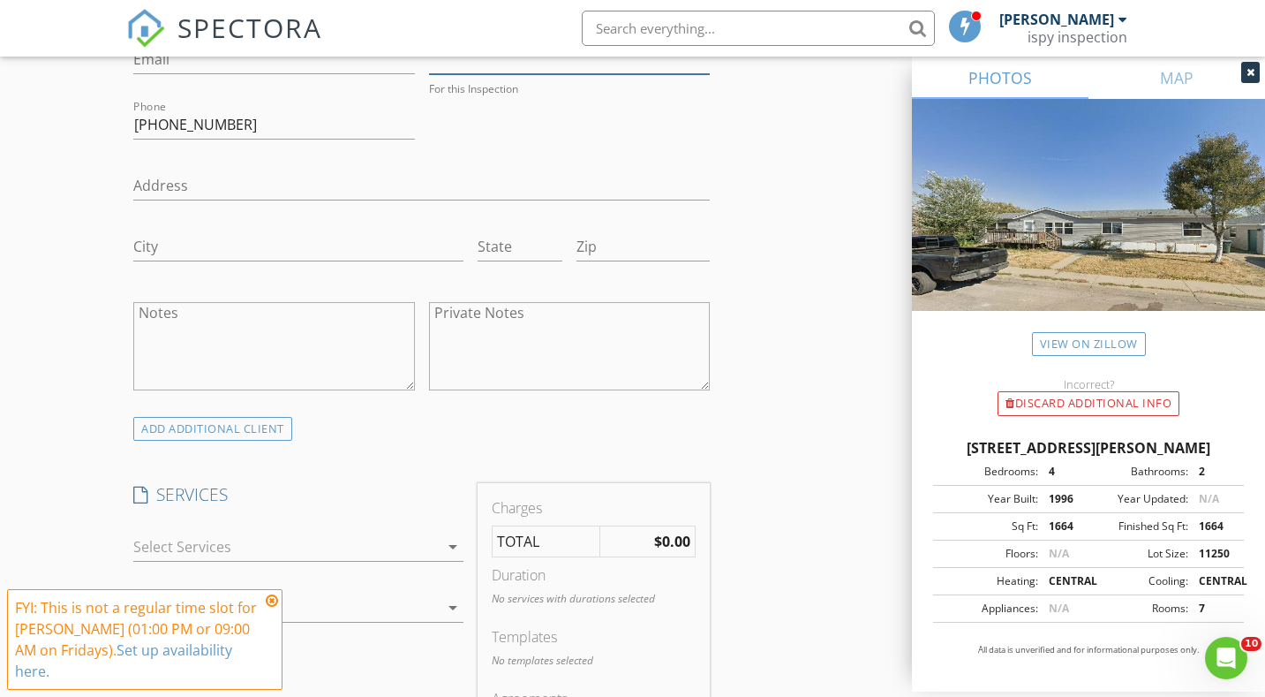
scroll to position [1129, 0]
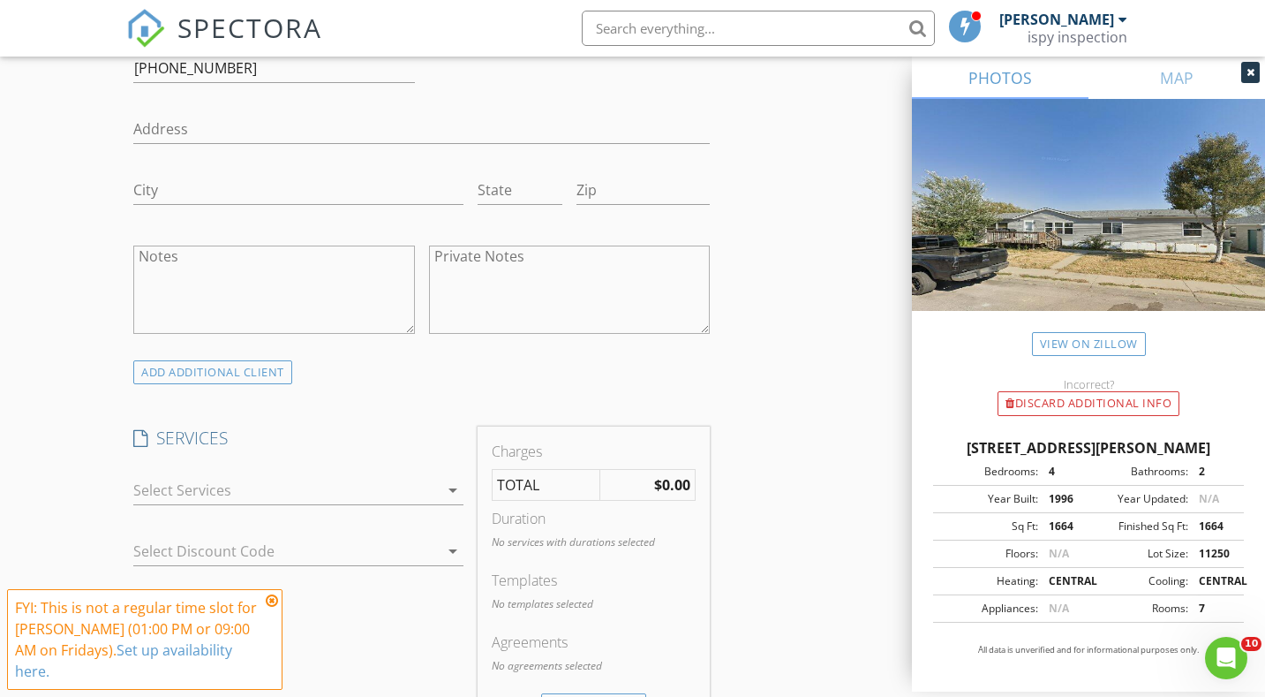
click at [365, 498] on div at bounding box center [285, 490] width 305 height 28
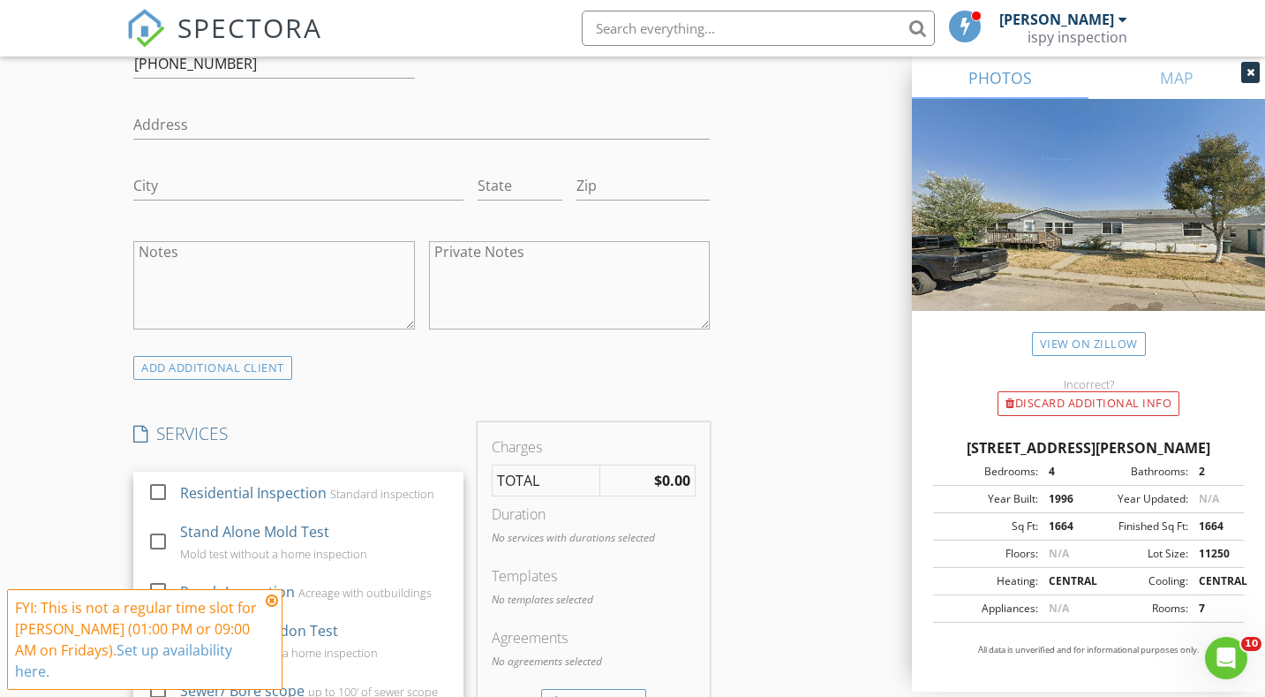
click at [365, 498] on div "Standard inspection" at bounding box center [382, 493] width 104 height 14
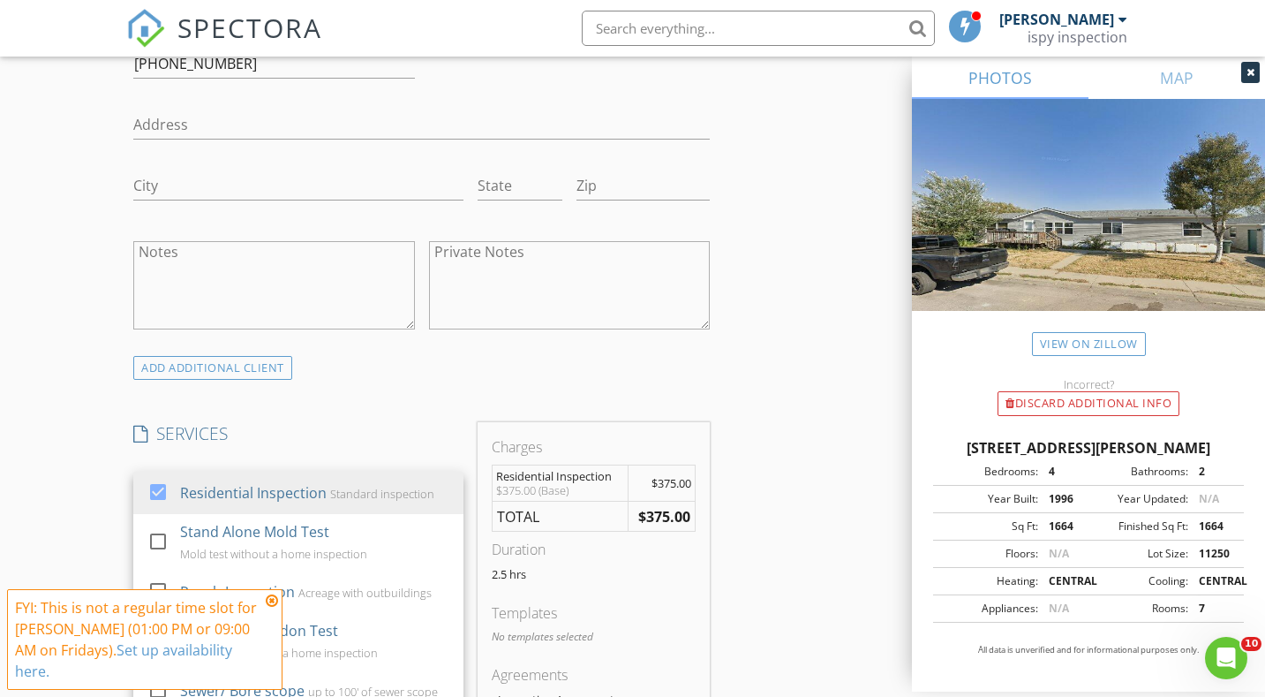
click at [385, 445] on div "SERVICES check_box Residential Inspection Standard inspection check_box_outline…" at bounding box center [298, 587] width 344 height 330
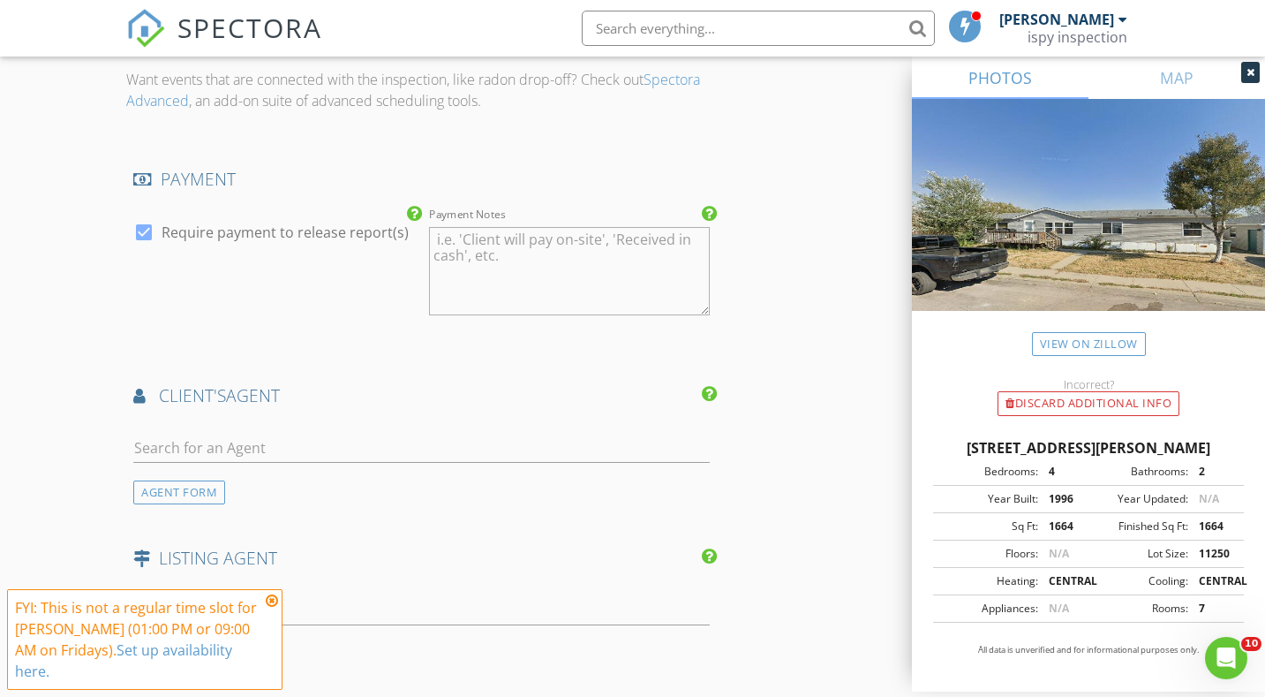
scroll to position [1916, 0]
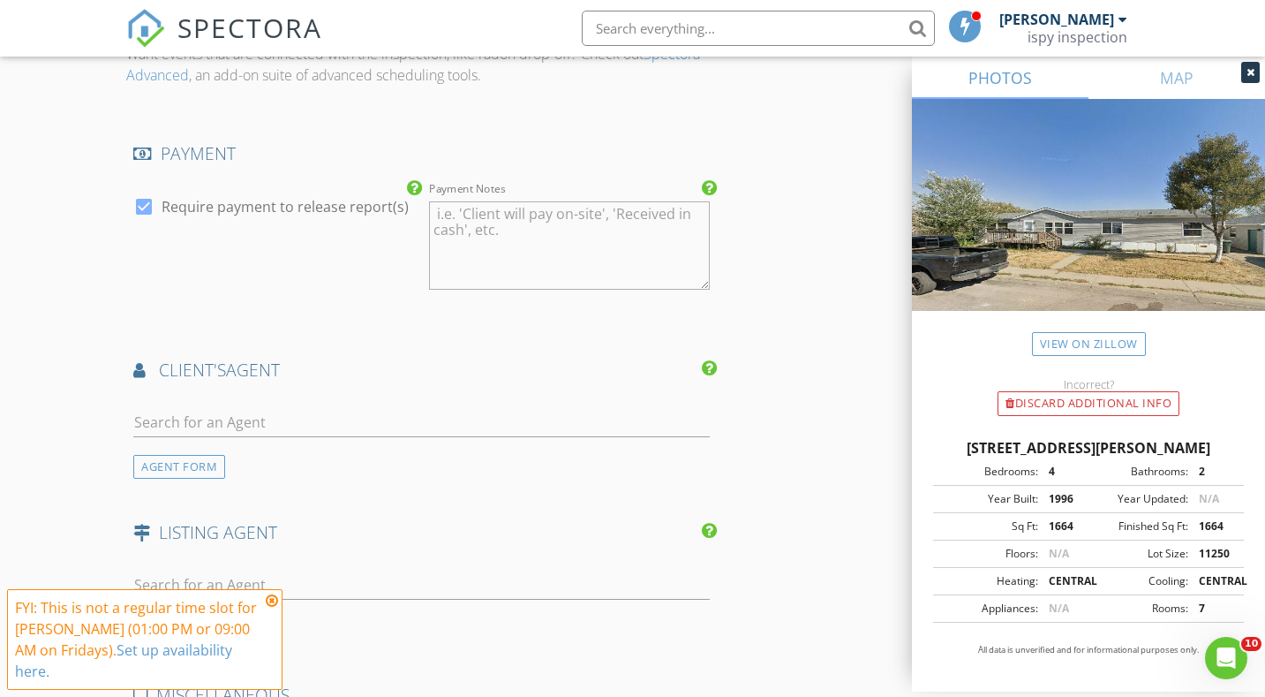
click at [335, 603] on div at bounding box center [421, 593] width 576 height 47
click at [336, 582] on input "text" at bounding box center [421, 584] width 576 height 29
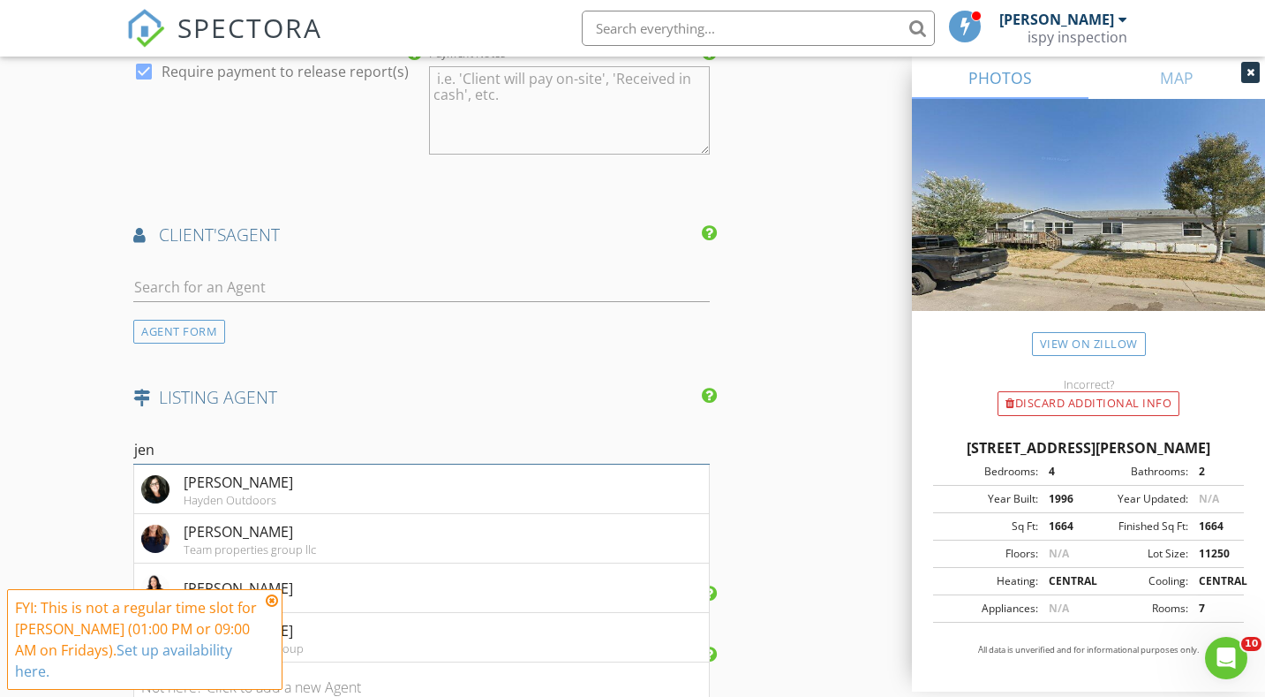
scroll to position [2052, 0]
type input "jen"
click at [326, 589] on li "[PERSON_NAME]" at bounding box center [421, 586] width 575 height 49
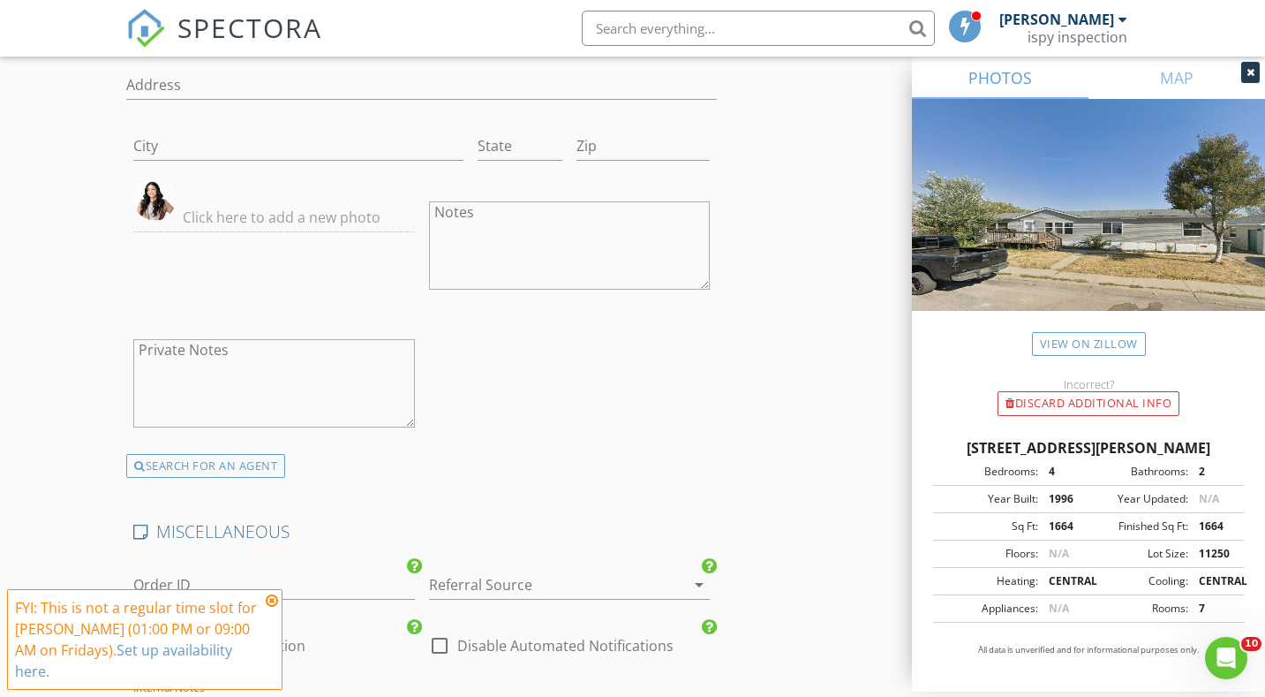
scroll to position [2651, 0]
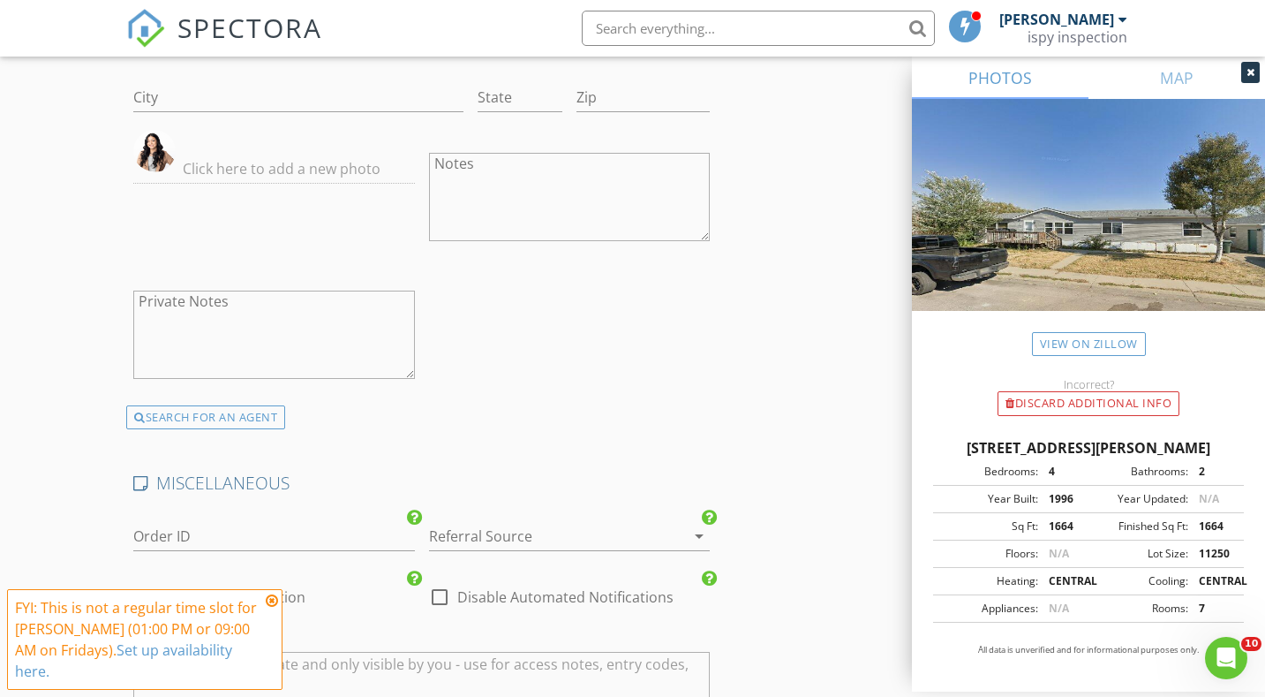
click at [524, 534] on div at bounding box center [544, 536] width 231 height 28
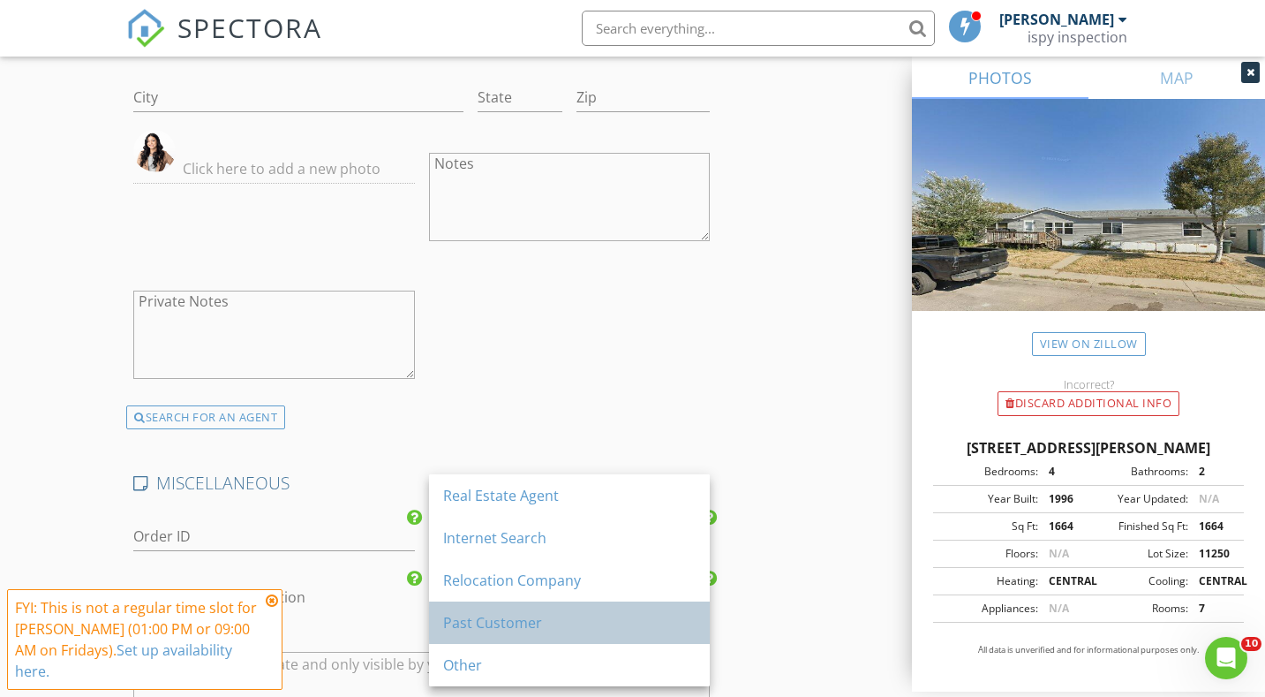
click at [512, 624] on div "Past Customer" at bounding box center [569, 622] width 252 height 21
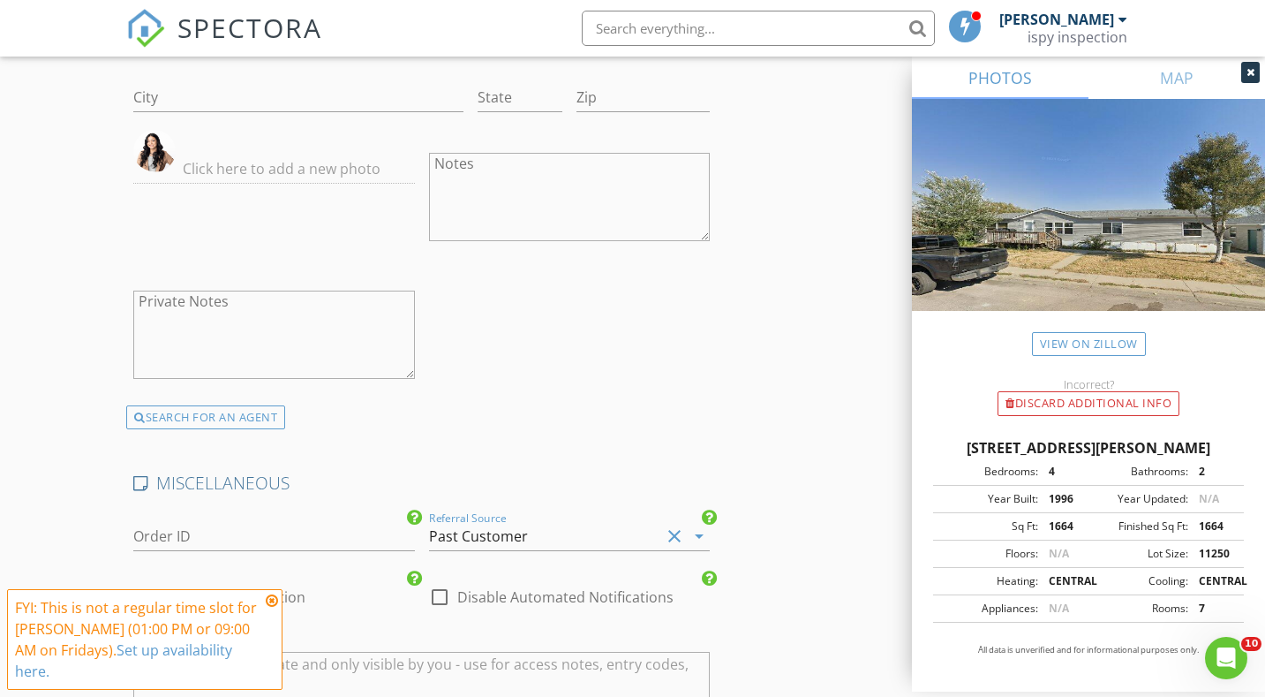
click at [650, 385] on div "First Name Jenn Last Name Palmer Email jenn@signaturegroupwy.com CC Email Phone…" at bounding box center [421, 114] width 591 height 581
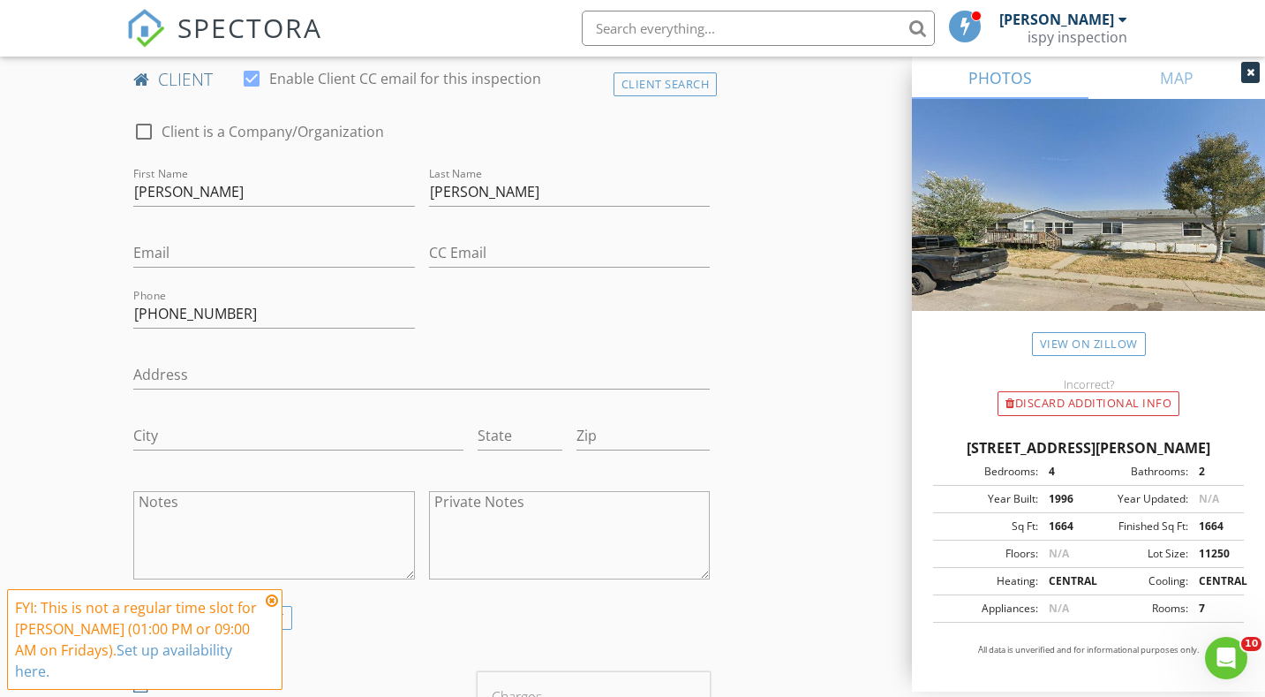
scroll to position [851, 0]
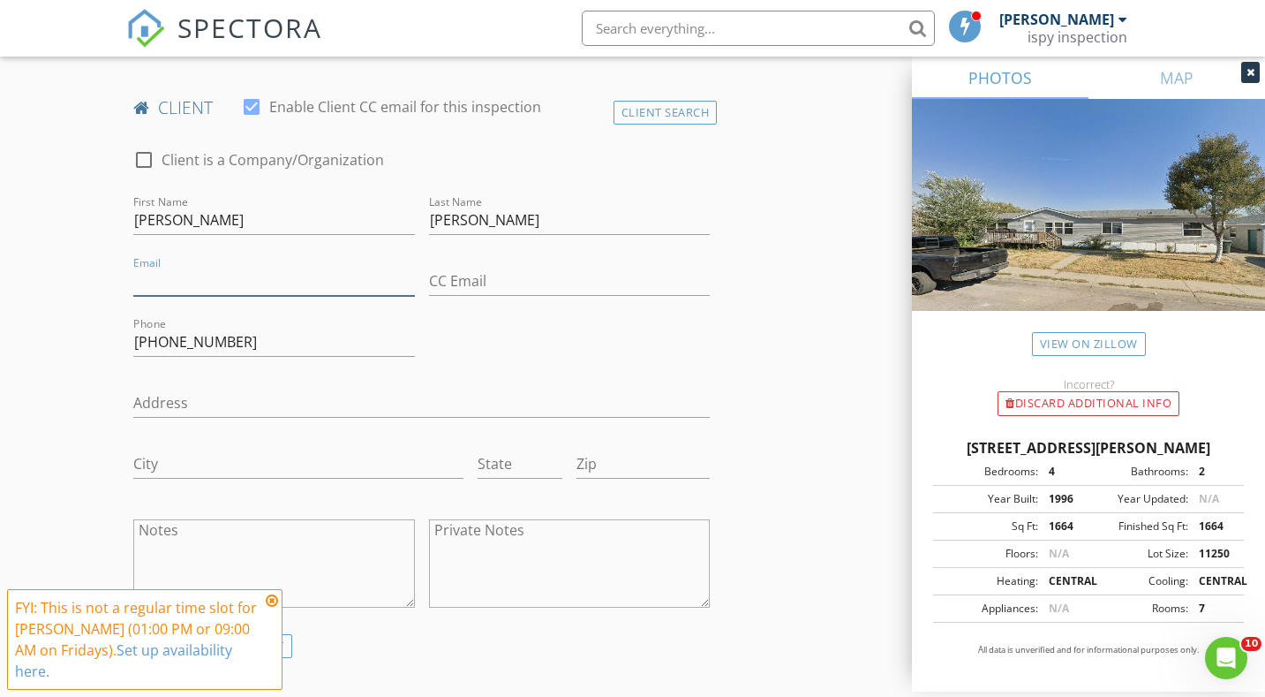
click at [178, 284] on input "Email" at bounding box center [273, 281] width 281 height 29
type input "[PERSON_NAME][EMAIL_ADDRESS][DOMAIN_NAME]"
click at [536, 362] on div "check_box_outline_blank Client is a Company/Organization First Name Keenan Last…" at bounding box center [421, 383] width 591 height 502
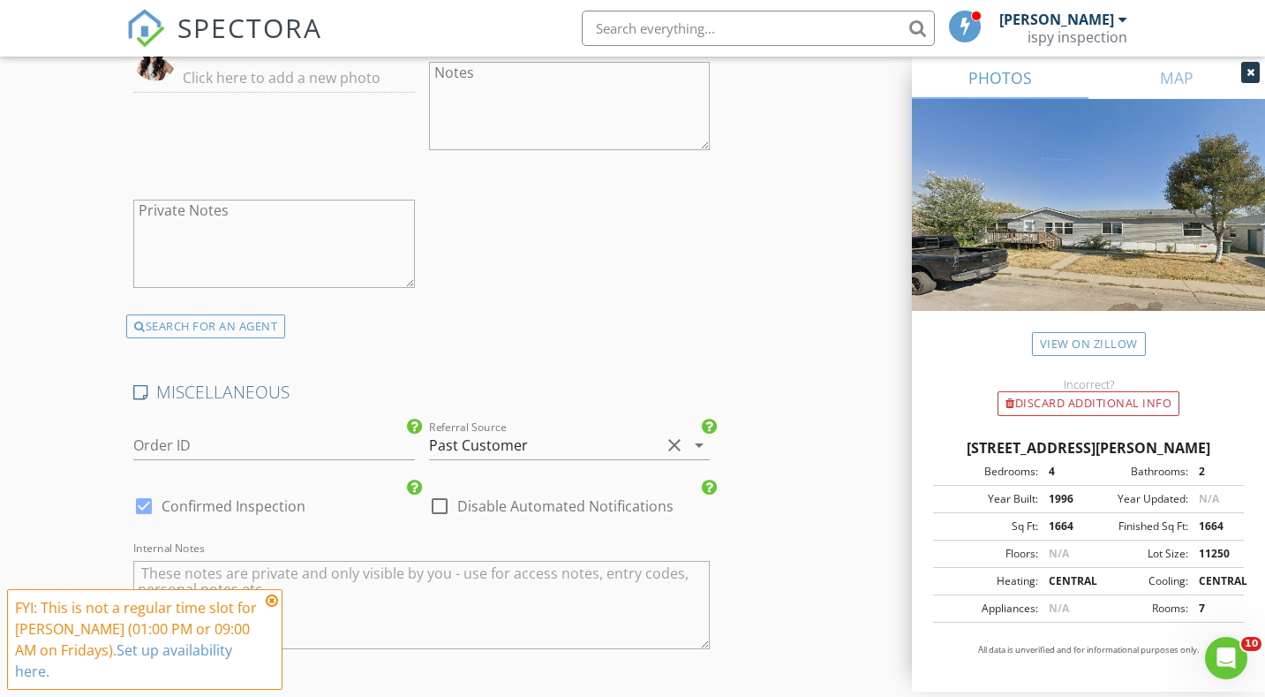
scroll to position [3038, 0]
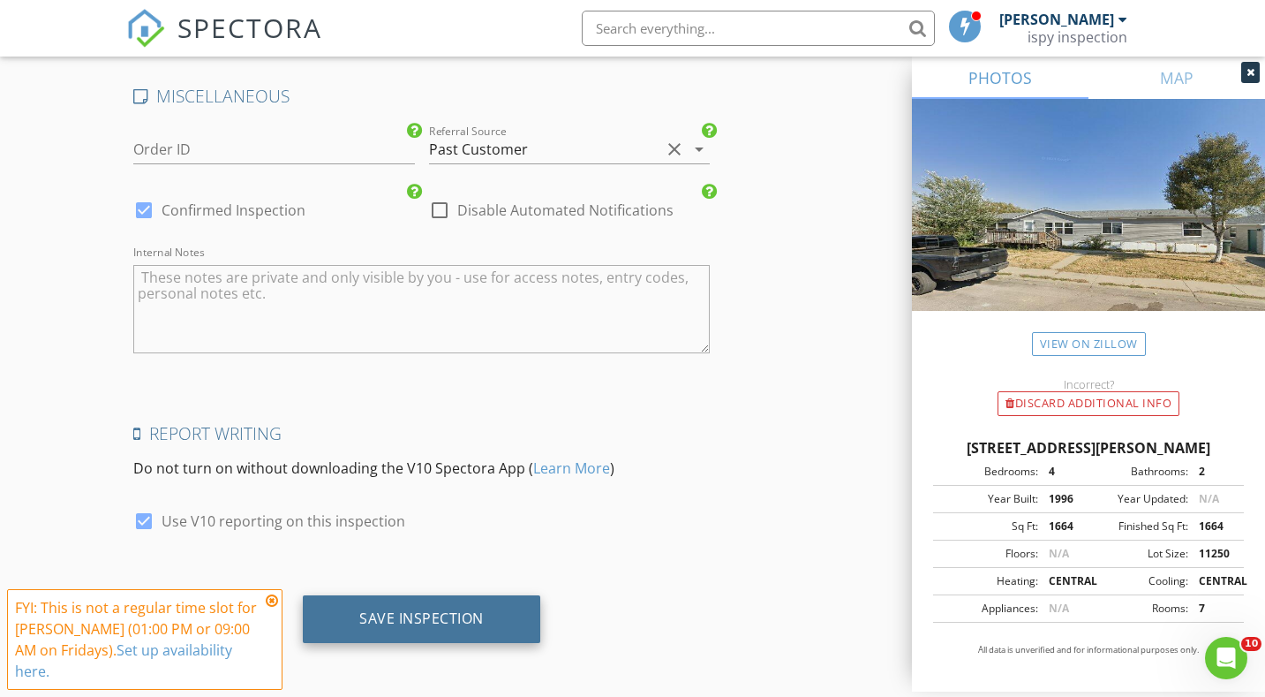
click at [433, 599] on div "Save Inspection" at bounding box center [421, 619] width 237 height 48
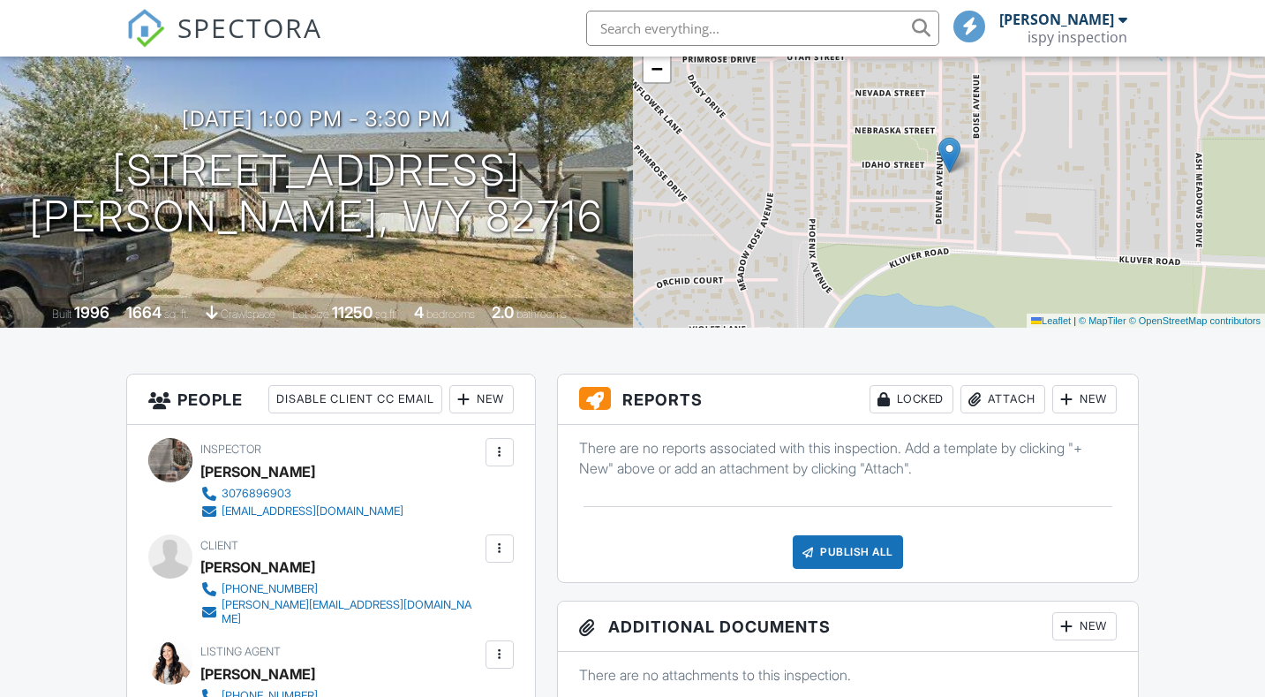
scroll to position [147, 0]
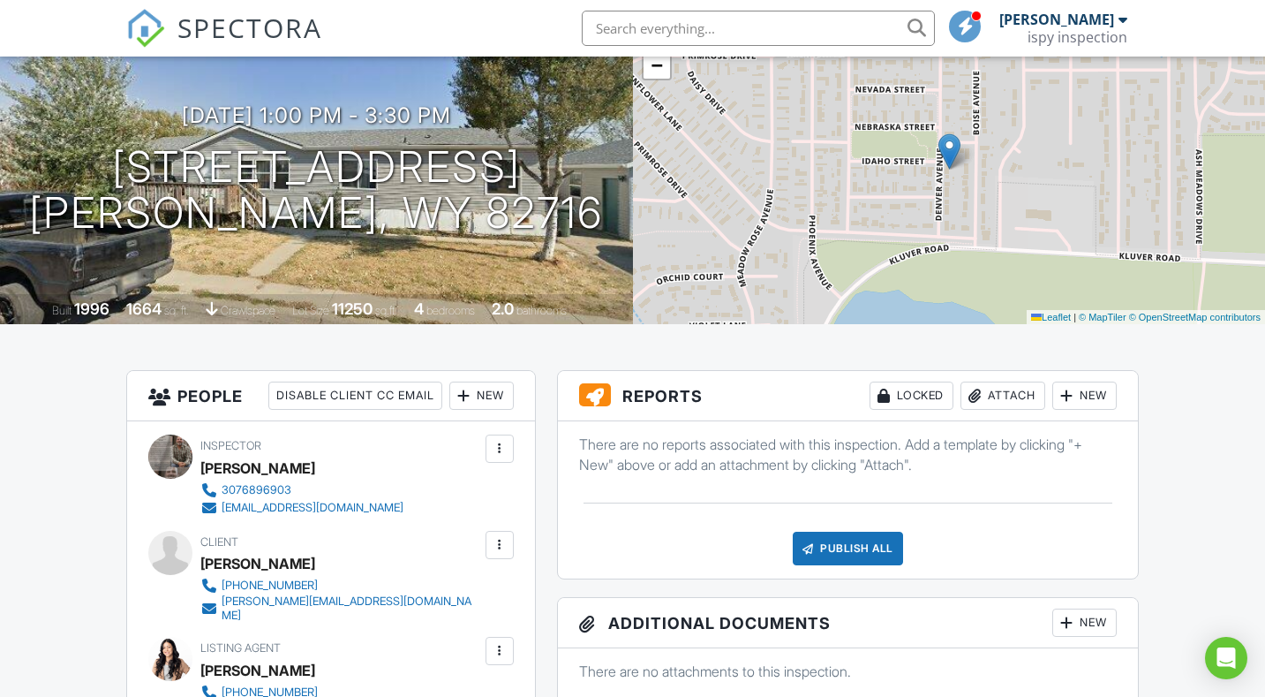
click at [1089, 396] on div "New" at bounding box center [1084, 395] width 64 height 28
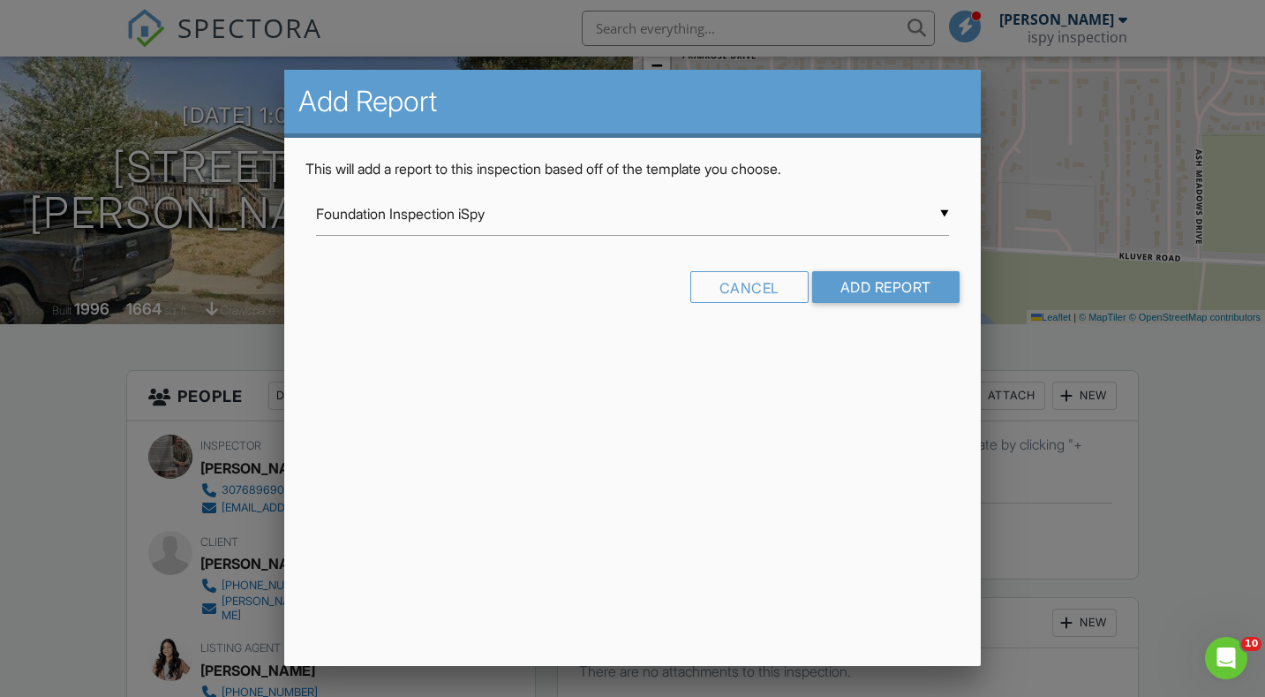
scroll to position [0, 0]
click at [578, 227] on div "▼ Foundation Inspection iSpy Foundation Inspection iSpy InterNACHI Commercial T…" at bounding box center [632, 213] width 632 height 43
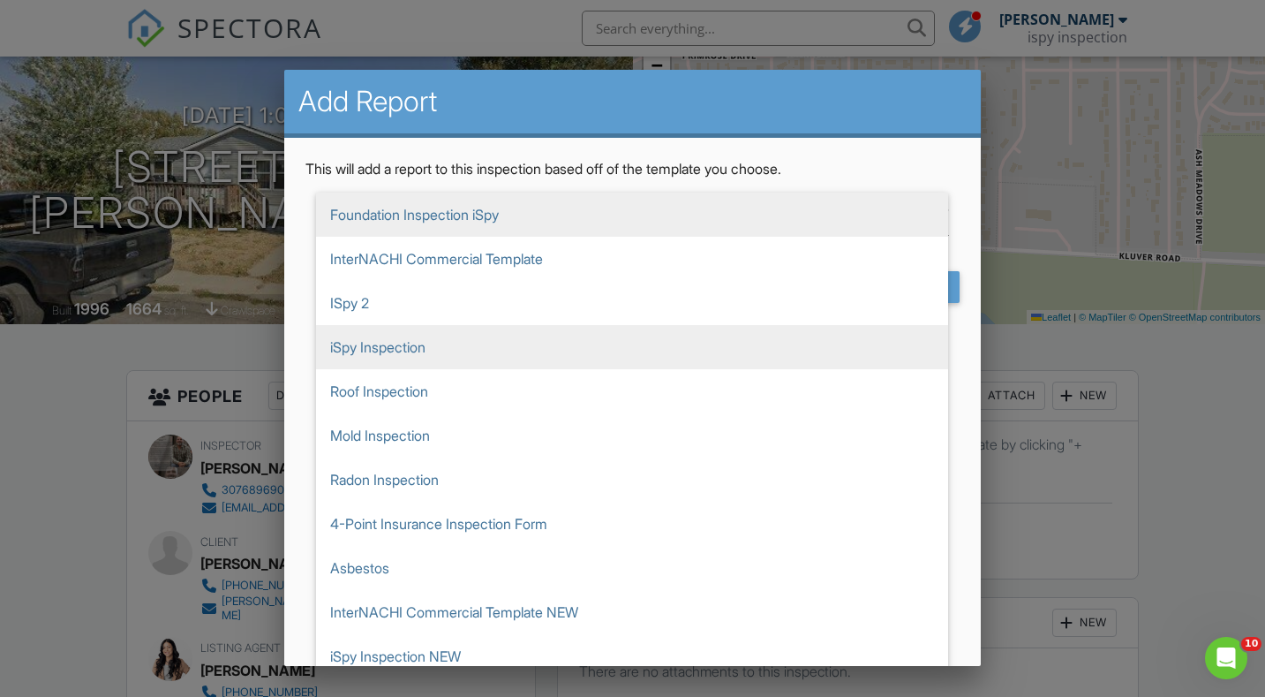
click at [451, 344] on span "iSpy Inspection" at bounding box center [632, 347] width 632 height 44
type input "iSpy Inspection"
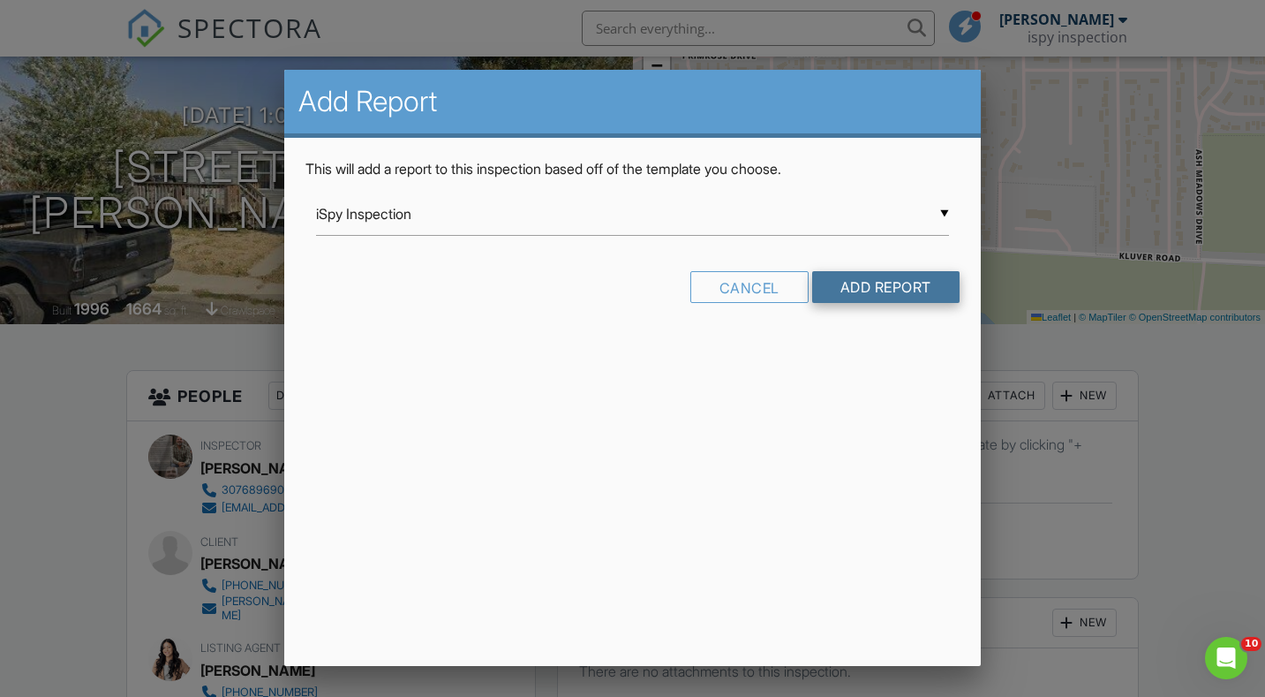
click at [870, 278] on input "Add Report" at bounding box center [885, 287] width 147 height 32
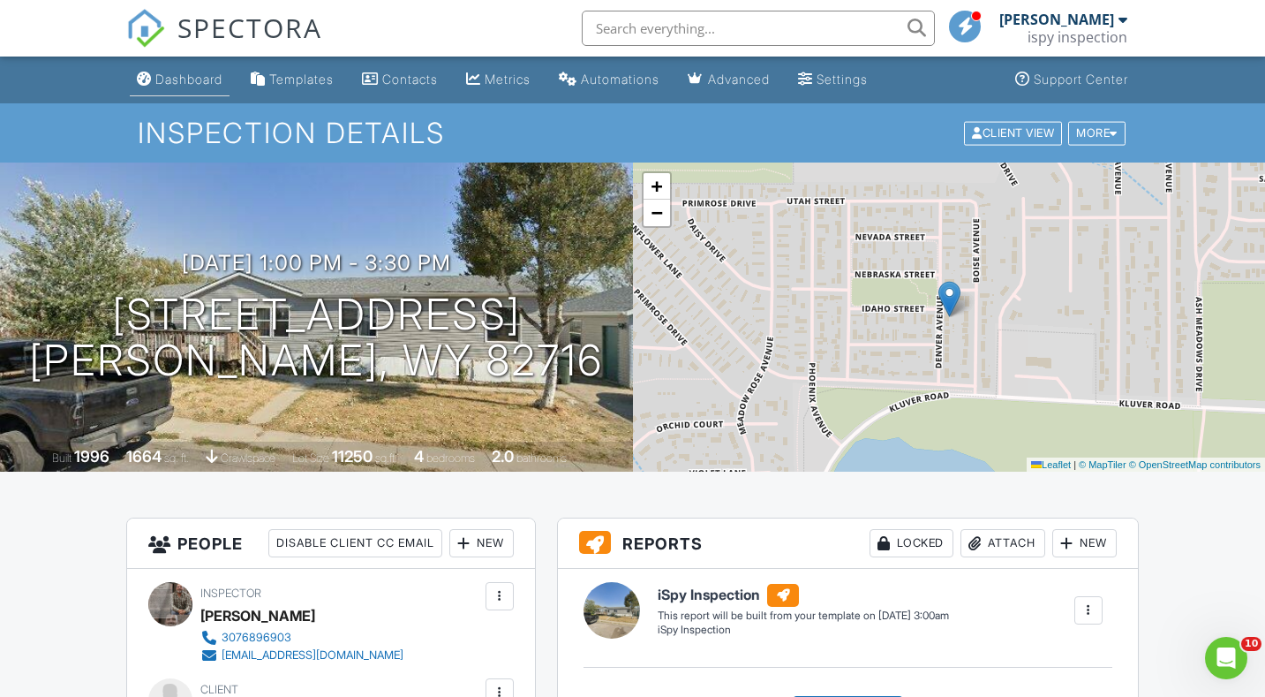
click at [166, 84] on div "Dashboard" at bounding box center [188, 79] width 67 height 15
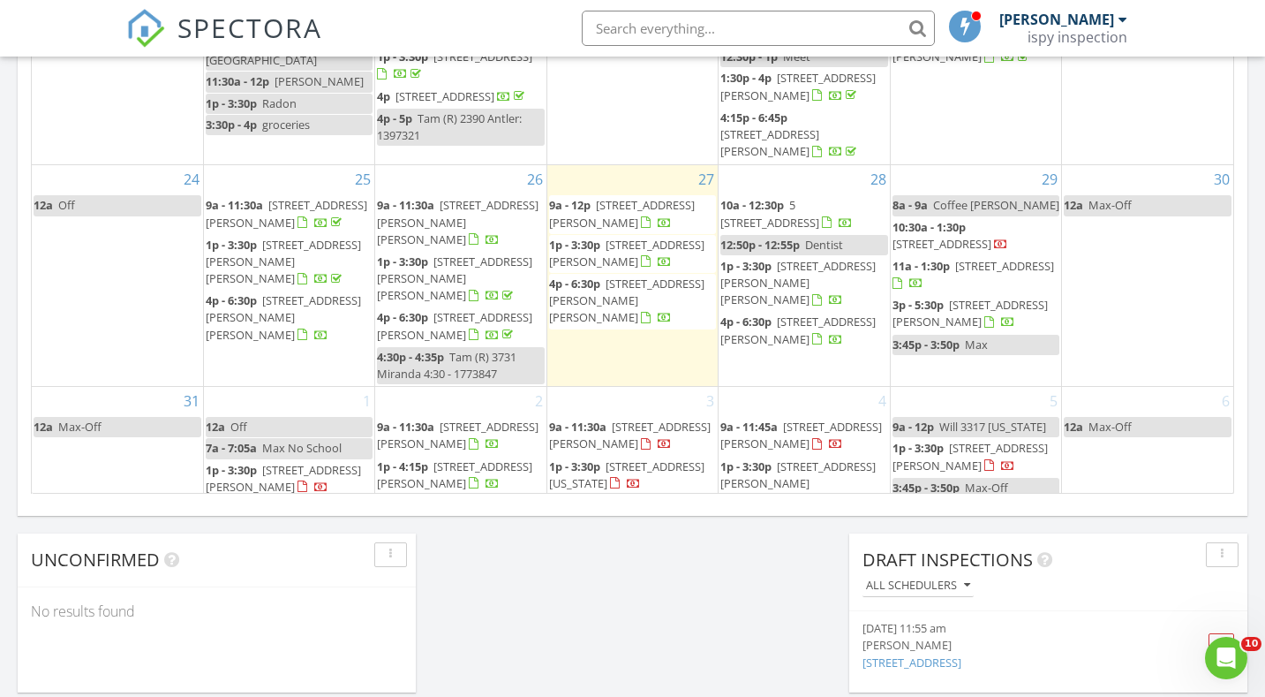
scroll to position [866, 0]
